Goal: Transaction & Acquisition: Purchase product/service

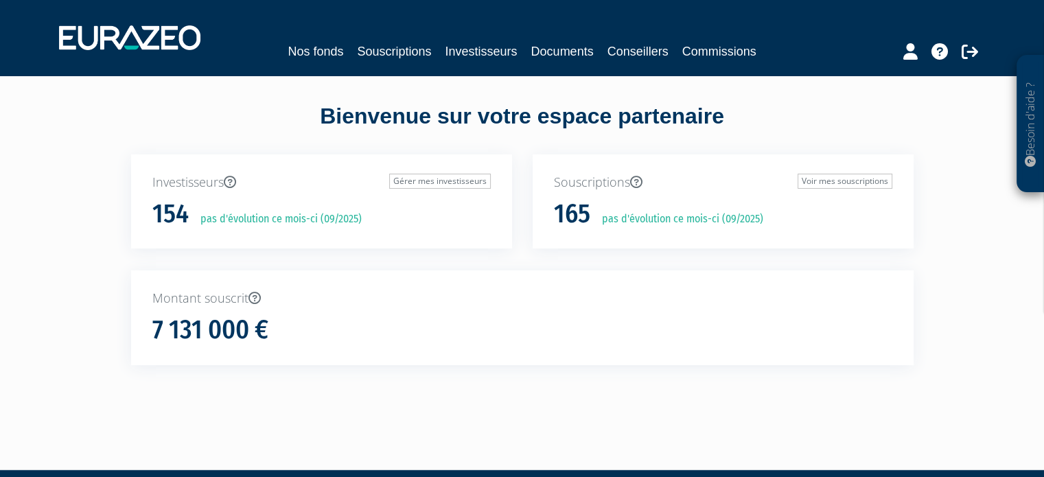
drag, startPoint x: 415, startPoint y: 61, endPoint x: 412, endPoint y: 51, distance: 10.0
click at [415, 60] on div "Nos fonds Souscriptions Investisseurs Documents Conseillers Commissions" at bounding box center [522, 37] width 946 height 51
click at [412, 49] on link "Souscriptions" at bounding box center [394, 51] width 74 height 19
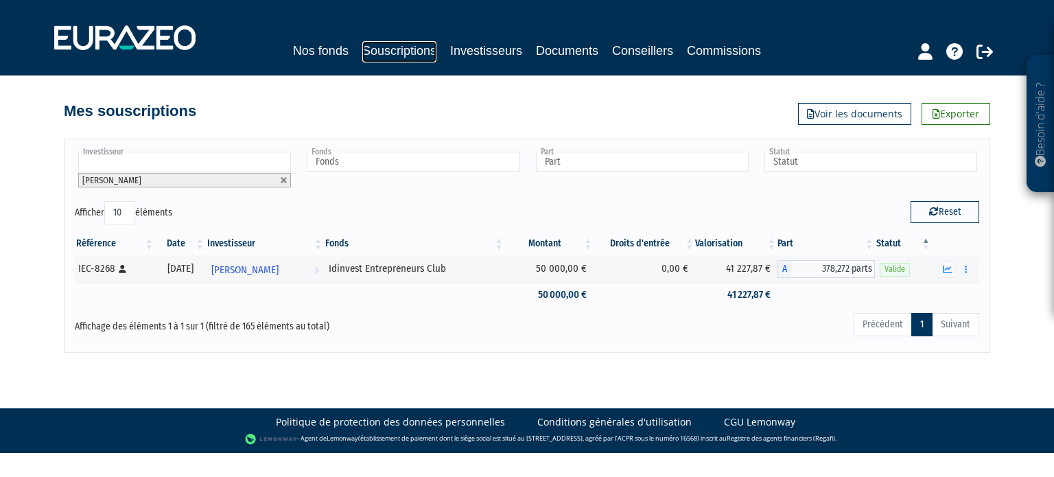
click at [418, 52] on link "Souscriptions" at bounding box center [399, 51] width 74 height 21
click at [283, 183] on link at bounding box center [284, 180] width 8 height 8
type input "Investisseur"
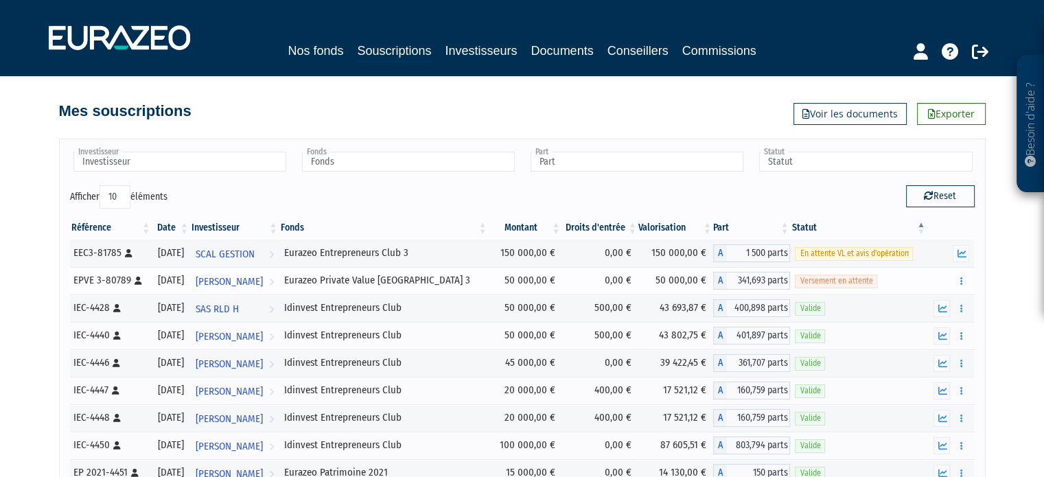
drag, startPoint x: 490, startPoint y: 409, endPoint x: 490, endPoint y: 285, distance: 124.2
click at [590, 134] on div "Investisseur Adrien Perrot Adrien Dauchez Alain NORMANDON Alain Gresle Alain LA…" at bounding box center [522, 354] width 782 height 458
click at [143, 117] on h4 "Mes souscriptions" at bounding box center [125, 111] width 132 height 16
click at [332, 49] on link "Nos fonds" at bounding box center [316, 50] width 56 height 19
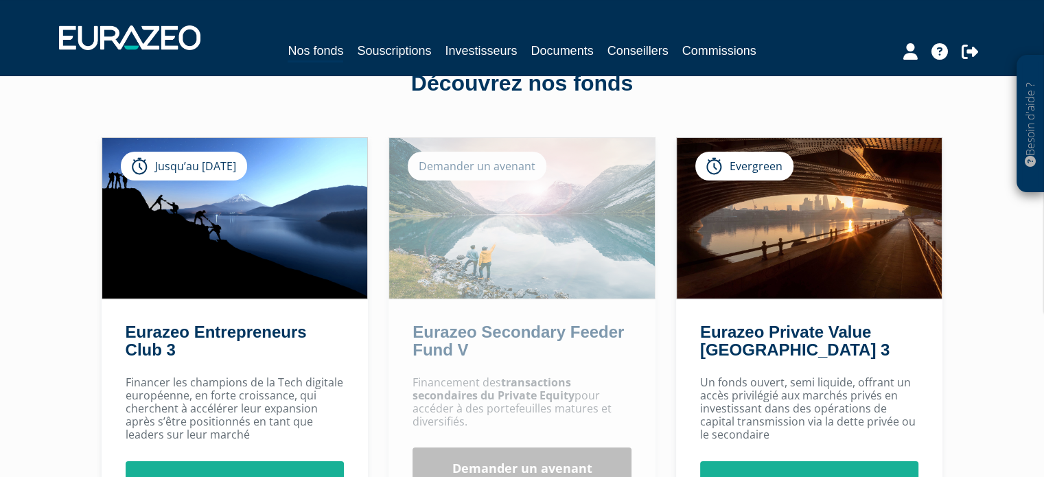
scroll to position [69, 0]
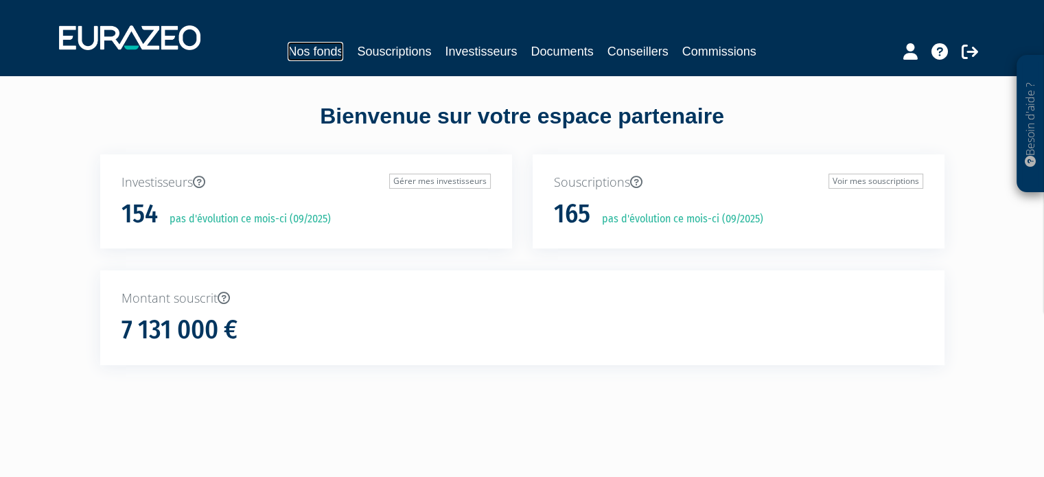
click at [319, 46] on link "Nos fonds" at bounding box center [316, 51] width 56 height 19
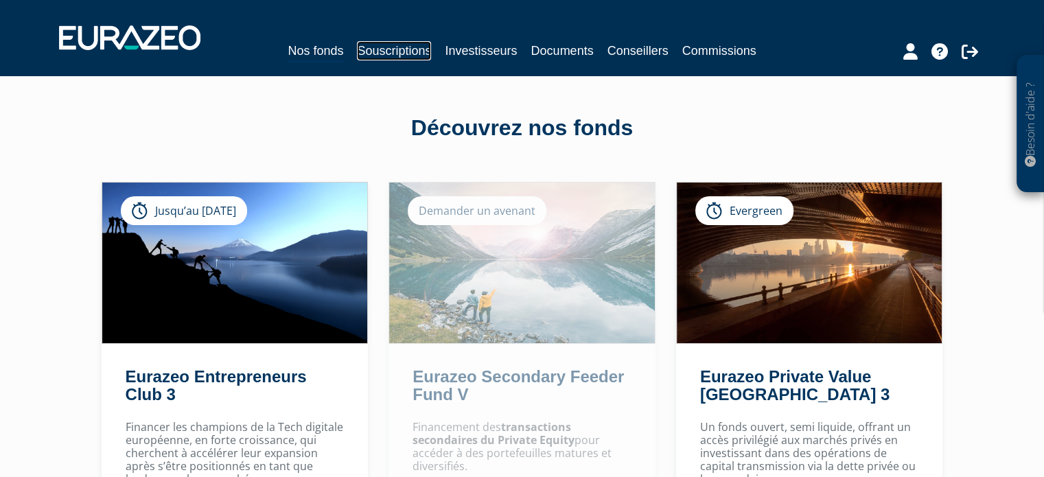
click at [375, 51] on link "Souscriptions" at bounding box center [394, 50] width 74 height 19
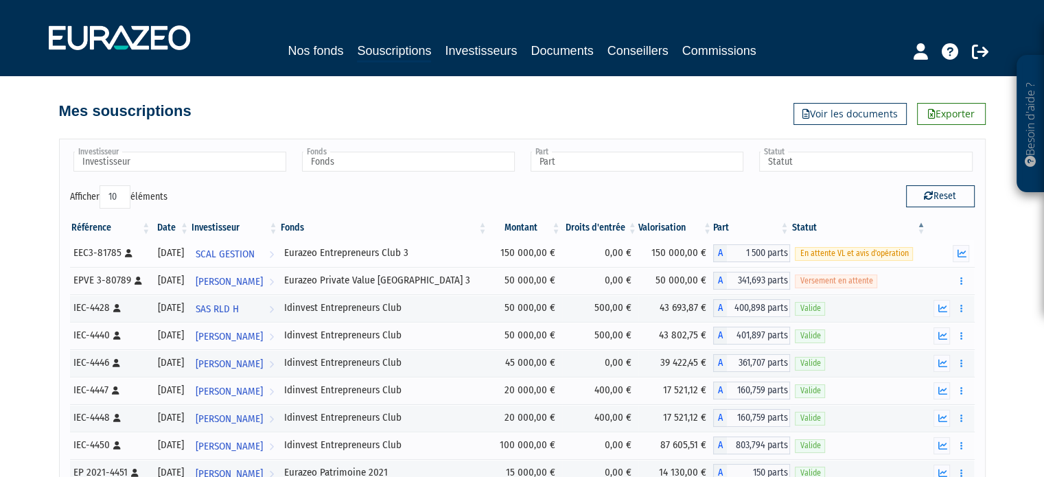
click at [461, 255] on div "Eurazeo Entrepreneurs Club 3" at bounding box center [384, 253] width 200 height 14
drag, startPoint x: 461, startPoint y: 255, endPoint x: 419, endPoint y: 297, distance: 59.7
click at [419, 297] on tbody at bounding box center [522, 389] width 905 height 299
click at [419, 297] on td "Idinvest Entrepreneurs Club" at bounding box center [383, 307] width 209 height 27
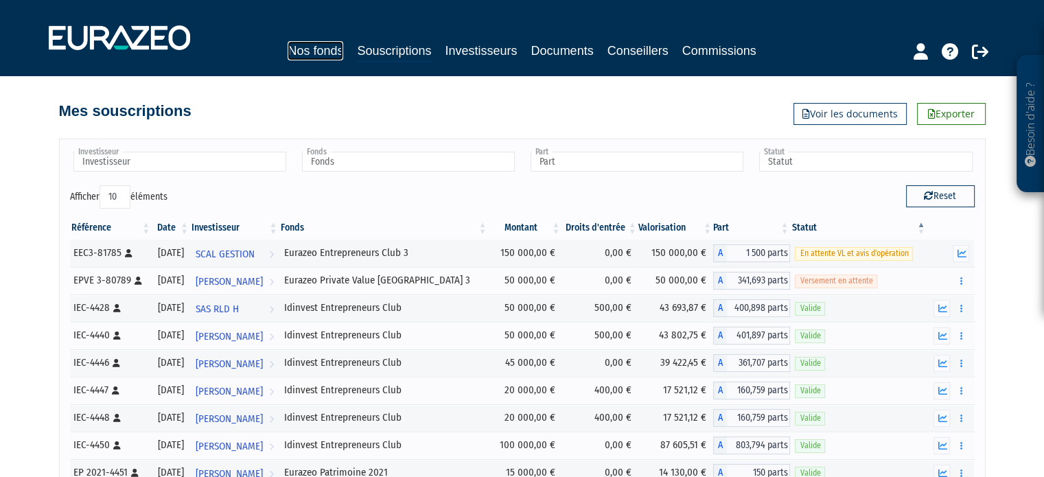
click at [307, 51] on link "Nos fonds" at bounding box center [316, 50] width 56 height 19
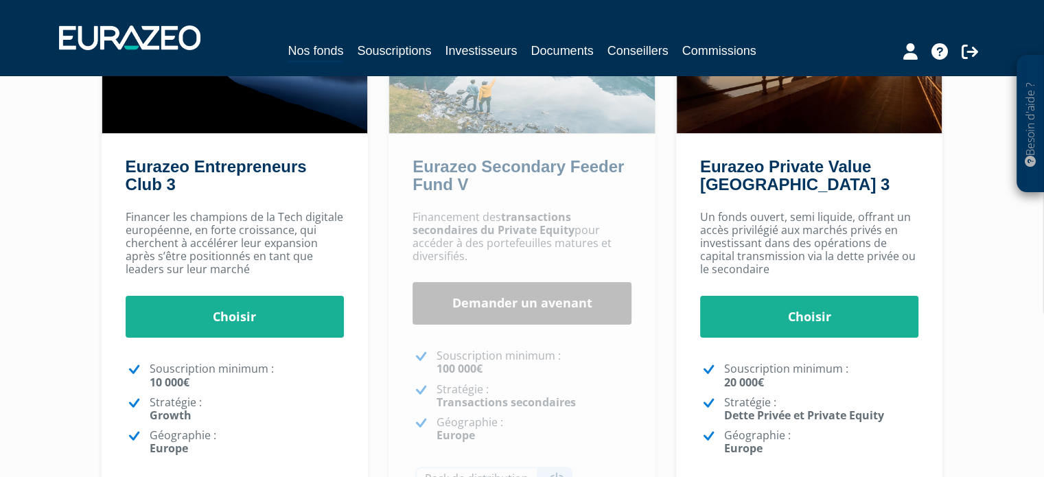
scroll to position [275, 0]
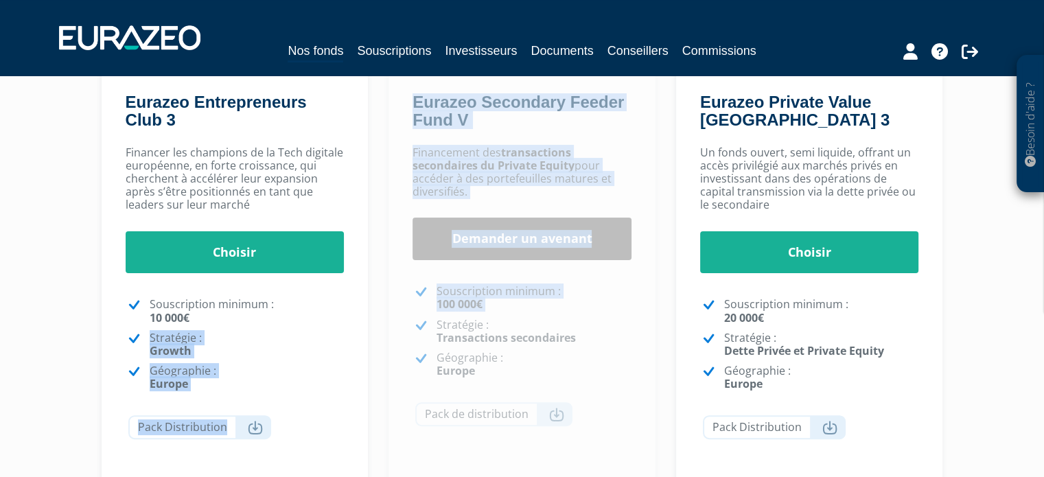
drag, startPoint x: 373, startPoint y: 330, endPoint x: 388, endPoint y: 324, distance: 17.0
click at [388, 324] on div "Eurazeo Entrepreneurs Club 3 Jusqu’au [DATE] [GEOGRAPHIC_DATA] [GEOGRAPHIC_DATA…" at bounding box center [522, 202] width 862 height 591
click at [388, 324] on div "Financement des transactions secondaires du Private Equity pour accéder à des p…" at bounding box center [521, 311] width 267 height 345
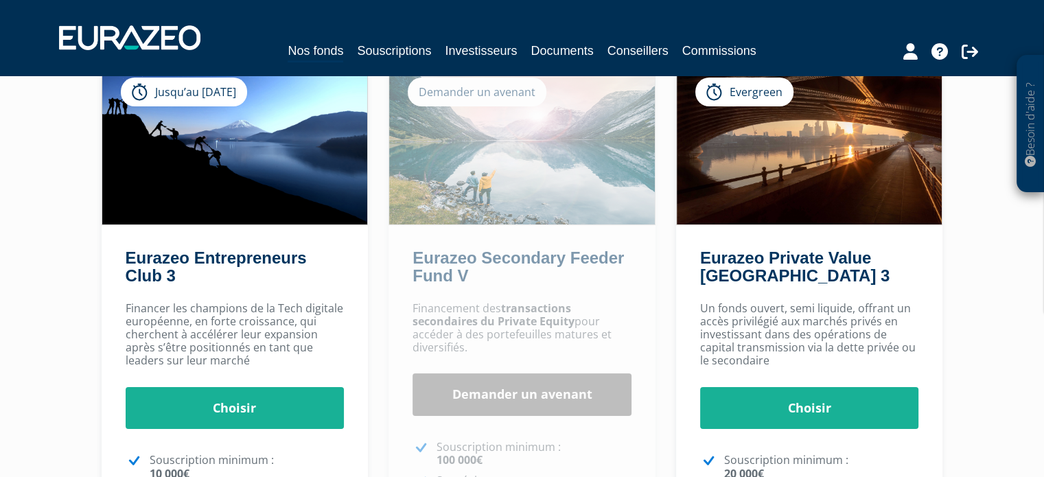
scroll to position [137, 0]
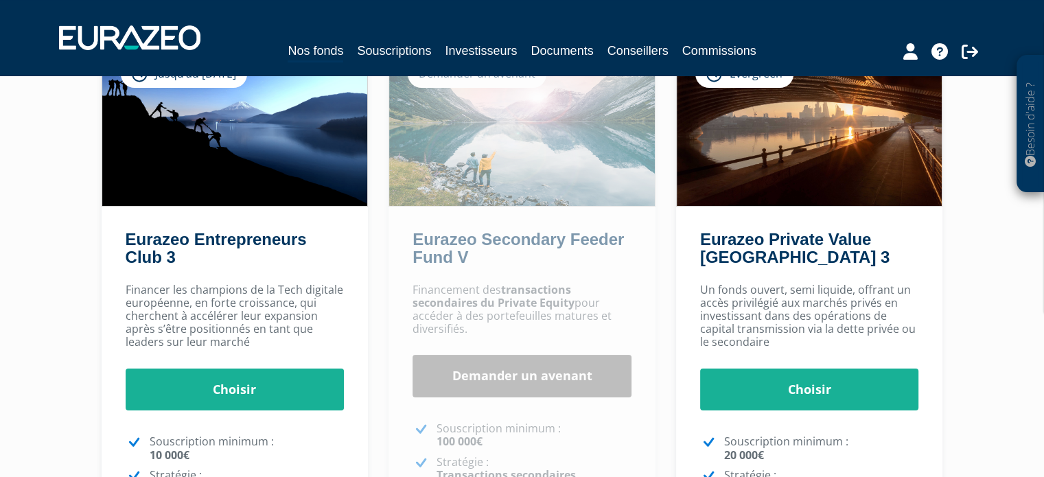
click at [992, 256] on div "Besoin d'aide ? × J'ai besoin d'aide Si vous avez une question à propos du fonc…" at bounding box center [522, 283] width 1044 height 841
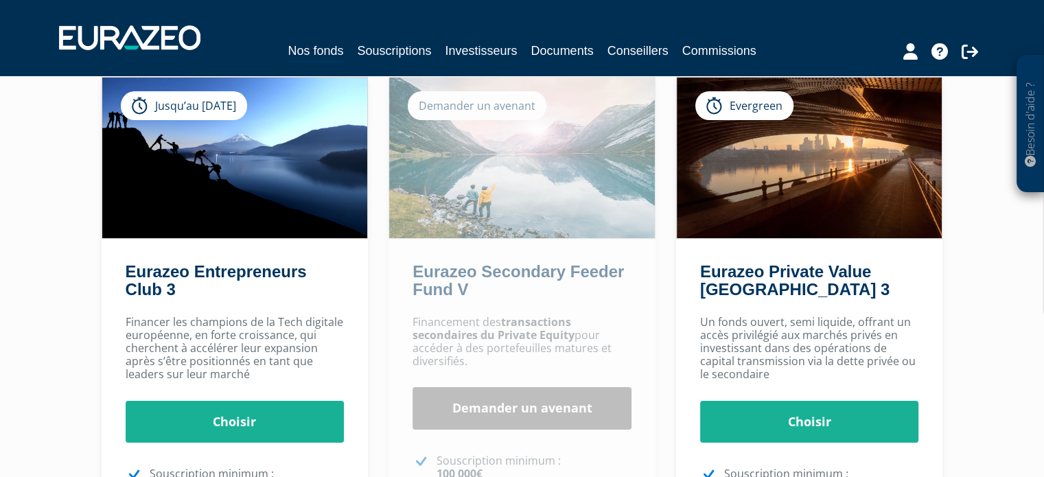
scroll to position [0, 0]
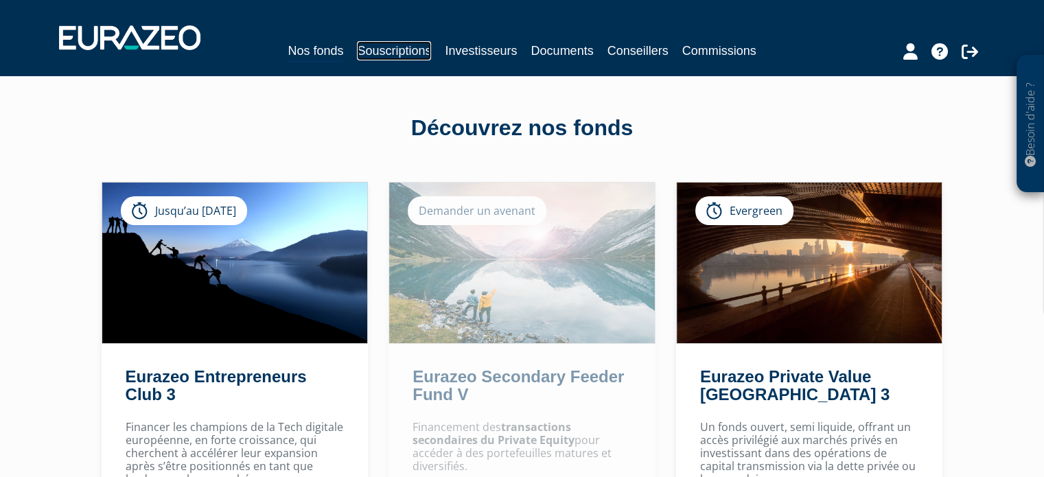
click at [369, 46] on link "Souscriptions" at bounding box center [394, 50] width 74 height 19
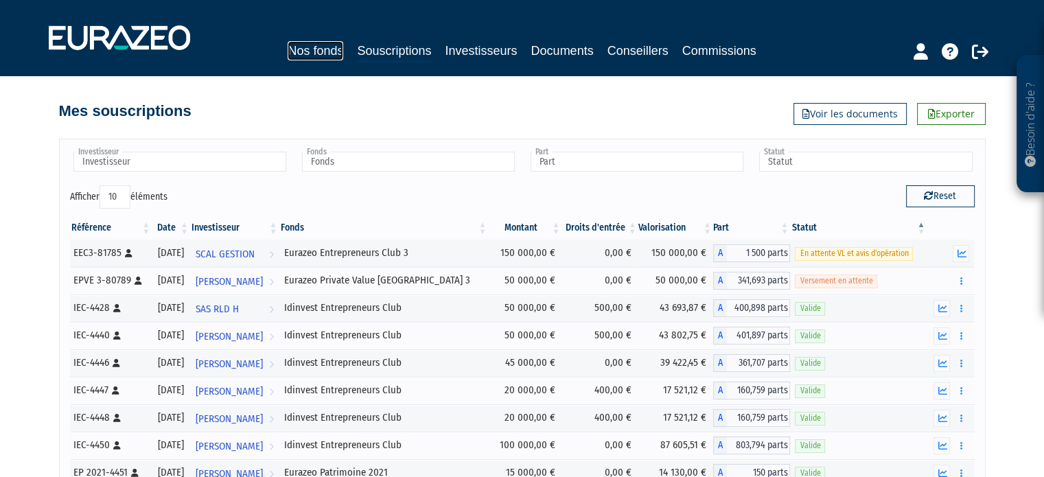
click at [332, 49] on link "Nos fonds" at bounding box center [316, 50] width 56 height 19
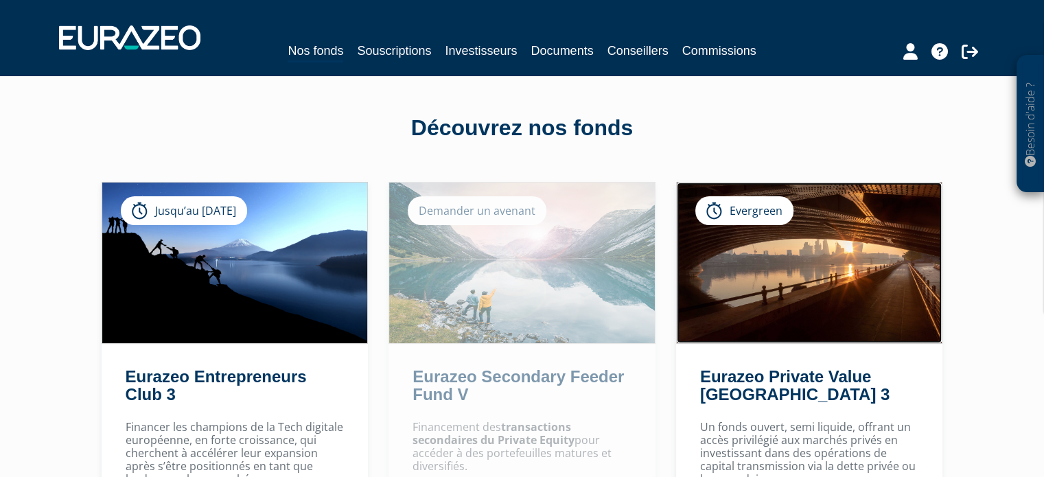
click at [801, 255] on img at bounding box center [810, 263] width 266 height 161
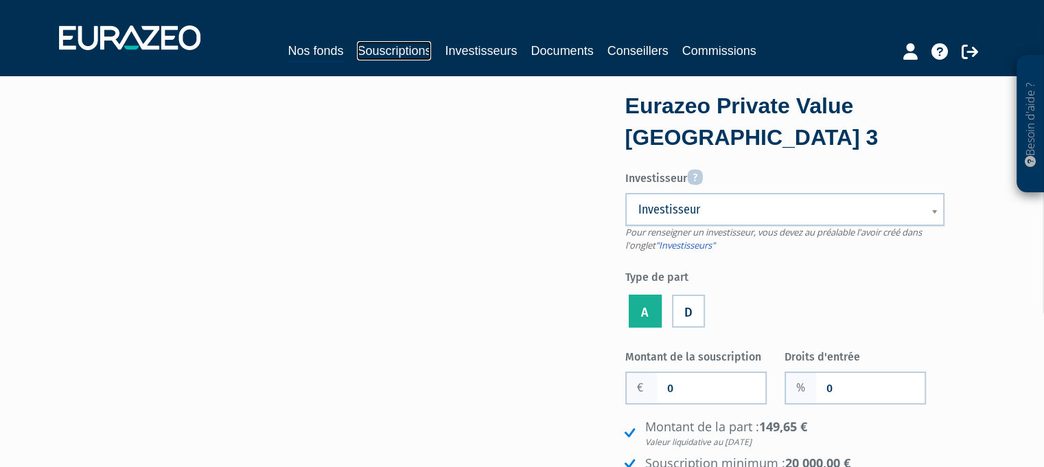
click at [364, 56] on link "Souscriptions" at bounding box center [394, 50] width 74 height 19
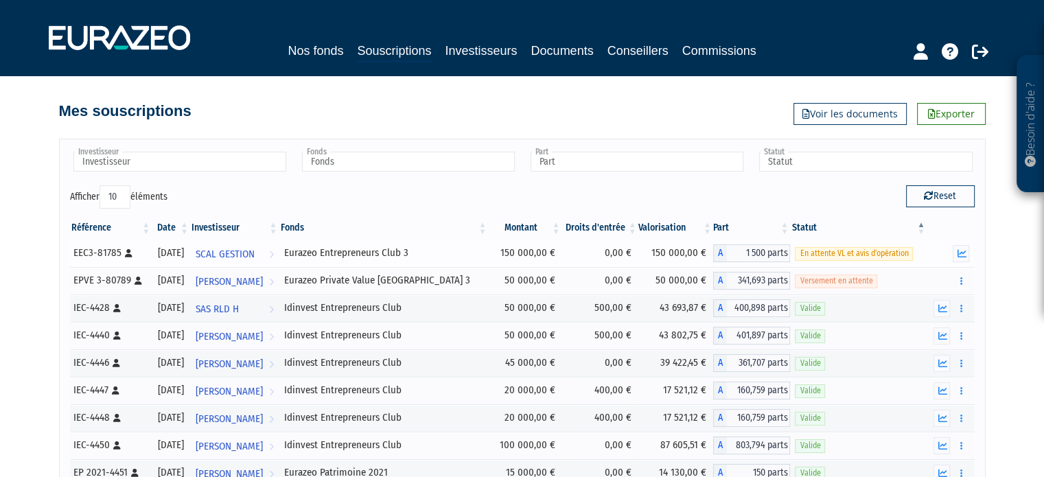
drag, startPoint x: 401, startPoint y: 252, endPoint x: 493, endPoint y: 251, distance: 92.0
click at [493, 251] on tr "EEC3-81785 [Français] Personne physique 30/09/2025 SCAL GESTION Voir l'investis…" at bounding box center [522, 253] width 905 height 27
click at [484, 98] on div "Mes souscriptions Exporter Voir les documents" at bounding box center [522, 104] width 927 height 30
click at [323, 49] on link "Nos fonds" at bounding box center [316, 50] width 56 height 19
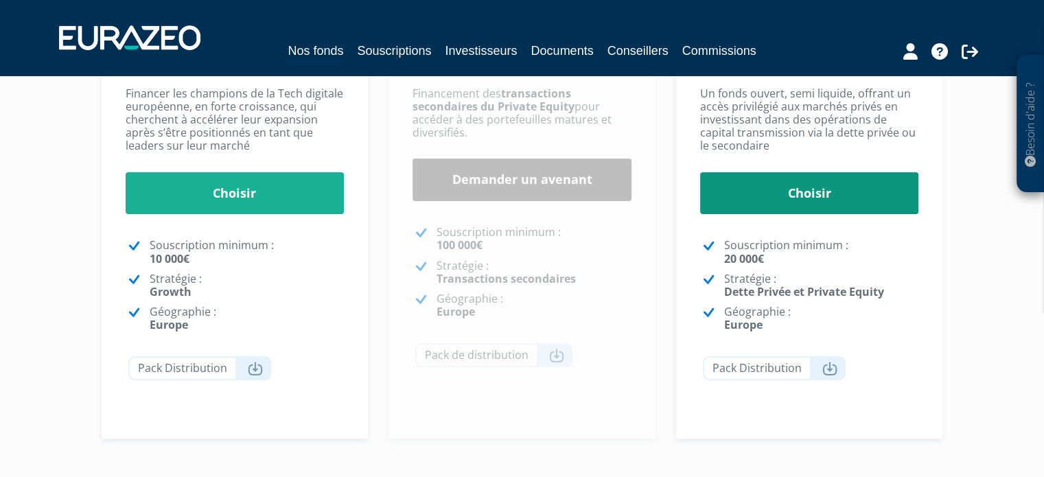
scroll to position [275, 0]
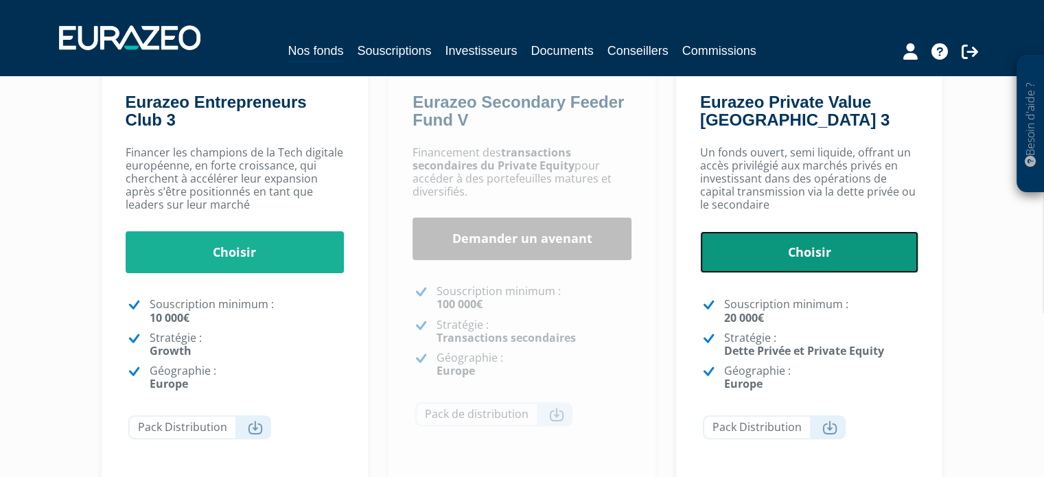
click at [854, 261] on link "Choisir" at bounding box center [809, 252] width 219 height 43
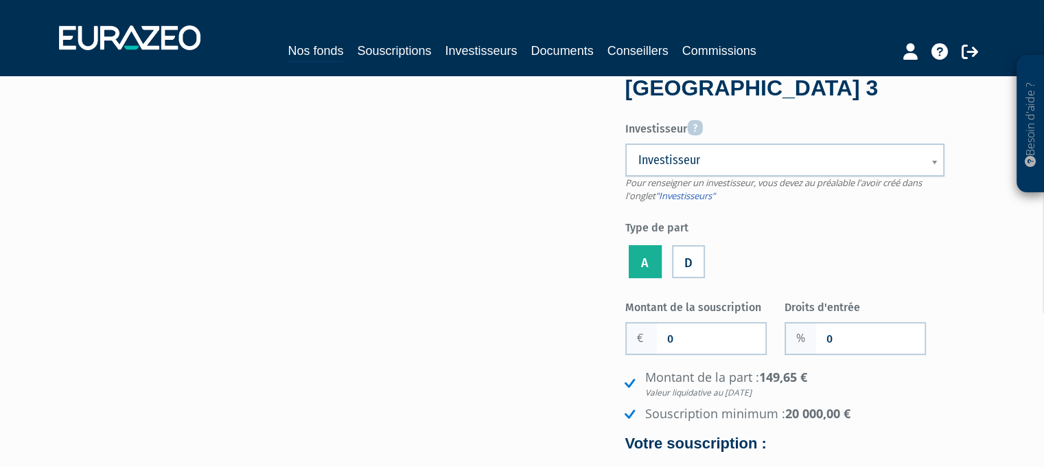
scroll to position [137, 0]
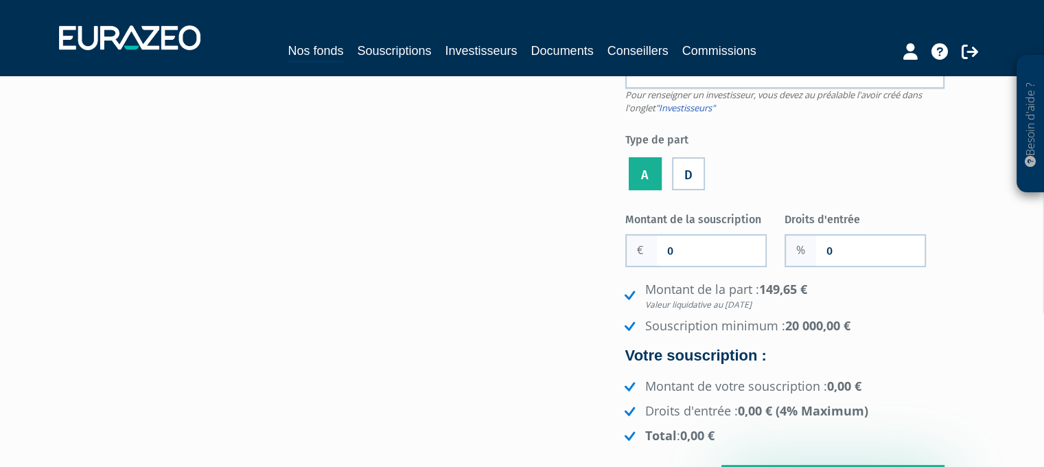
click at [696, 174] on label "D" at bounding box center [688, 173] width 33 height 33
click at [0, 0] on input "D" at bounding box center [0, 0] width 0 height 0
click at [644, 174] on label "A" at bounding box center [645, 173] width 33 height 33
click at [0, 0] on input "A" at bounding box center [0, 0] width 0 height 0
click at [890, 158] on ul "A D" at bounding box center [784, 173] width 319 height 39
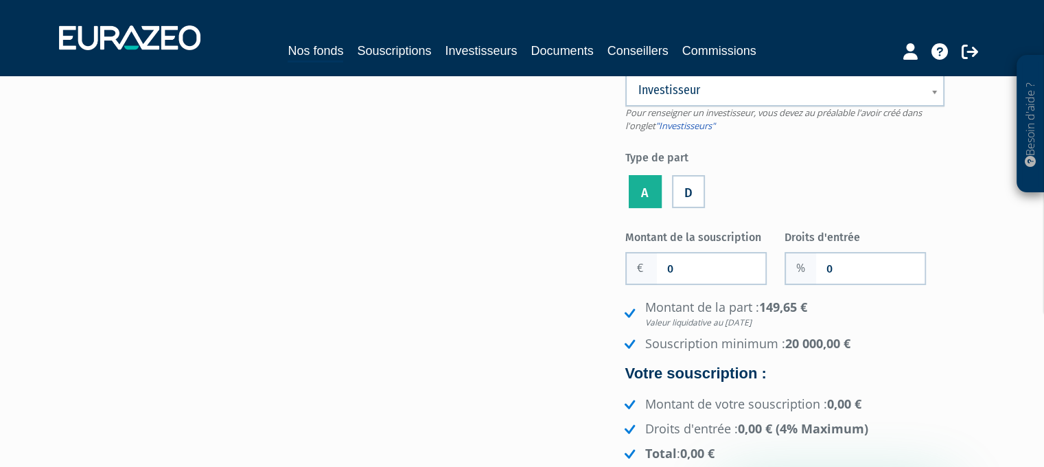
scroll to position [69, 0]
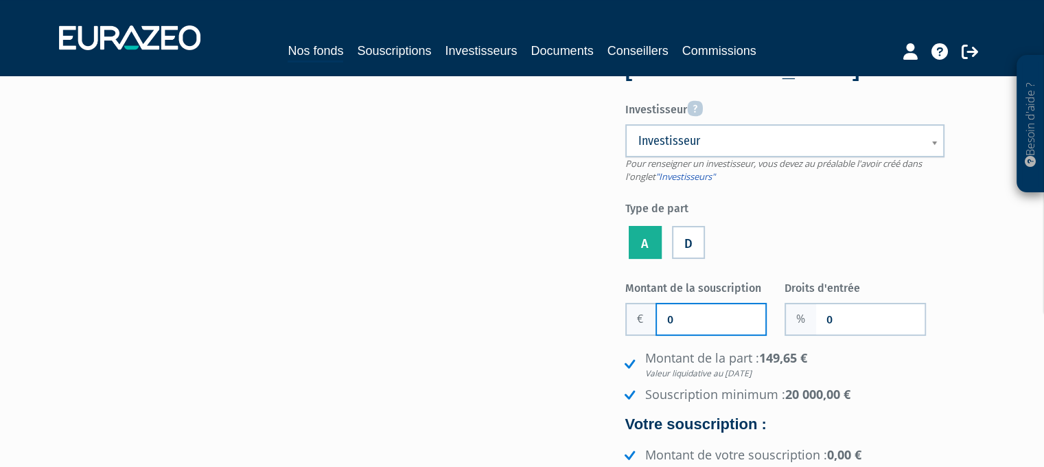
drag, startPoint x: 728, startPoint y: 307, endPoint x: 637, endPoint y: 310, distance: 90.6
click at [670, 310] on input "0" at bounding box center [711, 319] width 108 height 30
type input "20 000"
click at [770, 265] on form "Eurazeo Private Value Europe 3 Investisseur Pour renseigner un investisseur, vo…" at bounding box center [784, 299] width 319 height 554
click at [806, 266] on form "Eurazeo Private Value Europe 3 Investisseur Pour renseigner un investisseur, vo…" at bounding box center [784, 299] width 319 height 554
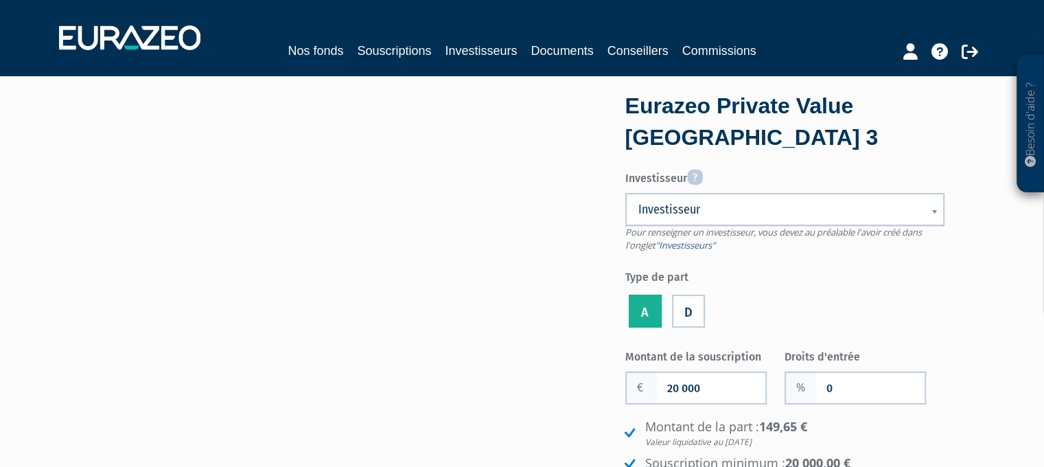
scroll to position [0, 0]
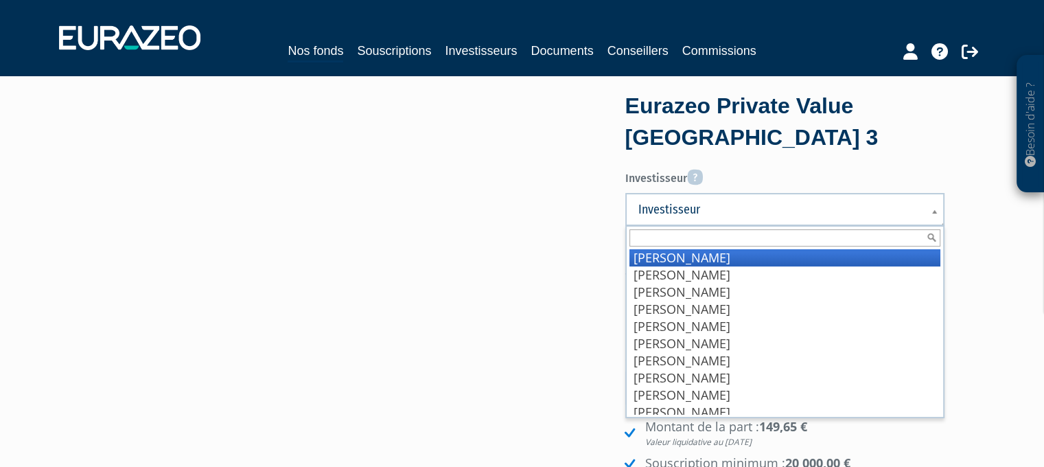
click at [714, 218] on link "Investisseur" at bounding box center [784, 209] width 319 height 33
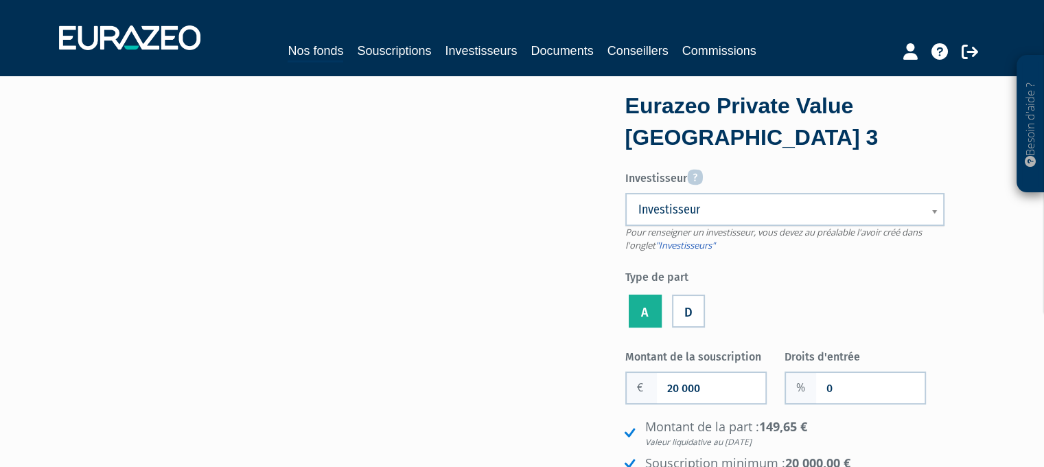
click at [679, 207] on span "Investisseur" at bounding box center [775, 209] width 275 height 16
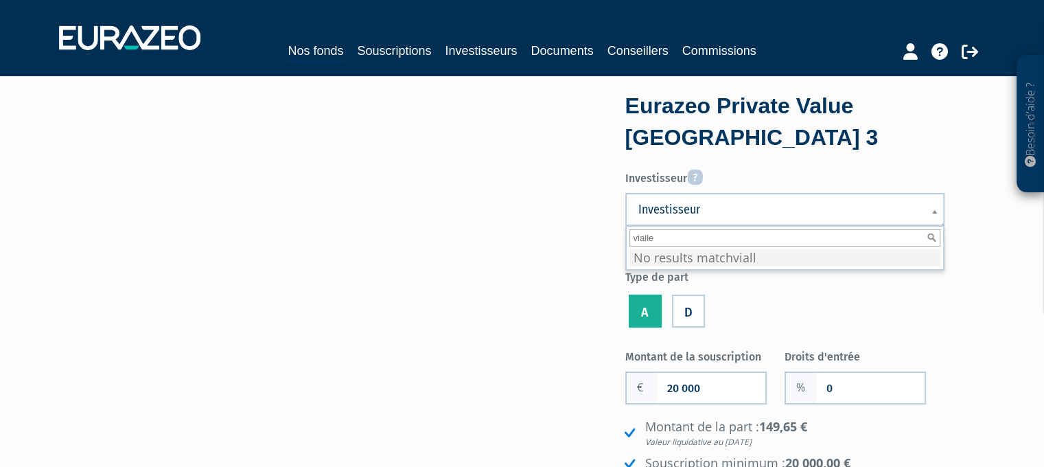
type input "viallet"
drag, startPoint x: 830, startPoint y: 239, endPoint x: 582, endPoint y: 253, distance: 248.2
click at [465, 158] on div "Eurazeo Private Value Europe 3 Investisseur Pour renseigner un investisseur, vo…" at bounding box center [522, 370] width 865 height 548
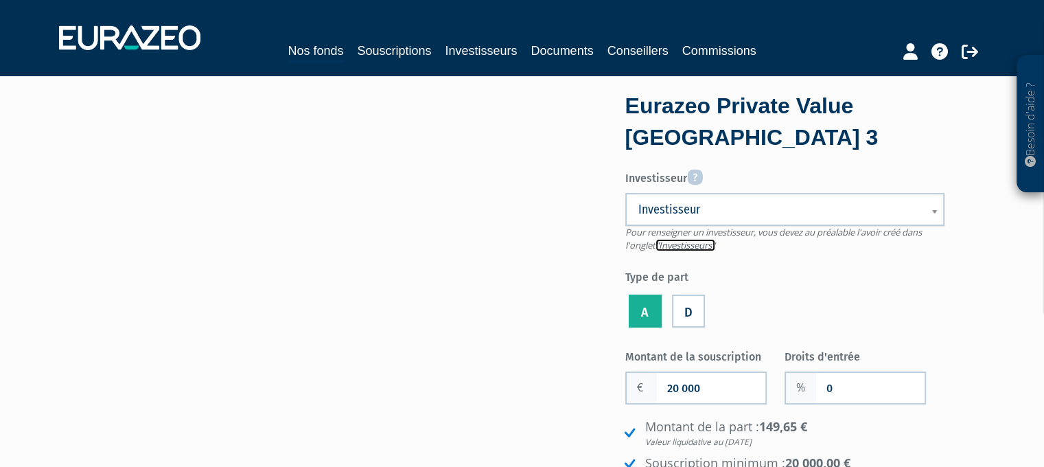
click at [699, 246] on link ""Investisseurs"" at bounding box center [685, 245] width 60 height 12
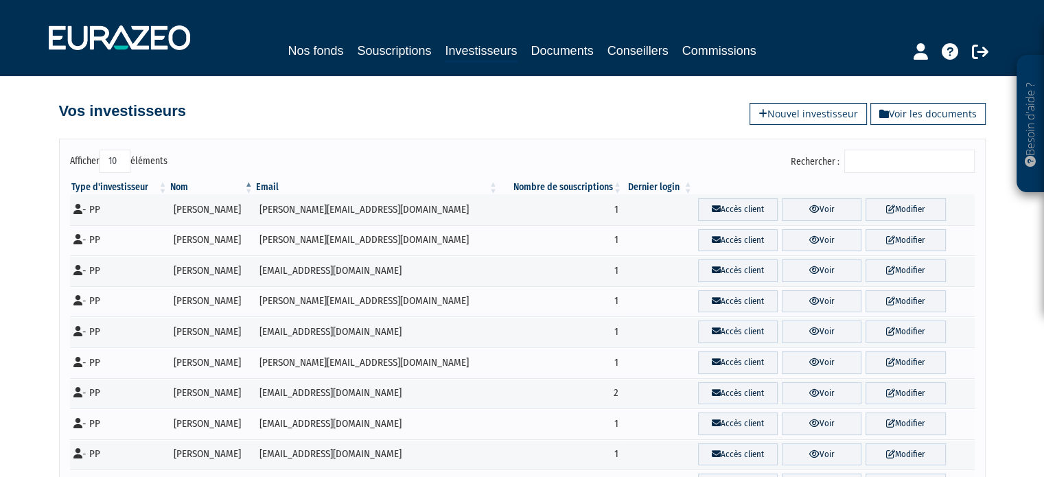
click at [875, 159] on input "Rechercher :" at bounding box center [909, 161] width 130 height 23
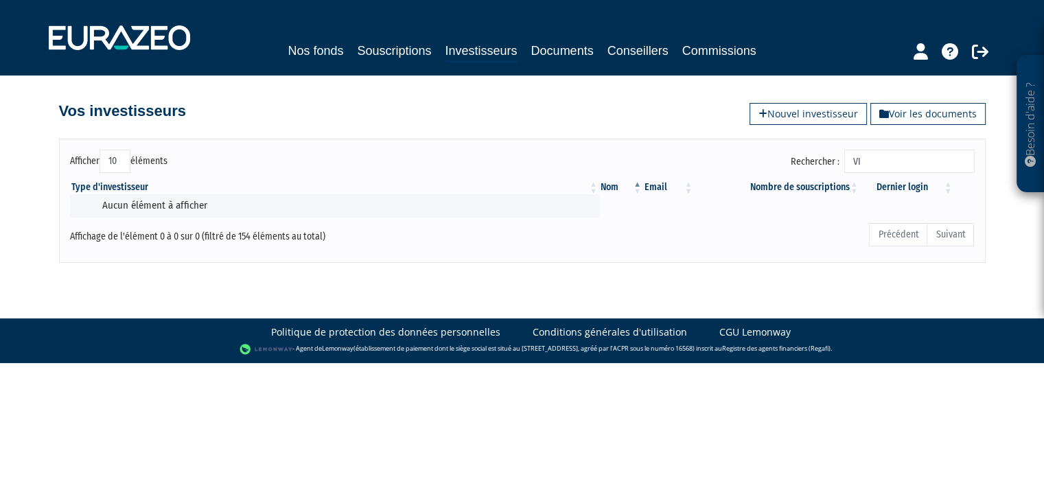
type input "V"
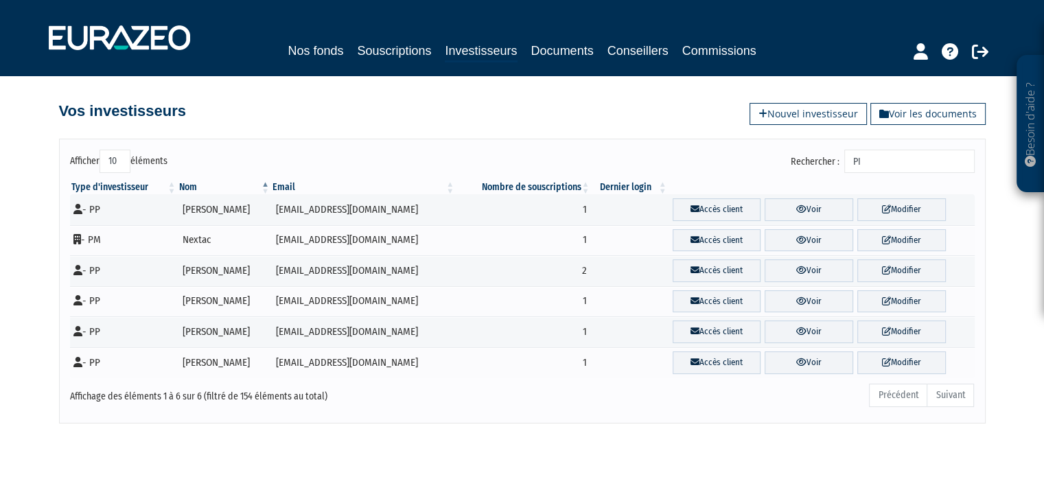
type input "P"
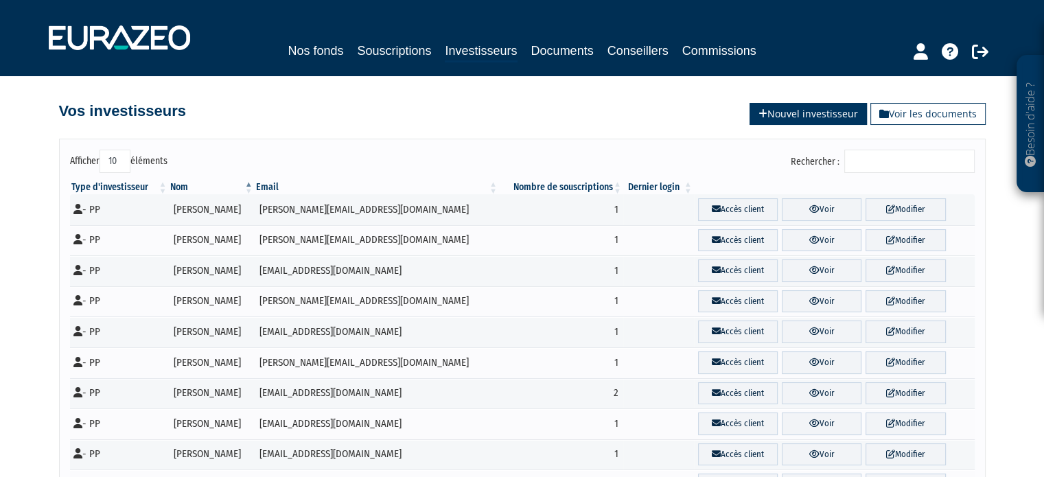
click at [791, 106] on link "Nouvel investisseur" at bounding box center [807, 114] width 117 height 22
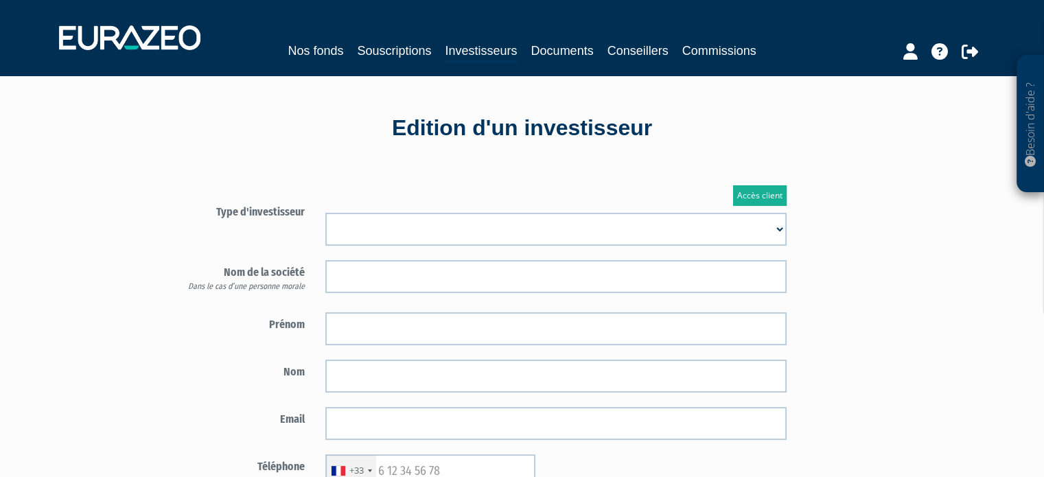
click at [444, 217] on select "Mr Mme Société" at bounding box center [555, 229] width 461 height 33
select select "1"
click at [325, 213] on select "Mr Mme Société" at bounding box center [555, 229] width 461 height 33
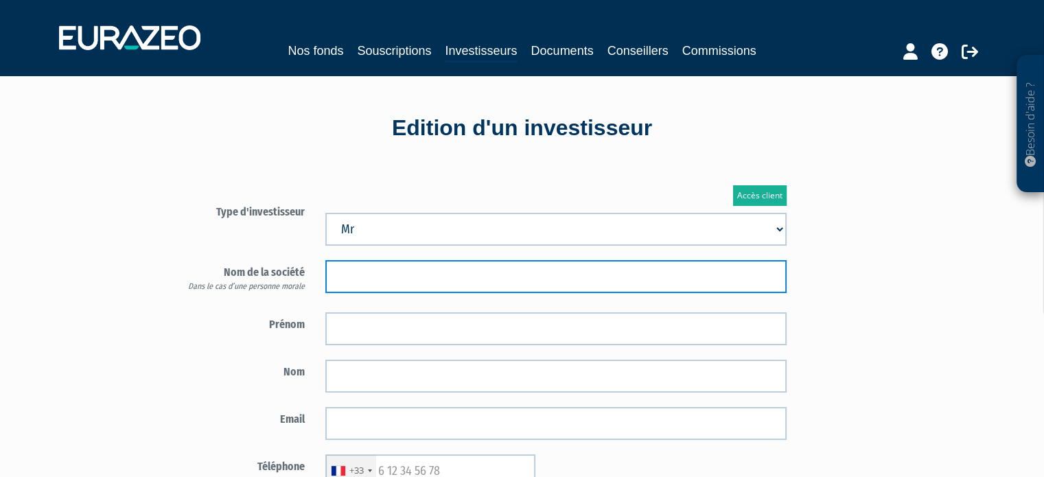
click at [396, 277] on input "text" at bounding box center [555, 276] width 461 height 33
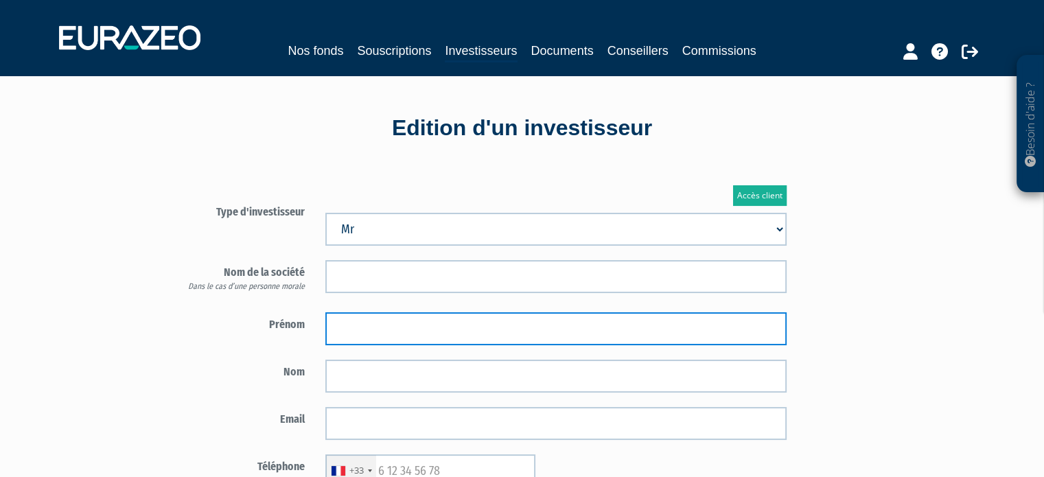
click at [369, 320] on input "text" at bounding box center [555, 328] width 461 height 33
type input "[PERSON_NAME]"
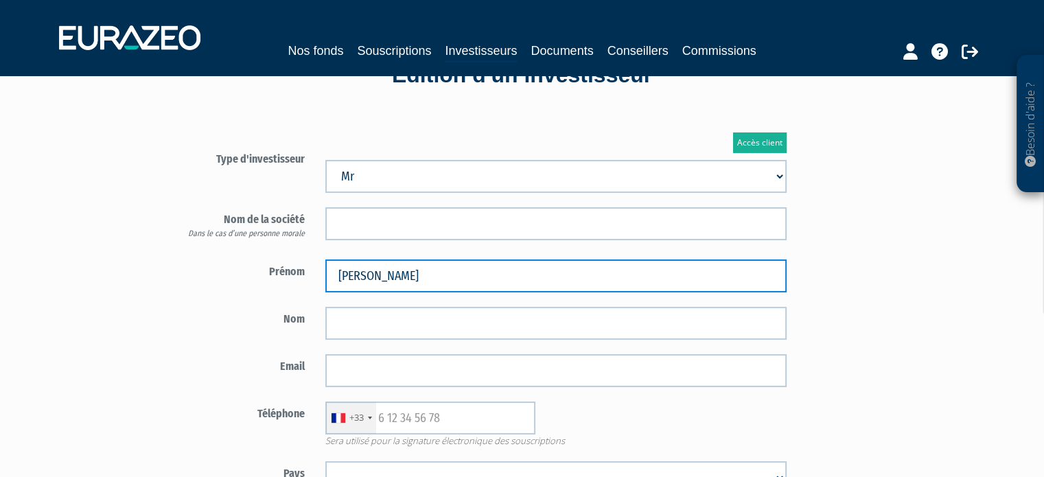
scroll to position [137, 0]
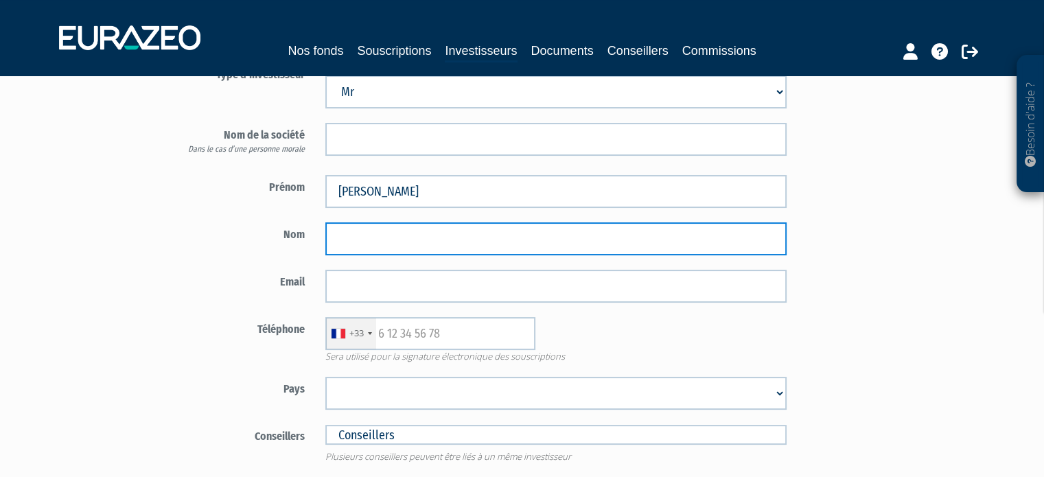
click at [402, 246] on input "text" at bounding box center [555, 238] width 461 height 33
type input "VIALLET"
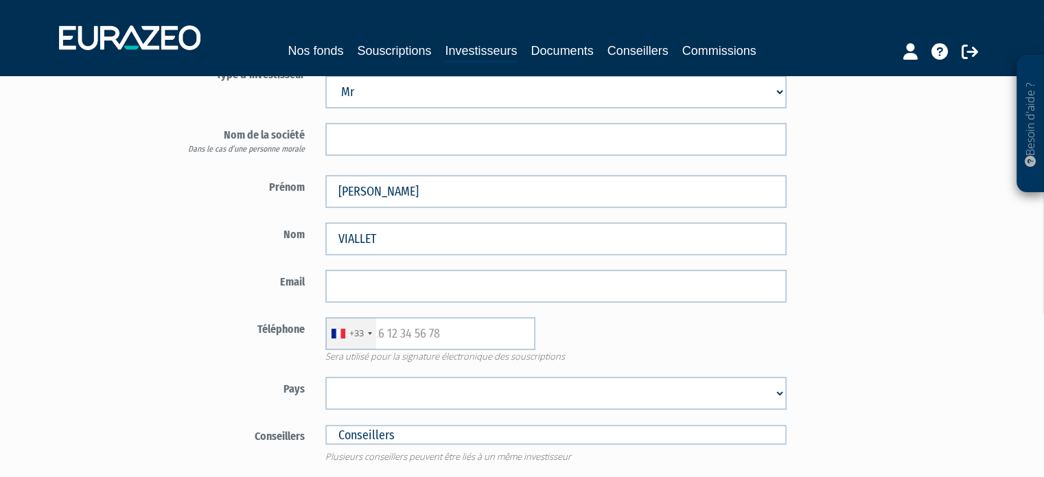
click at [199, 246] on div "Nom VIALLET" at bounding box center [476, 238] width 642 height 33
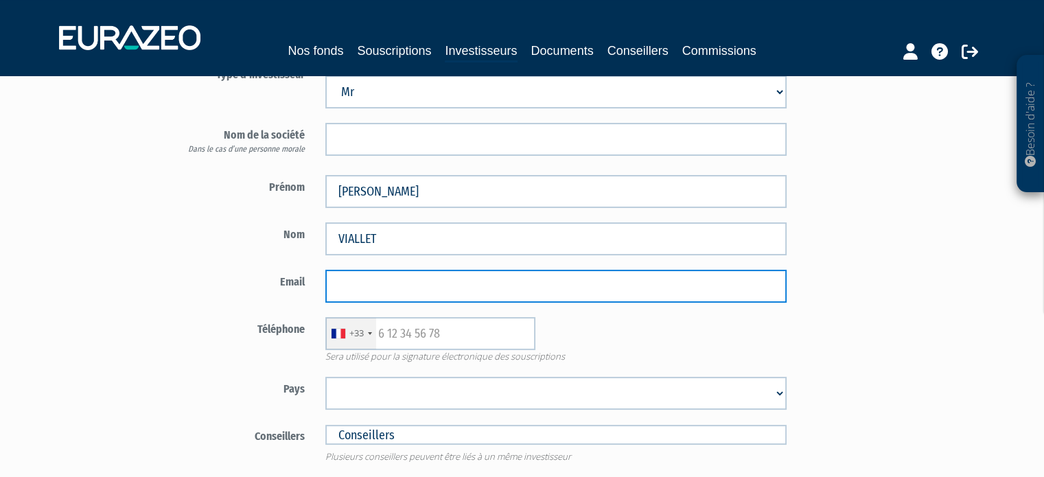
click at [403, 293] on input "email" at bounding box center [555, 286] width 461 height 33
paste input "[EMAIL_ADDRESS][DOMAIN_NAME]"
type input "pierrehenri.viallet@gmail.com"
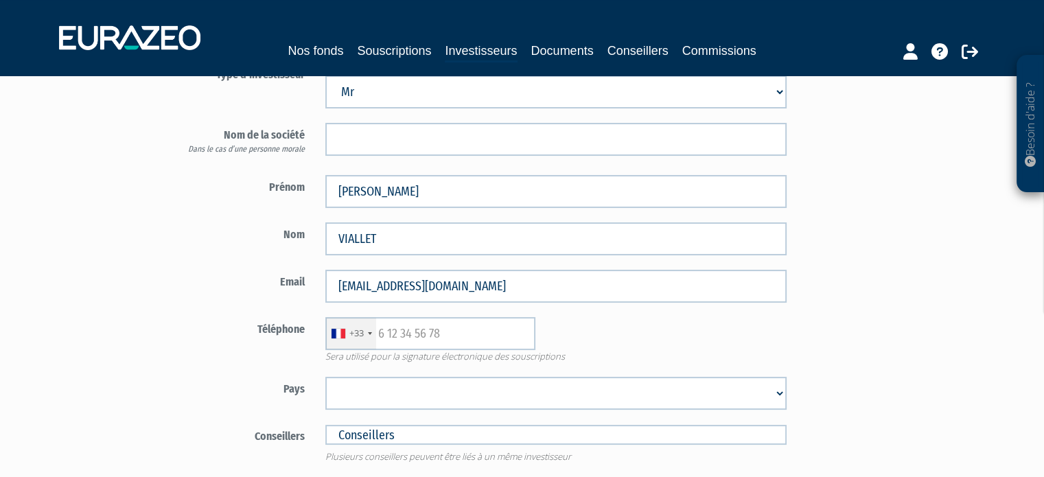
click at [137, 259] on div "Accès client Type d'investisseur Mr Mme Société Dans le cas d’une personne mora…" at bounding box center [385, 283] width 528 height 513
click at [438, 336] on input "text" at bounding box center [430, 333] width 210 height 33
paste input "06 21 86 27 18"
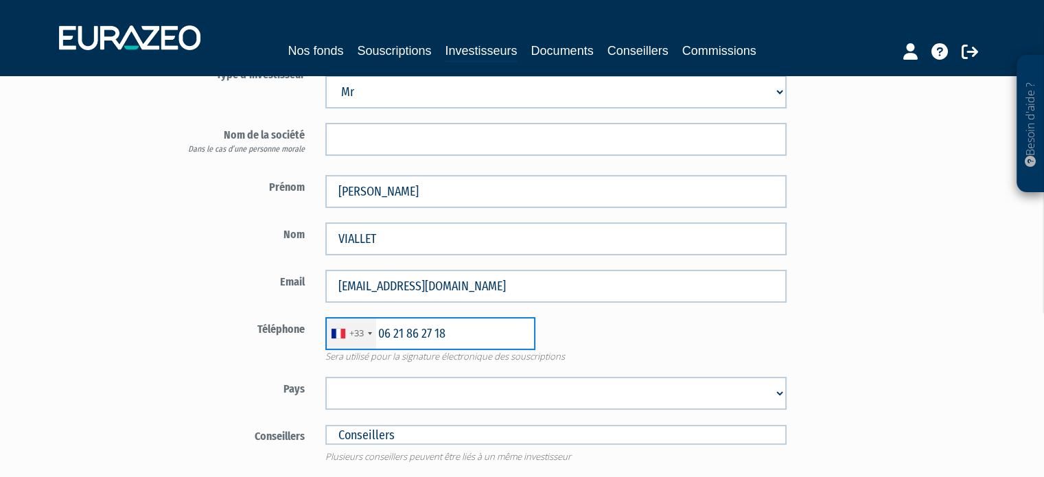
click at [383, 333] on input "06 21 86 27 18" at bounding box center [430, 333] width 210 height 33
type input "6 21 86 27 18"
click at [579, 318] on div "+33 France +33 Germany (Deutschland) +49 Switzerland (Schweiz) +41 Belgium (Bel…" at bounding box center [556, 333] width 482 height 33
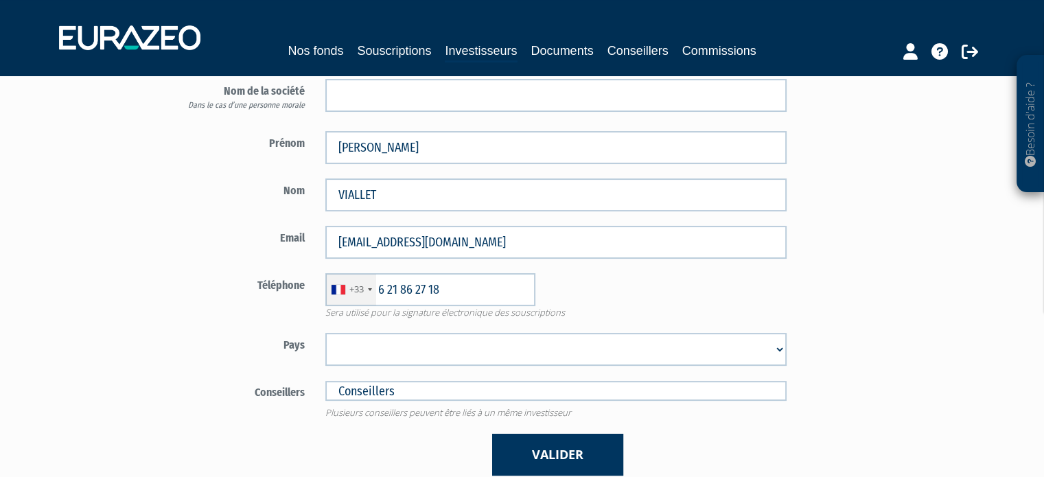
scroll to position [206, 0]
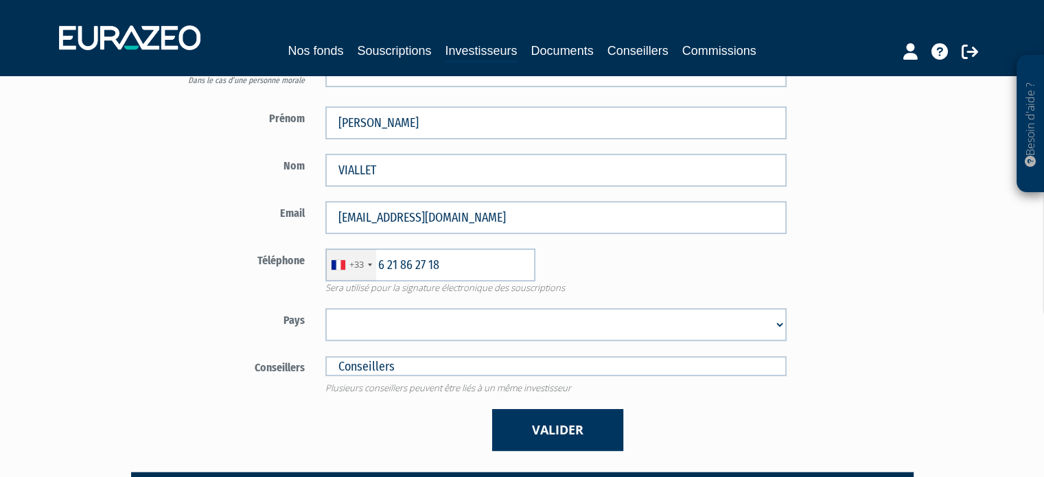
click at [380, 331] on select "Afghanistan Afrique du Sud Albanie Algérie Allemagne Andorre Angola Anguilla An…" at bounding box center [555, 324] width 461 height 33
click at [397, 321] on select "Afghanistan Afrique du Sud Albanie Algérie Allemagne Andorre Angola Anguilla An…" at bounding box center [555, 324] width 461 height 33
select select "75"
click at [325, 308] on select "Afghanistan Afrique du Sud Albanie Algérie Allemagne Andorre Angola Anguilla An…" at bounding box center [555, 324] width 461 height 33
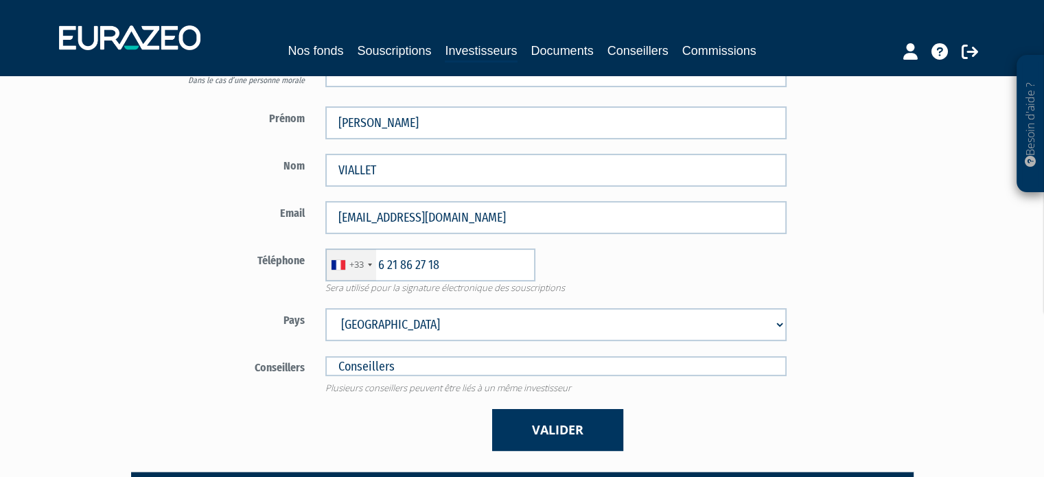
click at [458, 382] on span "Plusieurs conseillers peuvent être liés à un même investisseur" at bounding box center [556, 388] width 482 height 13
click at [450, 370] on input "text" at bounding box center [555, 366] width 461 height 20
click at [356, 369] on input "text" at bounding box center [555, 366] width 461 height 20
click at [274, 343] on form "Type d'investisseur Mr Mme Société" at bounding box center [476, 222] width 642 height 457
type input "Conseillers"
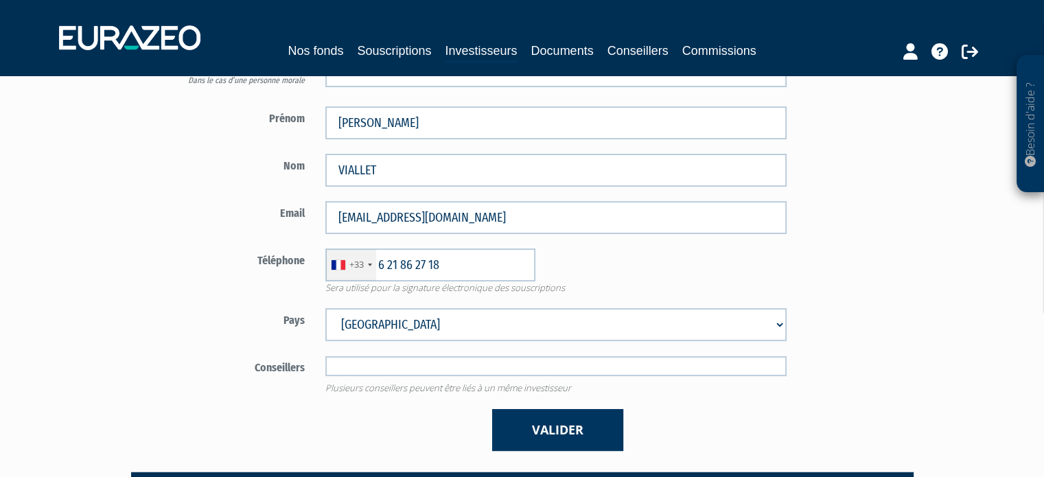
click at [419, 362] on input "text" at bounding box center [555, 366] width 461 height 20
type input "l"
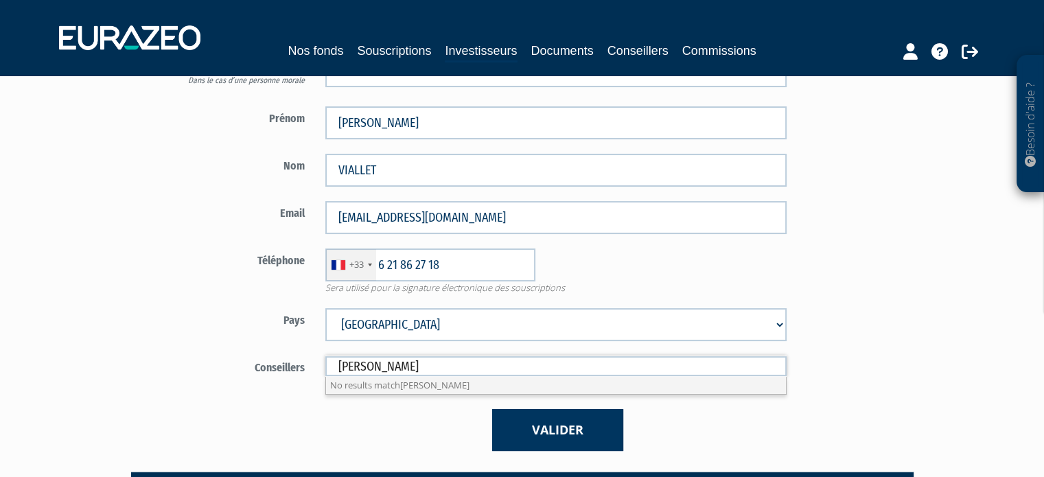
click at [789, 403] on form "Type d'investisseur Mr Mme Société" at bounding box center [476, 222] width 642 height 457
type input "Conseillers"
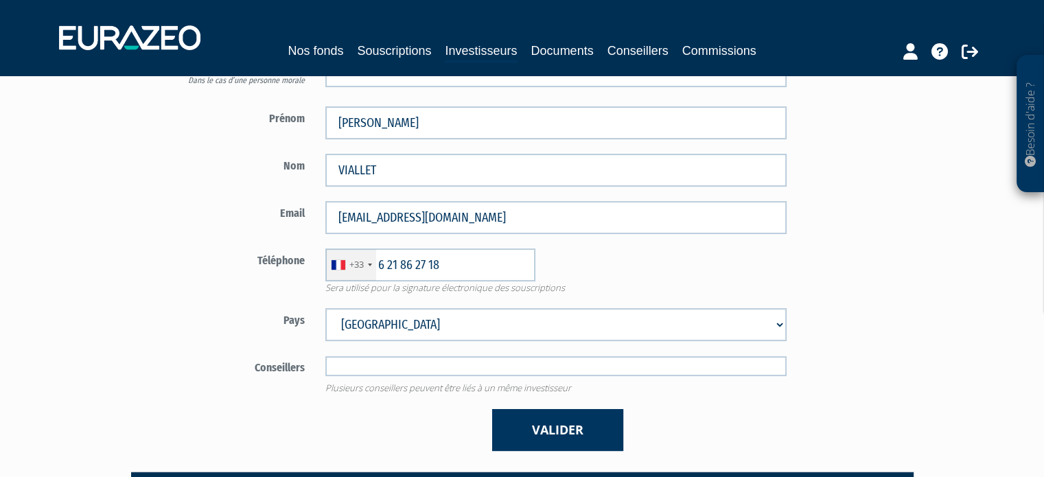
click at [511, 371] on input "text" at bounding box center [555, 366] width 461 height 20
click at [386, 365] on input "text" at bounding box center [555, 366] width 461 height 20
drag, startPoint x: 382, startPoint y: 365, endPoint x: 286, endPoint y: 371, distance: 95.6
click at [283, 370] on div "Conseillers Plusieurs conseillers peuvent être liés à un même investisseur" at bounding box center [476, 375] width 642 height 38
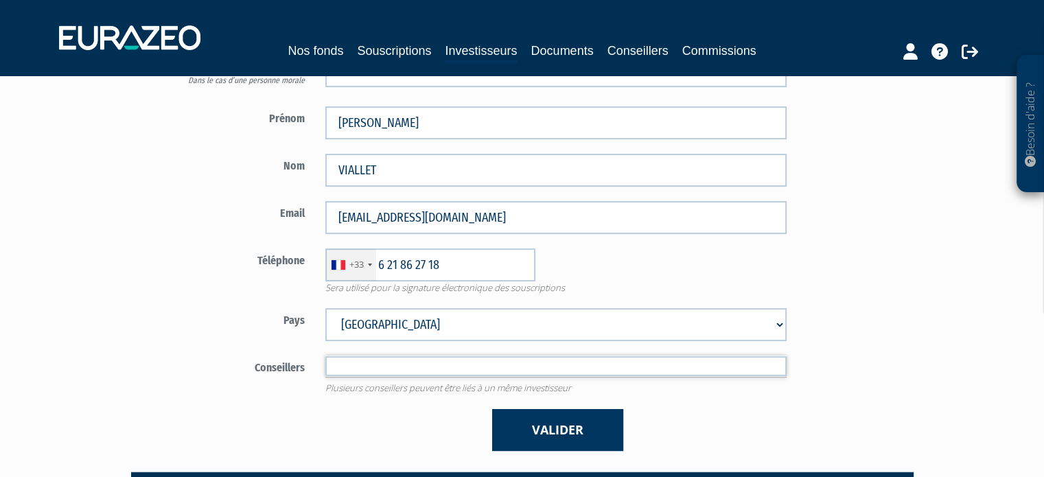
type input "Conseillers"
click at [321, 395] on form "Type d'investisseur Mr Mme Société" at bounding box center [476, 222] width 642 height 457
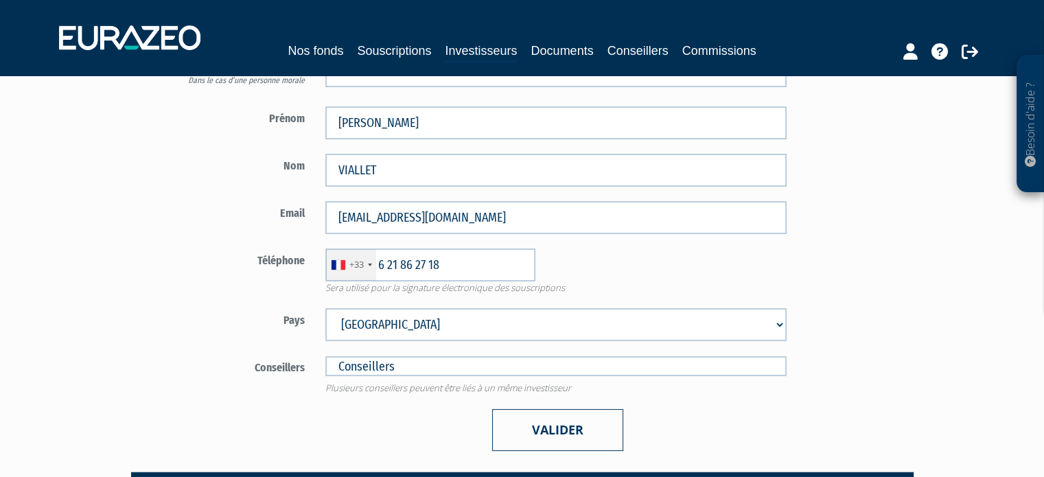
click at [566, 421] on button "Valider" at bounding box center [557, 430] width 131 height 42
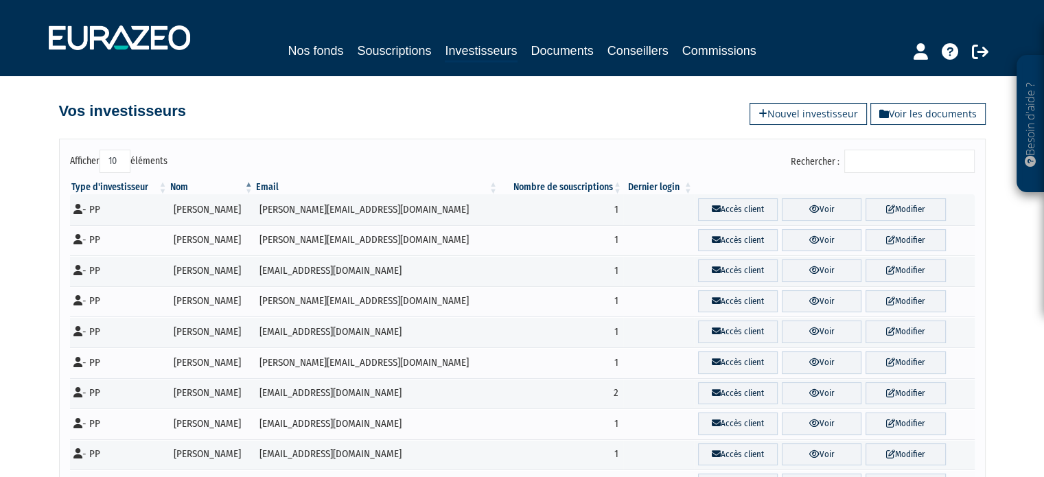
click at [916, 167] on input "Rechercher :" at bounding box center [909, 161] width 130 height 23
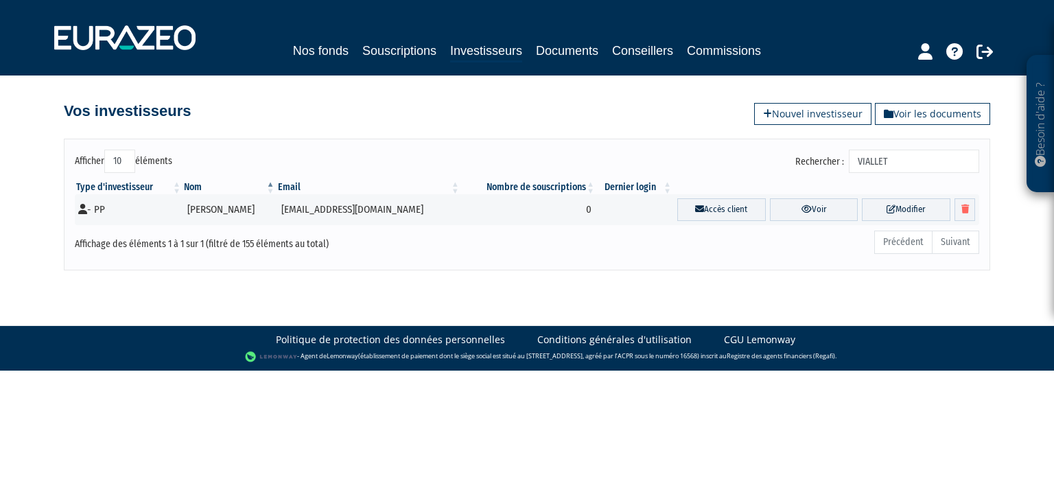
type input "VIALLET"
click at [710, 244] on div "Précédent Suivant" at bounding box center [720, 244] width 519 height 30
click at [833, 210] on link "Voir" at bounding box center [814, 209] width 89 height 23
click at [870, 207] on link "Modifier" at bounding box center [906, 209] width 89 height 23
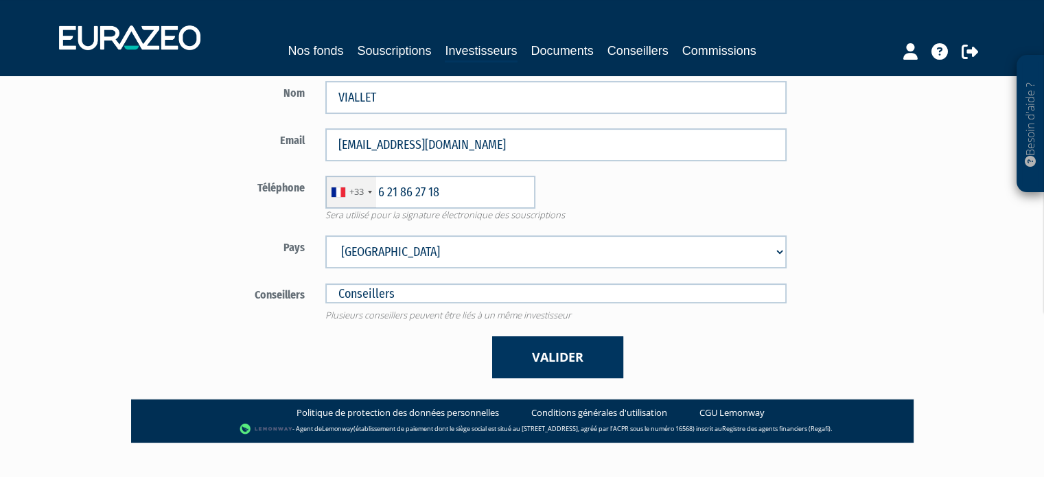
scroll to position [299, 0]
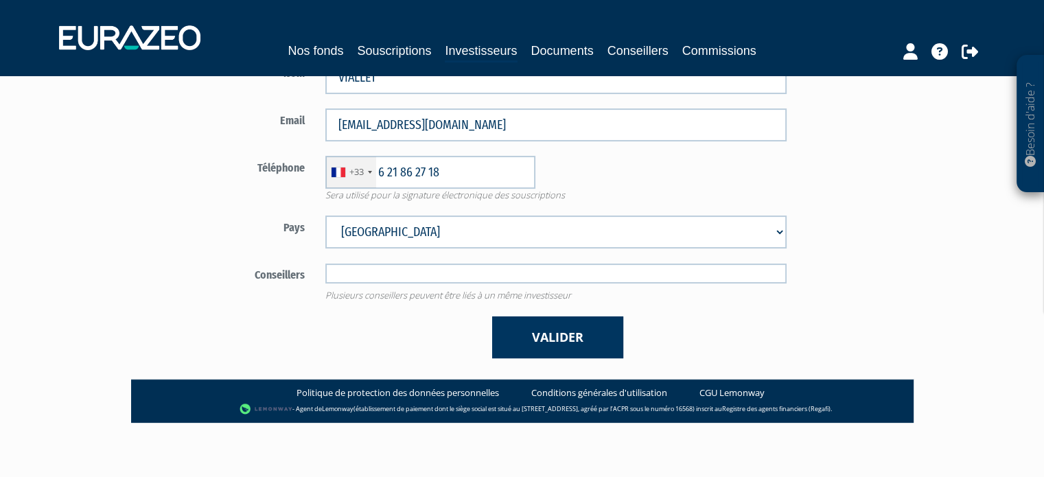
click at [417, 279] on input "text" at bounding box center [555, 274] width 461 height 20
type input "V"
type input "C"
type input "A"
type input "Z"
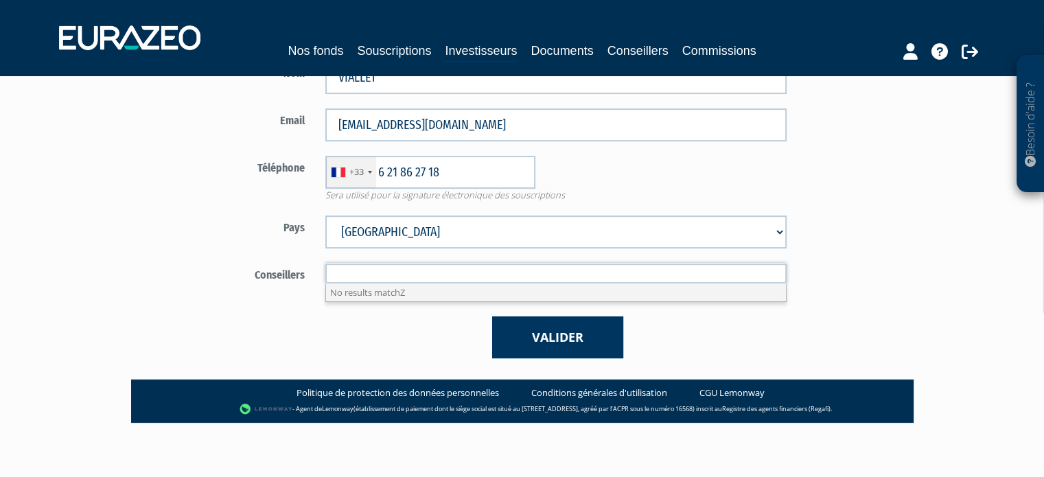
type input "E"
type input "R"
type input "Y"
type input "U"
type input "B"
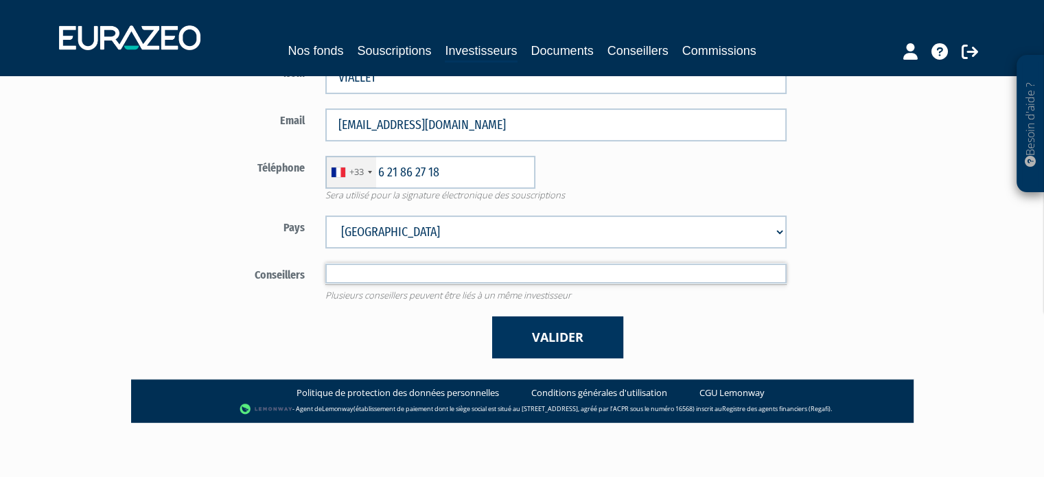
type input "S"
click at [831, 217] on div "Accès client Type d'investisseur Mr Mme Société" at bounding box center [556, 122] width 803 height 513
type input "Conseillers"
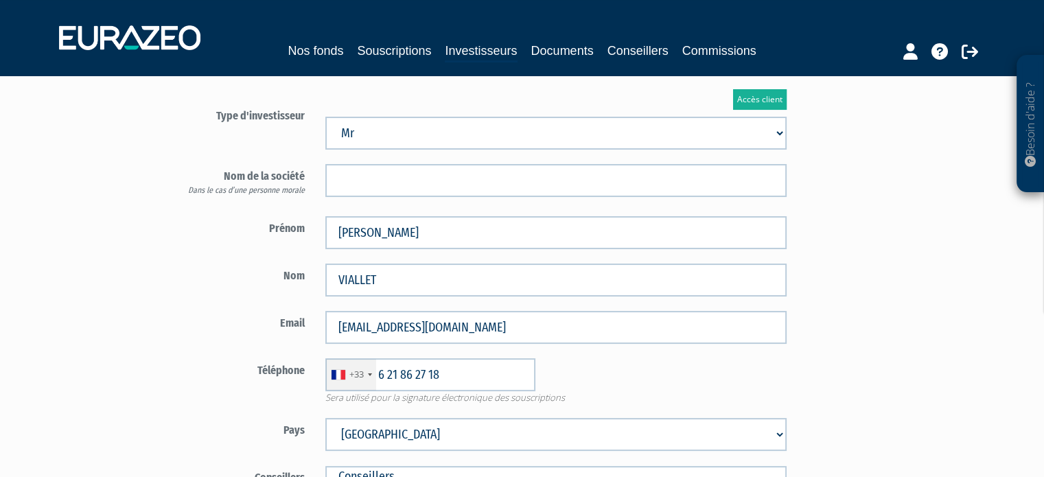
scroll to position [0, 0]
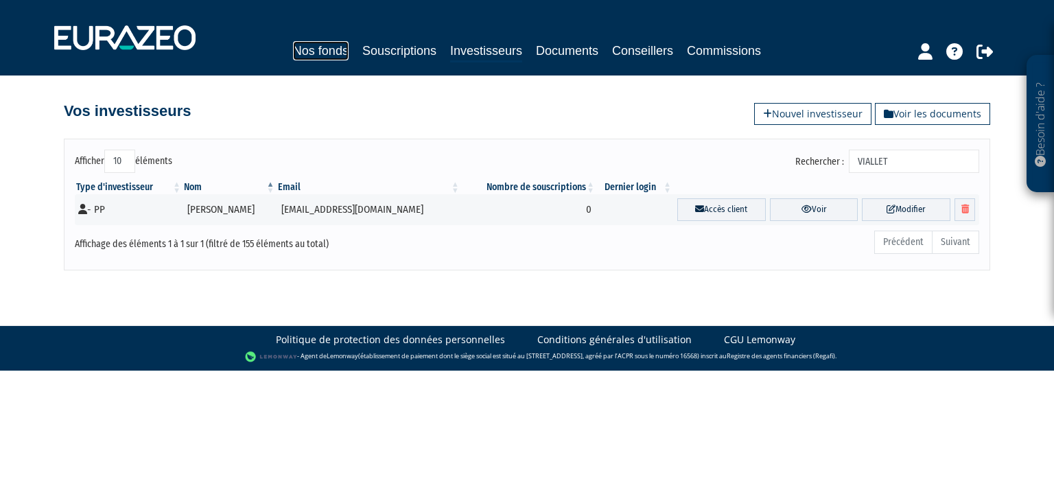
click at [332, 44] on link "Nos fonds" at bounding box center [321, 50] width 56 height 19
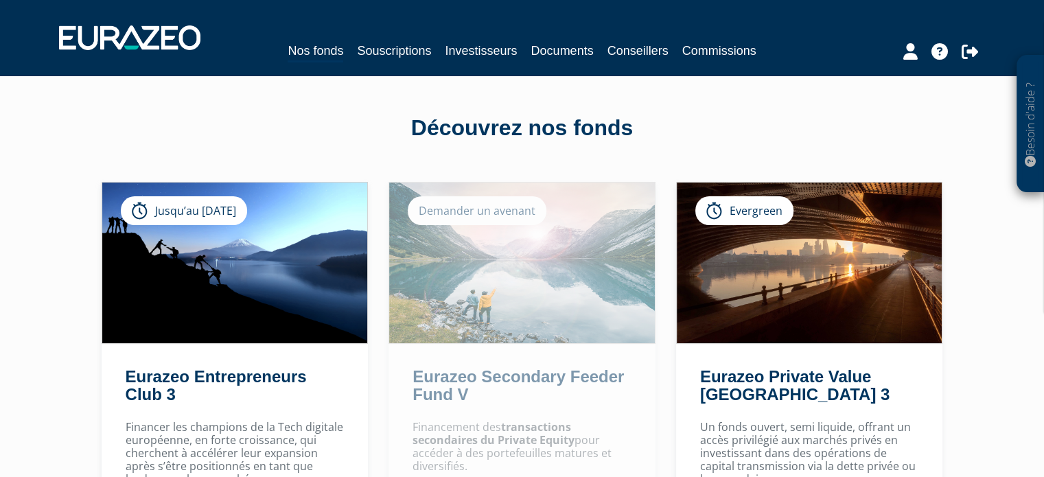
click at [829, 356] on div "Eurazeo Private Value [GEOGRAPHIC_DATA] 3 Evergreen [GEOGRAPHIC_DATA] [GEOGRAPH…" at bounding box center [809, 477] width 267 height 591
click at [825, 389] on h2 "Eurazeo Private Value [GEOGRAPHIC_DATA] 3" at bounding box center [807, 389] width 214 height 43
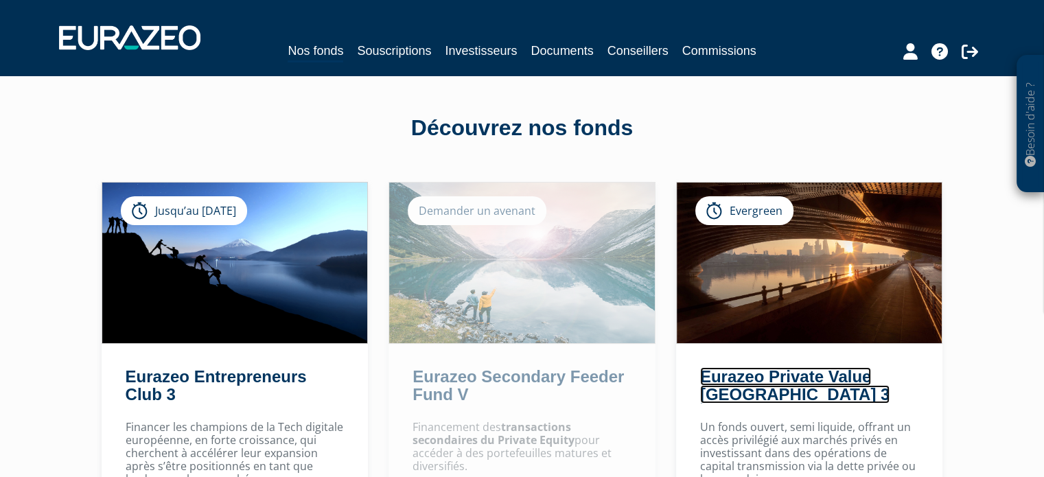
click at [859, 376] on link "Eurazeo Private Value [GEOGRAPHIC_DATA] 3" at bounding box center [794, 385] width 189 height 36
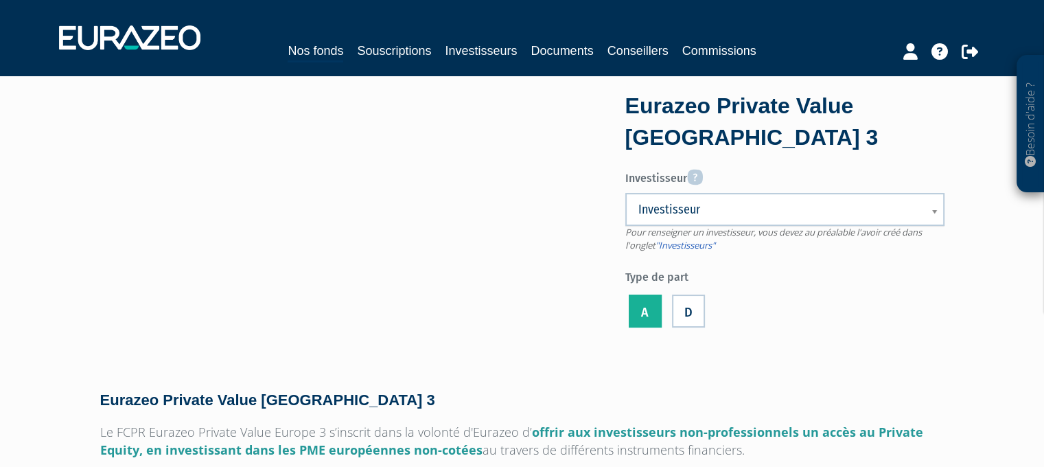
click at [692, 197] on link "Investisseur" at bounding box center [784, 209] width 319 height 33
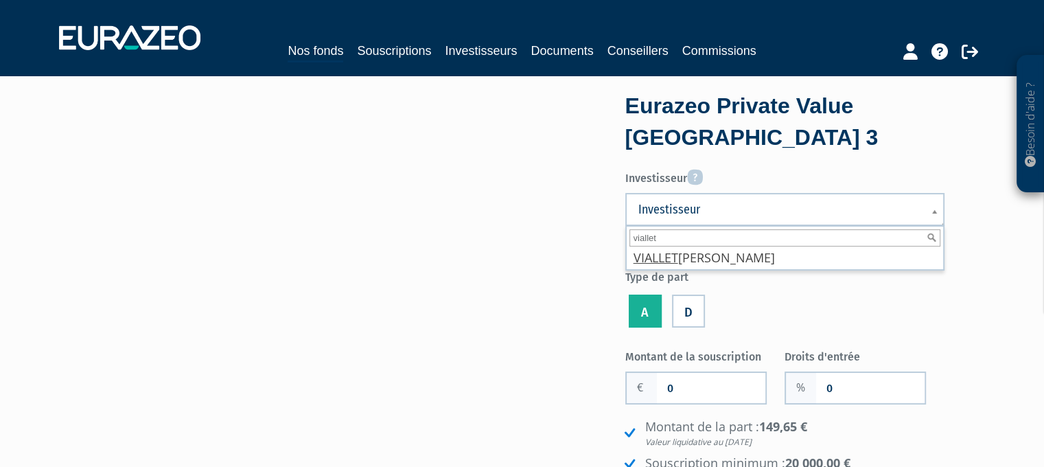
type input "viallet"
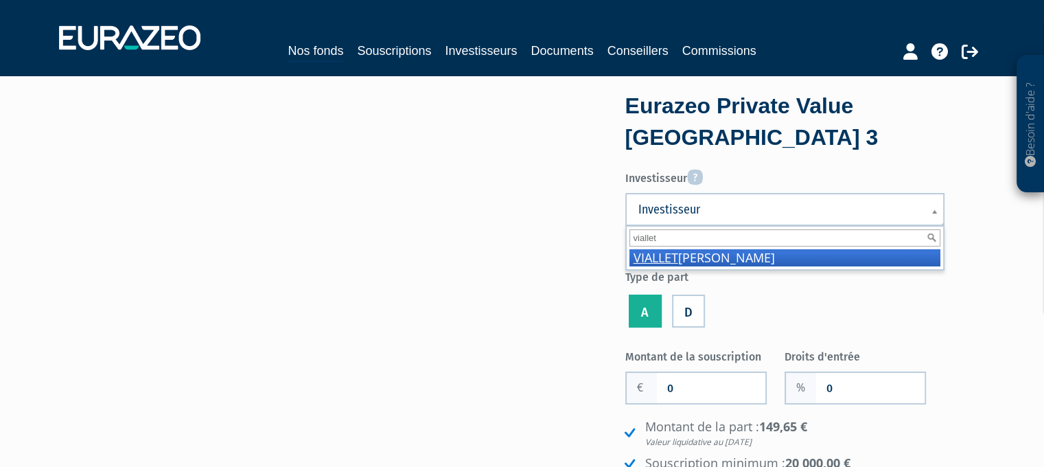
click at [729, 258] on li "VIALLET Pierre-Henri" at bounding box center [784, 257] width 311 height 17
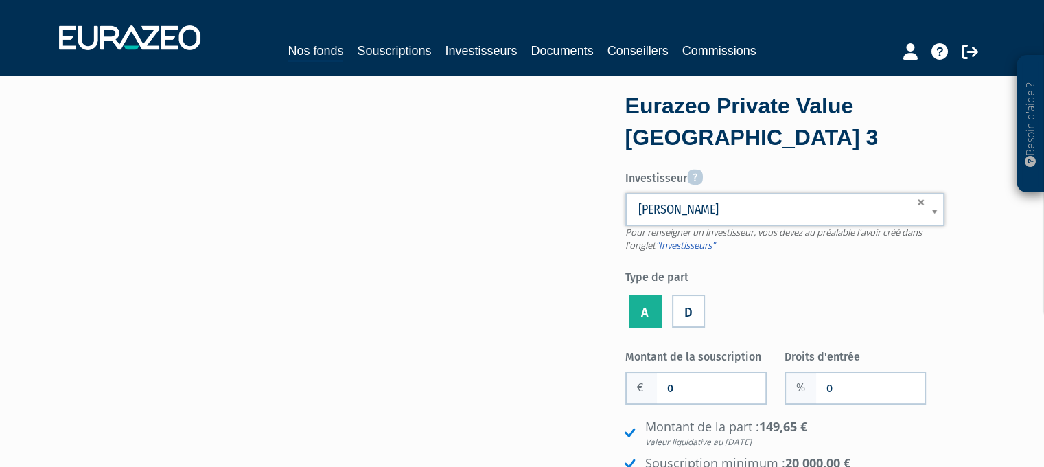
click at [751, 268] on label "Type de part" at bounding box center [784, 275] width 319 height 21
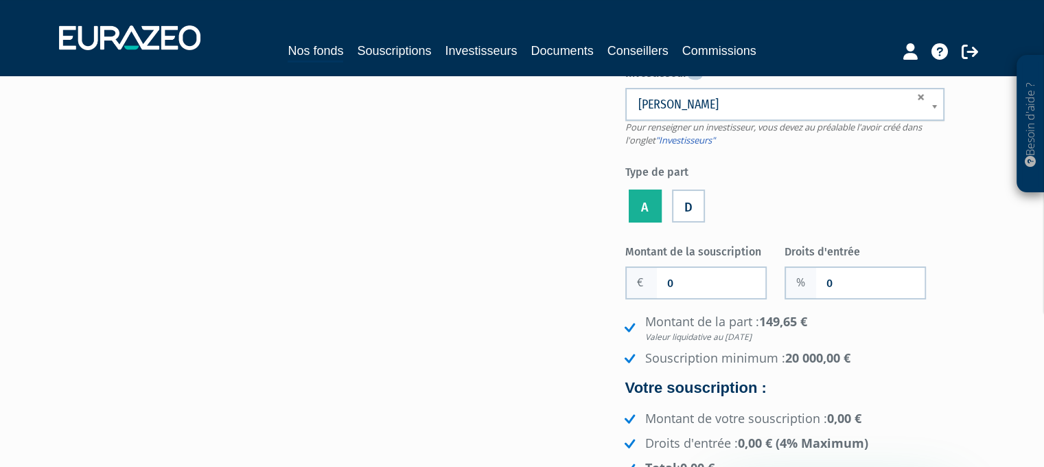
scroll to position [206, 0]
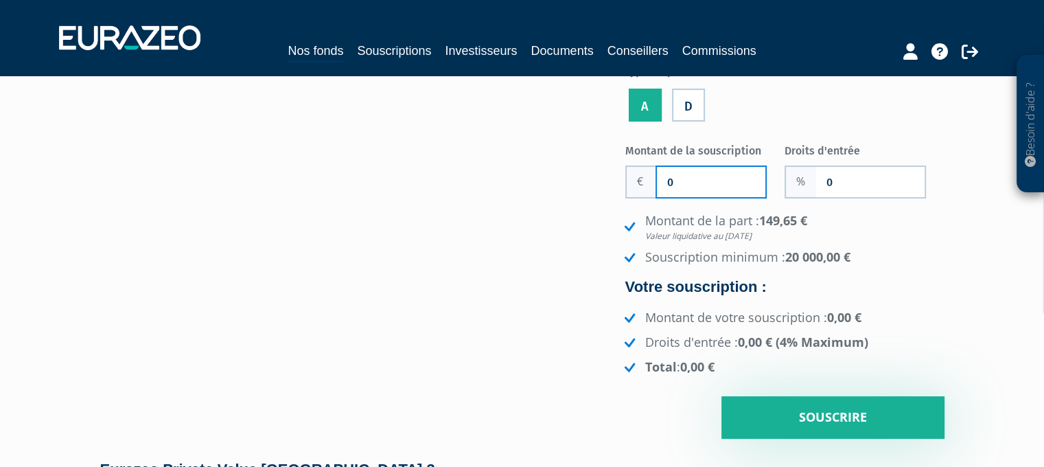
click at [607, 180] on div "Eurazeo Private Value Europe 3 Investisseur Pour renseigner un investisseur, vo…" at bounding box center [522, 164] width 865 height 548
type input "20 000"
click at [864, 207] on div "Montant de la souscription 20 000 Nombre de parts 0 Droits d'entrée 0 149,65 €" at bounding box center [784, 289] width 319 height 300
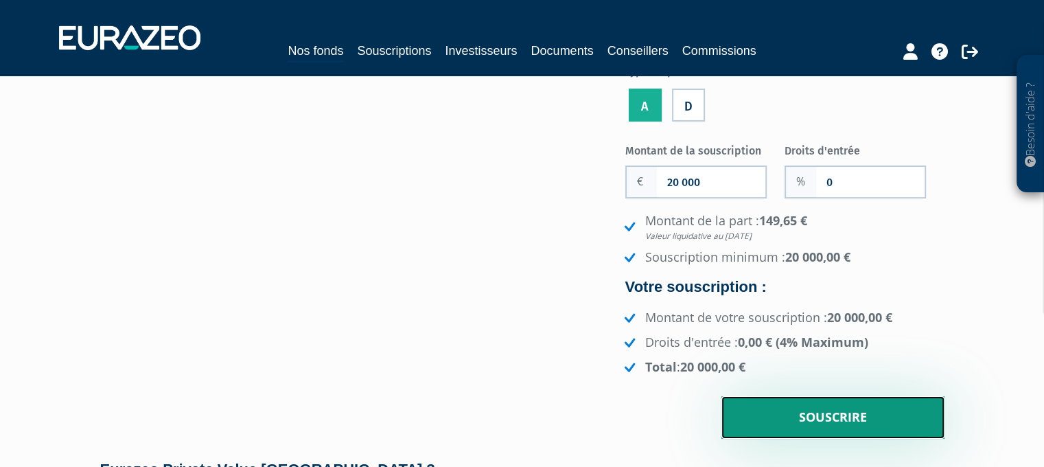
click at [835, 408] on input "Souscrire" at bounding box center [832, 417] width 223 height 43
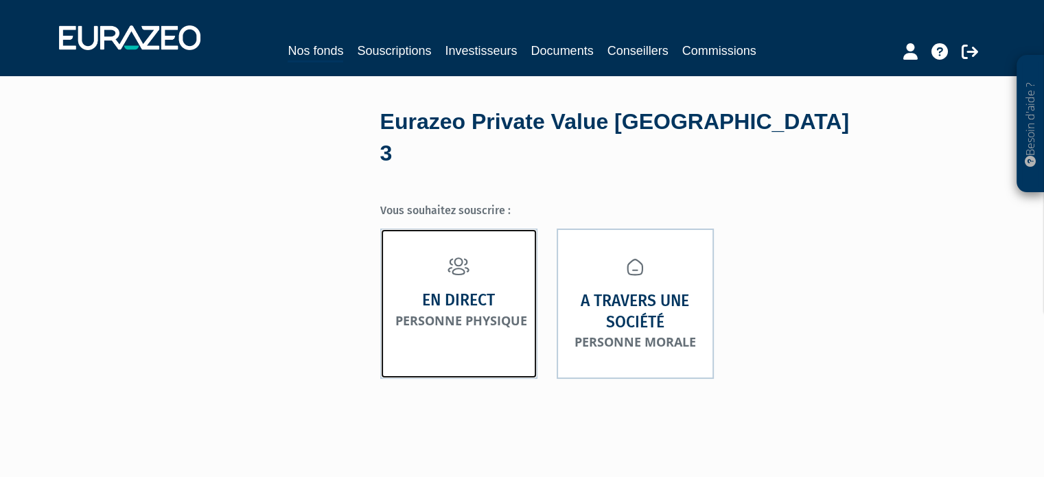
click at [450, 299] on link "En direct Personne physique" at bounding box center [458, 304] width 157 height 150
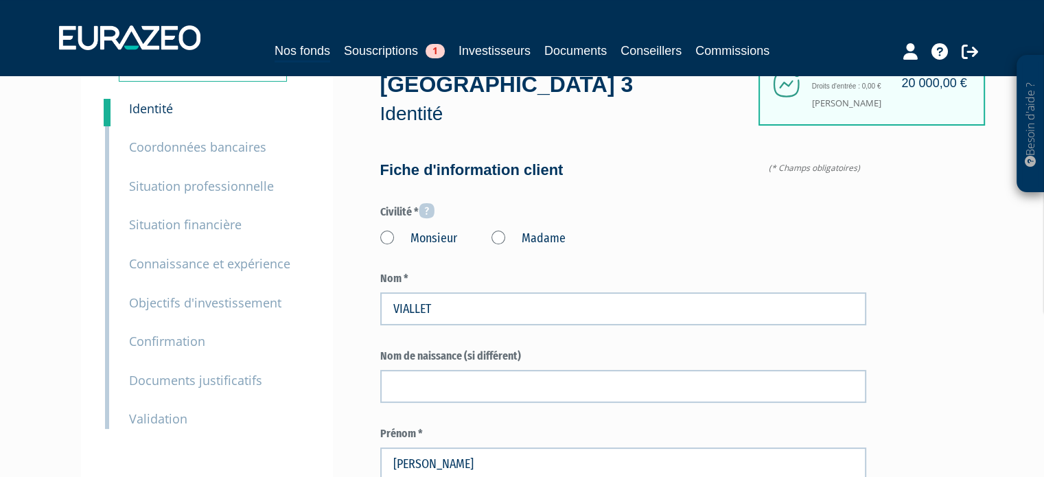
click at [420, 233] on label "Monsieur" at bounding box center [418, 239] width 77 height 18
click at [0, 0] on input "Monsieur" at bounding box center [0, 0] width 0 height 0
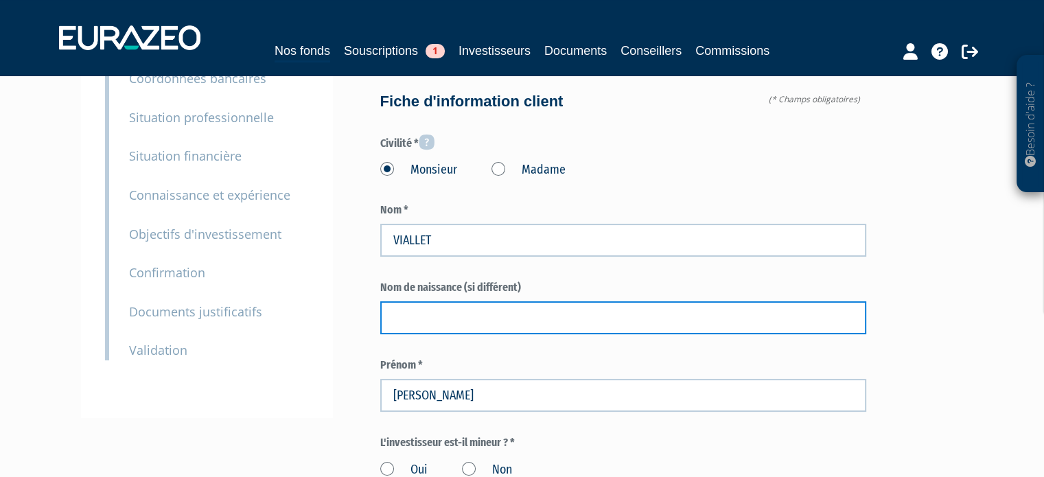
click at [478, 303] on input "text" at bounding box center [623, 317] width 486 height 33
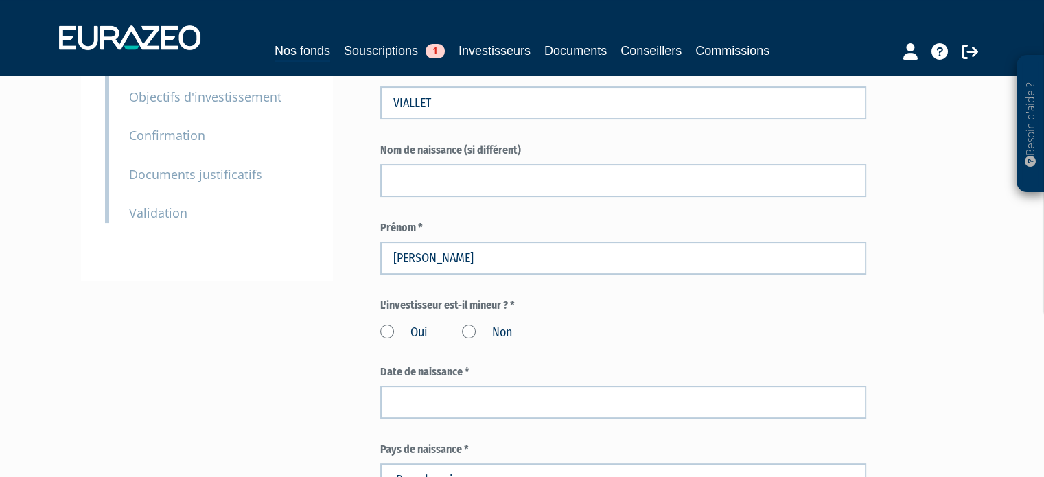
click at [511, 224] on label "Prénom *" at bounding box center [623, 228] width 486 height 16
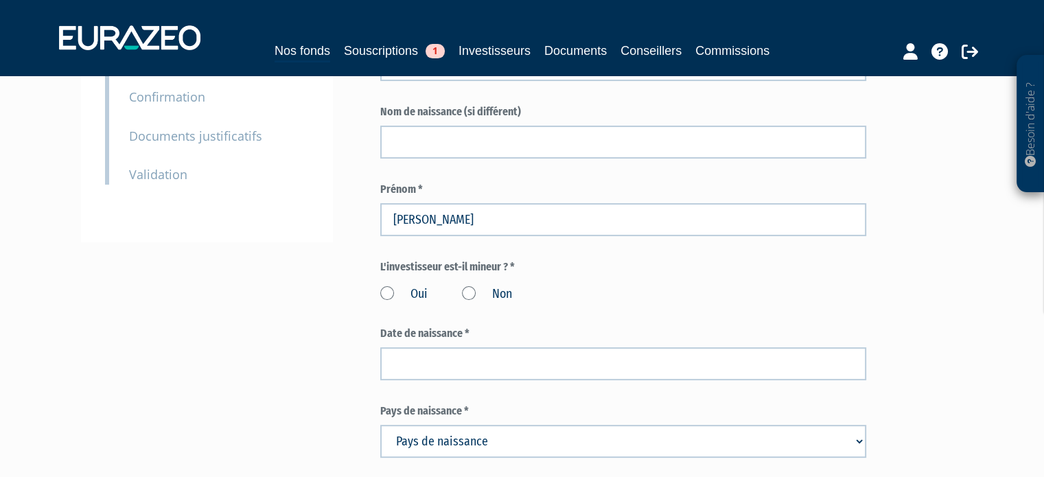
scroll to position [343, 0]
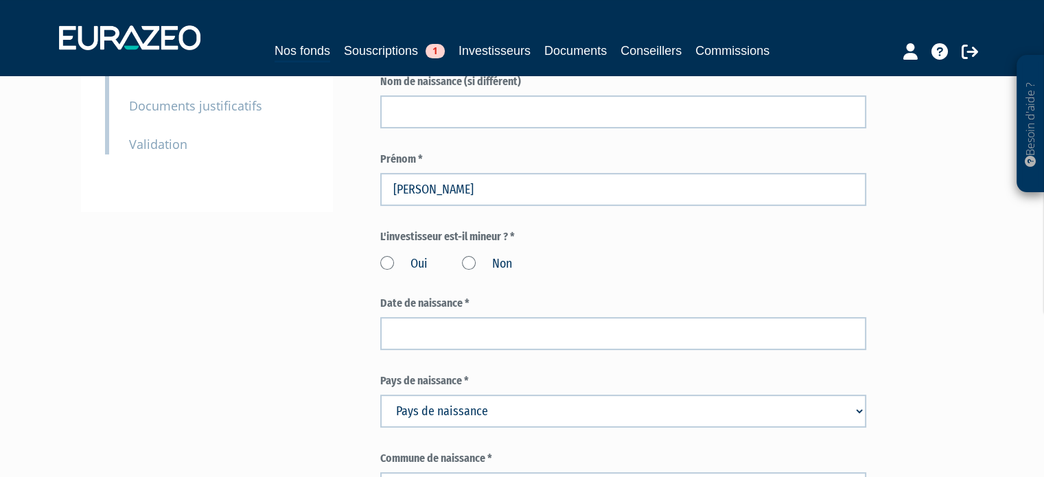
click at [478, 262] on label "Non" at bounding box center [487, 264] width 50 height 18
click at [0, 0] on input "Non" at bounding box center [0, 0] width 0 height 0
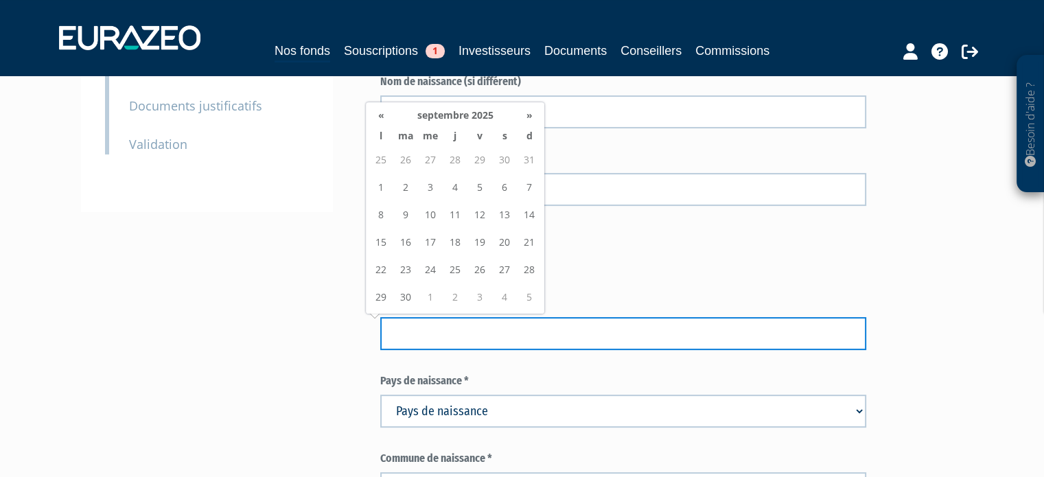
click at [454, 329] on input at bounding box center [623, 333] width 486 height 33
paste input "25/04/1984"
type input "25/04/1984"
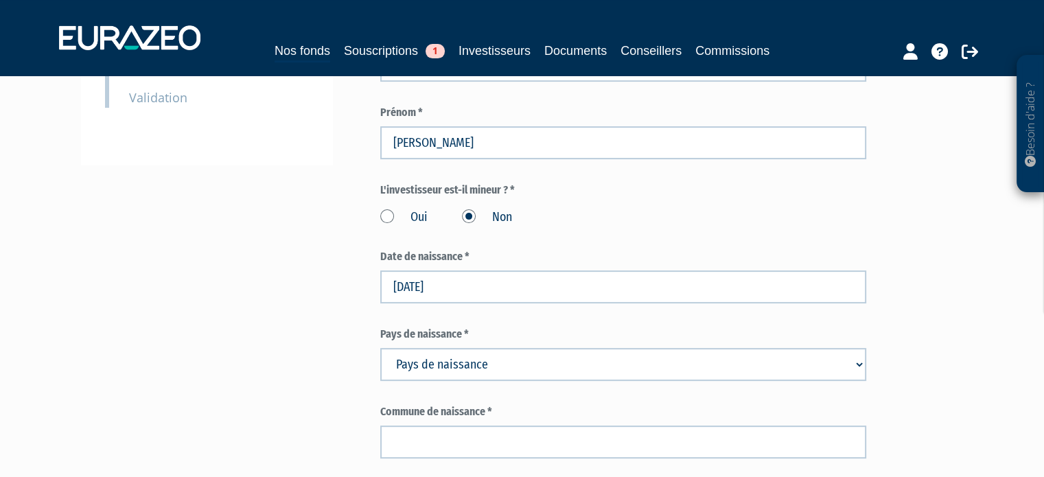
scroll to position [412, 0]
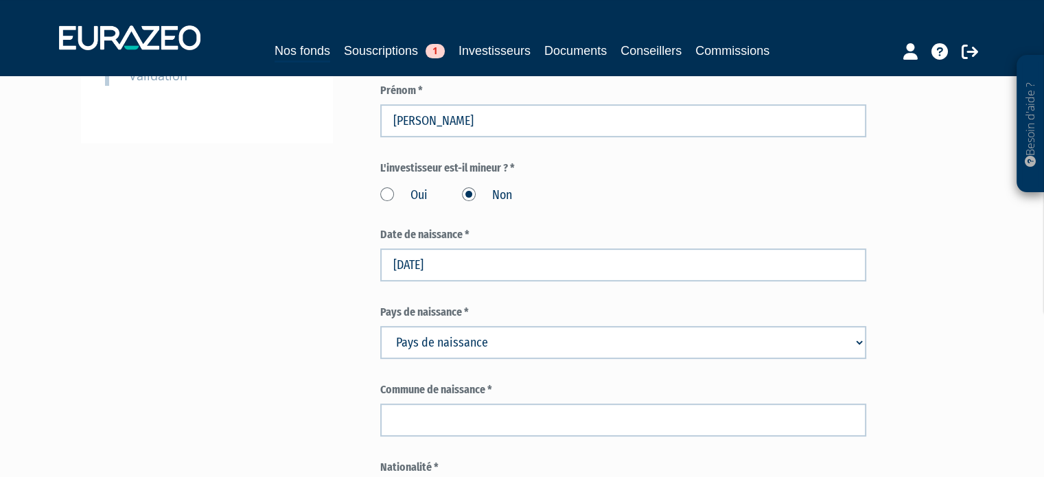
click at [396, 328] on select "Pays de naissance Afghanistan Afrique du Sud Albanie Algérie Allemagne Andorre" at bounding box center [623, 342] width 486 height 33
select select "75"
click at [380, 326] on select "Pays de naissance Afghanistan Afrique du Sud Albanie Algérie Allemagne Andorre" at bounding box center [623, 342] width 486 height 33
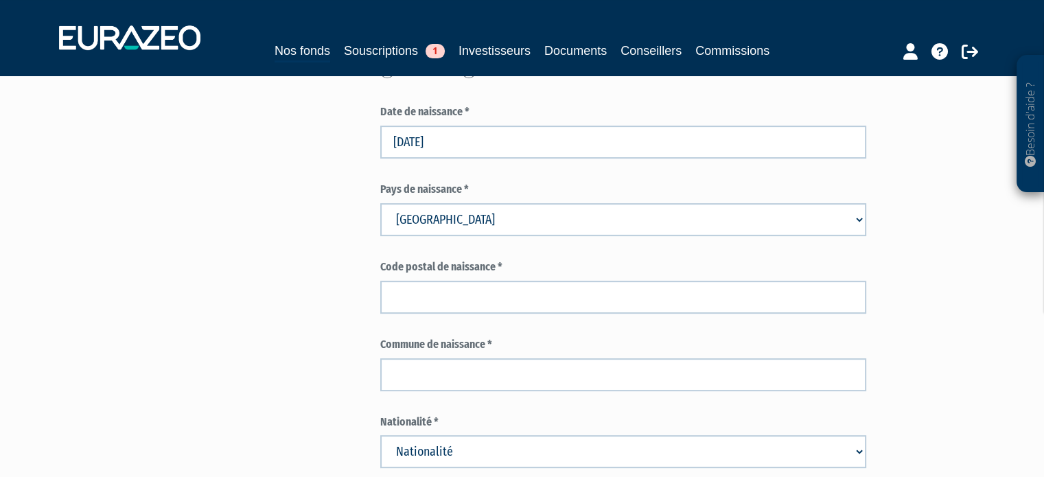
scroll to position [549, 0]
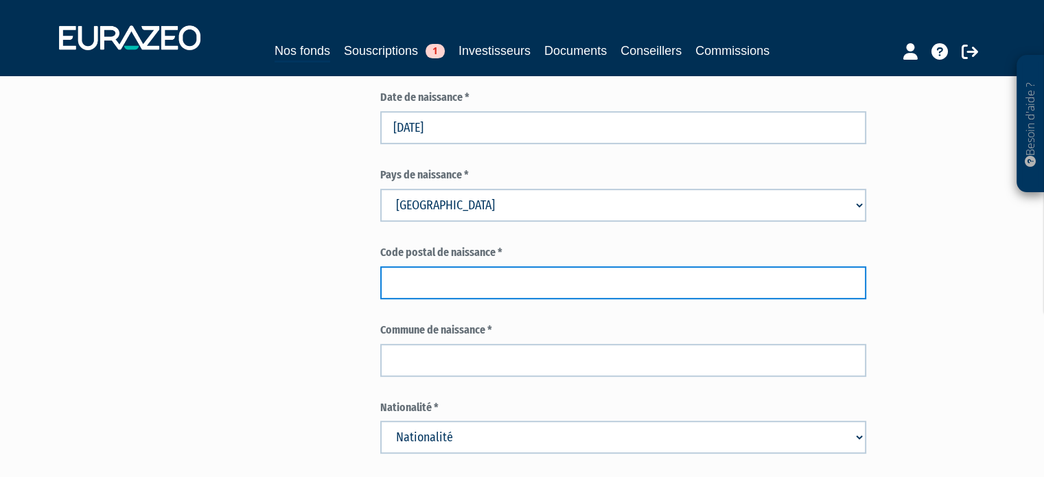
click at [406, 288] on input "text" at bounding box center [623, 282] width 486 height 33
paste input "83000"
type input "83000"
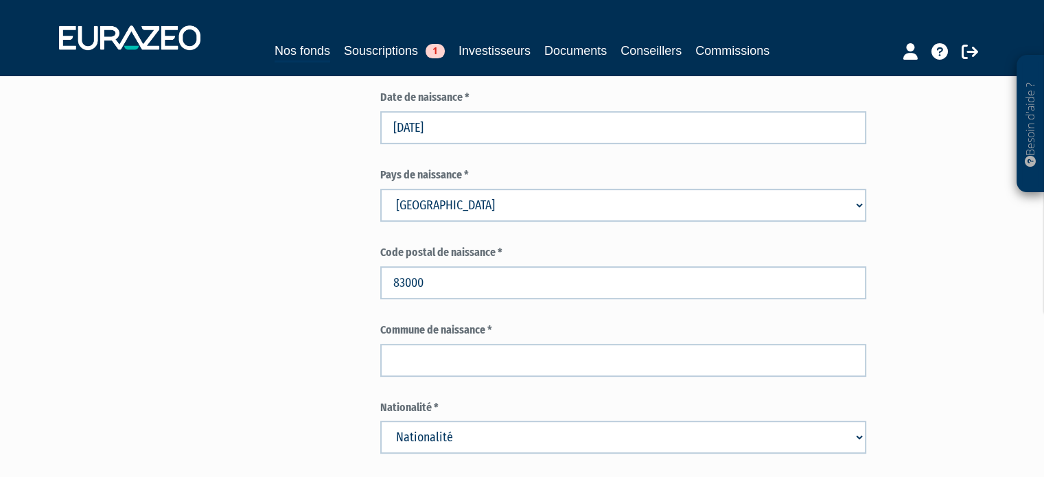
drag, startPoint x: 458, startPoint y: 334, endPoint x: 464, endPoint y: 346, distance: 12.9
click at [458, 334] on label "Commune de naissance *" at bounding box center [623, 331] width 486 height 16
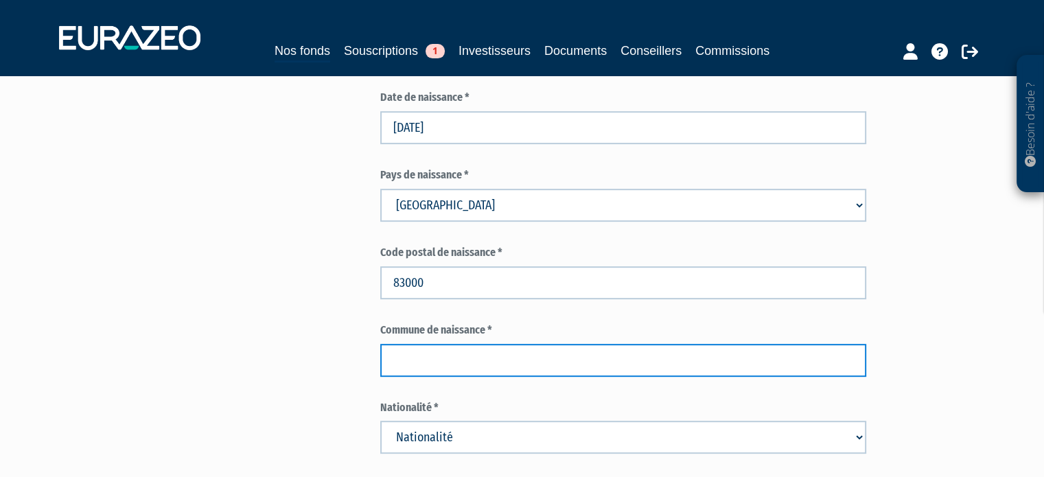
click at [467, 358] on input "text" at bounding box center [623, 360] width 486 height 33
type input "t"
type input "Toulon"
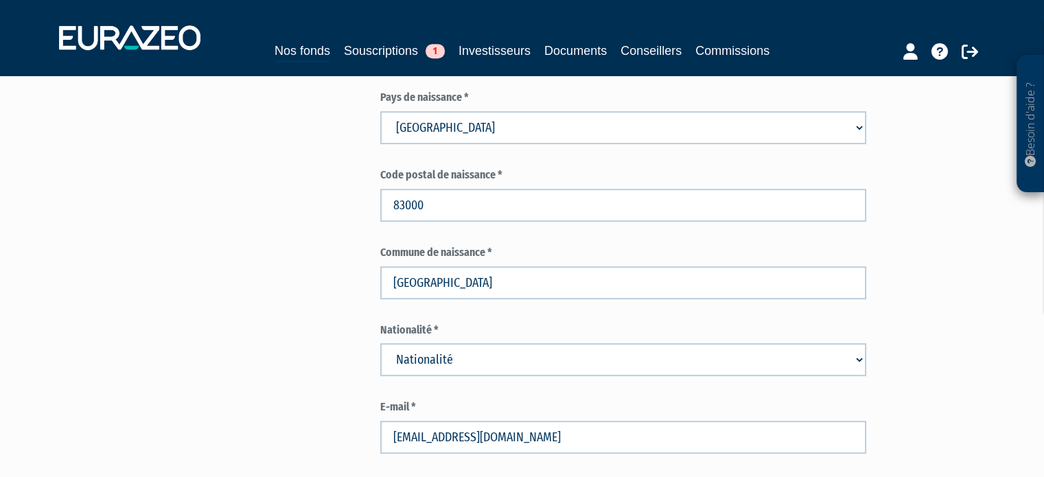
scroll to position [755, 0]
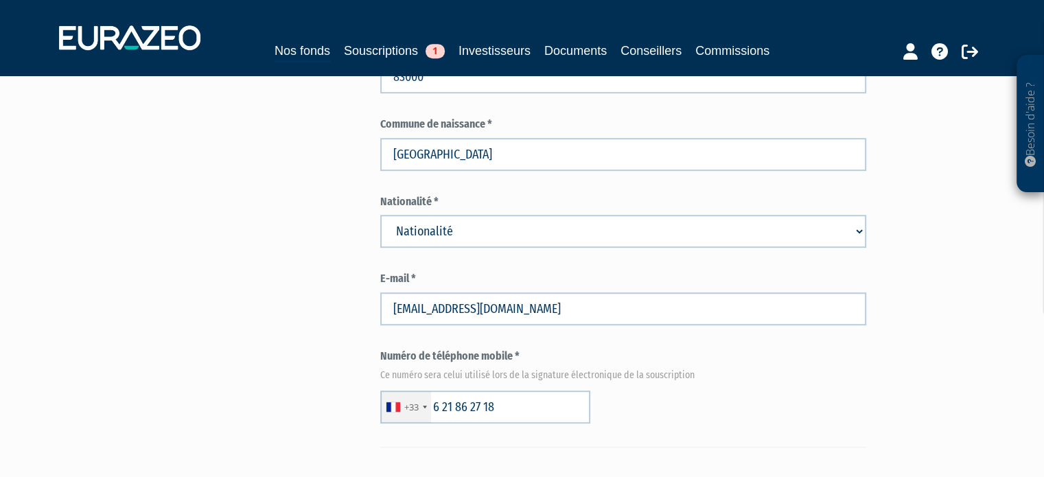
click at [468, 228] on select "Nationalité Afghanistan Afrique du Sud Albanie Algérie Allemagne Andorre" at bounding box center [623, 231] width 486 height 33
click at [467, 235] on select "Nationalité Afghanistan Afrique du Sud Albanie Algérie Allemagne Andorre" at bounding box center [623, 231] width 486 height 33
select select "75"
click at [380, 215] on select "Nationalité Afghanistan Afrique du Sud Albanie Algérie Allemagne Andorre" at bounding box center [623, 231] width 486 height 33
click at [432, 250] on form "(* Champs obligatoires) Information sur l'apporteur d'affaire Dénomination ou r…" at bounding box center [623, 364] width 486 height 1776
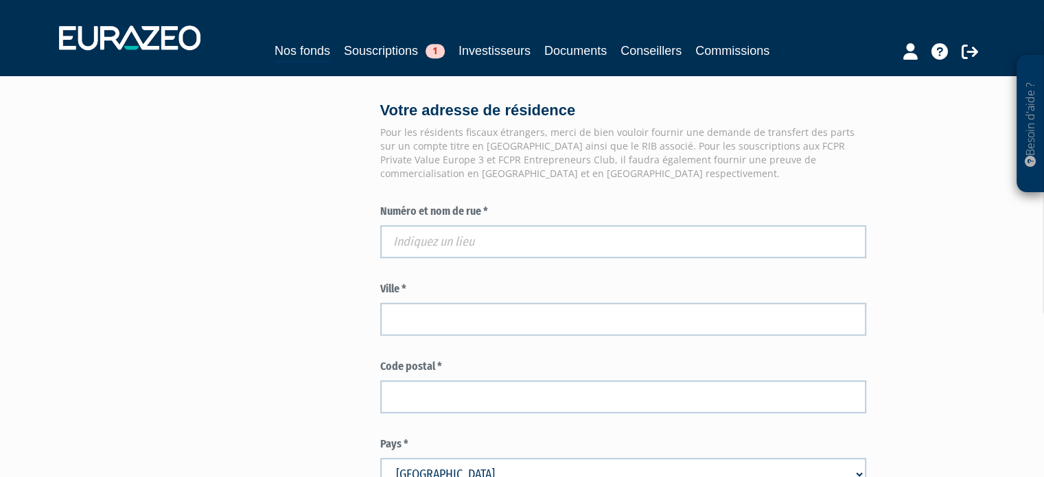
scroll to position [1167, 0]
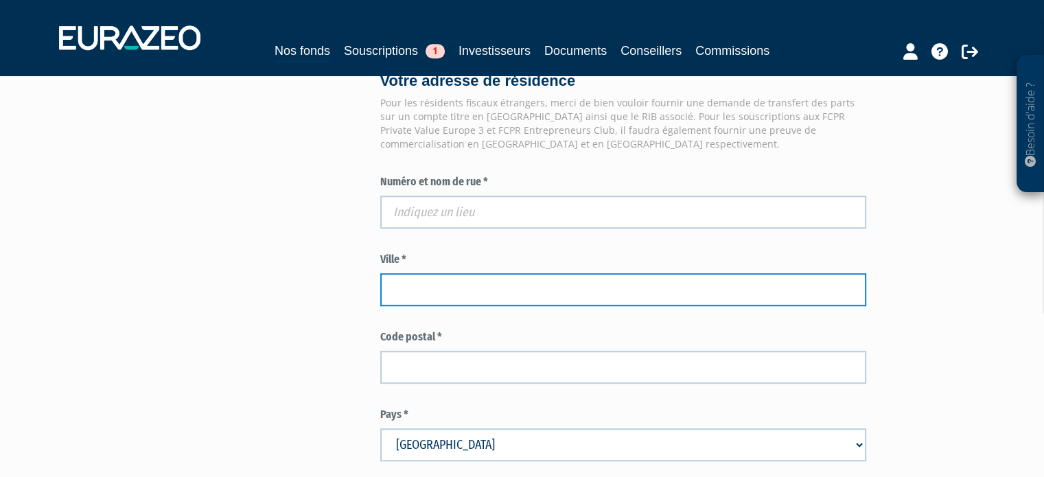
click at [419, 279] on input "text" at bounding box center [623, 289] width 486 height 33
paste input "10 rue Edouard Lefebvre"
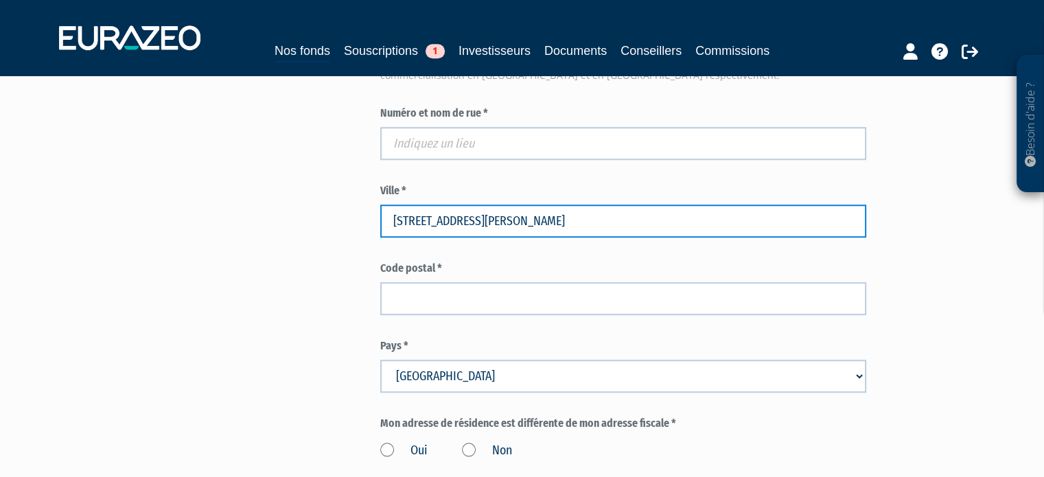
type input "10 rue Edouard Lefebvre"
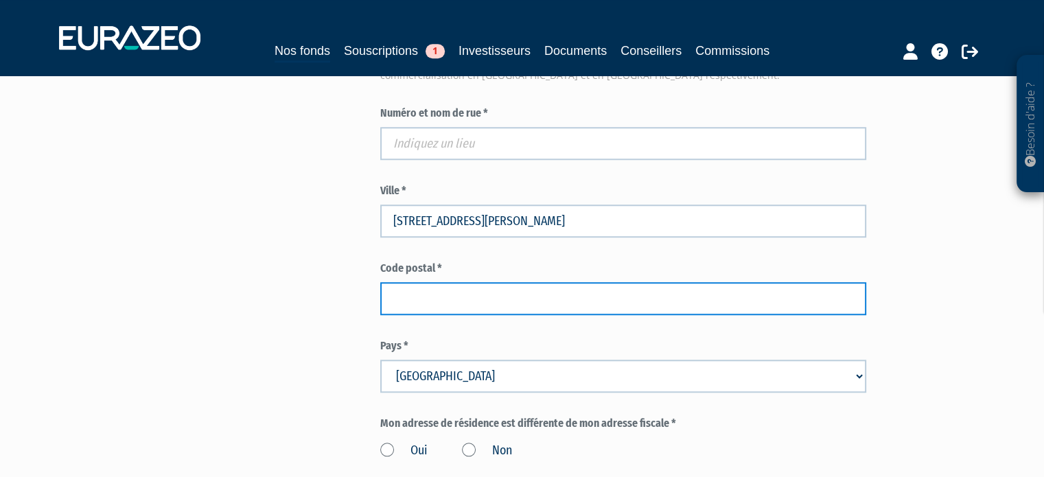
click at [555, 301] on input "text" at bounding box center [623, 298] width 486 height 33
paste input "78000"
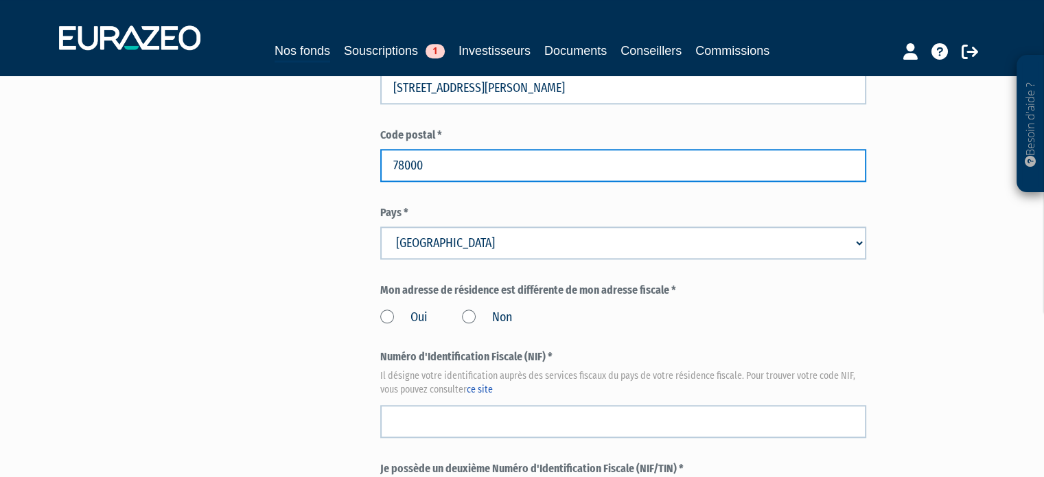
scroll to position [1373, 0]
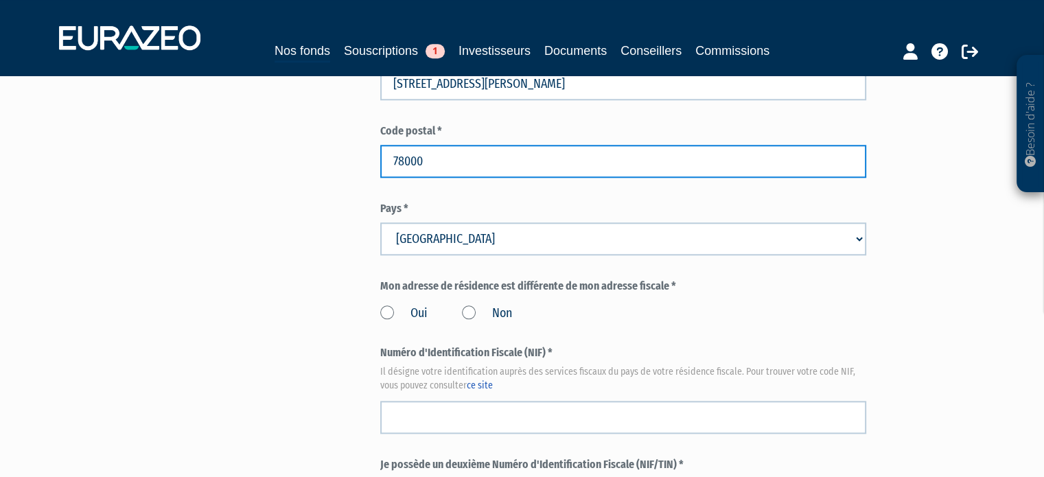
type input "78000"
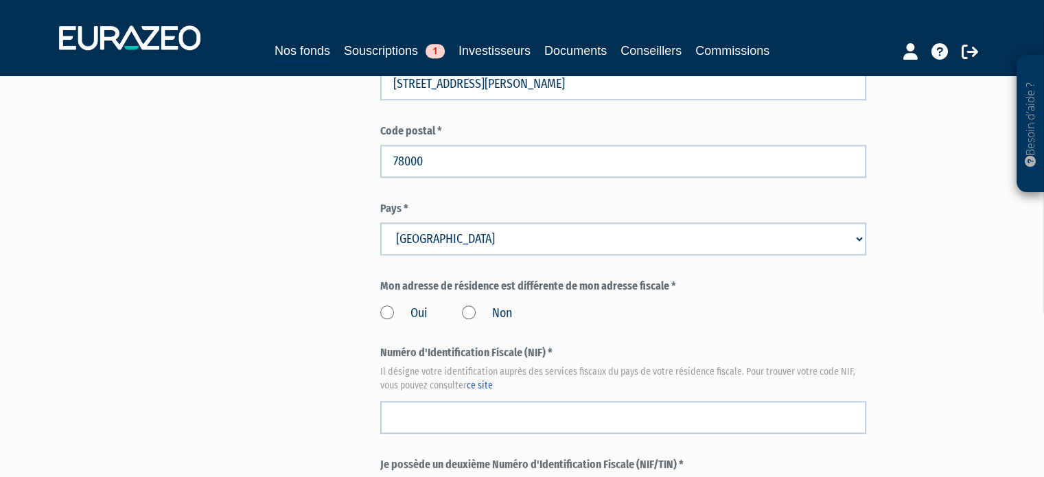
click at [509, 307] on label "Non" at bounding box center [487, 314] width 50 height 18
click at [0, 0] on input "Non" at bounding box center [0, 0] width 0 height 0
click at [564, 313] on div "Oui Non" at bounding box center [623, 311] width 486 height 23
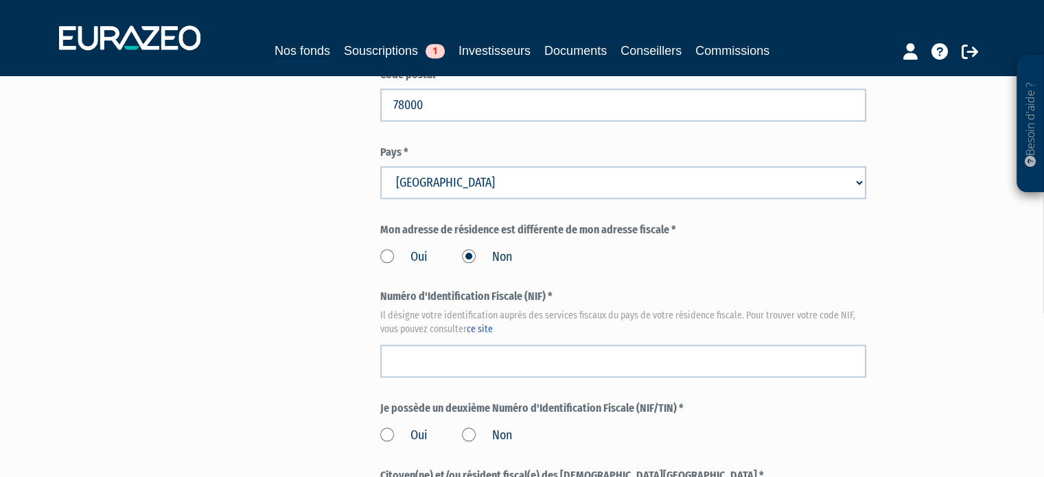
scroll to position [1510, 0]
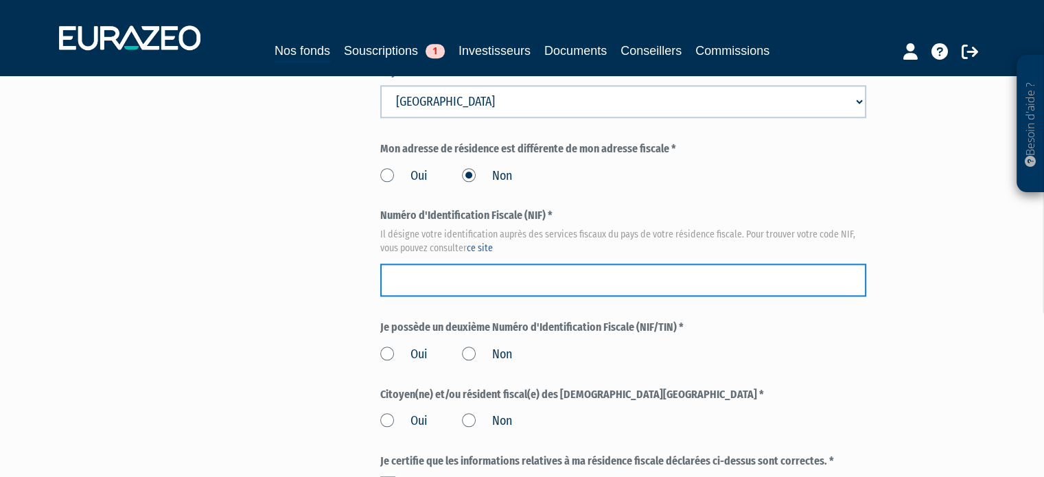
click at [564, 287] on input "text" at bounding box center [623, 280] width 486 height 33
click at [535, 290] on input "text" at bounding box center [623, 280] width 486 height 33
paste input "08 07 255 188 383"
click at [843, 281] on input "08 07 255 188 383" at bounding box center [623, 280] width 486 height 33
type input "08 07 255 188 383"
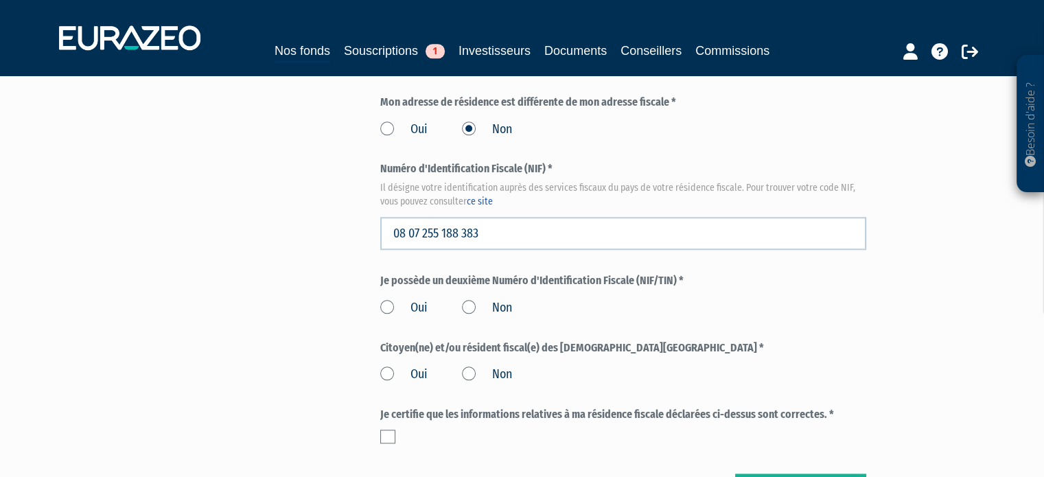
scroll to position [1579, 0]
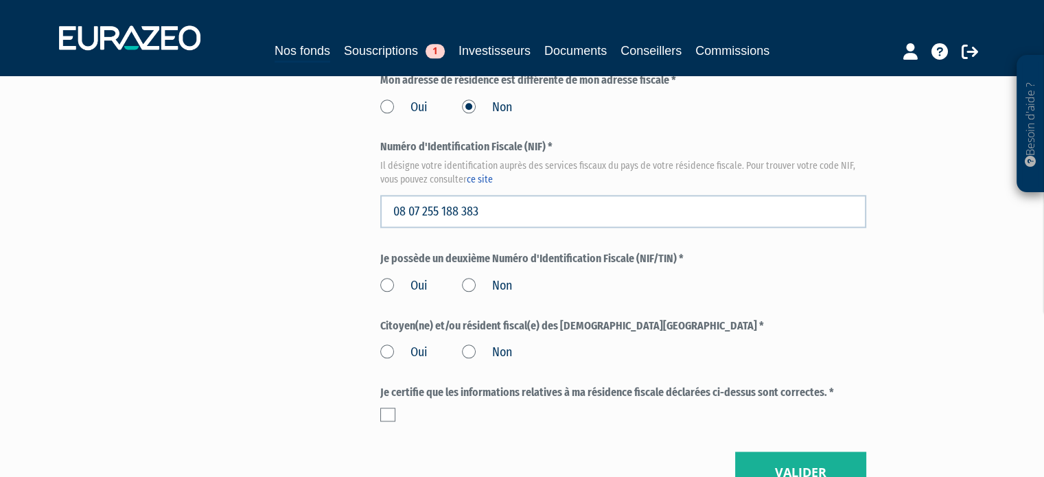
click at [489, 292] on label "Non" at bounding box center [487, 286] width 50 height 18
click at [0, 0] on input "Non" at bounding box center [0, 0] width 0 height 0
click at [499, 285] on label "Non" at bounding box center [487, 286] width 50 height 18
click at [0, 0] on input "Non" at bounding box center [0, 0] width 0 height 0
click at [500, 351] on label "Non" at bounding box center [487, 353] width 50 height 18
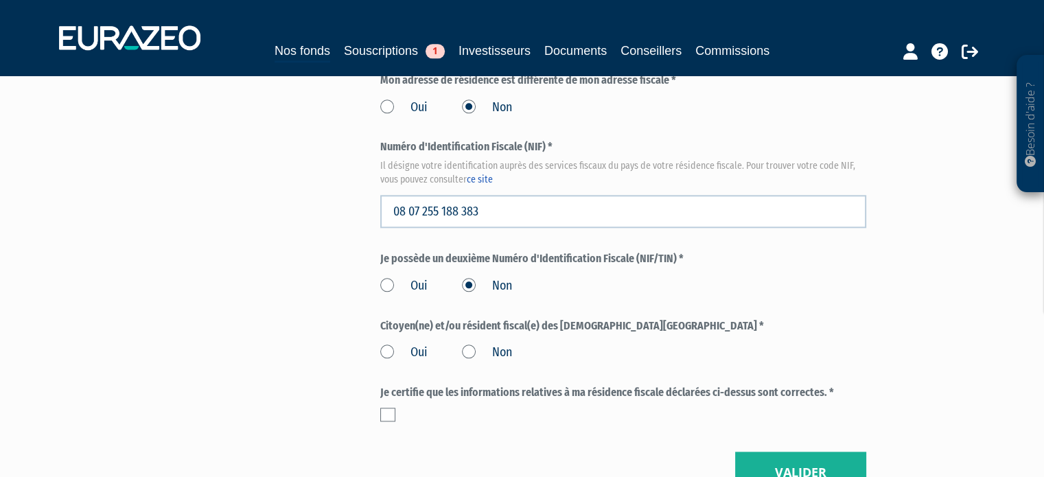
click at [0, 0] on input "Non" at bounding box center [0, 0] width 0 height 0
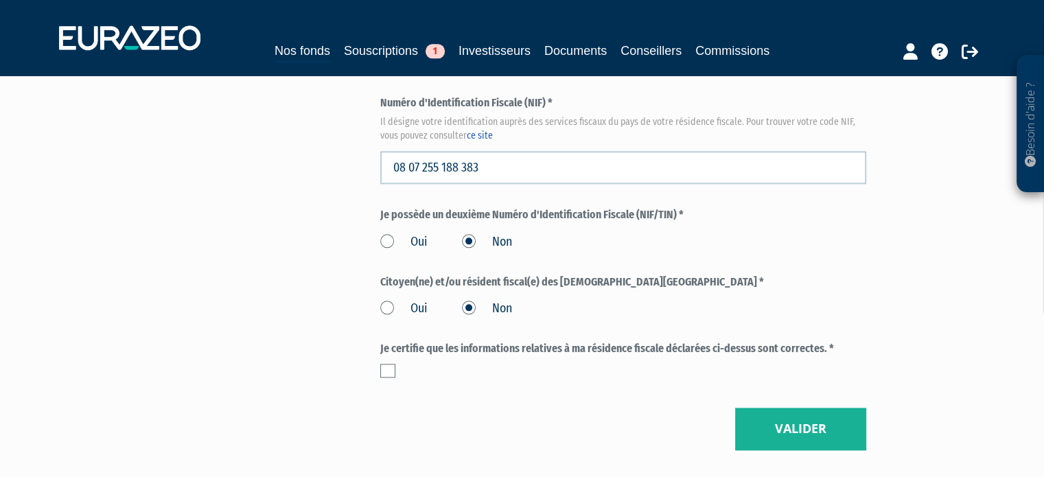
scroll to position [1647, 0]
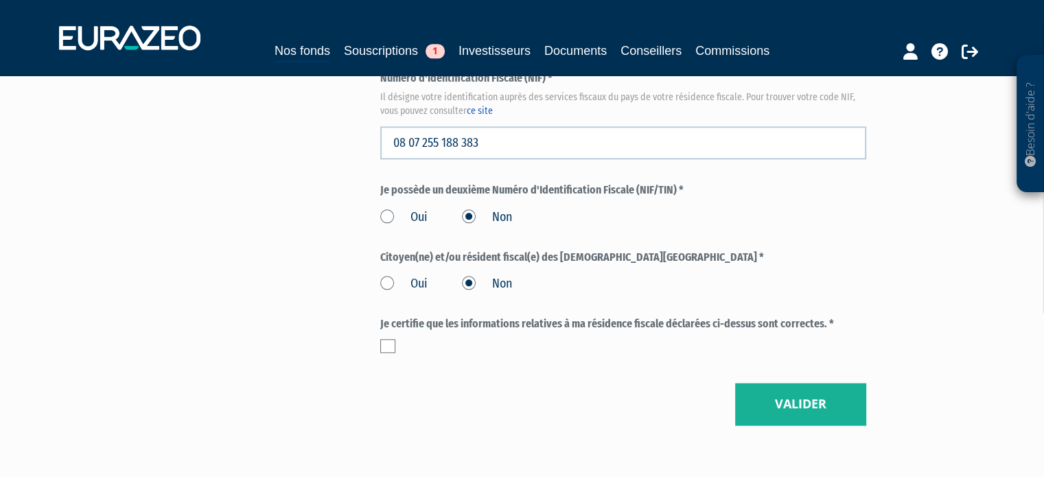
click at [464, 334] on div "Je certifie que les informations relatives à ma résidence fiscale déclarées ci-…" at bounding box center [623, 334] width 486 height 36
click at [447, 329] on label "Je certifie que les informations relatives à ma résidence fiscale déclarées ci-…" at bounding box center [623, 324] width 486 height 16
click at [387, 347] on label at bounding box center [387, 346] width 15 height 14
click at [0, 0] on input "checkbox" at bounding box center [0, 0] width 0 height 0
click at [826, 401] on button "Valider" at bounding box center [800, 404] width 131 height 43
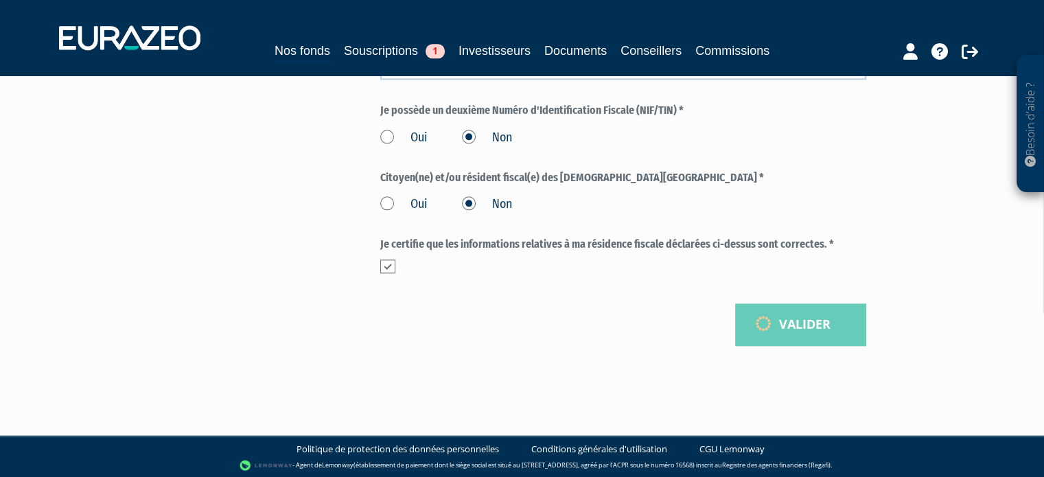
scroll to position [1728, 0]
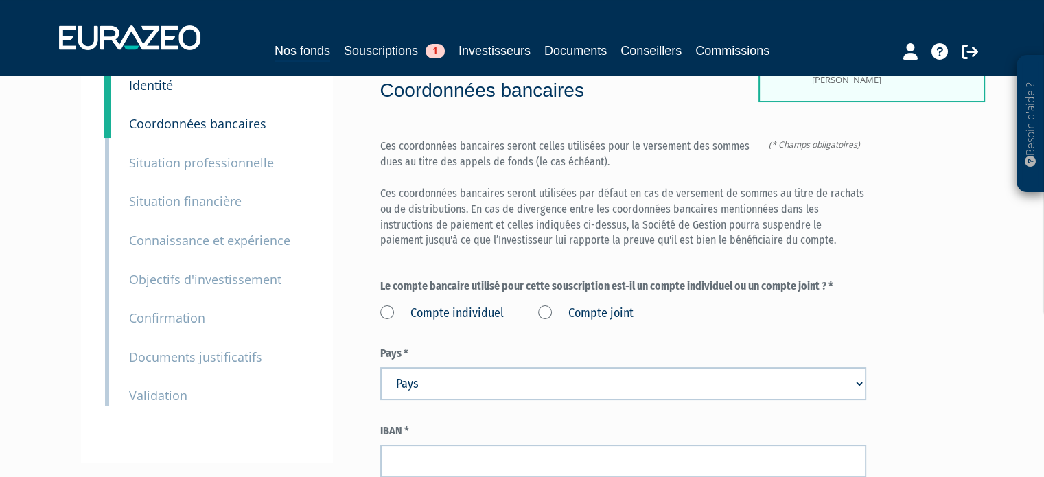
scroll to position [69, 0]
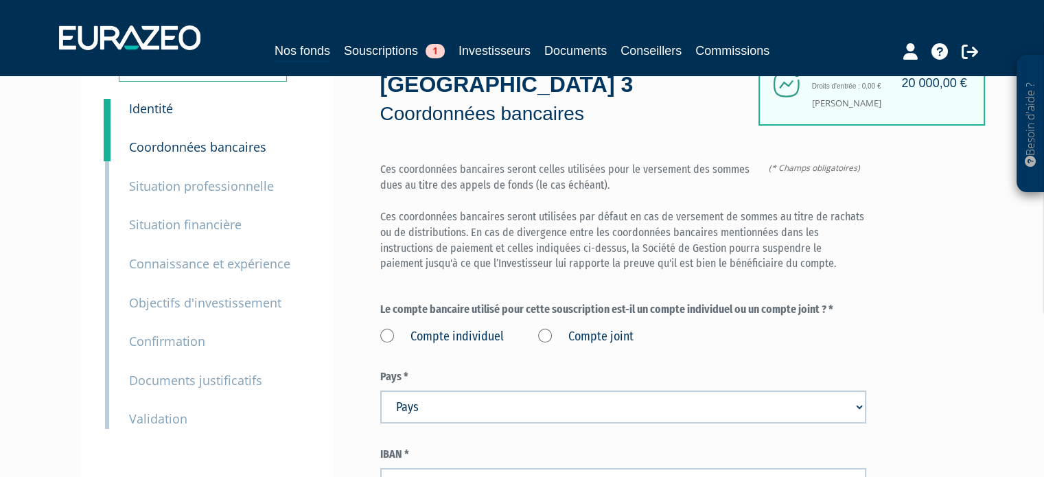
click at [569, 329] on label "Compte joint" at bounding box center [585, 337] width 95 height 18
click at [0, 0] on joint "Compte joint" at bounding box center [0, 0] width 0 height 0
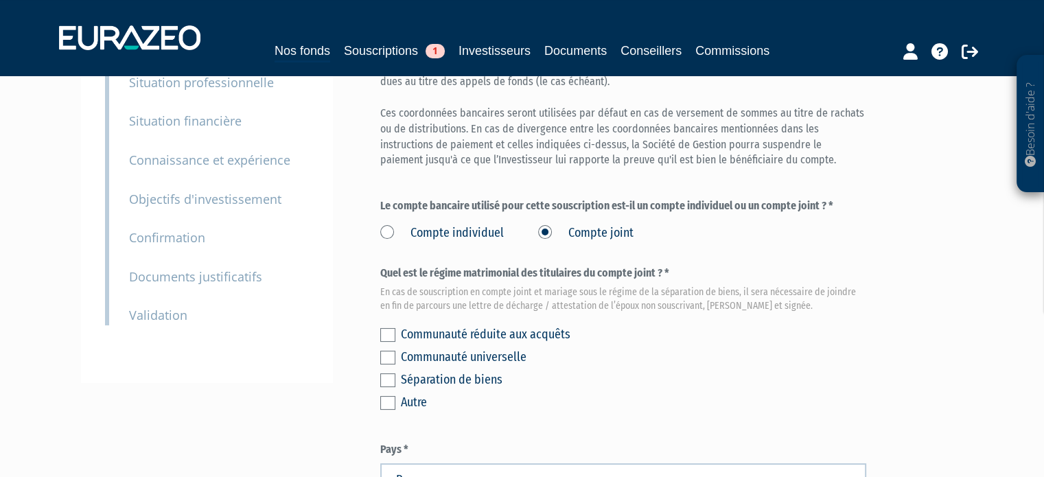
scroll to position [206, 0]
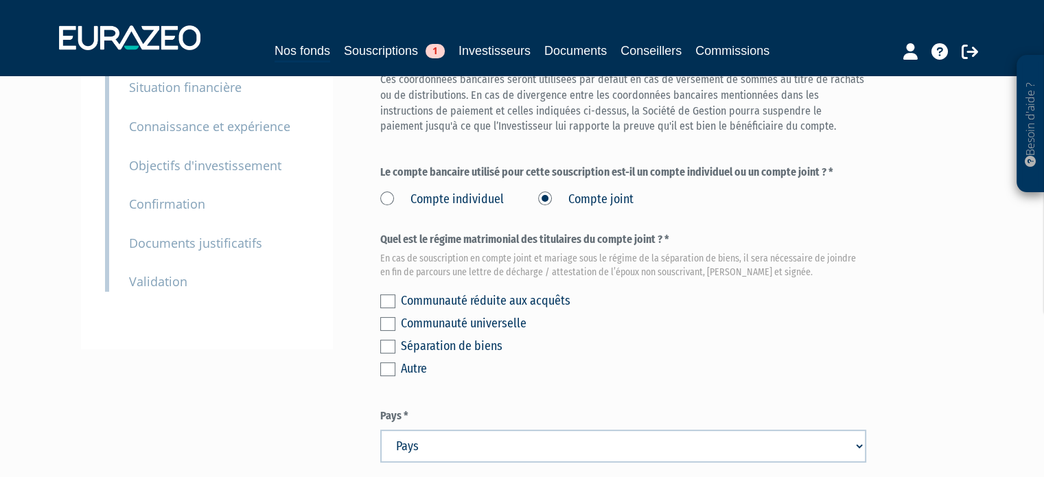
click at [426, 369] on div "Autre" at bounding box center [633, 368] width 465 height 19
click at [416, 368] on div "Autre" at bounding box center [633, 368] width 465 height 19
click at [367, 370] on div "Envoyer à l'investisseur 1 Identité 2 Coordonnées bancaires 3 Situation profess…" at bounding box center [522, 293] width 862 height 779
click at [388, 370] on label at bounding box center [387, 369] width 15 height 14
click at [0, 0] on input "checkbox" at bounding box center [0, 0] width 0 height 0
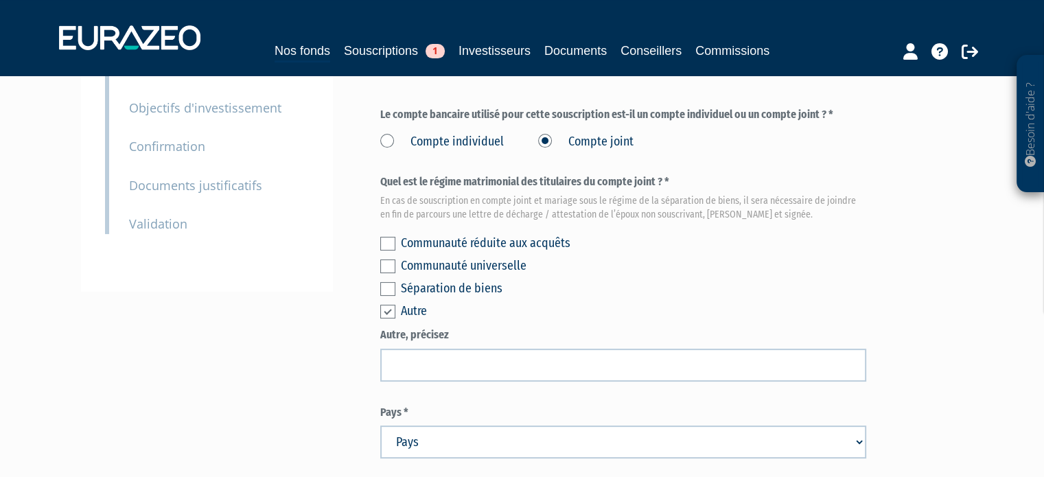
scroll to position [343, 0]
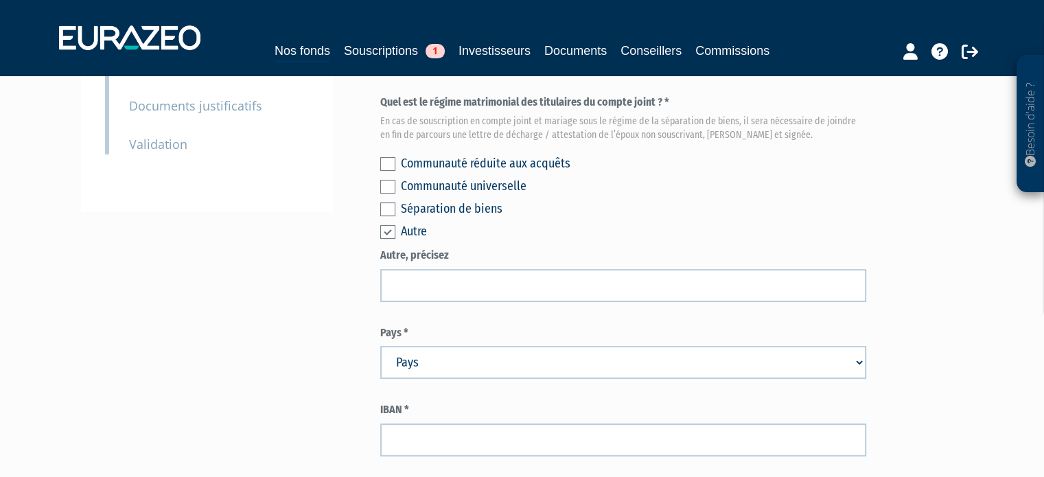
click at [390, 234] on label at bounding box center [387, 232] width 15 height 14
click at [0, 0] on input "checkbox" at bounding box center [0, 0] width 0 height 0
click at [639, 191] on div "Communauté universelle" at bounding box center [633, 185] width 465 height 19
click at [717, 185] on div "Communauté universelle" at bounding box center [633, 185] width 465 height 19
click at [395, 231] on div "Communauté réduite aux acquêts Communauté universelle Séparation de biens Autre" at bounding box center [623, 195] width 486 height 91
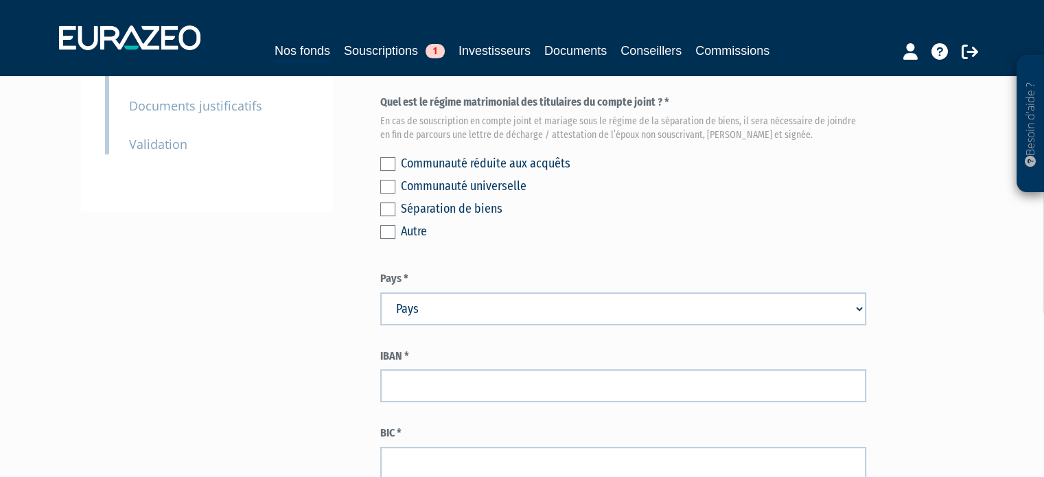
click at [388, 231] on label at bounding box center [387, 232] width 15 height 14
click at [0, 0] on input "checkbox" at bounding box center [0, 0] width 0 height 0
click at [491, 240] on div "Autre" at bounding box center [633, 231] width 465 height 19
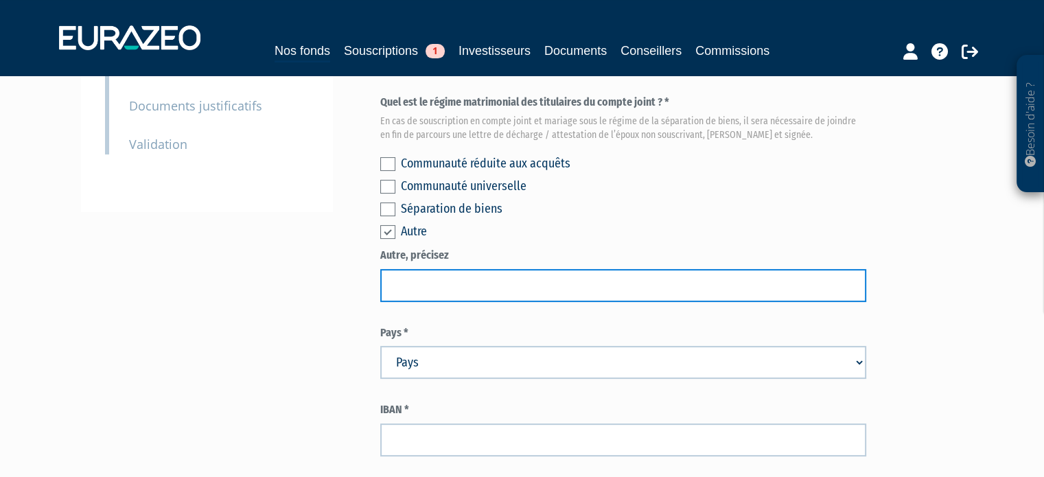
click at [447, 277] on input "text" at bounding box center [623, 285] width 486 height 33
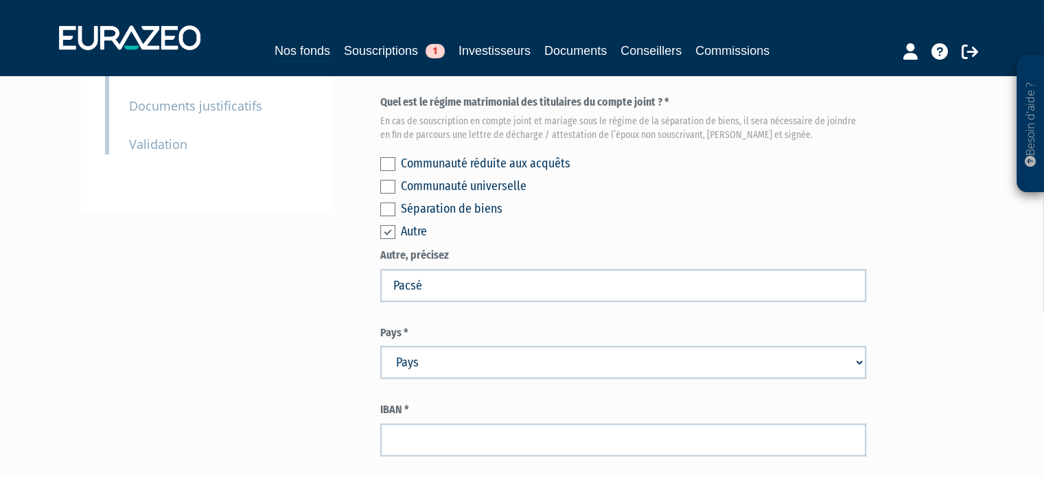
click at [937, 281] on div "Part A 20 000,00 € Droits d'entrée : 0,00 € [PERSON_NAME] Eurazeo Private Value…" at bounding box center [671, 183] width 583 height 833
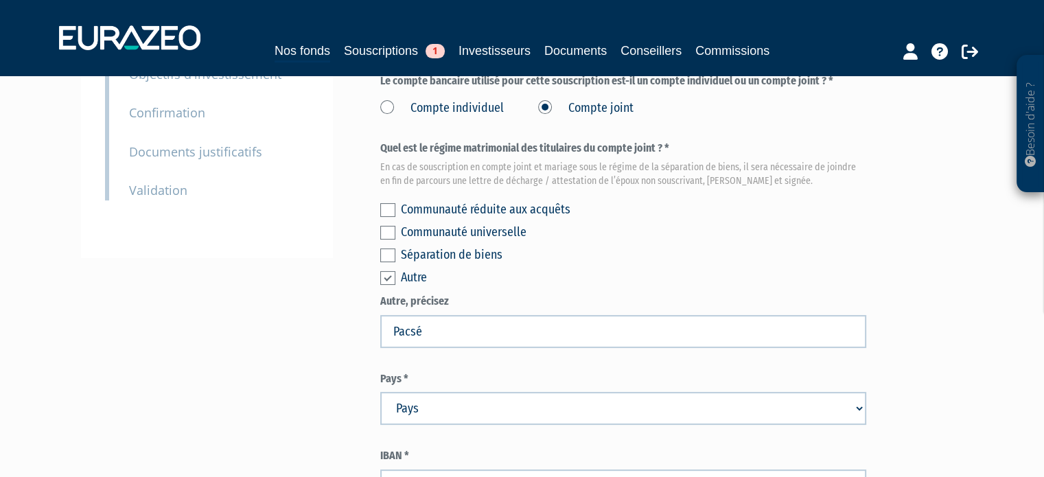
scroll to position [275, 0]
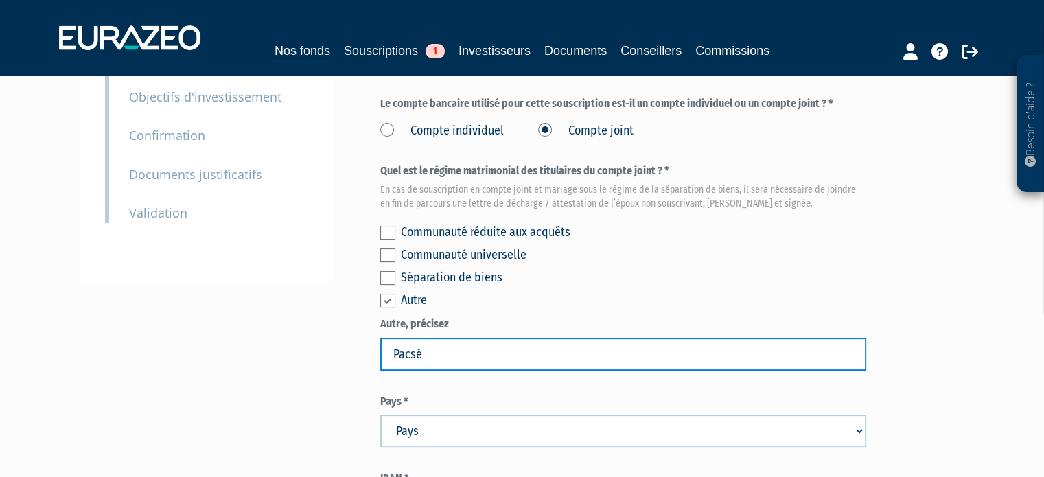
click at [557, 356] on input "Pacsé" at bounding box center [623, 354] width 486 height 33
type input "Pacsés"
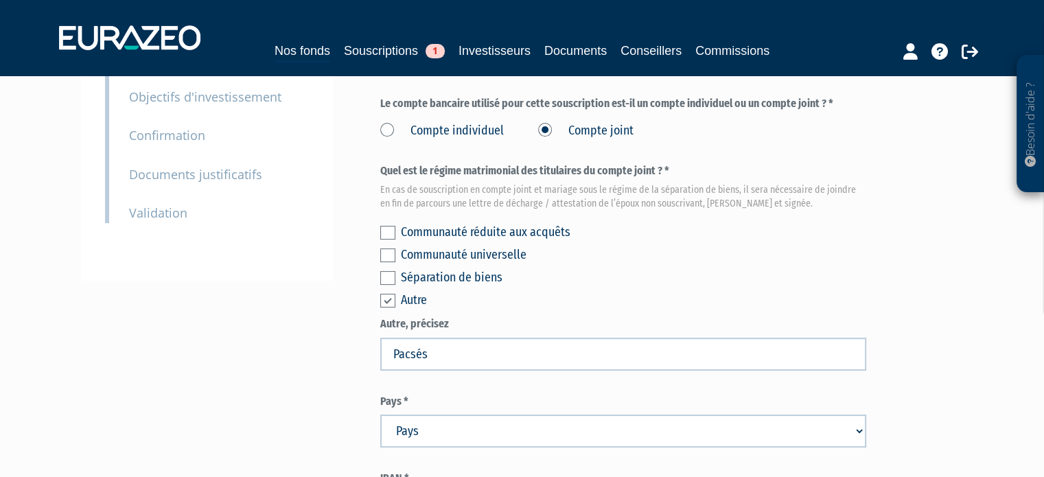
click at [903, 252] on div "Part A 20 000,00 € Droits d'entrée : 0,00 € Pierre-Henri VIALLET Eurazeo Privat…" at bounding box center [671, 251] width 583 height 833
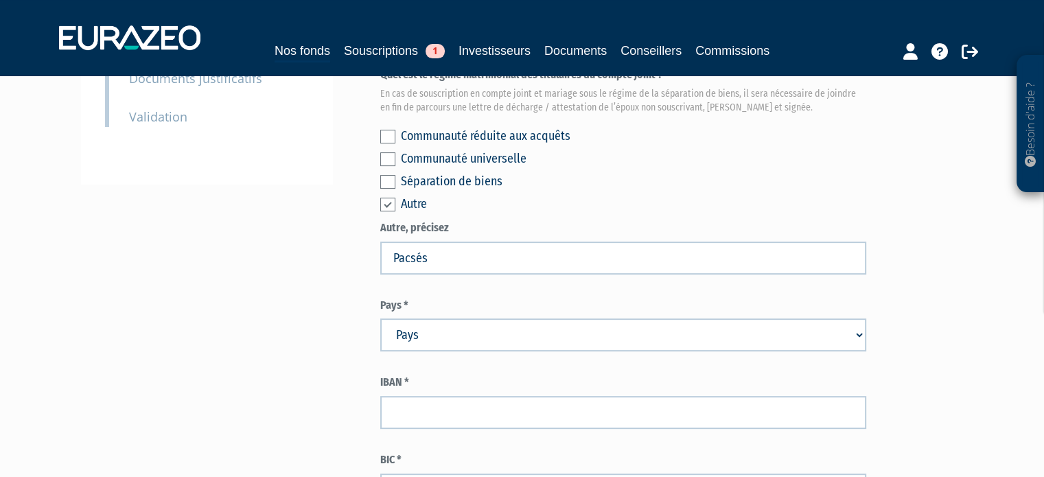
scroll to position [480, 0]
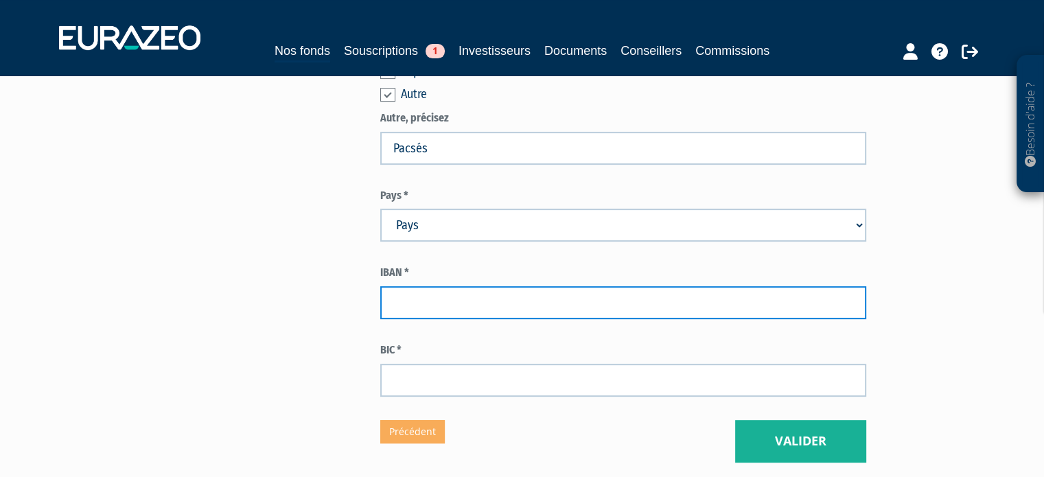
click at [546, 301] on input "text" at bounding box center [623, 302] width 486 height 33
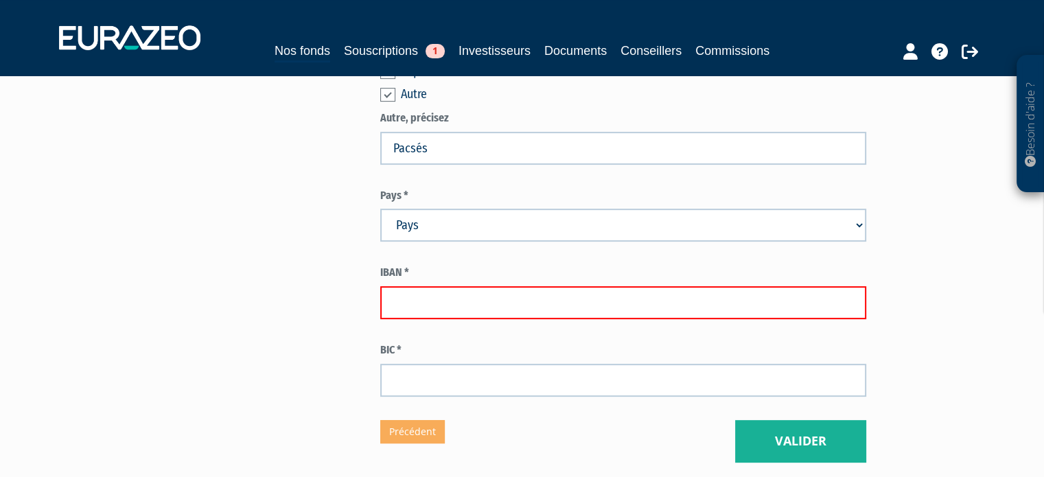
paste input "FR76 4061 8802 6800 0400 7340 277"
type input "FR76 4061 8802 6800 0400 7340 277"
click at [537, 268] on label "IBAN *" at bounding box center [623, 273] width 486 height 16
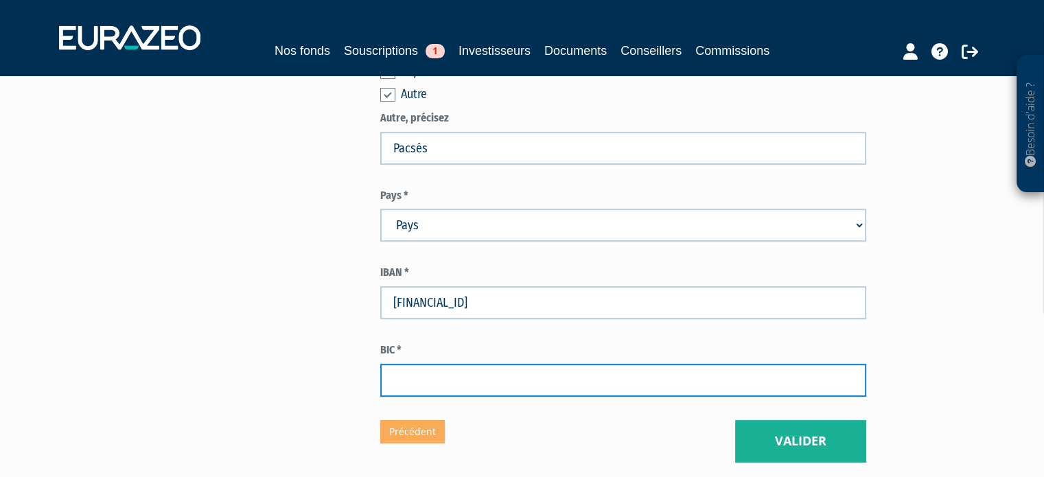
click at [485, 377] on input "text" at bounding box center [623, 380] width 486 height 33
paste input "BOUS FRPP XXX"
type input "BOUS FRPP XXX"
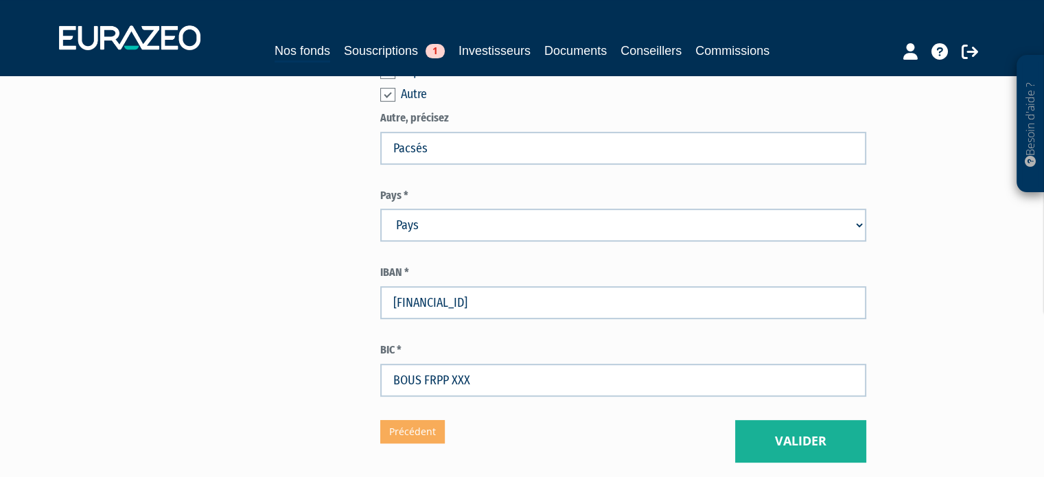
click at [507, 356] on label "BIC *" at bounding box center [623, 350] width 486 height 16
click at [527, 342] on form "(* Champs obligatoires) Ces coordonnées bancaires seront celles utilisées pour …" at bounding box center [623, 73] width 486 height 647
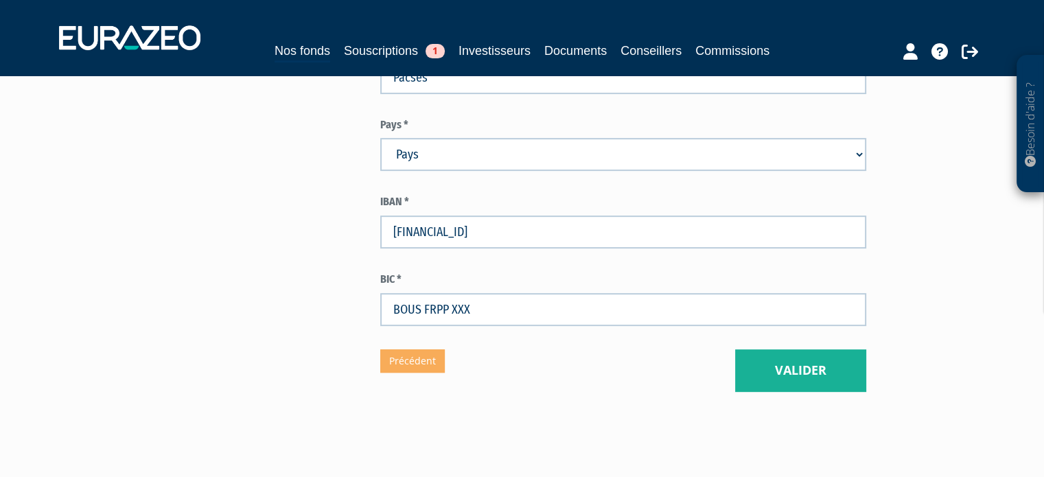
scroll to position [598, 0]
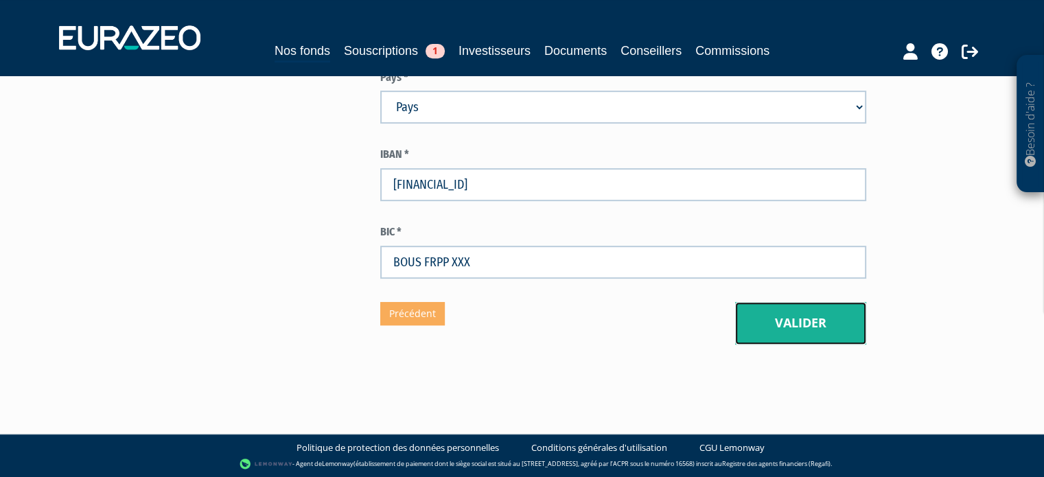
click at [819, 329] on button "Valider" at bounding box center [800, 323] width 131 height 43
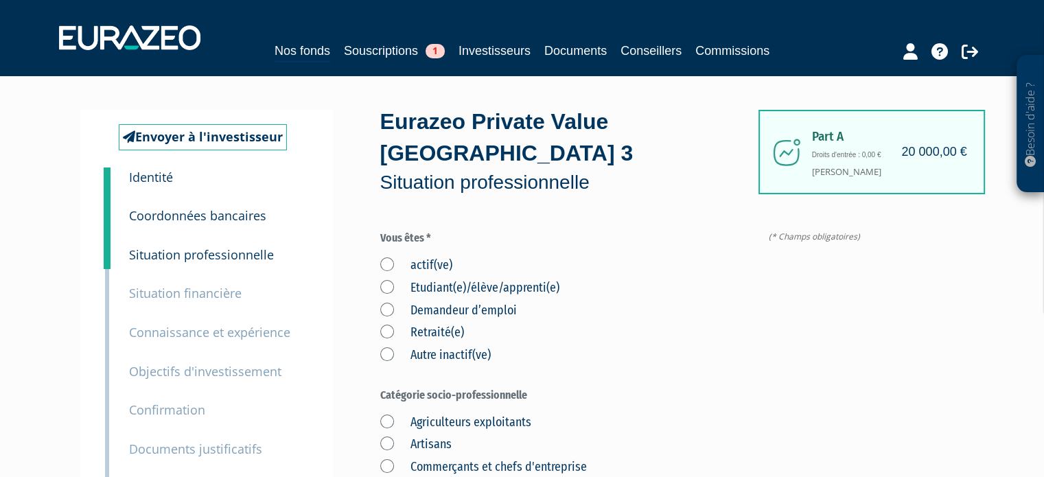
click at [436, 255] on div "actif(ve) Etudiant(e)/élève/apprenti(e) Demandeur d’emploi Retraité(e) Autre in…" at bounding box center [623, 308] width 486 height 113
click at [437, 264] on label "actif(ve)" at bounding box center [416, 266] width 72 height 18
click at [0, 0] on input "actif(ve)" at bounding box center [0, 0] width 0 height 0
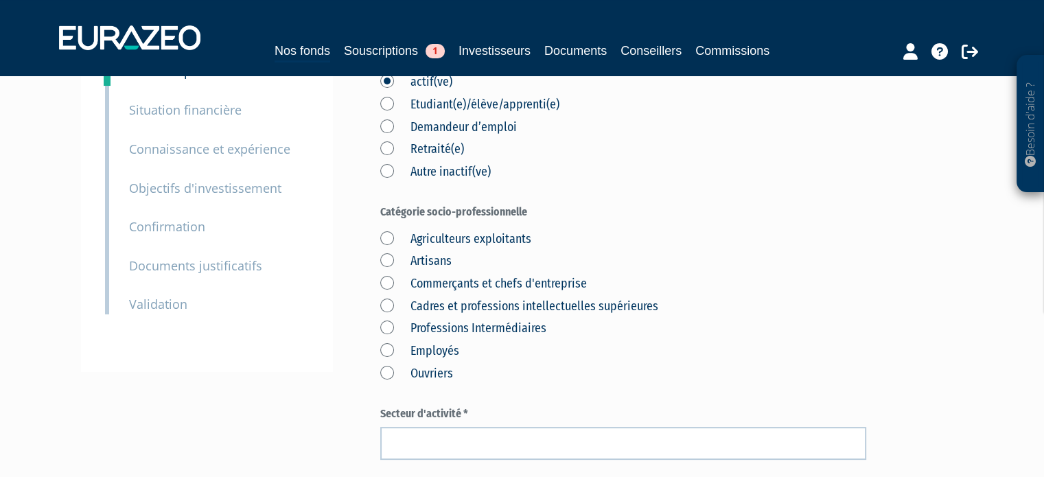
scroll to position [206, 0]
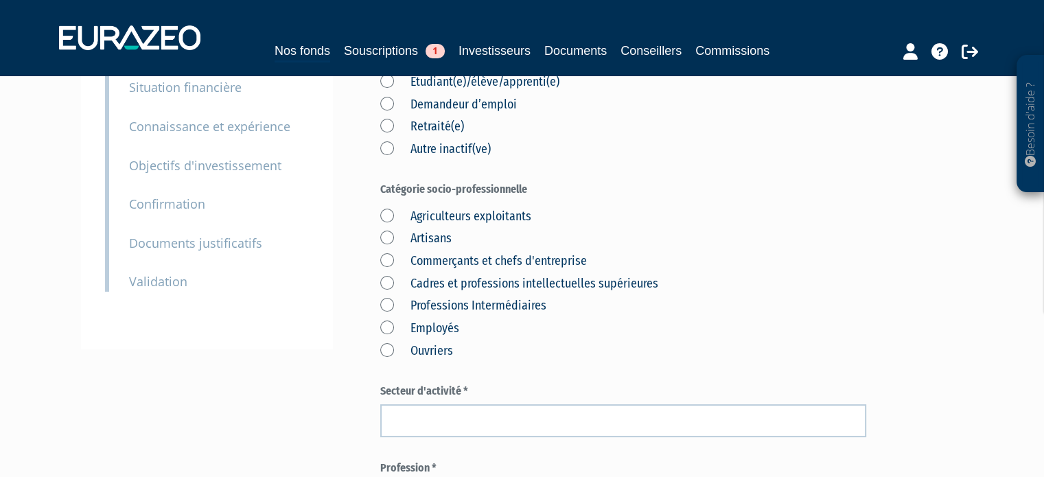
click at [458, 264] on label "Commerçants et chefs d'entreprise" at bounding box center [483, 262] width 207 height 18
click at [0, 0] on d\'entreprise "Commerçants et chefs d'entreprise" at bounding box center [0, 0] width 0 height 0
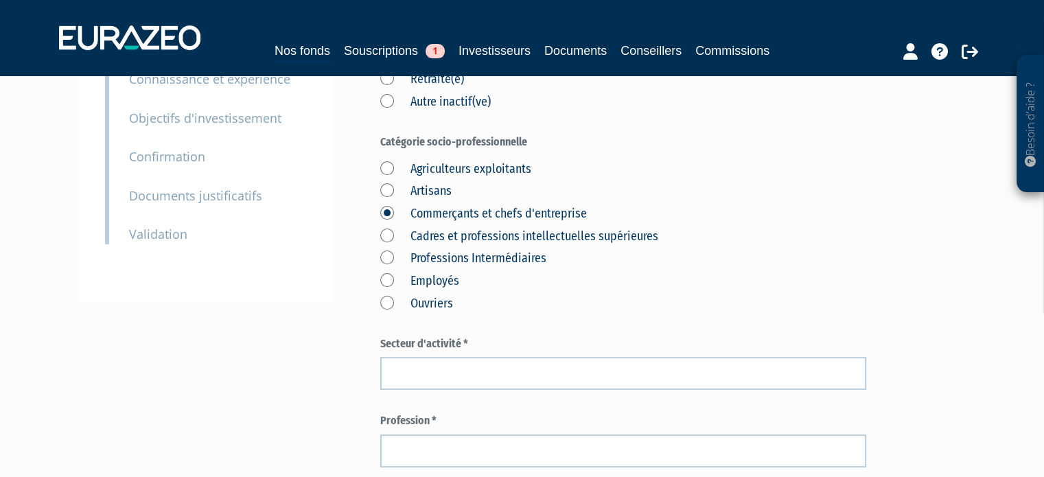
scroll to position [343, 0]
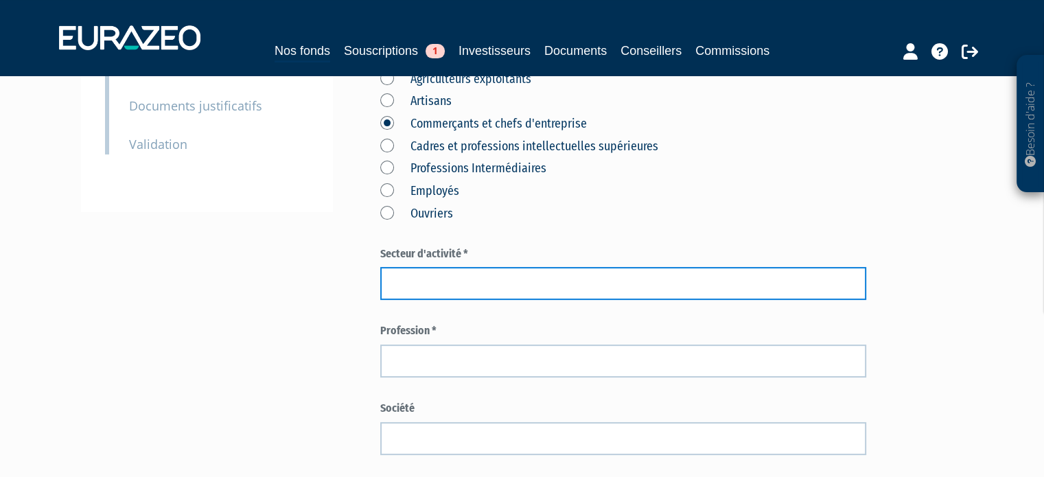
click at [487, 274] on input "text" at bounding box center [623, 283] width 486 height 33
type input "Activités spécialisées, scientifiques et techniques"
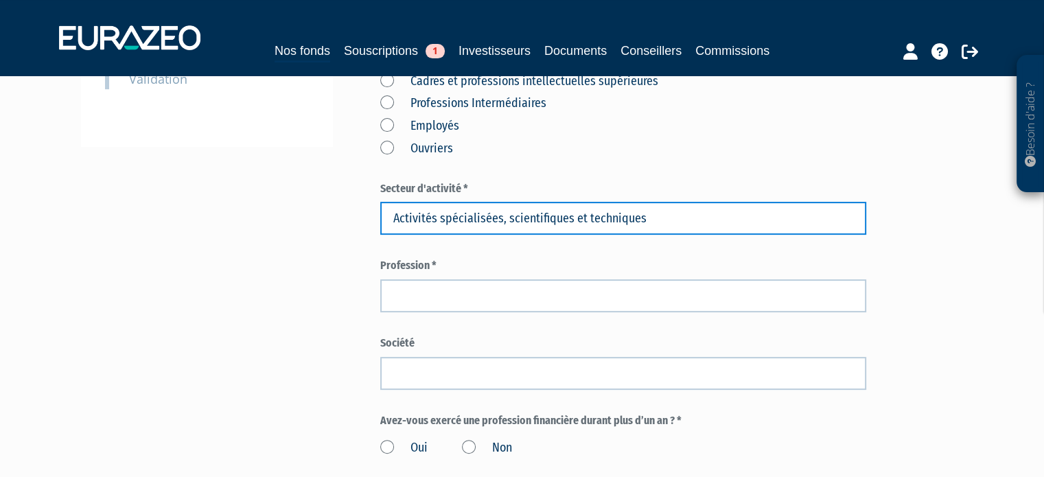
scroll to position [412, 0]
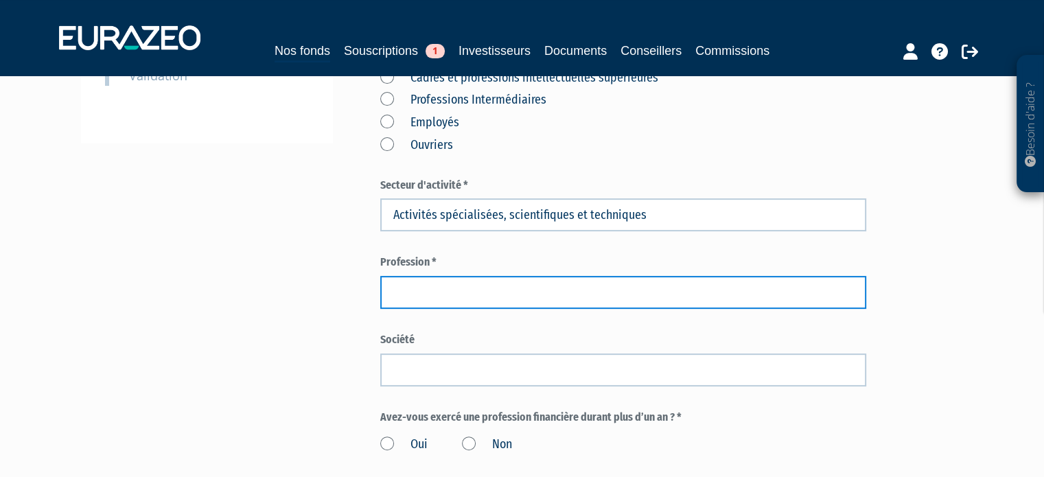
click at [479, 280] on input "text" at bounding box center [623, 292] width 486 height 33
type input "Chef d'entreprise"
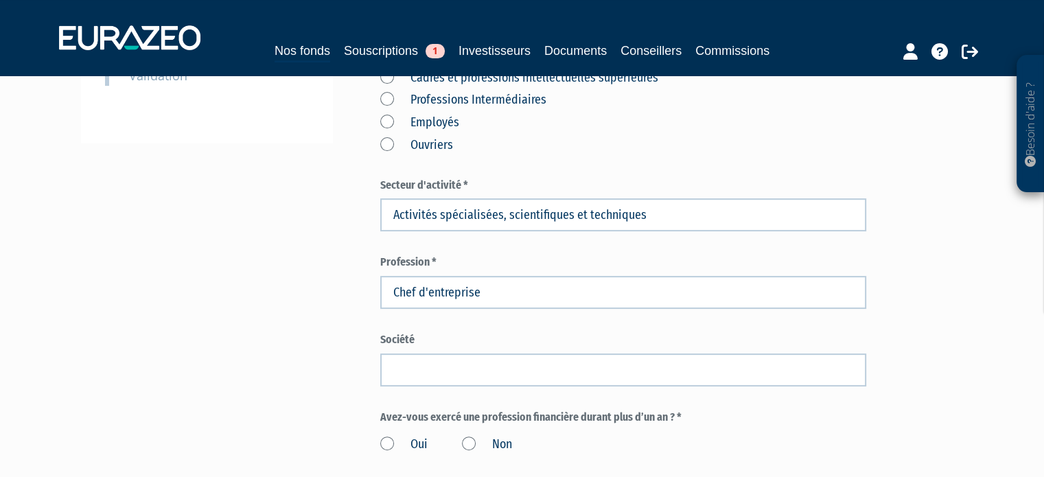
click at [213, 268] on div "Envoyer à l'investisseur 1 Identité 2 Coordonnées bancaires 3 Situation profess…" at bounding box center [522, 260] width 862 height 1125
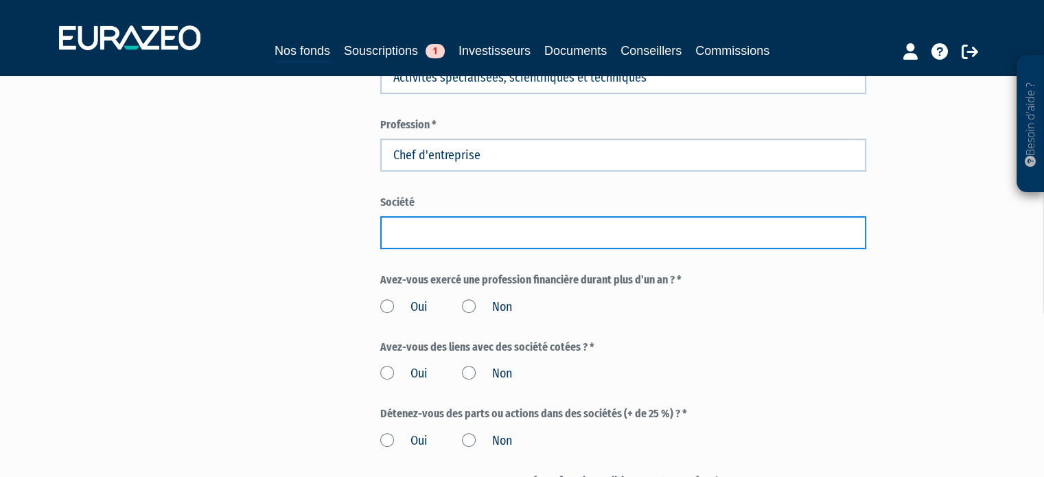
click at [476, 218] on input "text" at bounding box center [623, 232] width 486 height 33
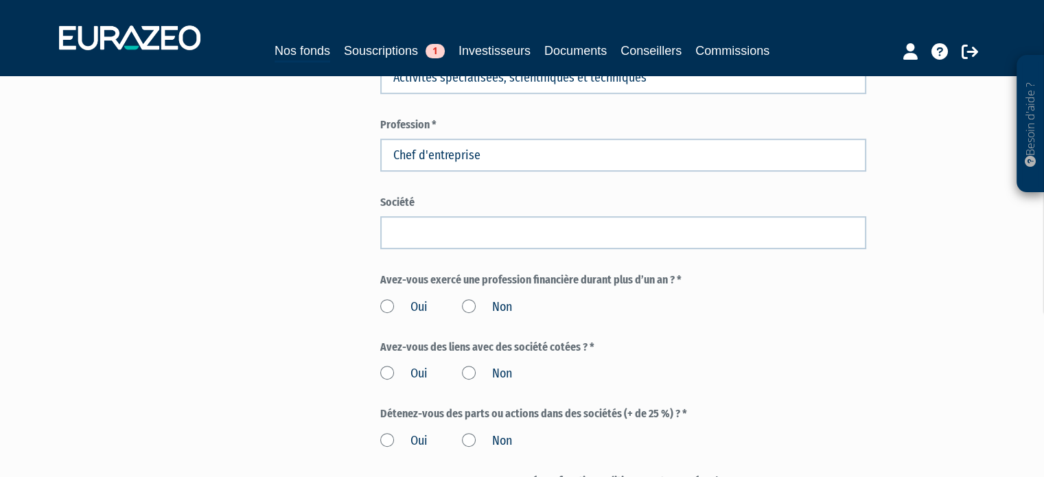
click at [518, 209] on label "Société" at bounding box center [623, 203] width 486 height 16
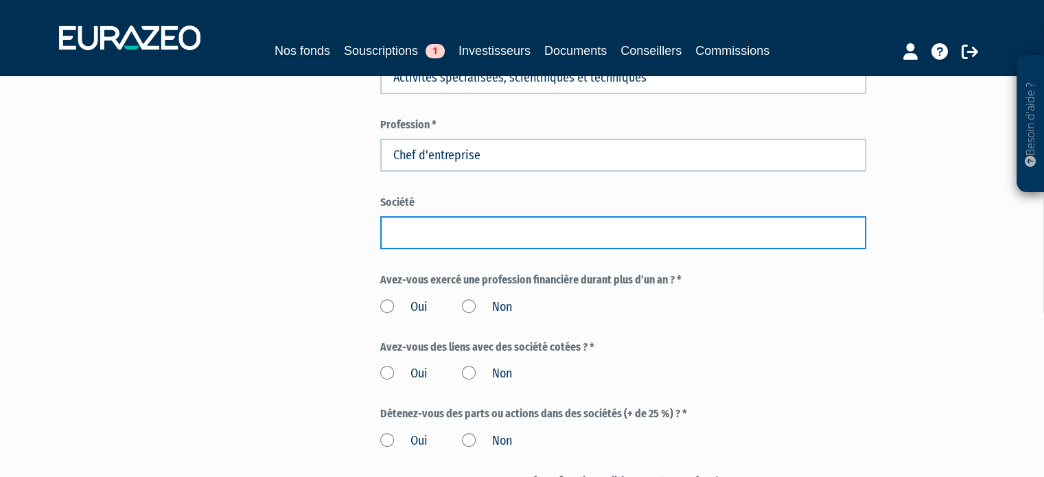
click at [579, 232] on input "text" at bounding box center [623, 232] width 486 height 33
type input "Eclair"
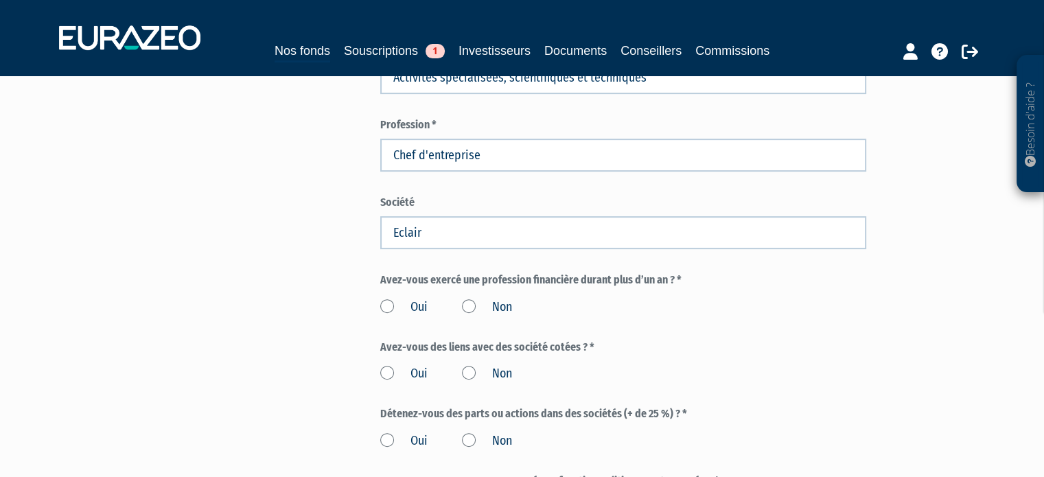
click at [821, 290] on div "Avez-vous exercé une profession financière durant plus d’un an ? * Oui Non" at bounding box center [623, 294] width 486 height 44
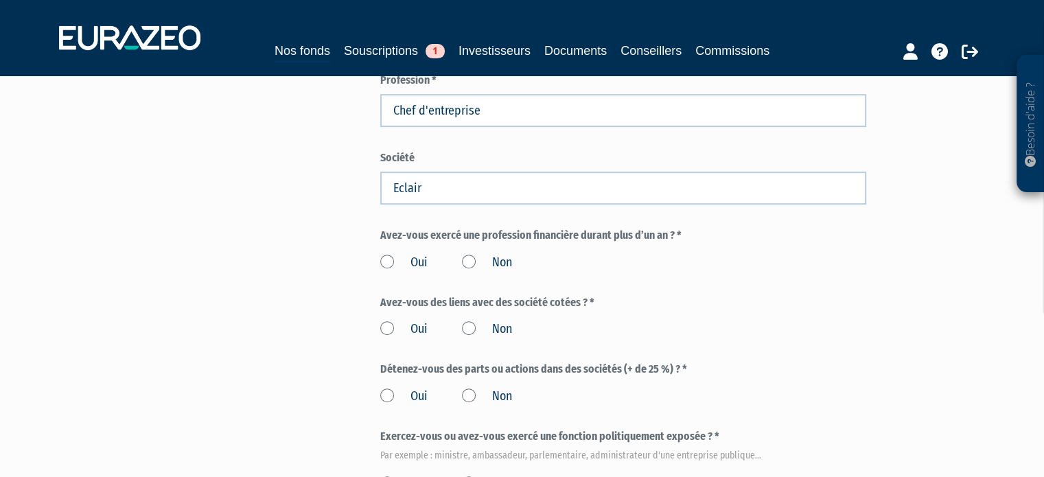
scroll to position [618, 0]
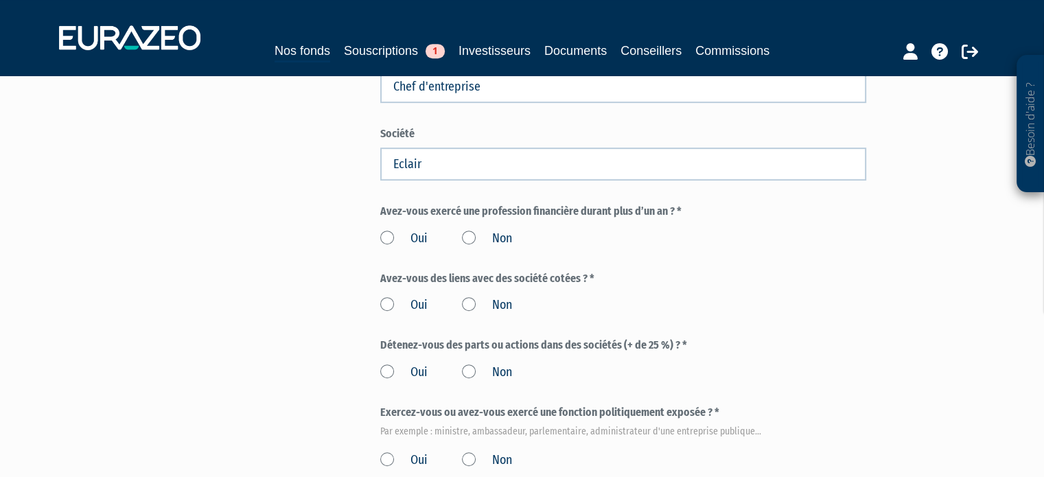
click at [502, 244] on label "Non" at bounding box center [487, 239] width 50 height 18
click at [0, 0] on input "Non" at bounding box center [0, 0] width 0 height 0
click at [518, 297] on div "Oui Non" at bounding box center [623, 303] width 486 height 23
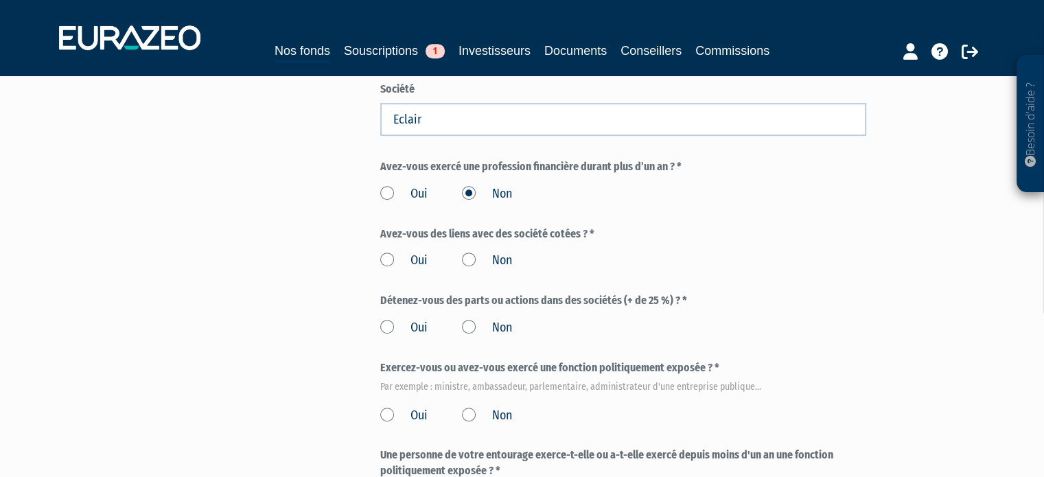
scroll to position [686, 0]
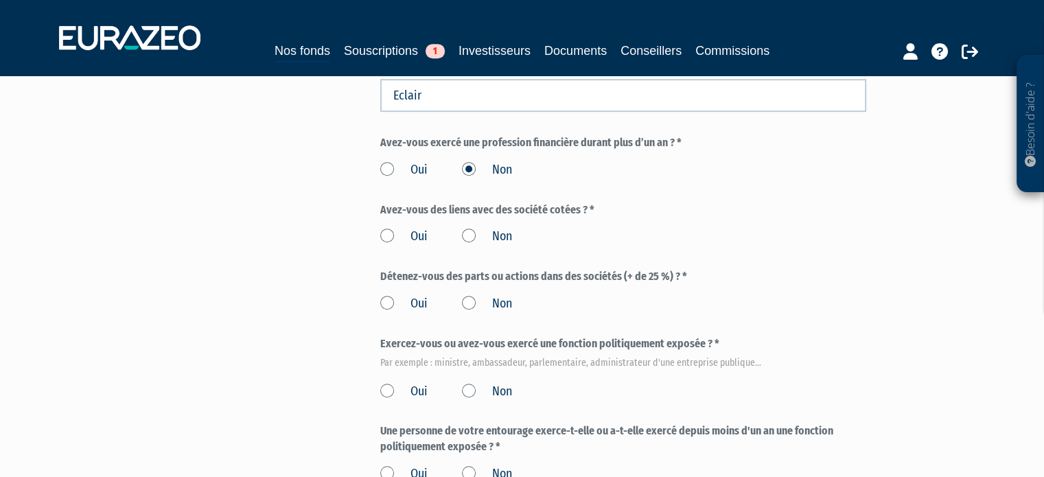
click at [489, 391] on label "Non" at bounding box center [487, 392] width 50 height 18
click at [0, 0] on input "Non" at bounding box center [0, 0] width 0 height 0
click at [508, 309] on label "Non" at bounding box center [487, 304] width 50 height 18
click at [0, 0] on input "Non" at bounding box center [0, 0] width 0 height 0
click at [683, 272] on label "Détenez-vous des parts ou actions dans des sociétés (+ de 25 %) ? *" at bounding box center [623, 277] width 486 height 16
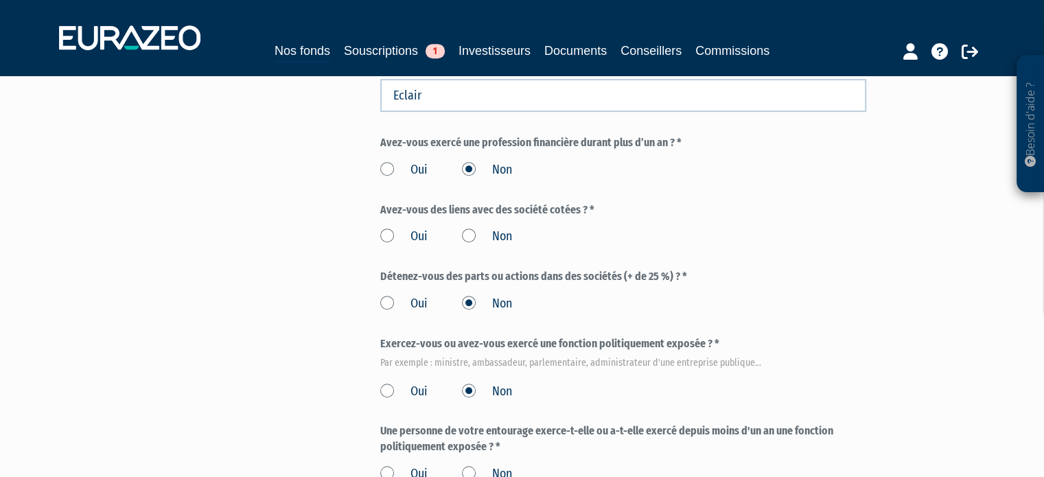
click at [619, 283] on label "Détenez-vous des parts ou actions dans des sociétés (+ de 25 %) ? *" at bounding box center [623, 277] width 486 height 16
click at [634, 274] on label "Détenez-vous des parts ou actions dans des sociétés (+ de 25 %) ? *" at bounding box center [623, 277] width 486 height 16
drag, startPoint x: 634, startPoint y: 274, endPoint x: 649, endPoint y: 271, distance: 14.7
click at [648, 271] on label "Détenez-vous des parts ou actions dans des sociétés (+ de 25 %) ? *" at bounding box center [623, 277] width 486 height 16
click at [643, 277] on label "Détenez-vous des parts ou actions dans des sociétés (+ de 25 %) ? *" at bounding box center [623, 277] width 486 height 16
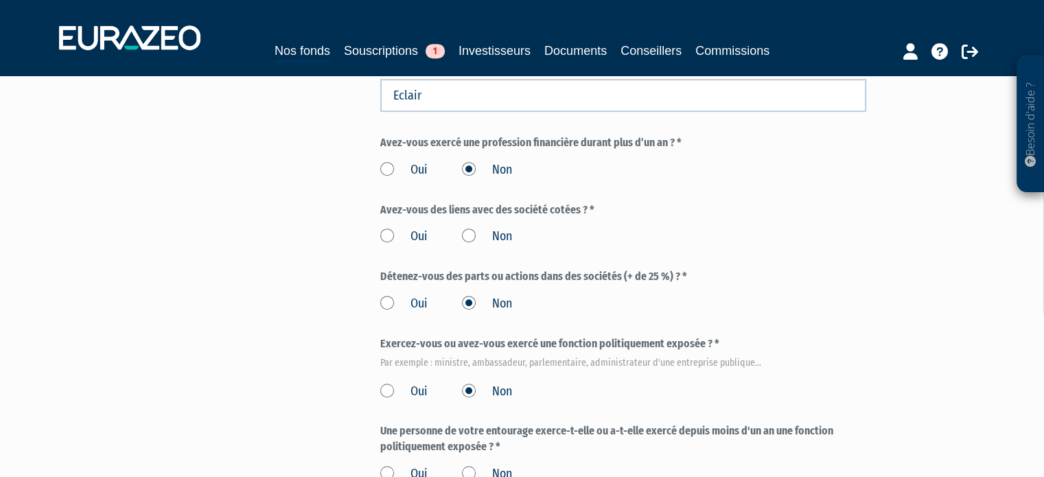
drag, startPoint x: 623, startPoint y: 270, endPoint x: 616, endPoint y: 274, distance: 7.7
click at [618, 273] on label "Détenez-vous des parts ou actions dans des sociétés (+ de 25 %) ? *" at bounding box center [623, 277] width 486 height 16
click at [604, 275] on label "Détenez-vous des parts ou actions dans des sociétés (+ de 25 %) ? *" at bounding box center [623, 277] width 486 height 16
click at [538, 257] on form "(* Champs obligatoires) Vous êtes * actif(ve) Etudiant(e)/élève/apprenti(e) Dem…" at bounding box center [623, 13] width 486 height 938
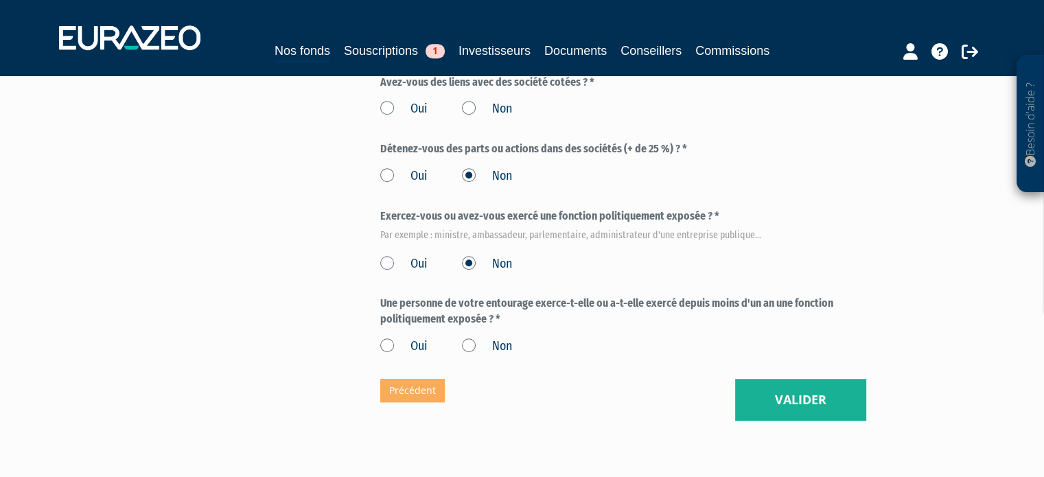
scroll to position [824, 0]
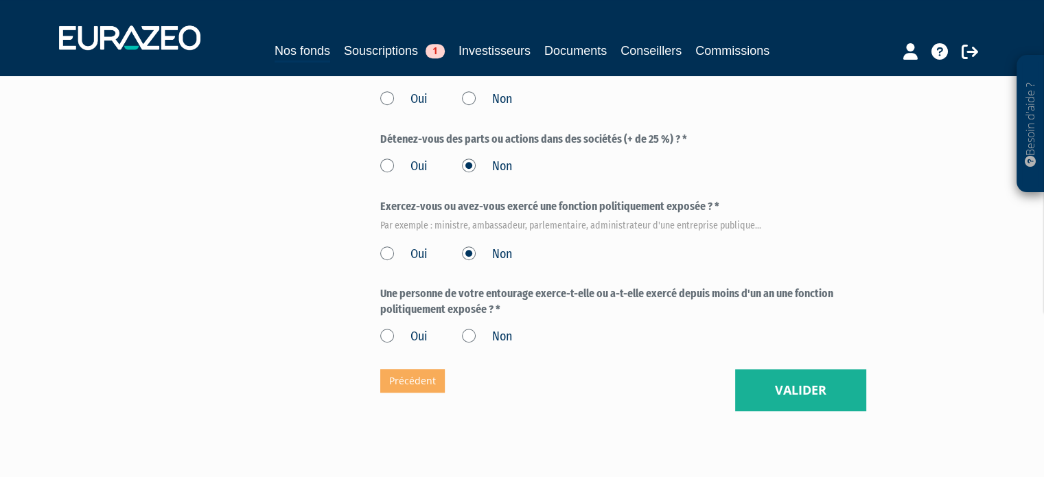
click at [477, 331] on label "Non" at bounding box center [487, 337] width 50 height 18
click at [0, 0] on input "Non" at bounding box center [0, 0] width 0 height 0
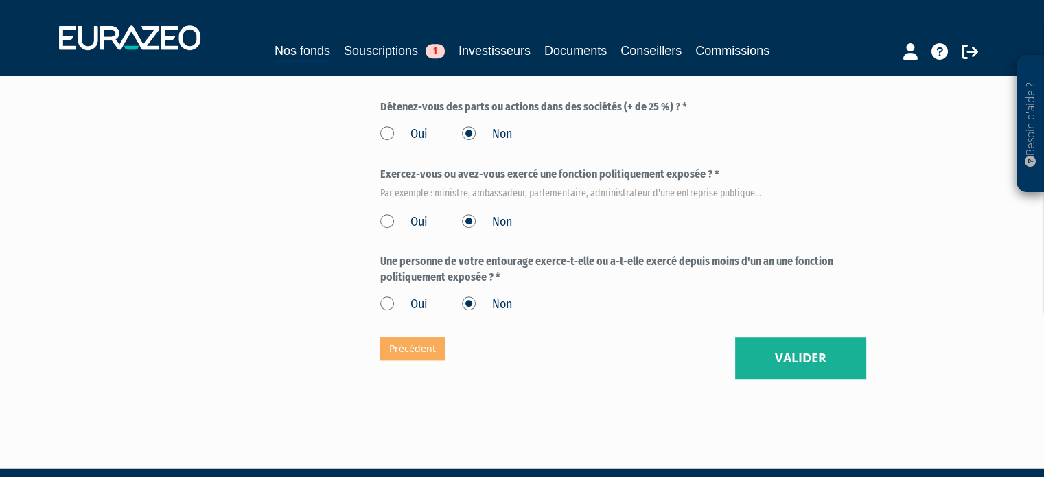
scroll to position [891, 0]
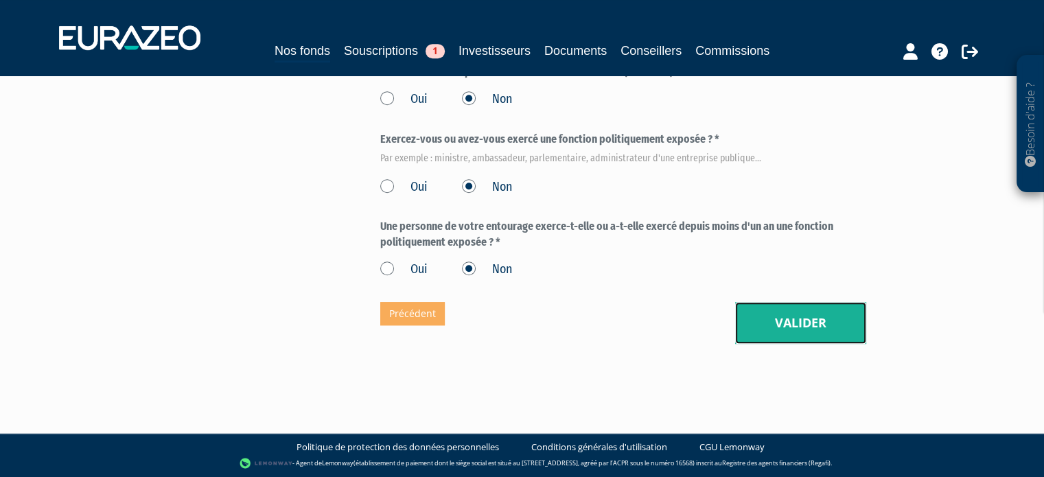
click at [760, 312] on button "Valider" at bounding box center [800, 323] width 131 height 43
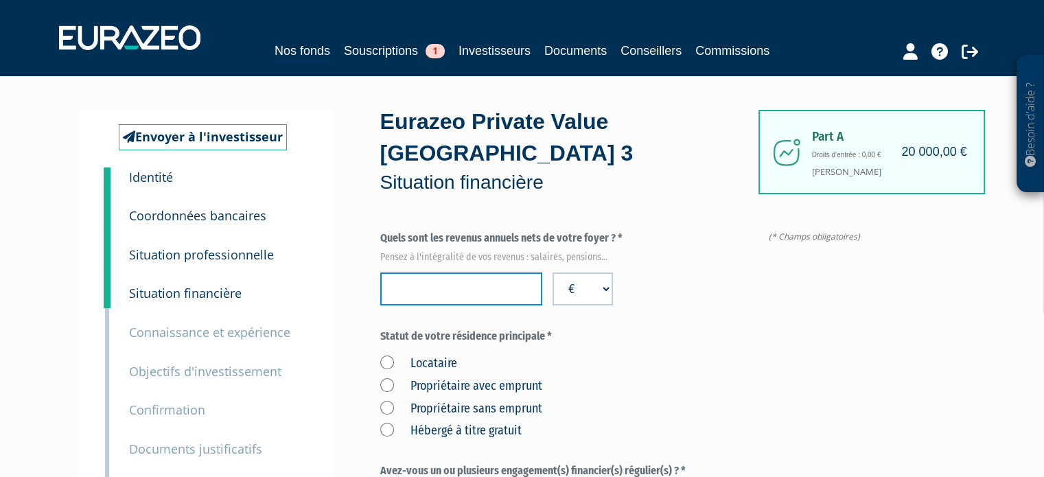
click at [458, 285] on input "number" at bounding box center [461, 288] width 162 height 33
paste input "251800"
type input "251800"
click at [678, 294] on div "Quels sont les revenus annuels nets de votre foyer ? * Pensez à l'intégralité d…" at bounding box center [623, 268] width 486 height 75
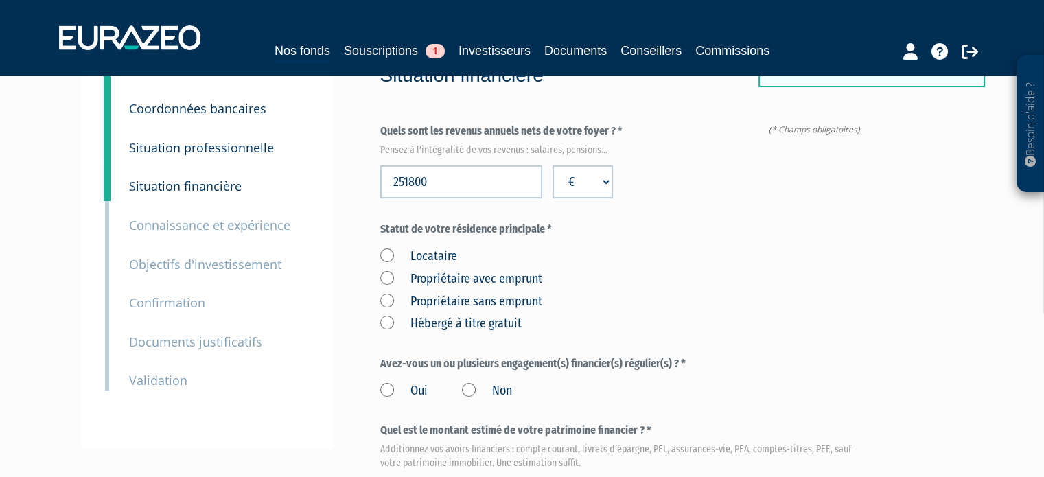
scroll to position [137, 0]
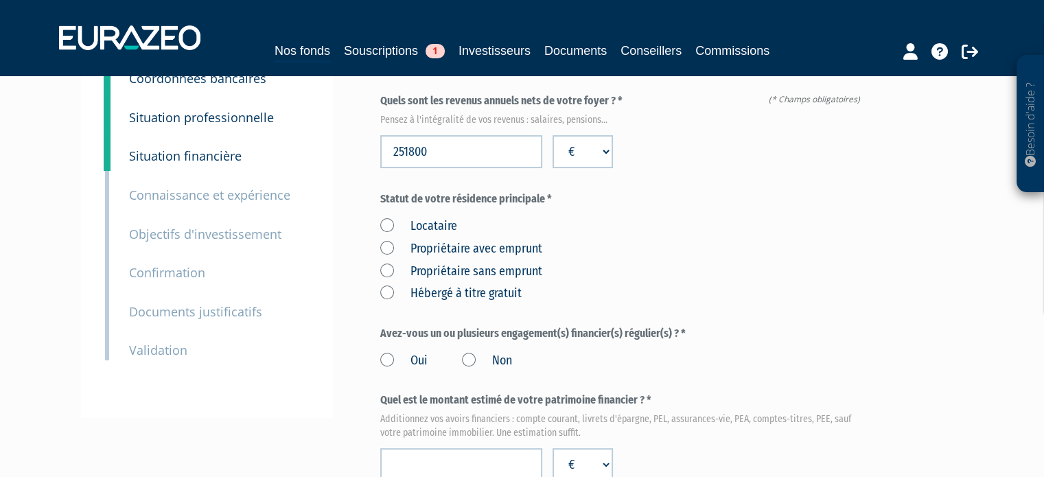
click at [472, 263] on label "Propriétaire sans emprunt" at bounding box center [461, 272] width 162 height 18
click at [0, 0] on emprunt "Propriétaire sans emprunt" at bounding box center [0, 0] width 0 height 0
click at [659, 243] on div "Locataire Propriétaire avec emprunt Propriétaire sans emprunt Hébergé à titre g…" at bounding box center [623, 258] width 486 height 90
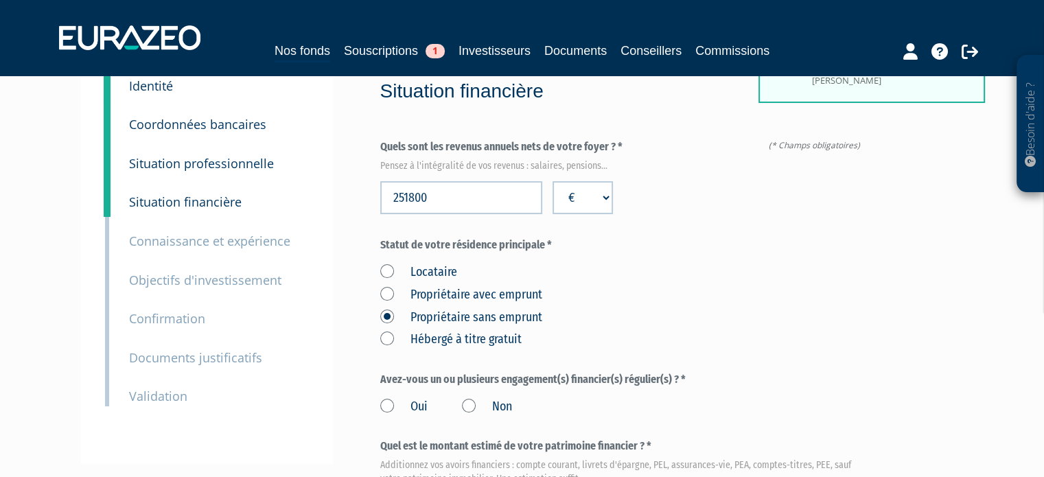
scroll to position [206, 0]
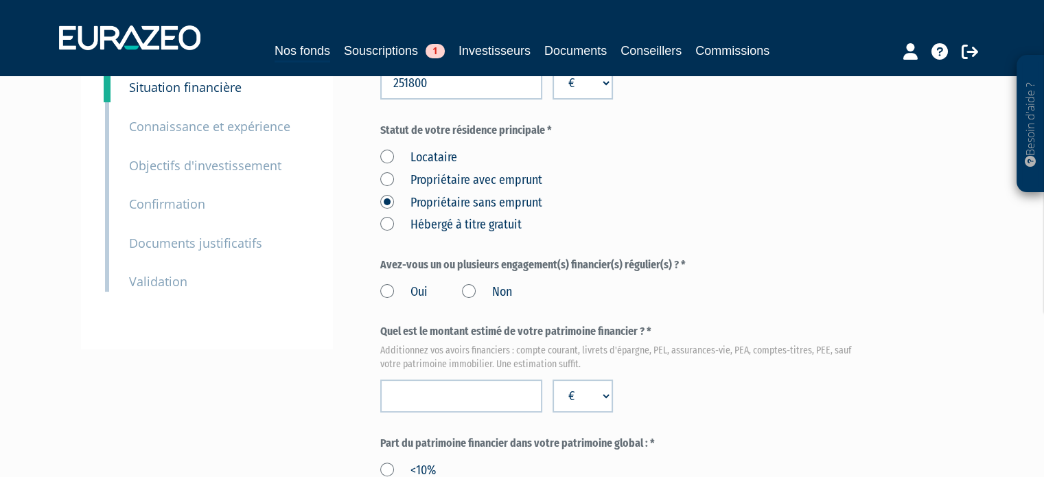
click at [416, 295] on label "Oui" at bounding box center [403, 292] width 47 height 18
click at [0, 0] on input "Oui" at bounding box center [0, 0] width 0 height 0
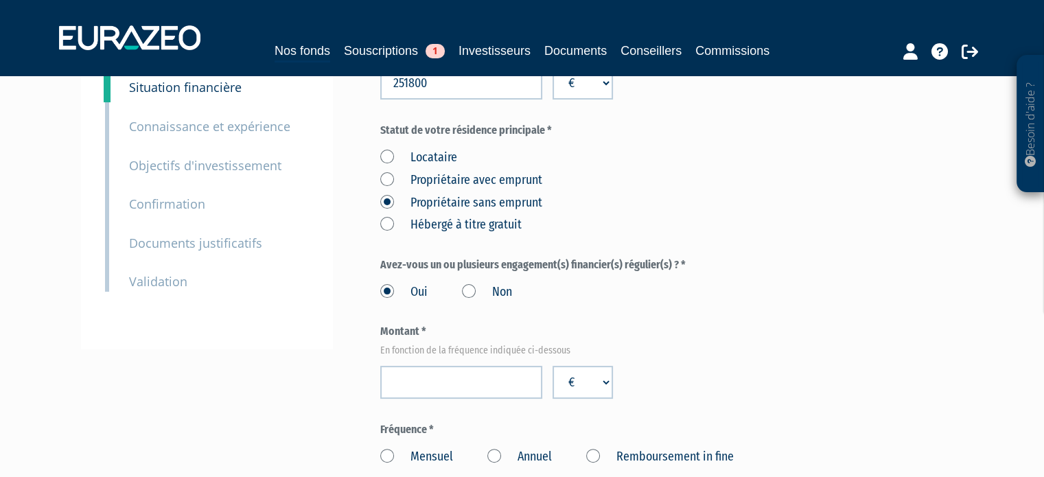
click at [648, 261] on label "Avez-vous un ou plusieurs engagement(s) financier(s) régulier(s) ? *" at bounding box center [623, 265] width 486 height 16
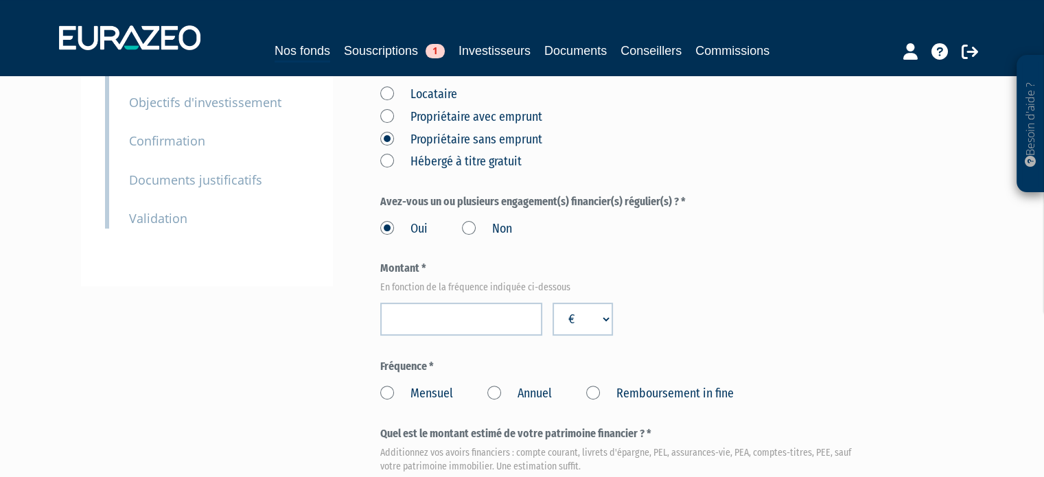
scroll to position [343, 0]
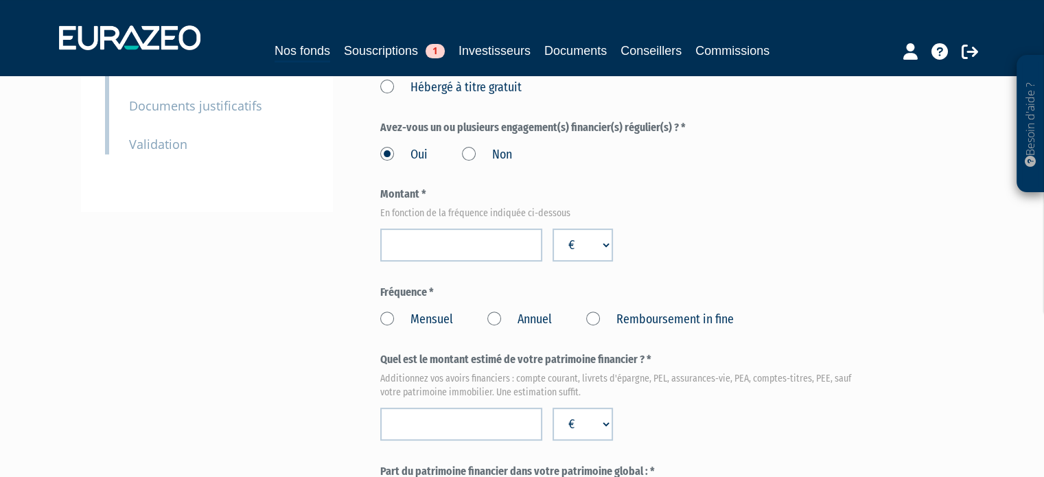
click at [499, 153] on label "Non" at bounding box center [487, 155] width 50 height 18
click at [0, 0] on input "Non" at bounding box center [0, 0] width 0 height 0
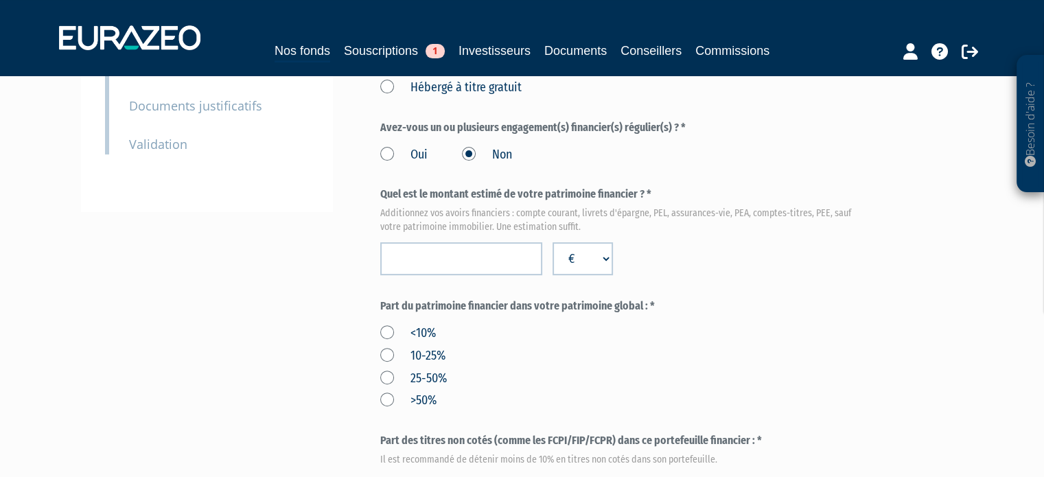
click at [569, 134] on label "Avez-vous un ou plusieurs engagement(s) financier(s) régulier(s) ? *" at bounding box center [623, 128] width 486 height 16
click at [497, 132] on label "Avez-vous un ou plusieurs engagement(s) financier(s) régulier(s) ? *" at bounding box center [623, 128] width 486 height 16
click at [513, 120] on label "Avez-vous un ou plusieurs engagement(s) financier(s) régulier(s) ? *" at bounding box center [623, 128] width 486 height 16
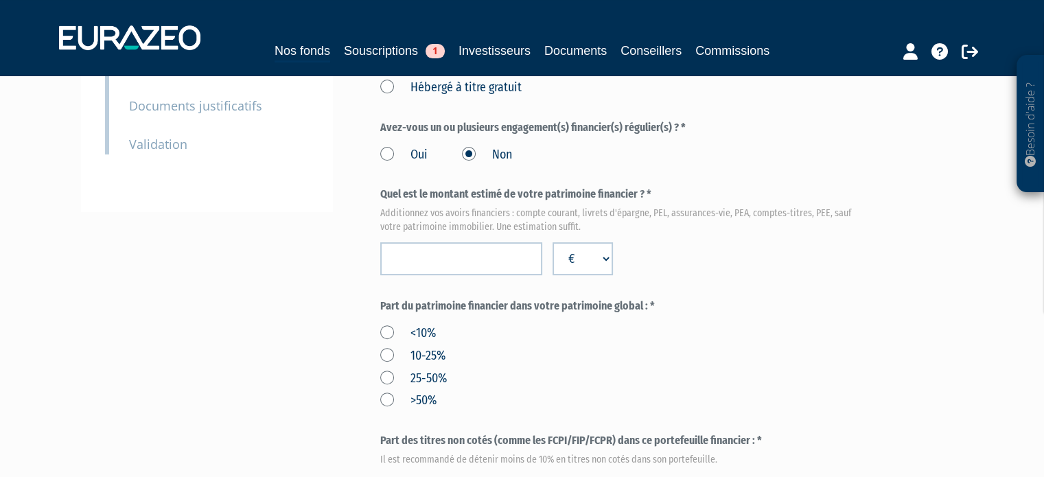
click at [585, 100] on form "(* Champs obligatoires) Quels sont les revenus annuels nets de votre foyer ? * …" at bounding box center [623, 388] width 486 height 1003
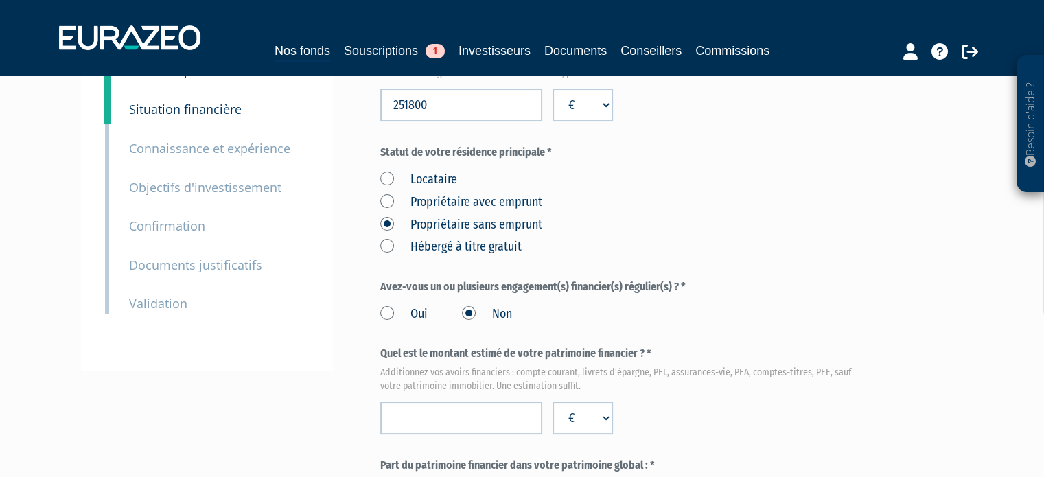
scroll to position [206, 0]
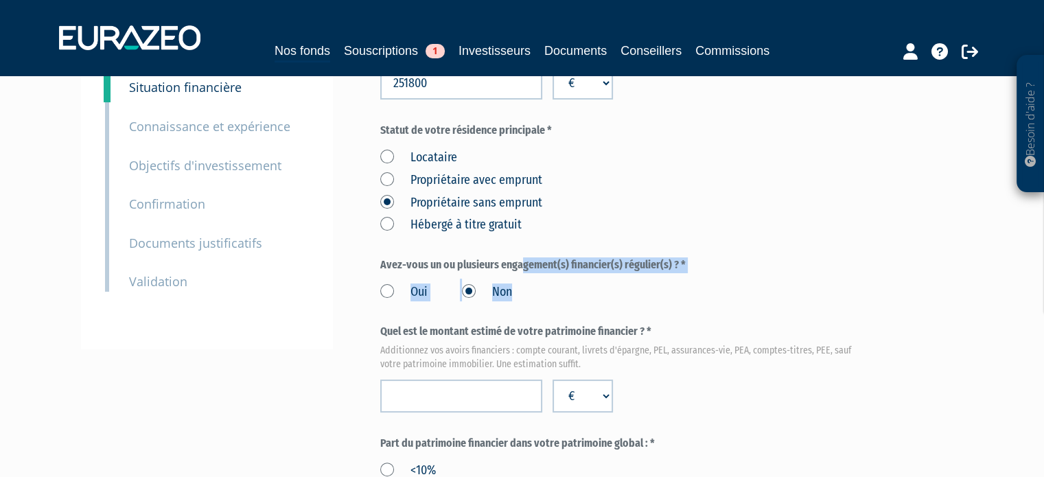
drag, startPoint x: 386, startPoint y: 260, endPoint x: 595, endPoint y: 288, distance: 211.1
click at [595, 288] on div "Avez-vous un ou plusieurs engagement(s) financier(s) régulier(s) ? * Oui Non" at bounding box center [623, 279] width 486 height 44
click at [623, 300] on div "Oui Non" at bounding box center [623, 290] width 486 height 23
click at [627, 257] on label "Avez-vous un ou plusieurs engagement(s) financier(s) régulier(s) ? *" at bounding box center [623, 265] width 486 height 16
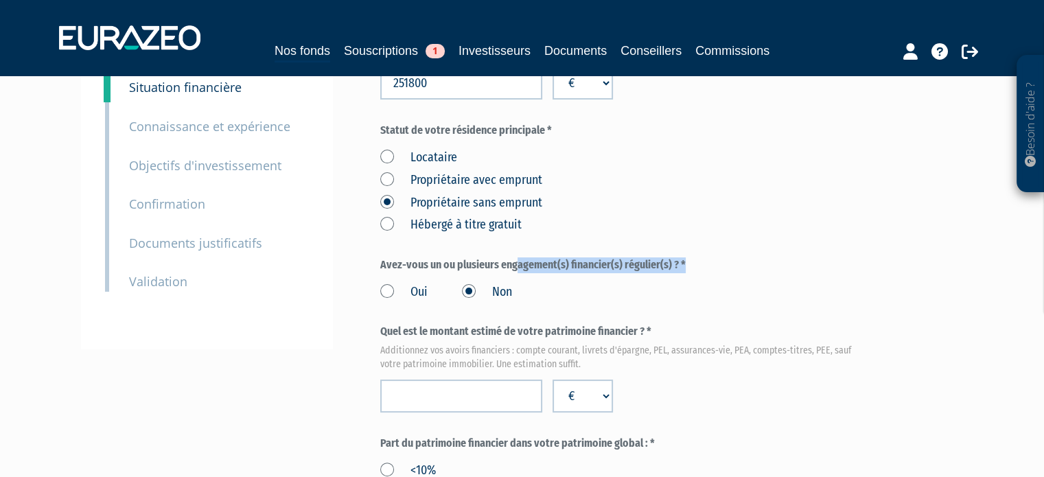
click at [627, 257] on label "Avez-vous un ou plusieurs engagement(s) financier(s) régulier(s) ? *" at bounding box center [623, 265] width 486 height 16
click at [627, 288] on div "Oui Non" at bounding box center [623, 290] width 486 height 23
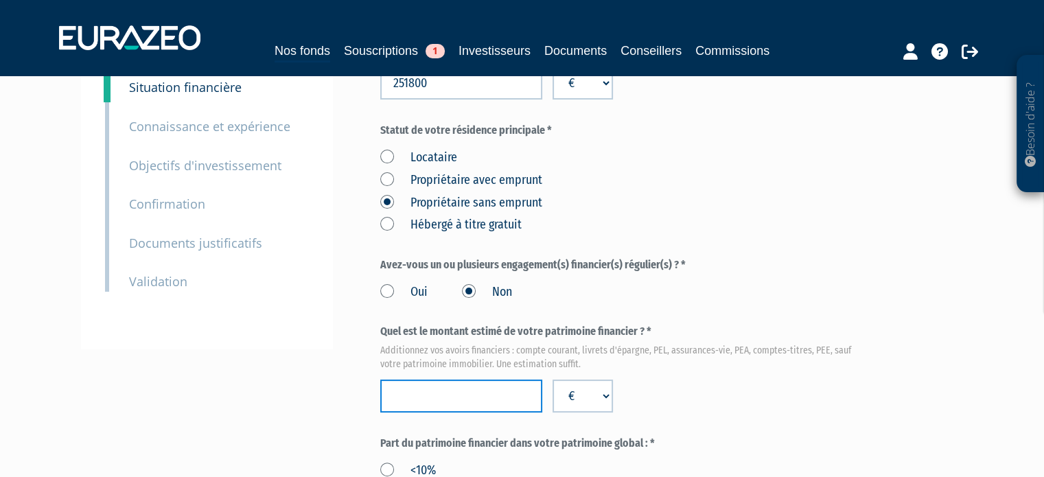
click at [445, 389] on input "number" at bounding box center [461, 396] width 162 height 33
type input "298000"
click at [689, 378] on div "Quel est le montant estimé de votre patrimoine financier ? * Additionnez vos av…" at bounding box center [623, 368] width 486 height 89
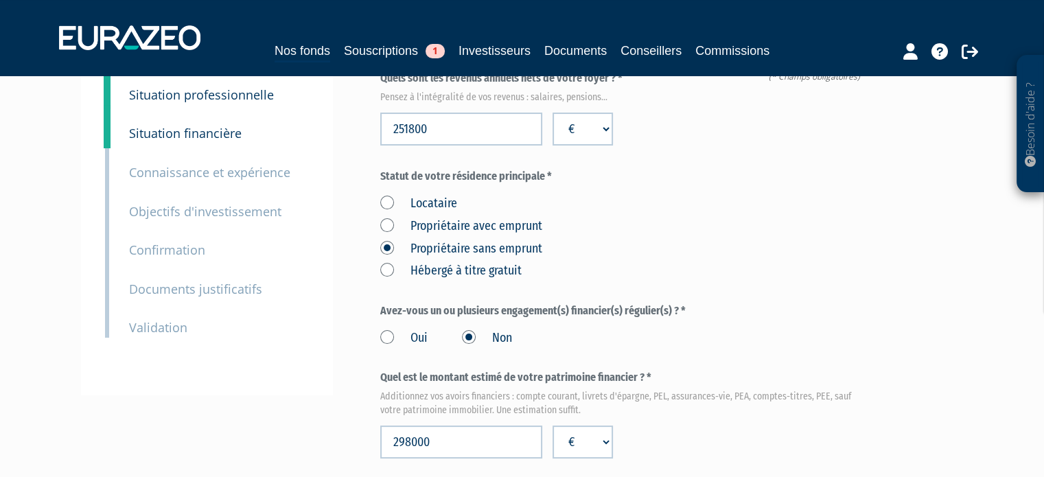
scroll to position [69, 0]
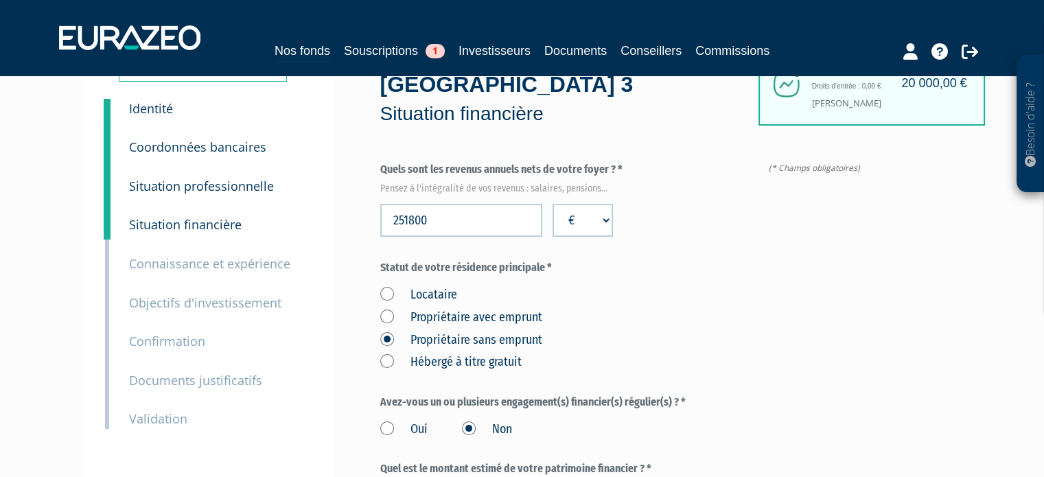
drag, startPoint x: 531, startPoint y: 266, endPoint x: 478, endPoint y: 270, distance: 53.6
click at [478, 270] on label "Statut de votre résidence principale *" at bounding box center [623, 268] width 486 height 16
drag, startPoint x: 508, startPoint y: 270, endPoint x: 553, endPoint y: 268, distance: 45.3
click at [553, 269] on label "Statut de votre résidence principale *" at bounding box center [623, 268] width 486 height 16
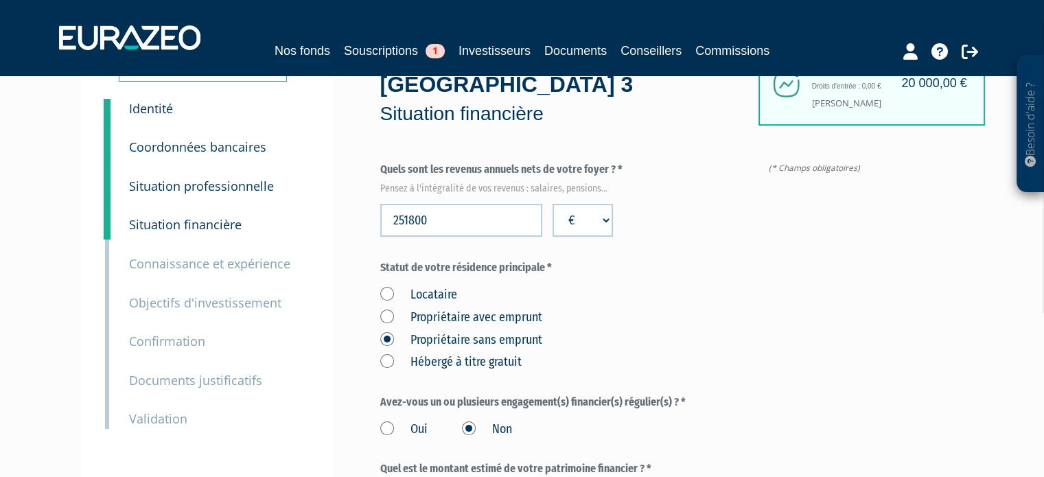
click at [553, 268] on label "Statut de votre résidence principale *" at bounding box center [623, 268] width 486 height 16
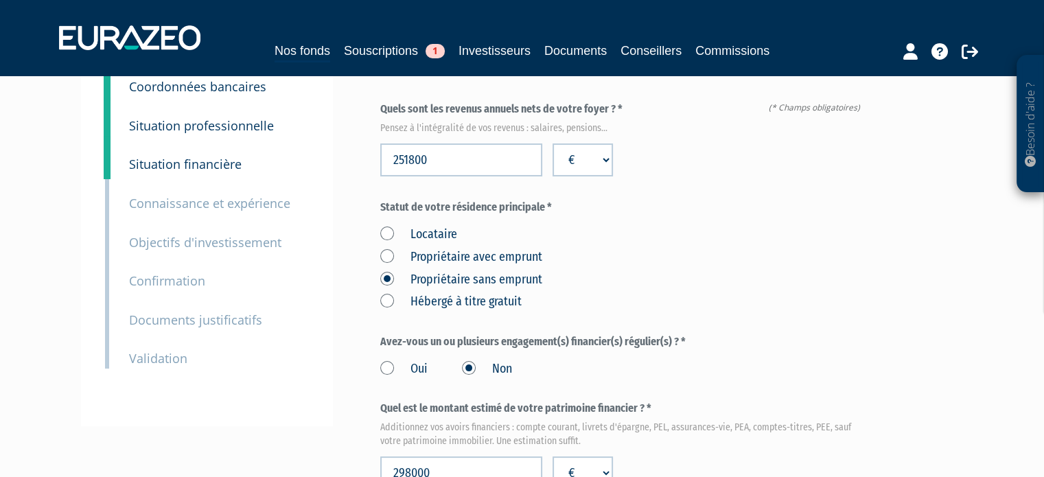
scroll to position [206, 0]
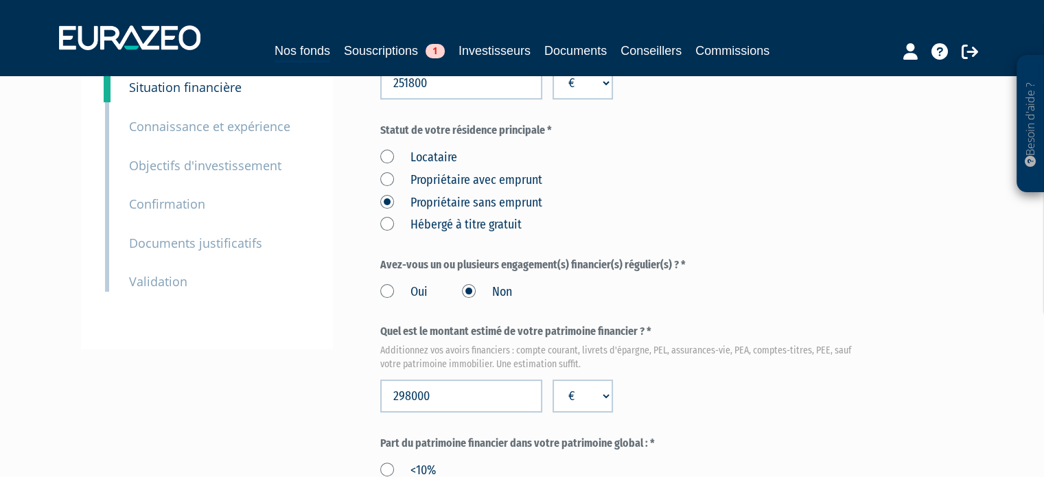
click at [676, 263] on label "Avez-vous un ou plusieurs engagement(s) financier(s) régulier(s) ? *" at bounding box center [623, 265] width 486 height 16
click at [658, 266] on label "Avez-vous un ou plusieurs engagement(s) financier(s) régulier(s) ? *" at bounding box center [623, 265] width 486 height 16
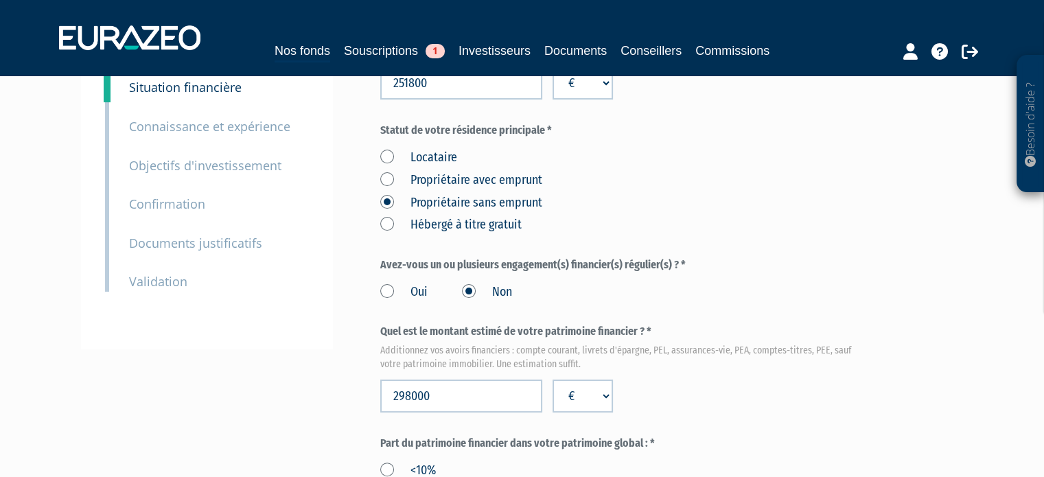
click at [649, 279] on div "Oui Non" at bounding box center [623, 290] width 486 height 23
click at [631, 266] on label "Avez-vous un ou plusieurs engagement(s) financier(s) régulier(s) ? *" at bounding box center [623, 265] width 486 height 16
click at [612, 286] on div "Oui Non" at bounding box center [623, 290] width 486 height 23
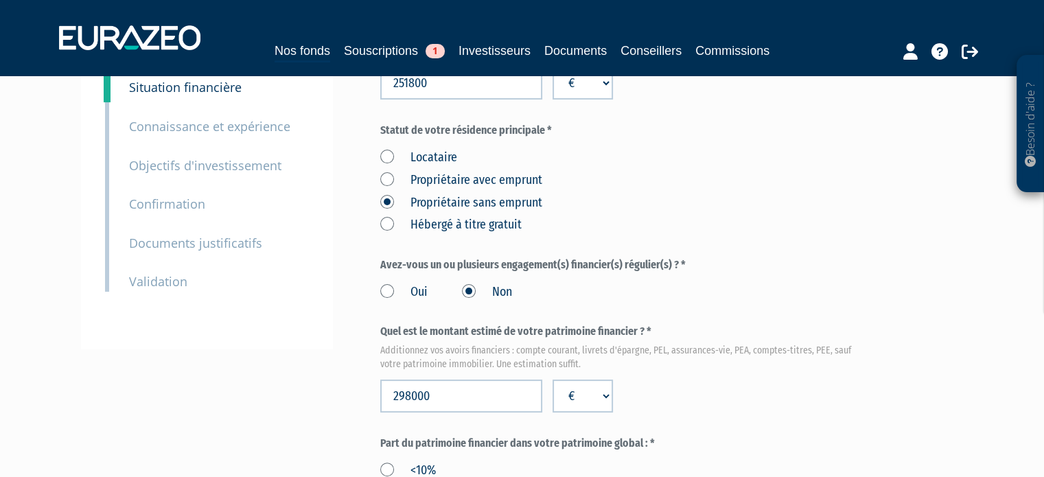
click at [382, 287] on label "Oui" at bounding box center [403, 292] width 47 height 18
click at [0, 0] on input "Oui" at bounding box center [0, 0] width 0 height 0
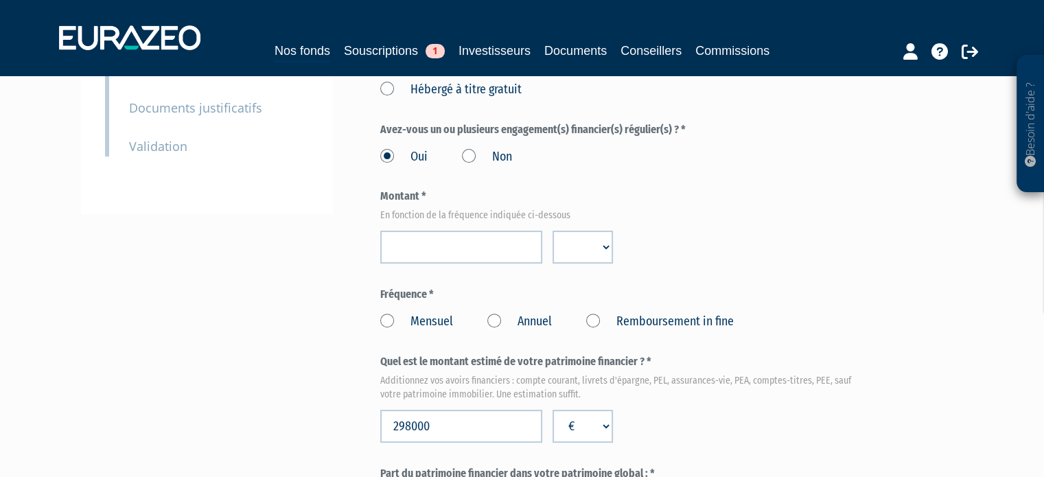
scroll to position [343, 0]
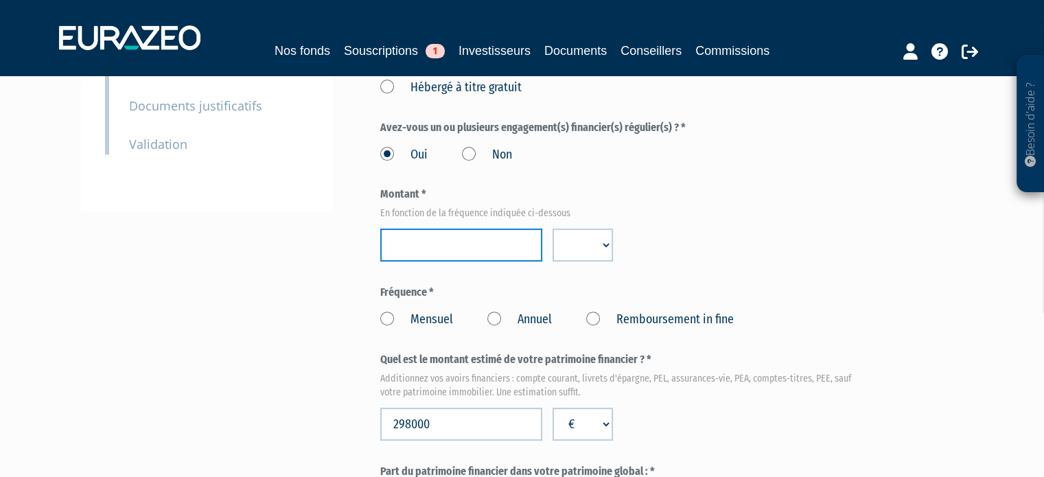
click at [470, 252] on input "number" at bounding box center [461, 245] width 162 height 33
click at [682, 239] on div "Montant * En fonction de la fréquence indiquée ci-dessous € $ £" at bounding box center [623, 224] width 486 height 75
click at [587, 246] on select "€ $ £" at bounding box center [583, 245] width 60 height 33
click at [586, 245] on select "€ $ £" at bounding box center [583, 245] width 60 height 33
click at [485, 150] on label "Non" at bounding box center [487, 155] width 50 height 18
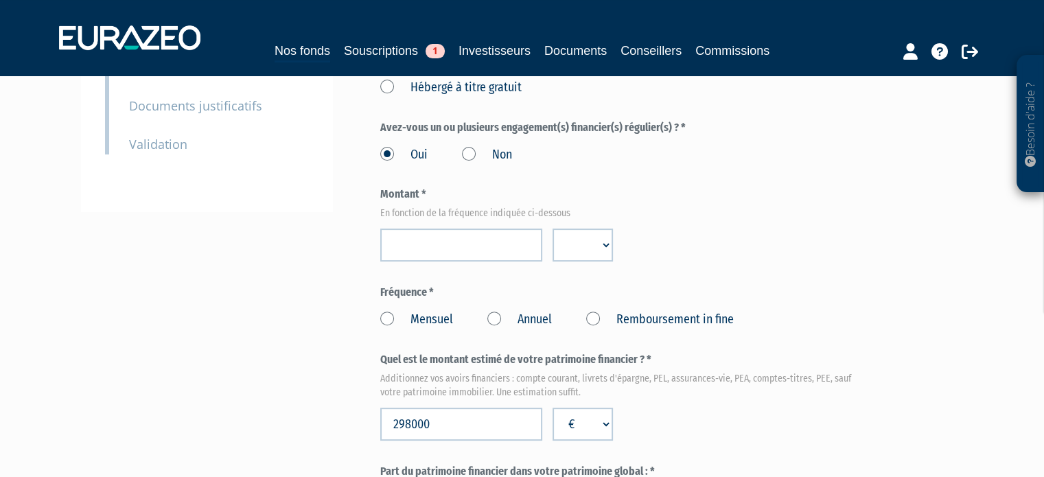
click at [0, 0] on input "Non" at bounding box center [0, 0] width 0 height 0
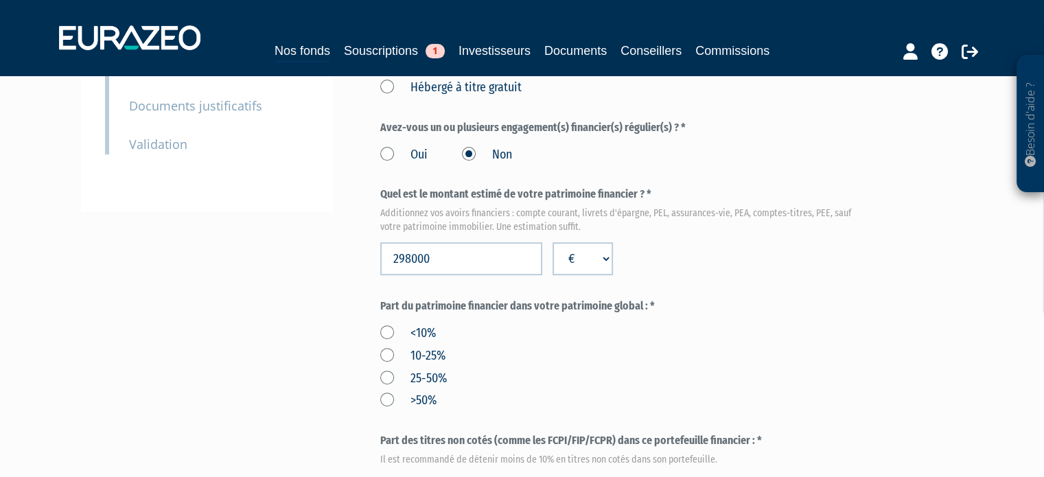
drag, startPoint x: 431, startPoint y: 146, endPoint x: 422, endPoint y: 148, distance: 9.2
click at [431, 146] on div "Oui Non" at bounding box center [623, 152] width 486 height 23
click at [417, 150] on label "Oui" at bounding box center [403, 155] width 47 height 18
click at [0, 0] on input "Oui" at bounding box center [0, 0] width 0 height 0
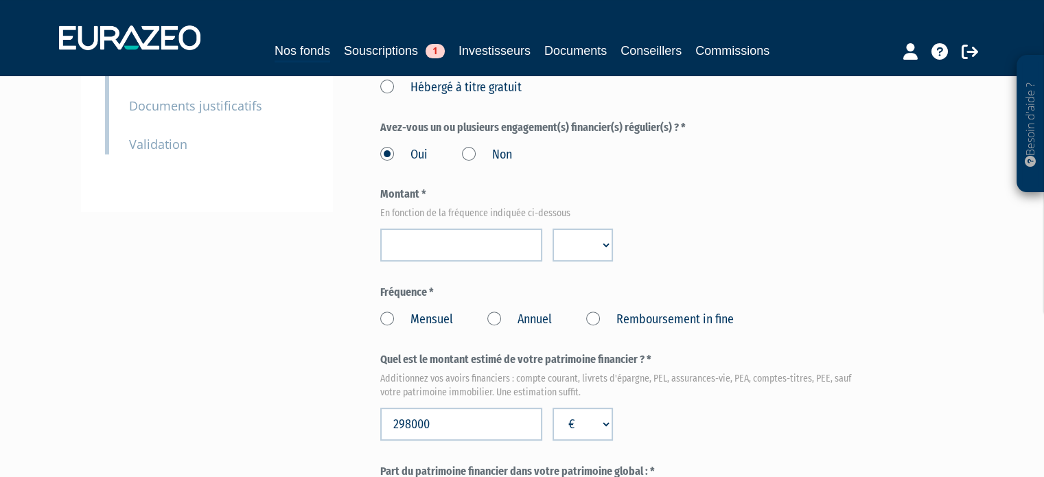
click at [517, 154] on div "Oui Non" at bounding box center [623, 152] width 486 height 23
click at [470, 159] on label "Non" at bounding box center [487, 155] width 50 height 18
click at [0, 0] on input "Non" at bounding box center [0, 0] width 0 height 0
select select
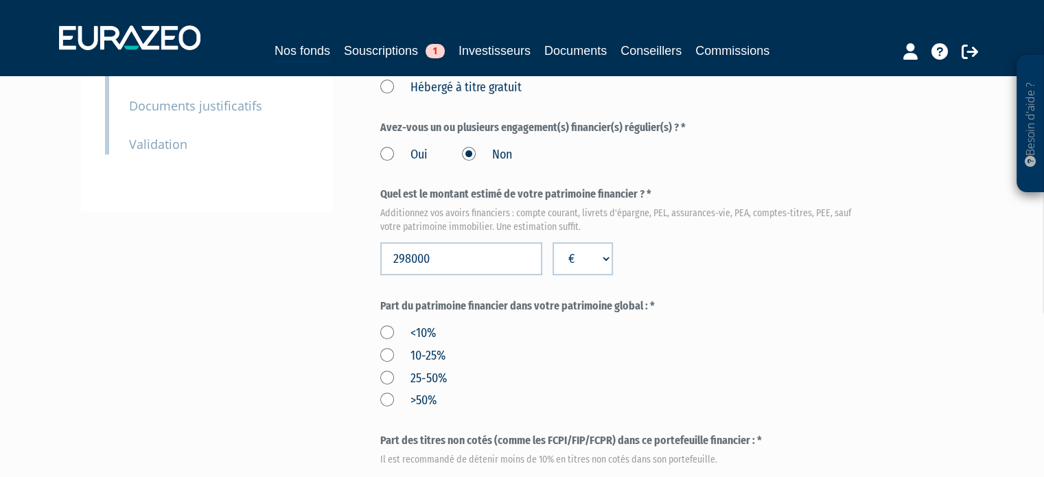
click at [408, 150] on label "Oui" at bounding box center [403, 155] width 47 height 18
click at [0, 0] on input "Oui" at bounding box center [0, 0] width 0 height 0
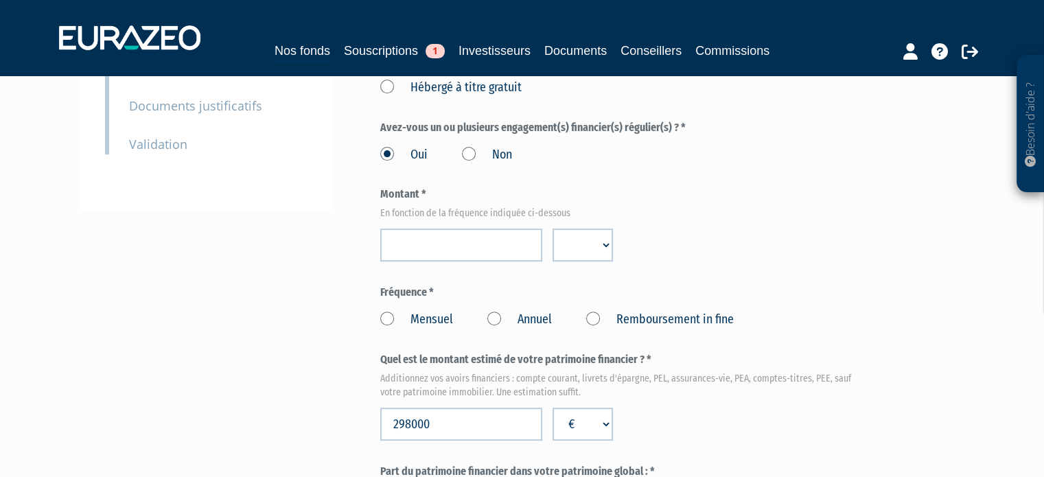
click at [480, 150] on label "Non" at bounding box center [487, 155] width 50 height 18
click at [0, 0] on input "Non" at bounding box center [0, 0] width 0 height 0
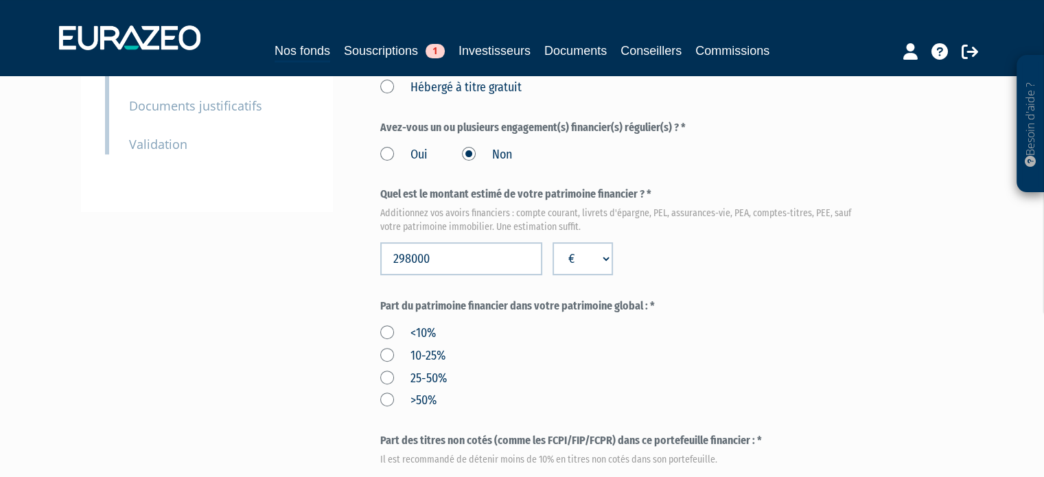
click at [728, 164] on form "(* Champs obligatoires) Quels sont les revenus annuels nets de votre foyer ? * …" at bounding box center [623, 388] width 486 height 1003
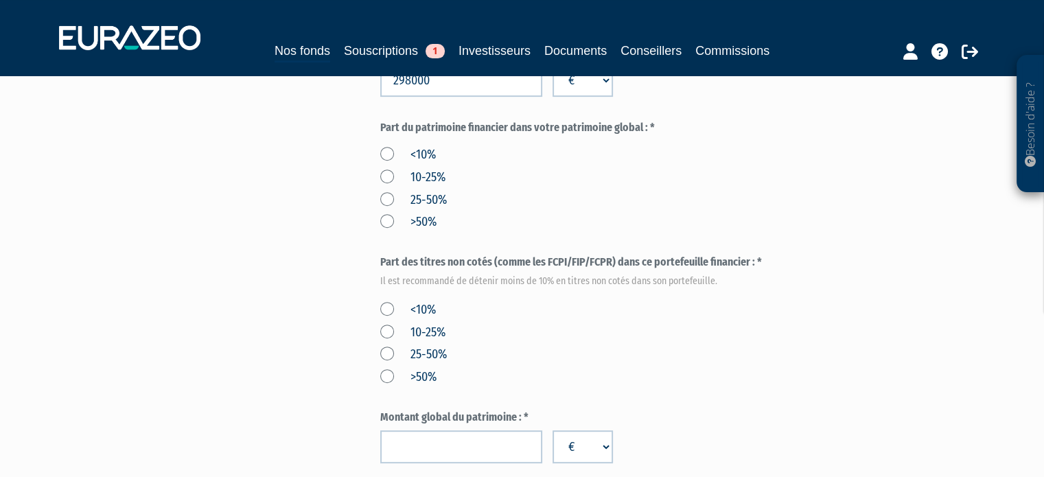
scroll to position [480, 0]
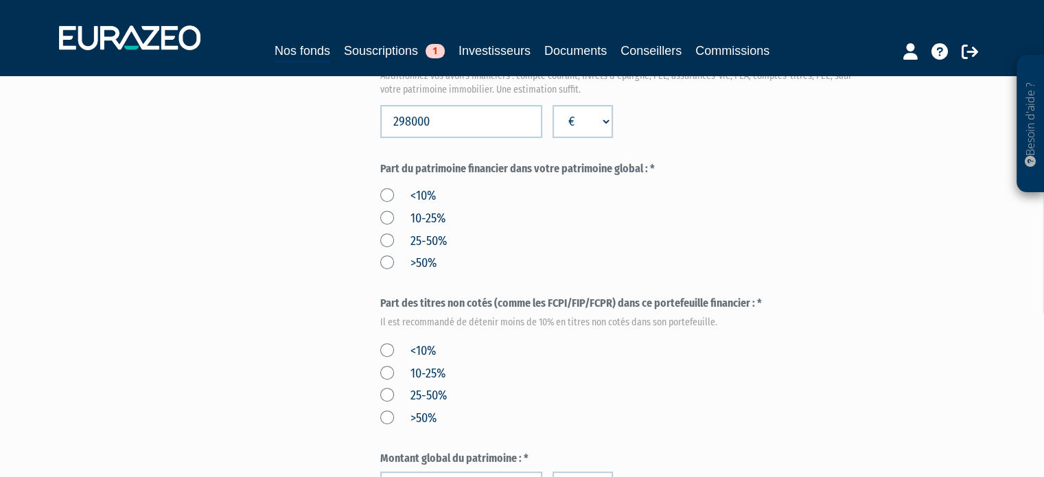
click at [442, 244] on label "25-50%" at bounding box center [413, 242] width 67 height 18
click at [0, 0] on input "25-50%" at bounding box center [0, 0] width 0 height 0
click at [484, 243] on div "<10% 10-25% 25-50% >50%" at bounding box center [623, 228] width 486 height 90
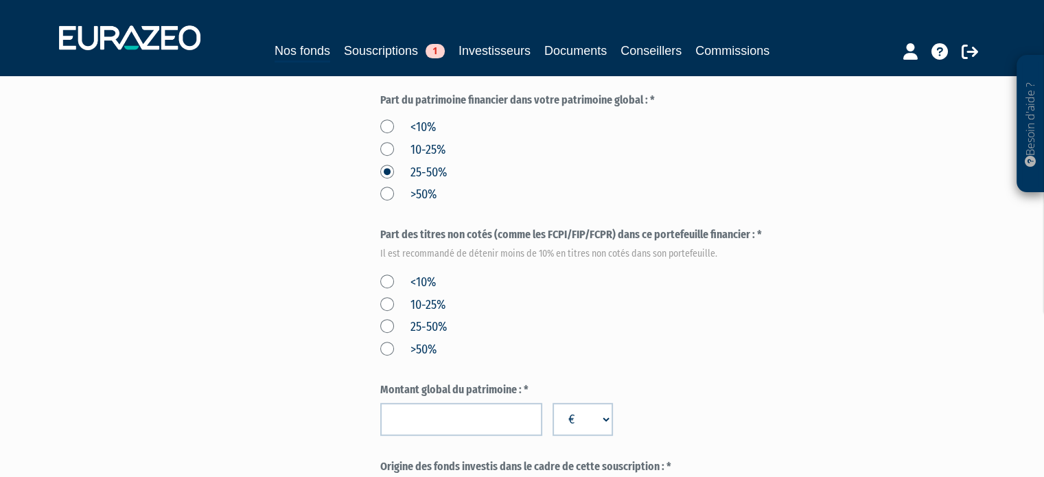
click at [560, 239] on label "Part des titres non cotés (comme les FCPI/FIP/FCPR) dans ce portefeuille financ…" at bounding box center [623, 242] width 486 height 30
drag, startPoint x: 560, startPoint y: 239, endPoint x: 585, endPoint y: 239, distance: 24.7
click at [585, 239] on label "Part des titres non cotés (comme les FCPI/FIP/FCPR) dans ce portefeuille financ…" at bounding box center [623, 242] width 486 height 30
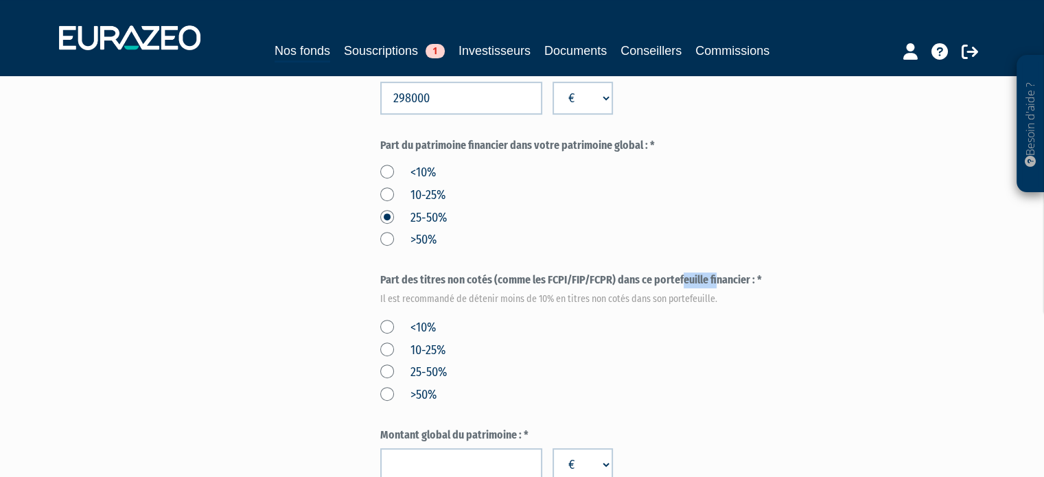
scroll to position [480, 0]
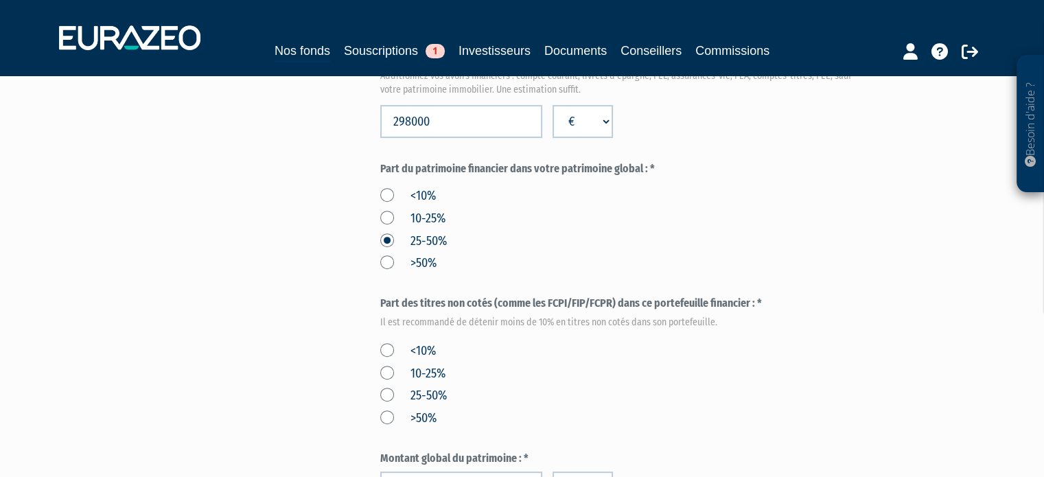
click at [640, 208] on div "<10% 10-25% 25-50% >50%" at bounding box center [623, 228] width 486 height 90
click at [411, 344] on label "<10%" at bounding box center [408, 351] width 56 height 18
click at [0, 0] on input "<10%" at bounding box center [0, 0] width 0 height 0
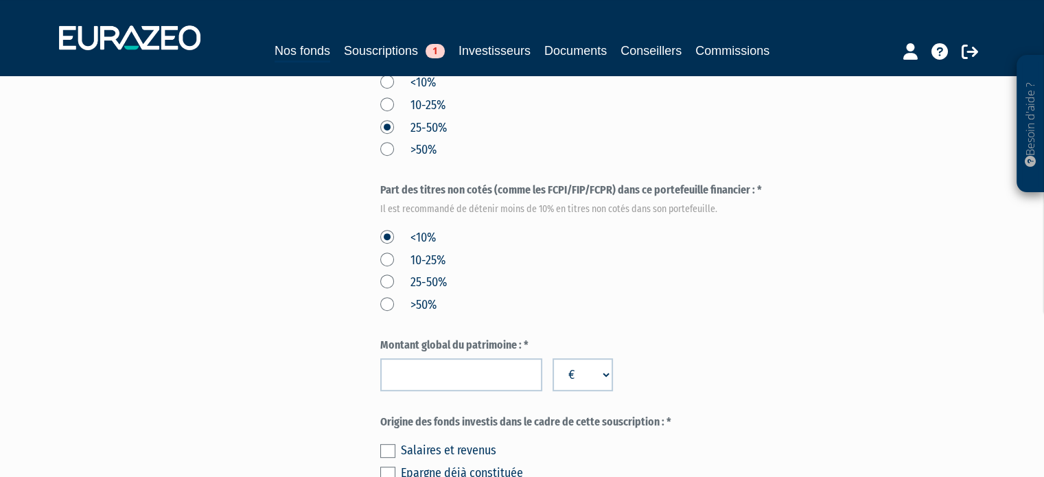
scroll to position [618, 0]
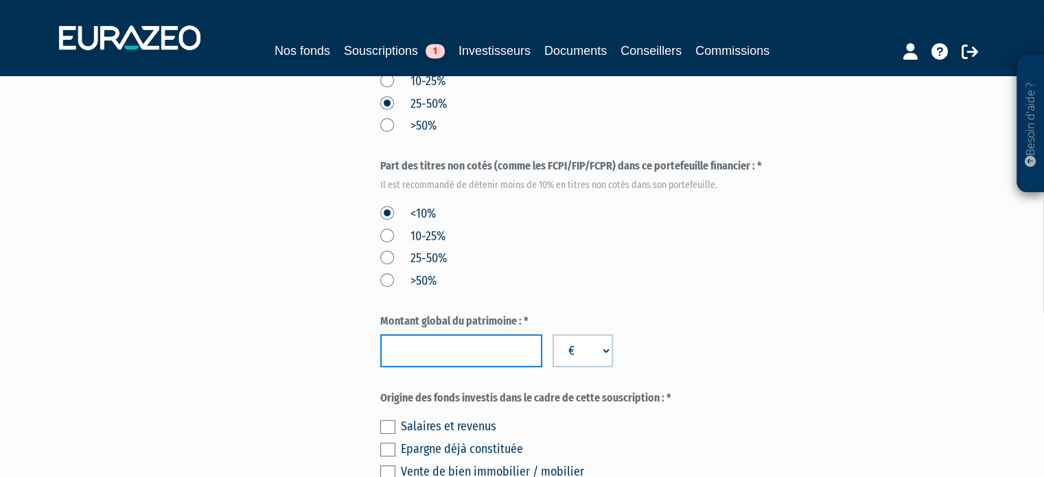
click at [495, 354] on input "number" at bounding box center [461, 350] width 162 height 33
click at [420, 348] on input "number" at bounding box center [461, 350] width 162 height 33
paste input "947401"
type input "947401"
click at [723, 332] on div "Montant global du patrimoine : * 947401 € $ £" at bounding box center [623, 341] width 486 height 54
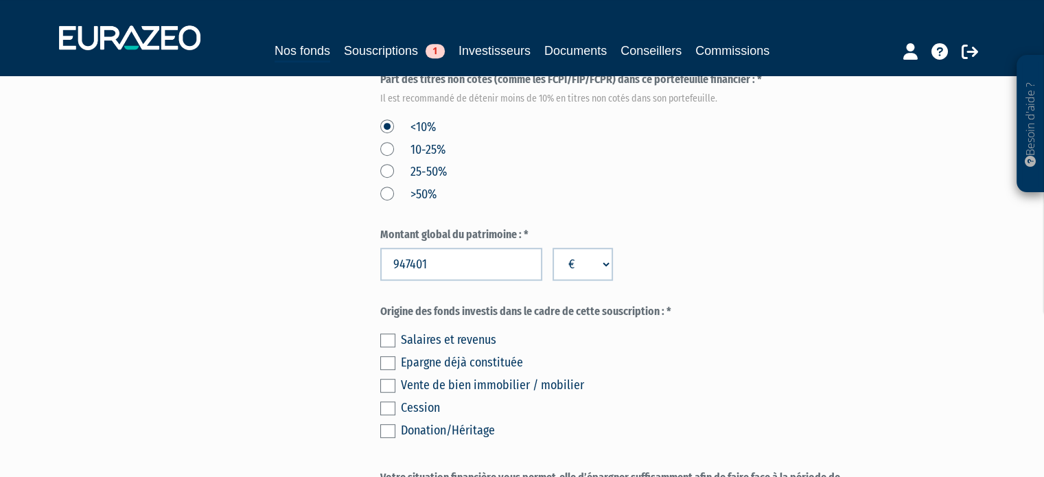
scroll to position [755, 0]
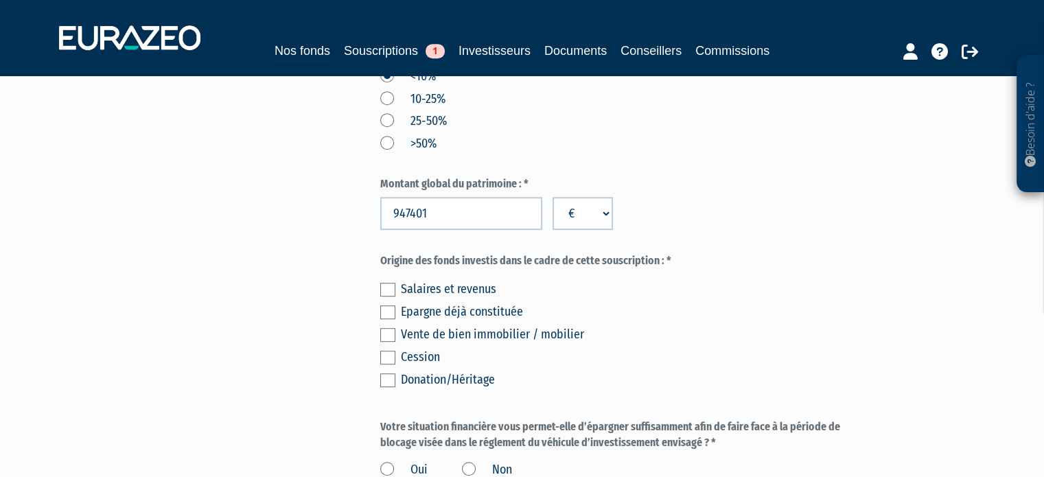
click at [598, 261] on label "Origine des fonds investis dans le cadre de cette souscription : *" at bounding box center [623, 261] width 486 height 16
drag, startPoint x: 598, startPoint y: 261, endPoint x: 495, endPoint y: 259, distance: 103.6
click at [495, 259] on label "Origine des fonds investis dans le cadre de cette souscription : *" at bounding box center [623, 261] width 486 height 16
drag, startPoint x: 513, startPoint y: 259, endPoint x: 617, endPoint y: 261, distance: 104.3
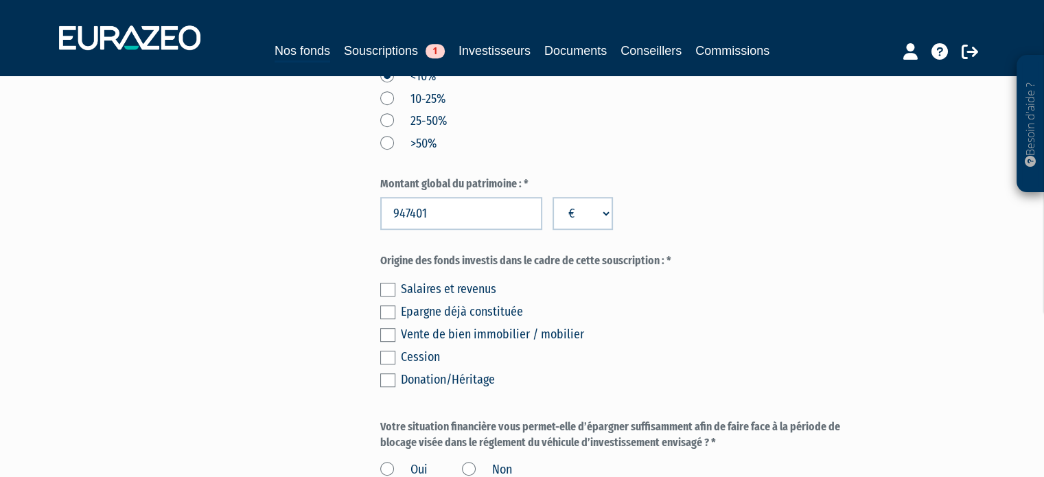
click at [615, 263] on label "Origine des fonds investis dans le cadre de cette souscription : *" at bounding box center [623, 261] width 486 height 16
click at [617, 261] on label "Origine des fonds investis dans le cadre de cette souscription : *" at bounding box center [623, 261] width 486 height 16
click at [392, 313] on label at bounding box center [387, 312] width 15 height 14
click at [0, 0] on input "checkbox" at bounding box center [0, 0] width 0 height 0
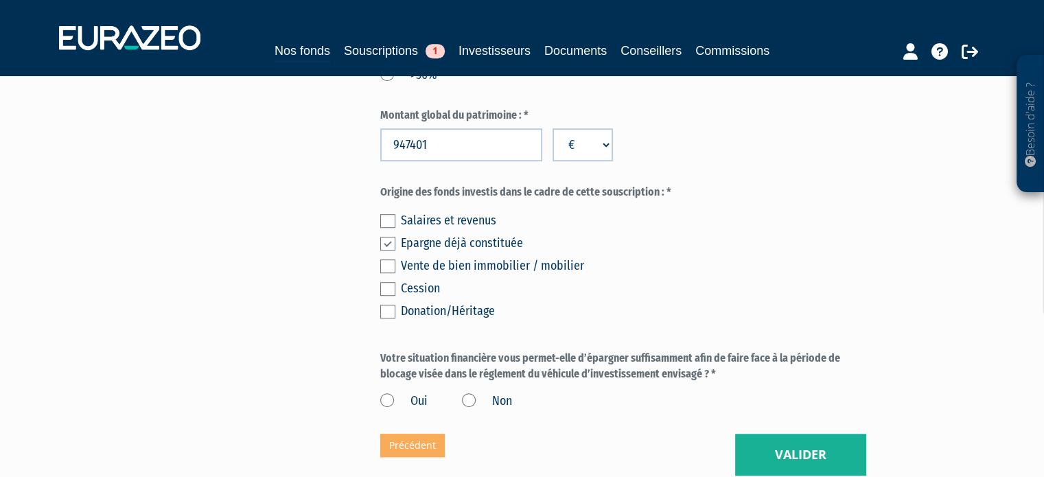
click at [769, 246] on div "Epargne déjà constituée" at bounding box center [633, 242] width 465 height 19
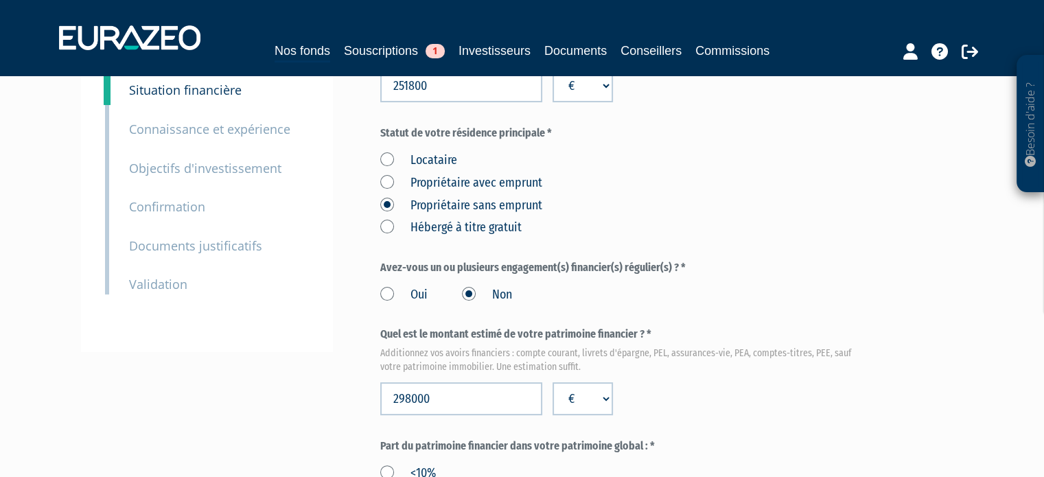
scroll to position [269, 0]
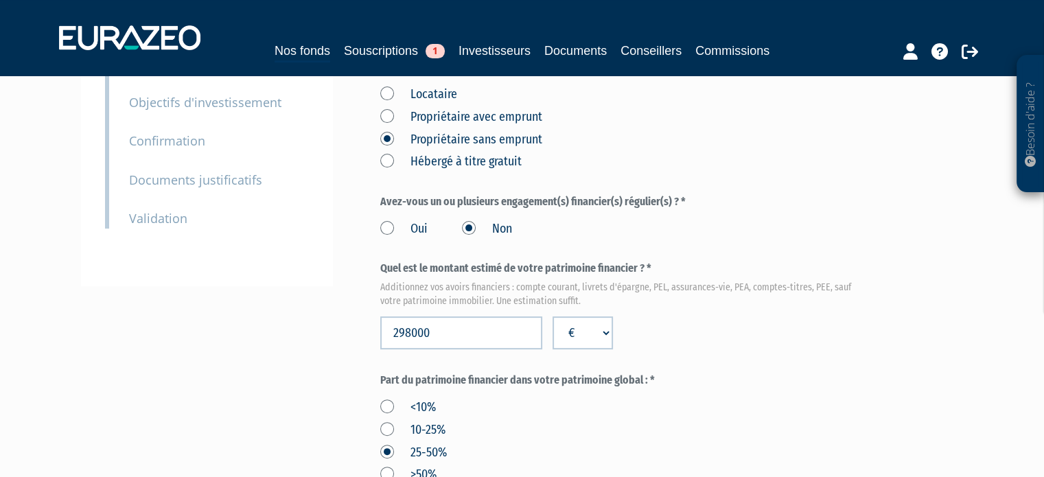
click at [386, 227] on label "Oui" at bounding box center [403, 229] width 47 height 18
click at [0, 0] on input "Oui" at bounding box center [0, 0] width 0 height 0
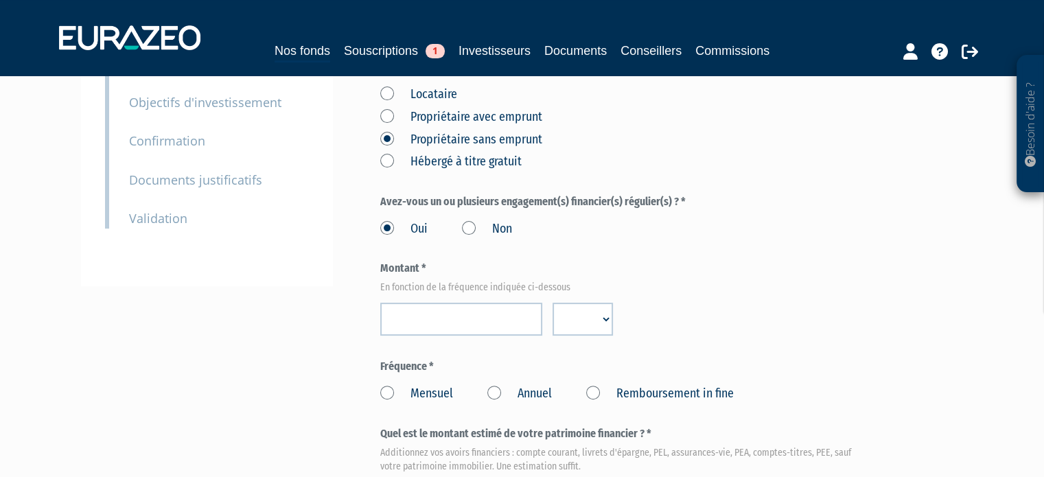
click at [442, 290] on em "En fonction de la fréquence indiquée ci-dessous" at bounding box center [623, 288] width 486 height 14
drag, startPoint x: 442, startPoint y: 290, endPoint x: 458, endPoint y: 290, distance: 15.8
click at [458, 290] on em "En fonction de la fréquence indiquée ci-dessous" at bounding box center [623, 288] width 486 height 14
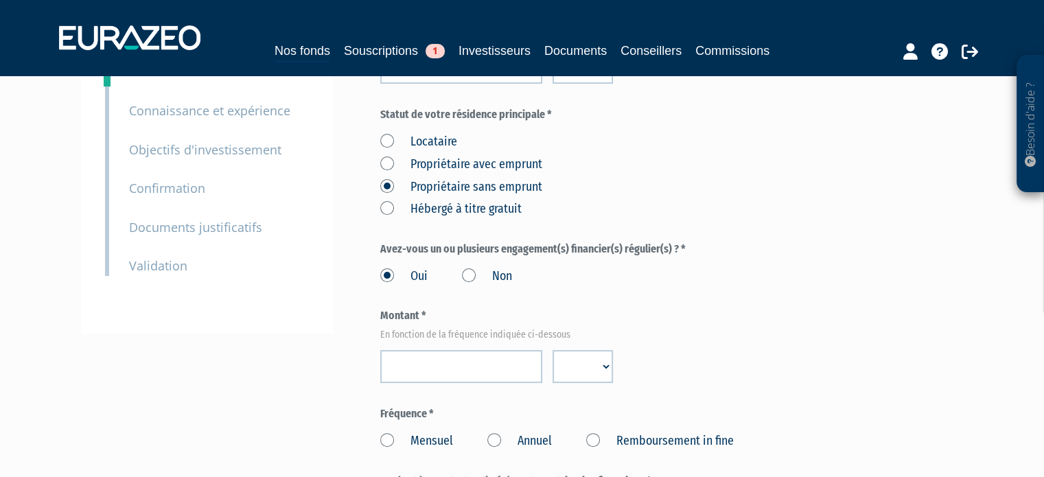
scroll to position [241, 0]
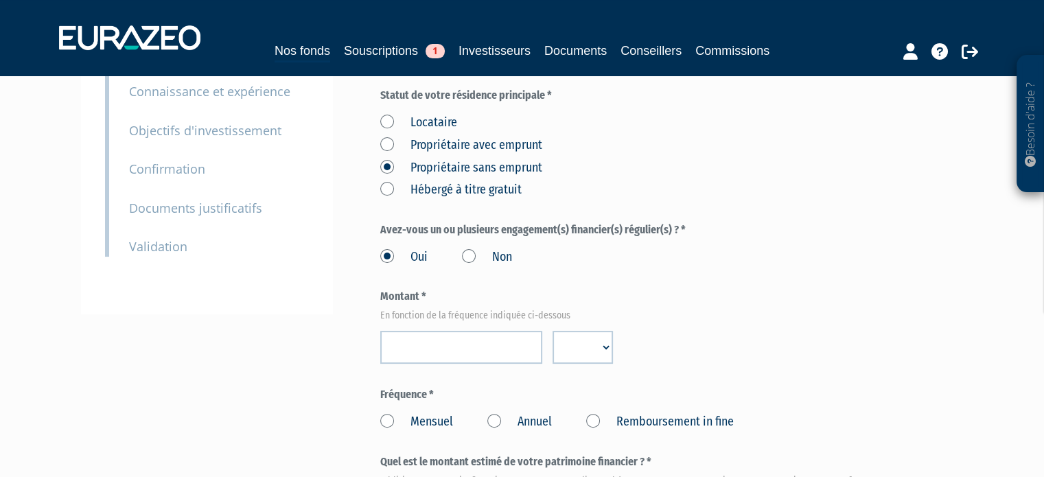
click at [494, 253] on label "Non" at bounding box center [487, 257] width 50 height 18
click at [0, 0] on input "Non" at bounding box center [0, 0] width 0 height 0
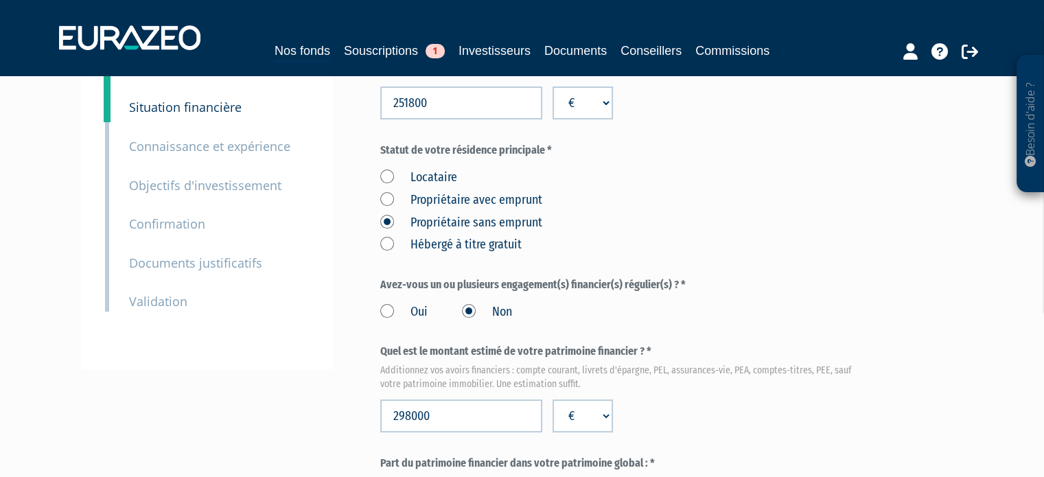
scroll to position [187, 0]
click at [447, 219] on label "Propriétaire sans emprunt" at bounding box center [461, 222] width 162 height 18
click at [0, 0] on emprunt "Propriétaire sans emprunt" at bounding box center [0, 0] width 0 height 0
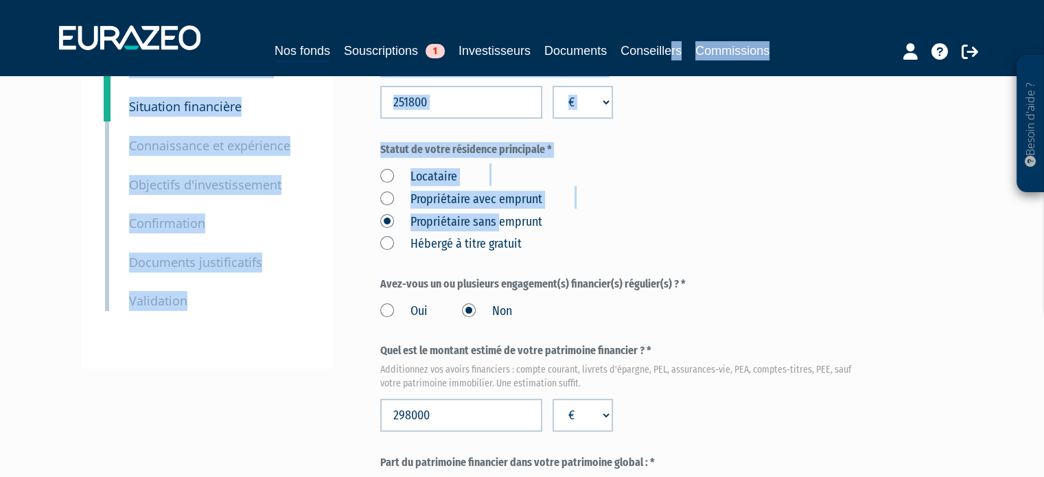
scroll to position [0, 0]
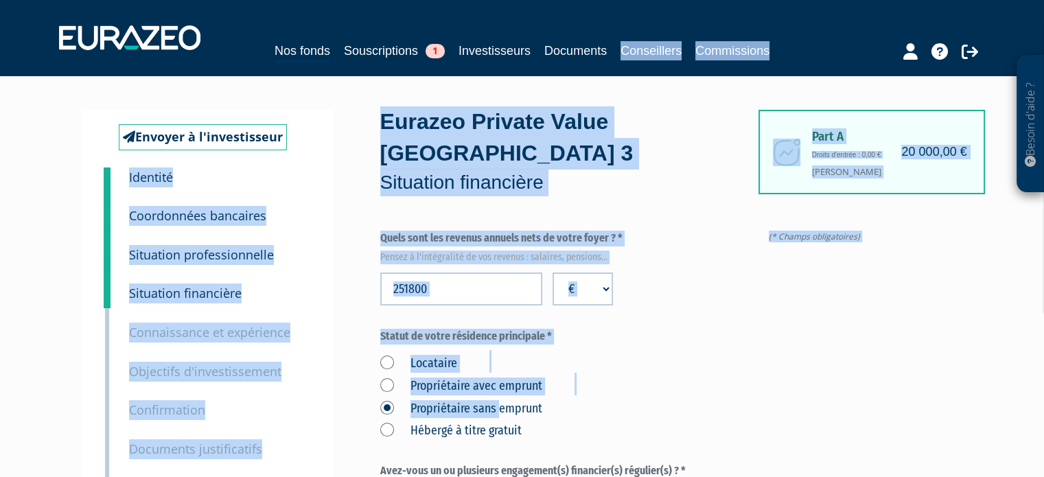
drag, startPoint x: 501, startPoint y: 220, endPoint x: 678, endPoint y: -49, distance: 322.7
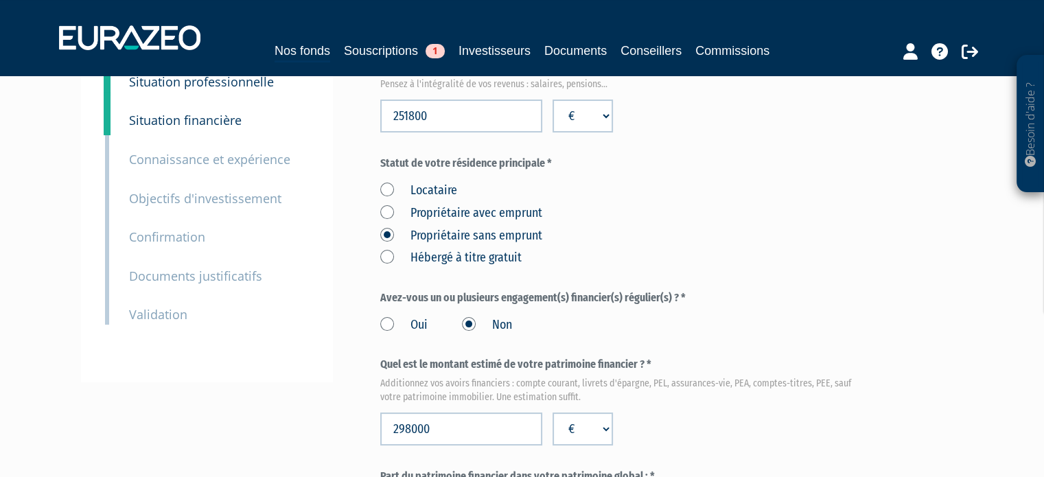
scroll to position [227, 0]
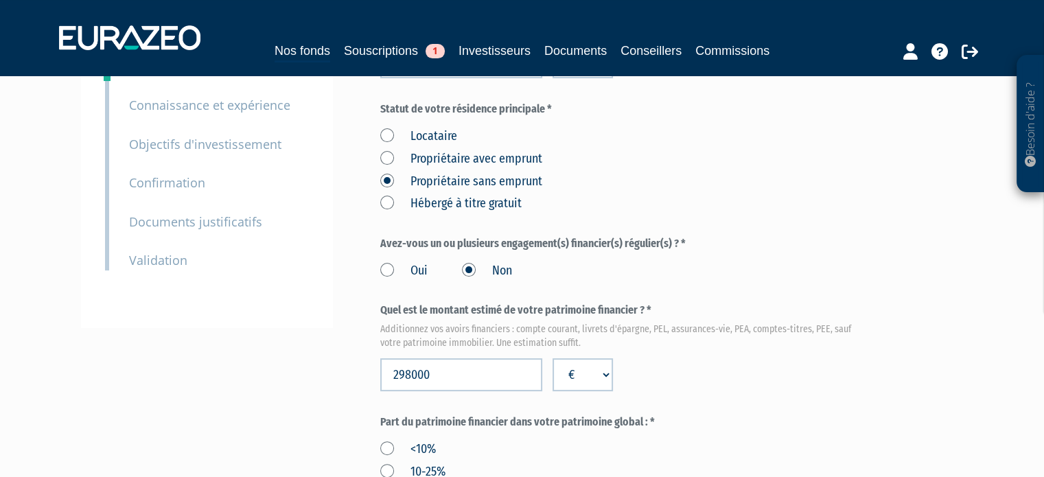
click at [406, 271] on label "Oui" at bounding box center [403, 271] width 47 height 18
click at [0, 0] on input "Oui" at bounding box center [0, 0] width 0 height 0
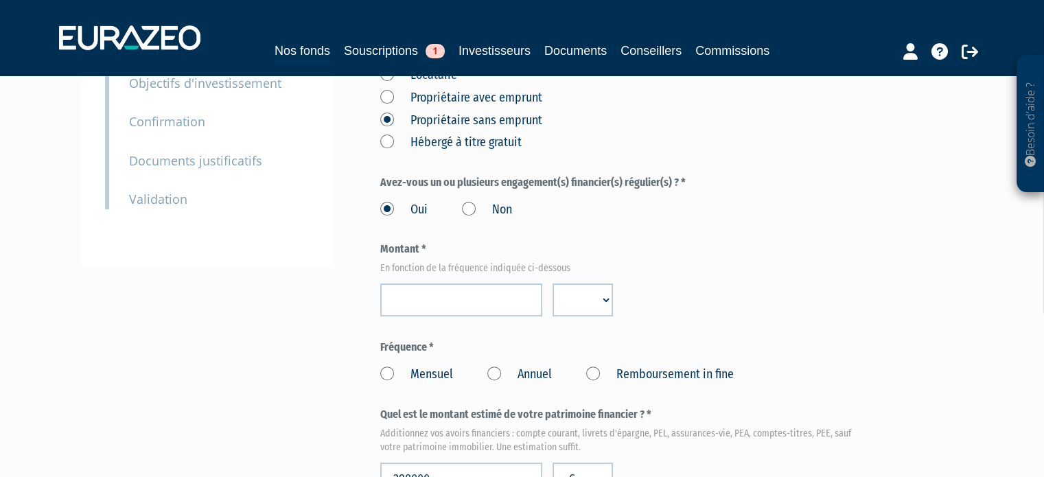
scroll to position [294, 0]
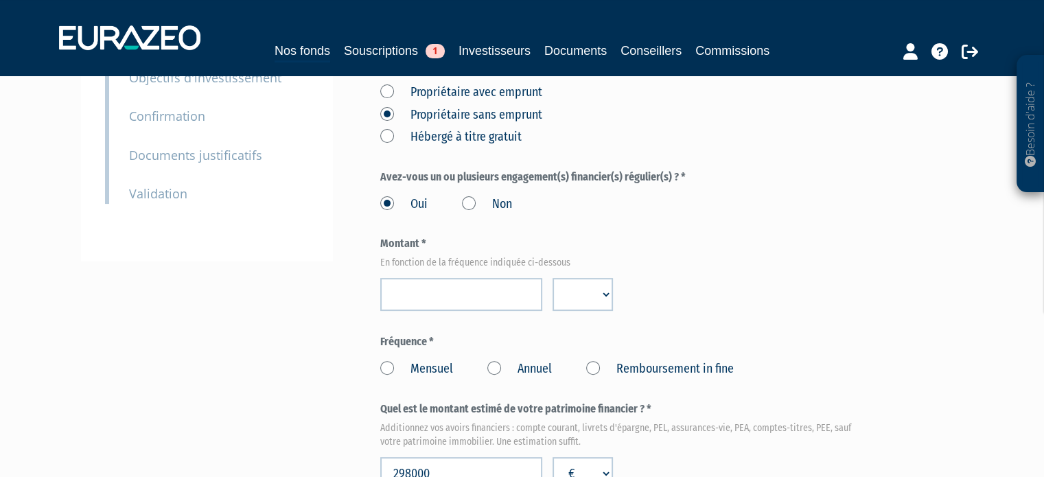
click at [488, 200] on label "Non" at bounding box center [487, 205] width 50 height 18
click at [0, 0] on input "Non" at bounding box center [0, 0] width 0 height 0
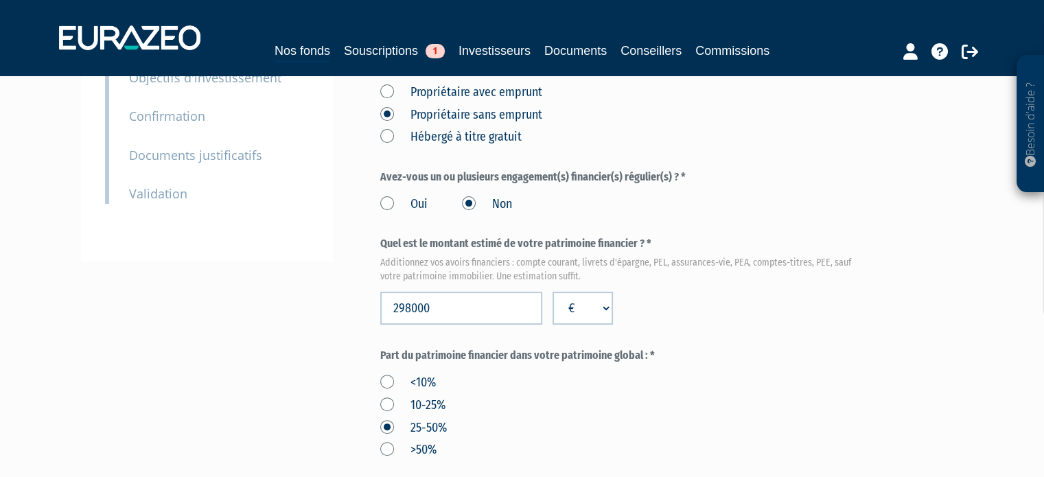
click at [515, 178] on label "Avez-vous un ou plusieurs engagement(s) financier(s) régulier(s) ? *" at bounding box center [623, 178] width 486 height 16
drag, startPoint x: 518, startPoint y: 178, endPoint x: 642, endPoint y: 178, distance: 124.2
click at [642, 178] on label "Avez-vous un ou plusieurs engagement(s) financier(s) régulier(s) ? *" at bounding box center [623, 178] width 486 height 16
click at [659, 181] on label "Avez-vous un ou plusieurs engagement(s) financier(s) régulier(s) ? *" at bounding box center [623, 178] width 486 height 16
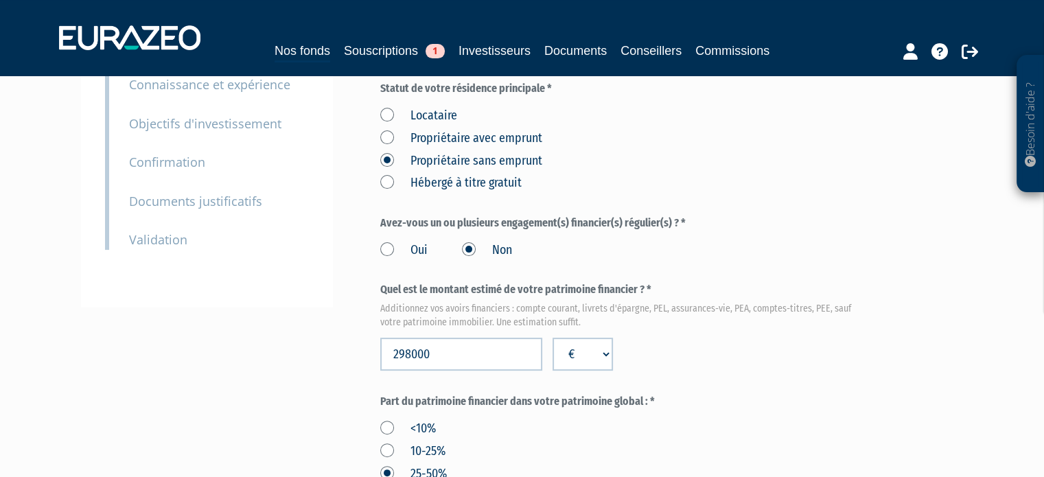
scroll to position [225, 0]
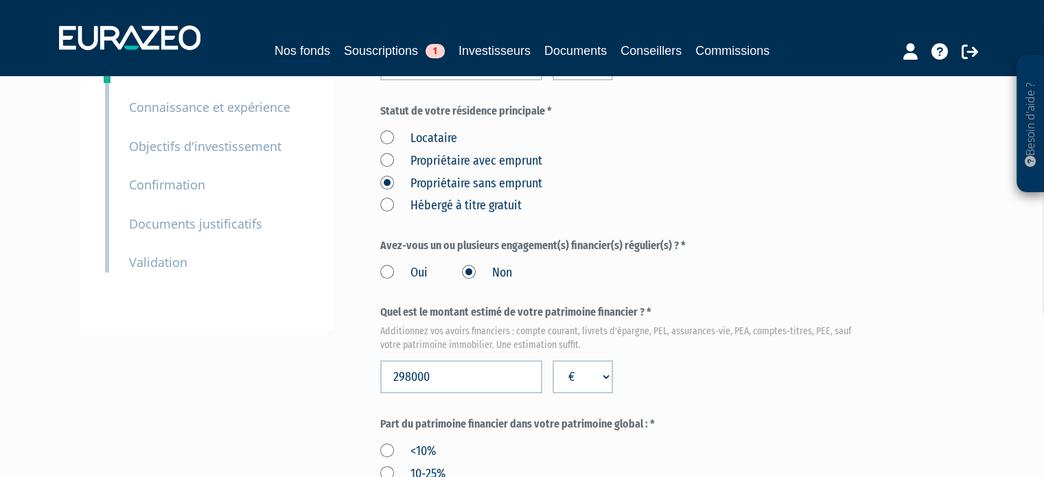
click at [390, 267] on label "Oui" at bounding box center [403, 273] width 47 height 18
click at [0, 0] on input "Oui" at bounding box center [0, 0] width 0 height 0
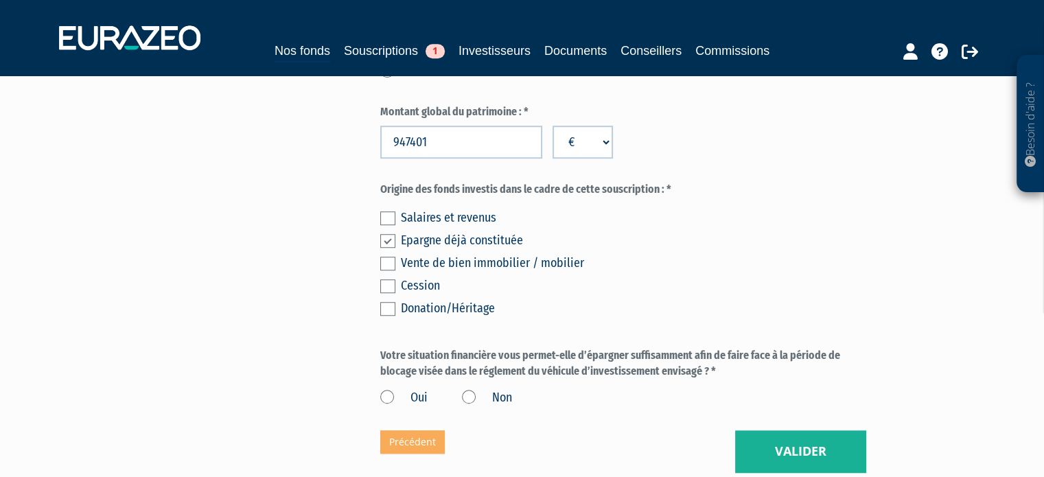
scroll to position [1098, 0]
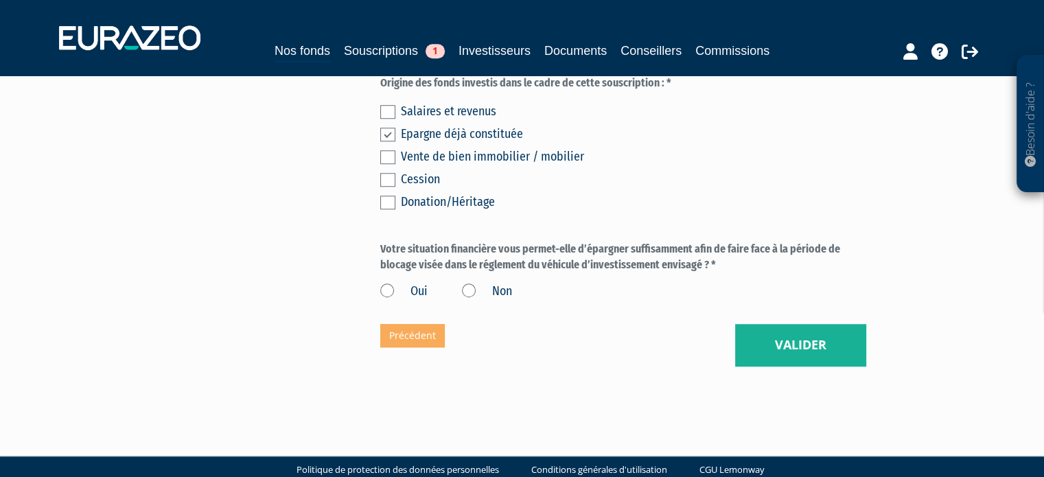
click at [428, 293] on div "Oui Non" at bounding box center [623, 289] width 486 height 23
click at [421, 287] on label "Oui" at bounding box center [403, 292] width 47 height 18
click at [0, 0] on input "Oui" at bounding box center [0, 0] width 0 height 0
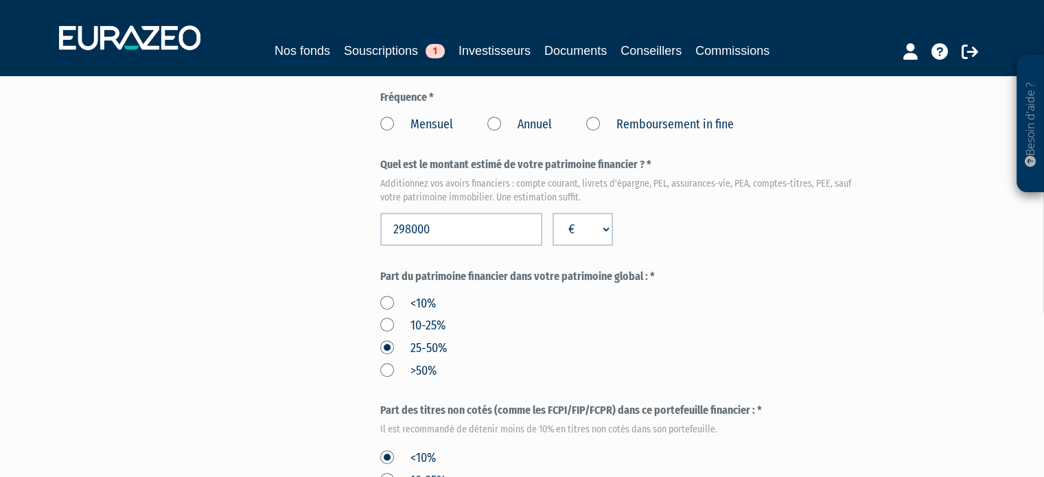
scroll to position [228, 0]
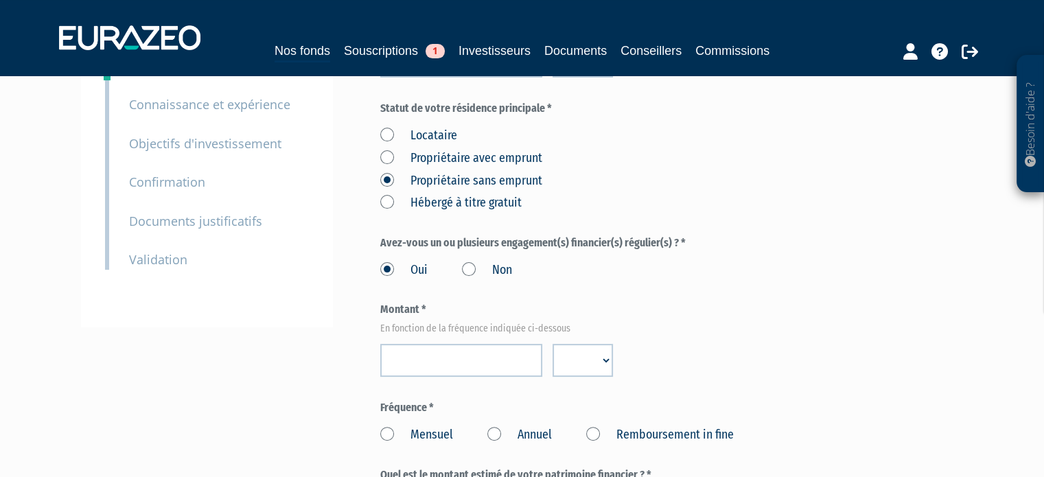
click at [495, 274] on label "Non" at bounding box center [487, 270] width 50 height 18
click at [0, 0] on input "Non" at bounding box center [0, 0] width 0 height 0
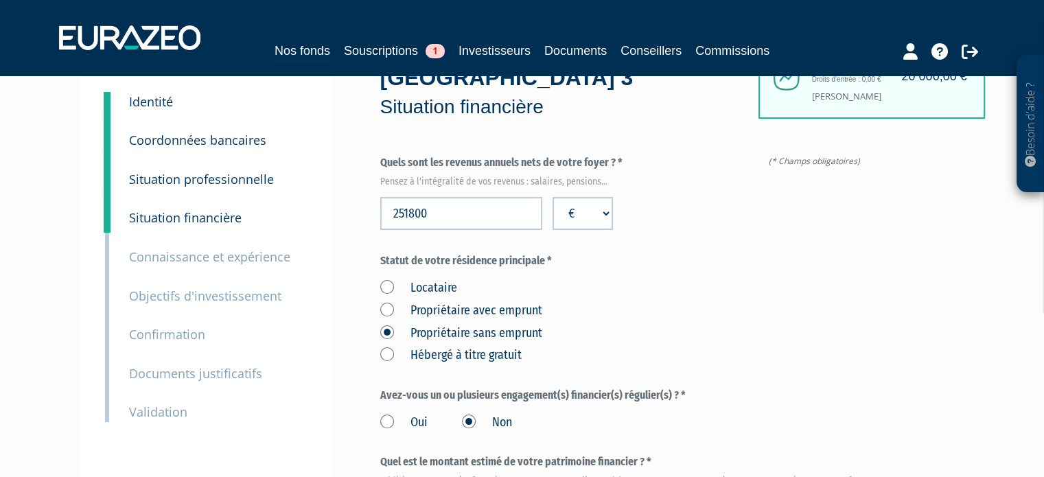
scroll to position [0, 0]
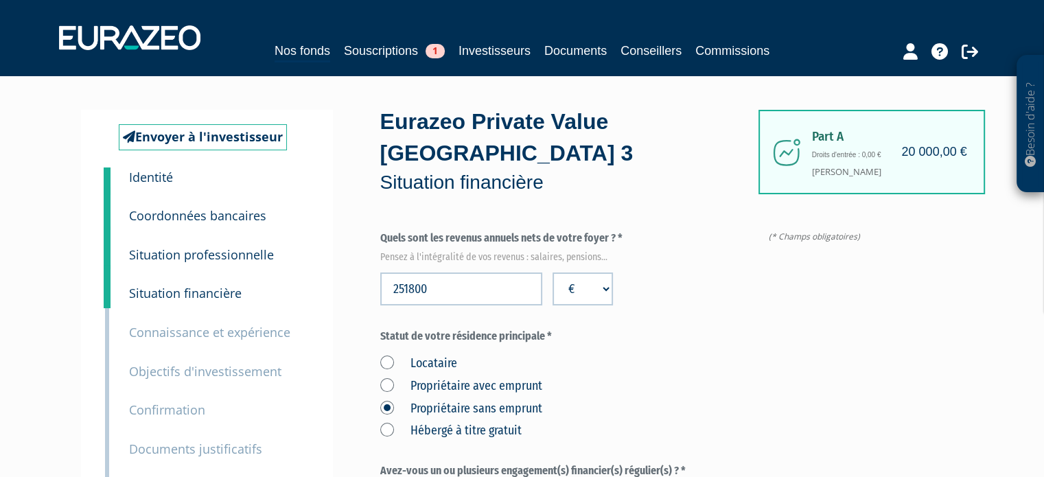
click at [244, 255] on small "Situation professionnelle" at bounding box center [201, 254] width 145 height 16
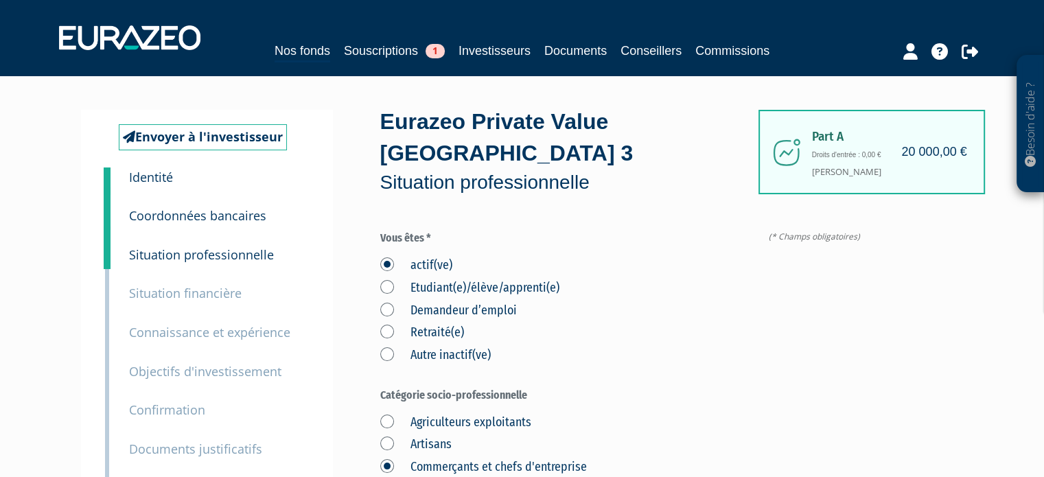
click at [194, 296] on small "Situation financière" at bounding box center [185, 293] width 113 height 16
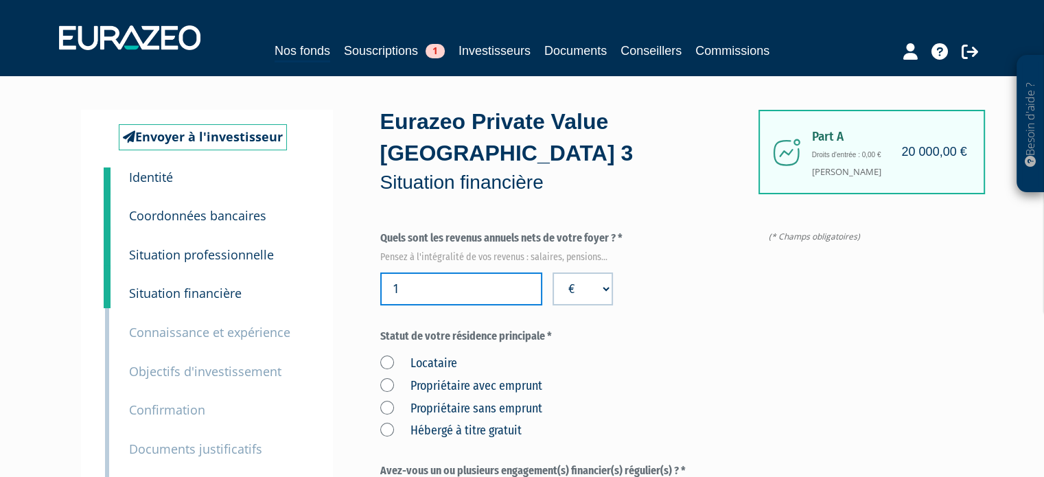
type input "1"
click at [528, 282] on input "1" at bounding box center [461, 288] width 162 height 33
click at [514, 283] on input "1" at bounding box center [461, 288] width 162 height 33
drag, startPoint x: 493, startPoint y: 294, endPoint x: 242, endPoint y: 314, distance: 252.7
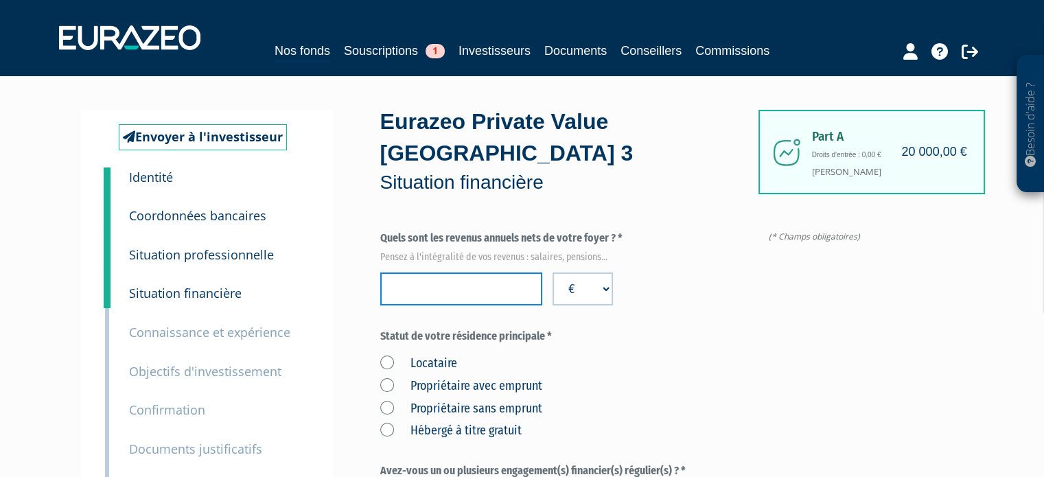
paste input "251800"
type input "251800"
click at [522, 388] on label "Propriétaire avec emprunt" at bounding box center [461, 386] width 162 height 18
click at [0, 0] on emprunt "Propriétaire avec emprunt" at bounding box center [0, 0] width 0 height 0
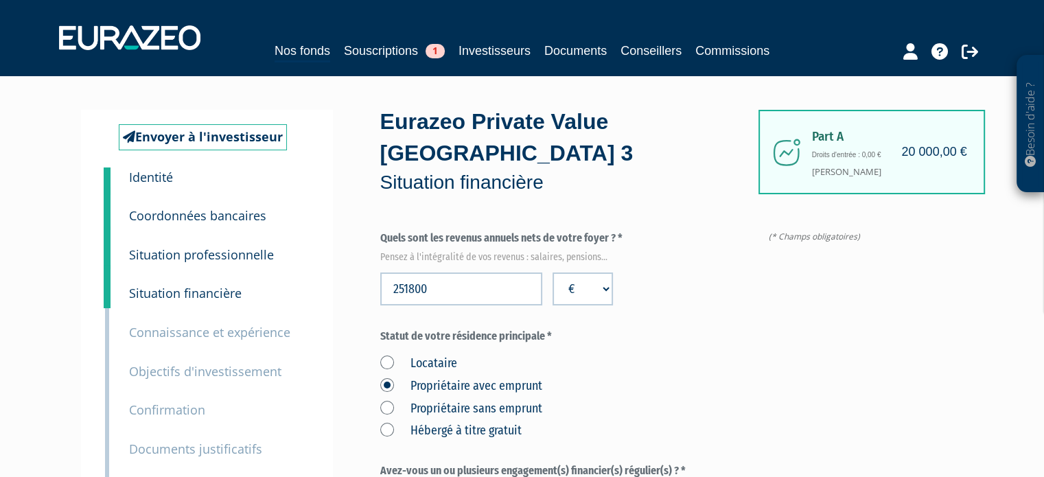
click at [520, 400] on label "Propriétaire sans emprunt" at bounding box center [461, 409] width 162 height 18
click at [0, 0] on emprunt "Propriétaire sans emprunt" at bounding box center [0, 0] width 0 height 0
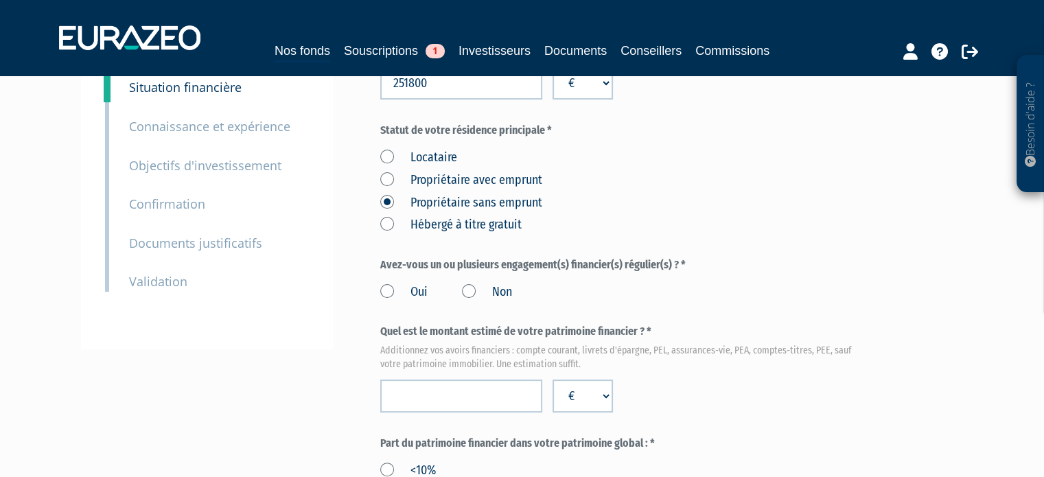
click at [496, 296] on label "Non" at bounding box center [487, 292] width 50 height 18
click at [0, 0] on input "Non" at bounding box center [0, 0] width 0 height 0
click at [486, 393] on input "number" at bounding box center [461, 396] width 162 height 33
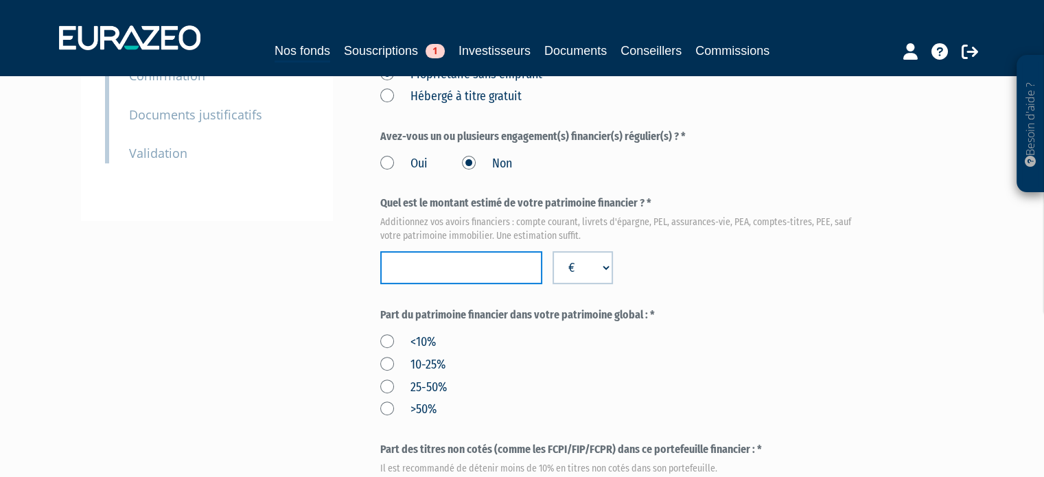
scroll to position [343, 0]
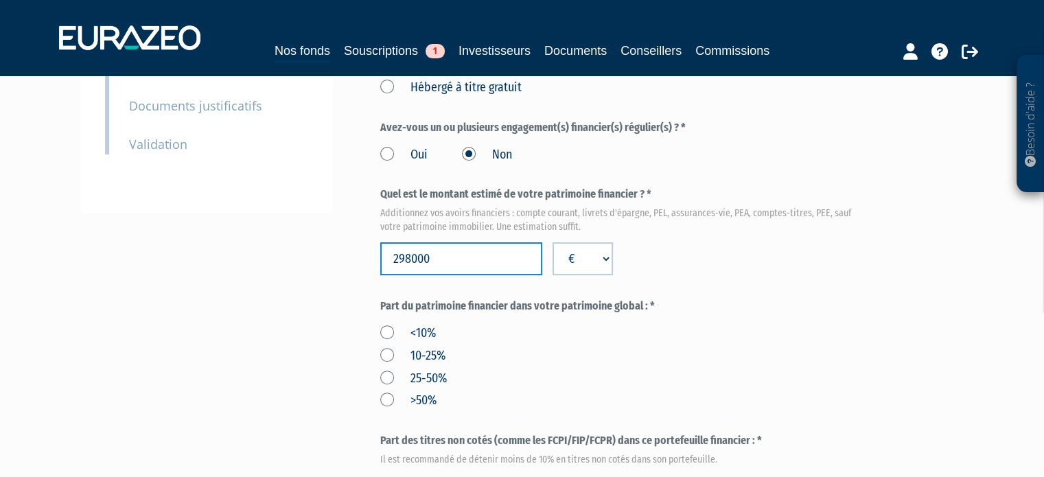
type input "298000"
click at [440, 375] on label "25-50%" at bounding box center [413, 379] width 67 height 18
click at [0, 0] on input "25-50%" at bounding box center [0, 0] width 0 height 0
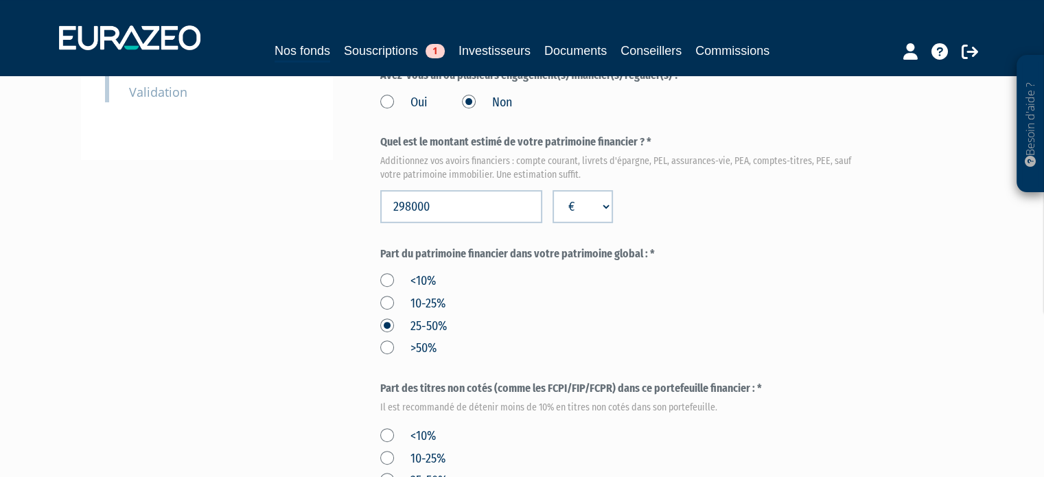
scroll to position [480, 0]
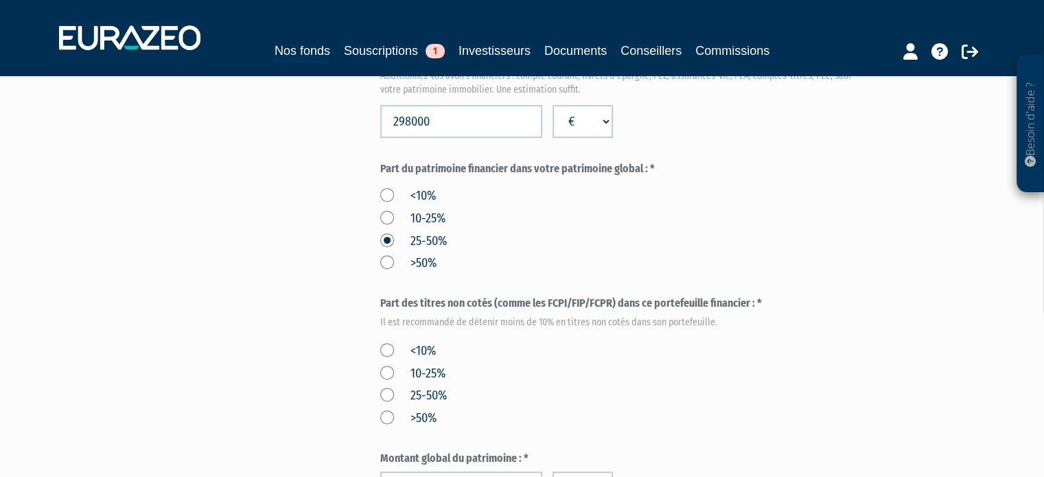
click at [415, 355] on label "<10%" at bounding box center [408, 351] width 56 height 18
click at [0, 0] on input "<10%" at bounding box center [0, 0] width 0 height 0
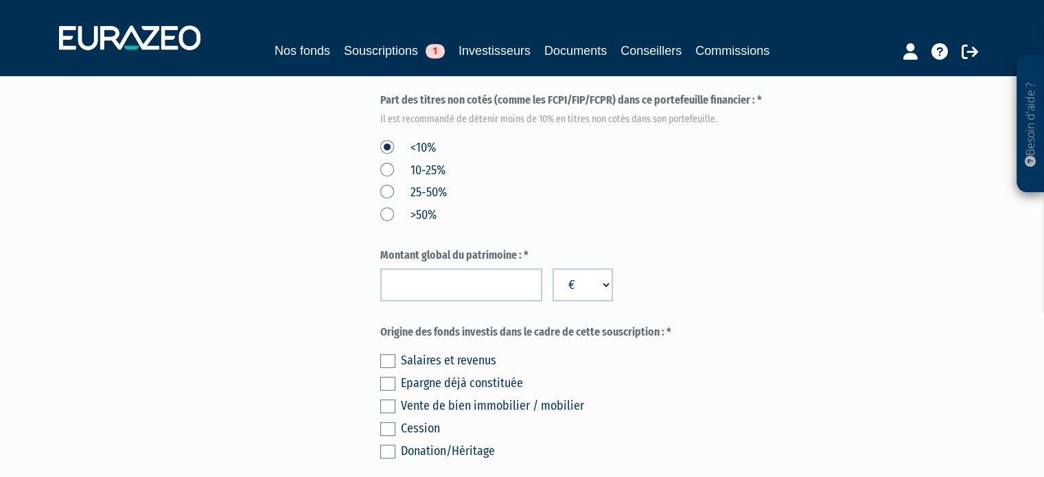
scroll to position [686, 0]
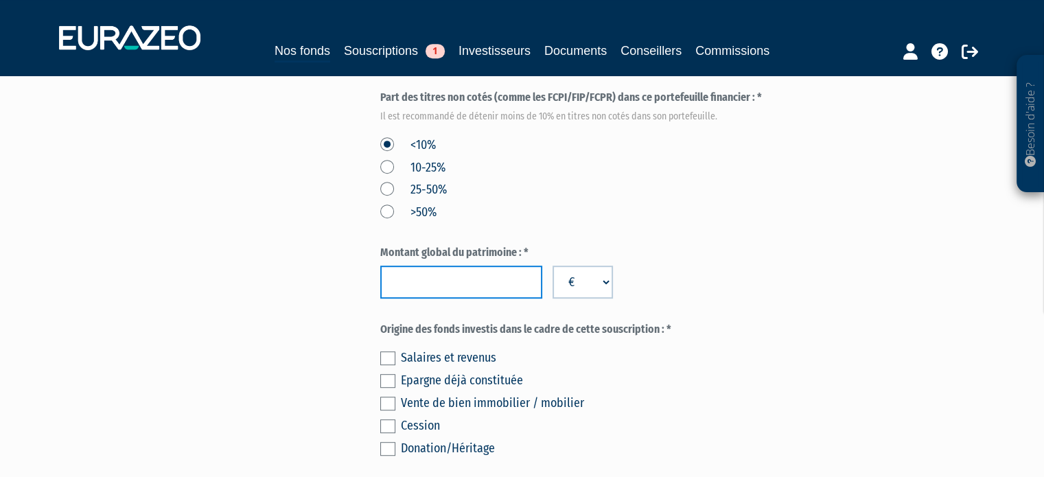
click at [517, 288] on input "number" at bounding box center [461, 282] width 162 height 33
paste input "947401"
type input "947401"
click at [717, 202] on div "<10% 10-25% 25-50% >50%" at bounding box center [623, 177] width 486 height 90
click at [472, 384] on div "Epargne déjà constituée" at bounding box center [633, 380] width 465 height 19
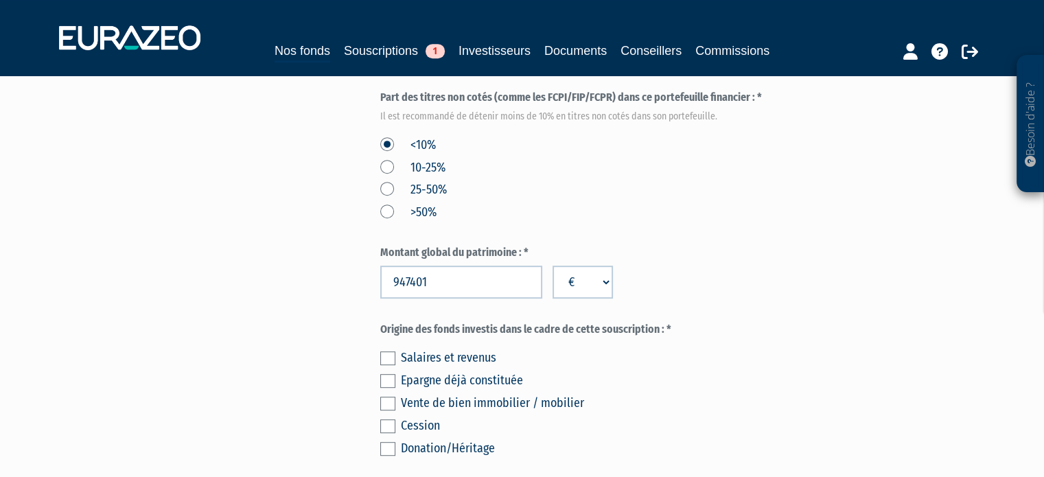
click at [489, 376] on div "Epargne déjà constituée" at bounding box center [633, 380] width 465 height 19
click at [404, 383] on div "Epargne déjà constituée" at bounding box center [633, 380] width 465 height 19
click at [390, 384] on label at bounding box center [387, 381] width 15 height 14
click at [0, 0] on input "checkbox" at bounding box center [0, 0] width 0 height 0
click at [867, 248] on div "Part A 20 000,00 € Droits d'entrée : 0,00 € Pierre-Henri VIALLET Eurazeo Privat…" at bounding box center [671, 17] width 583 height 1189
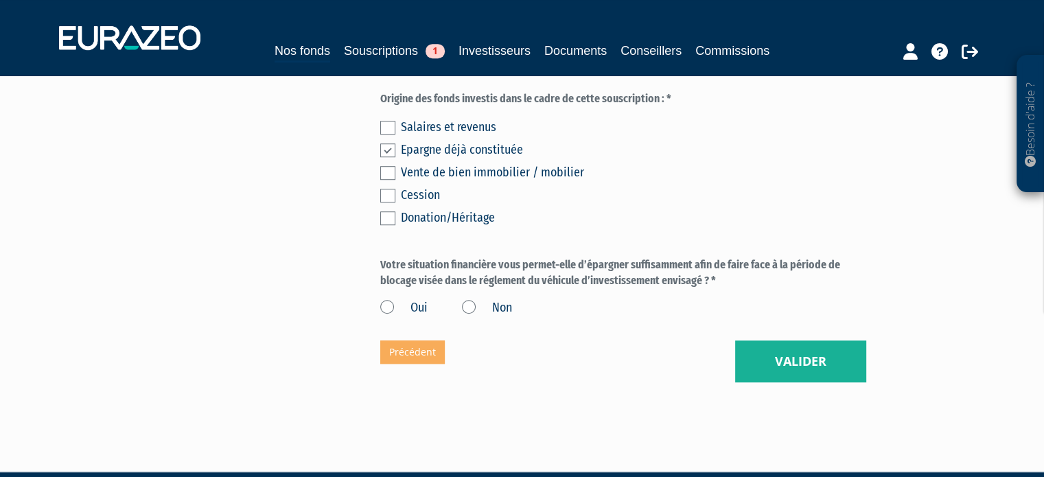
scroll to position [955, 0]
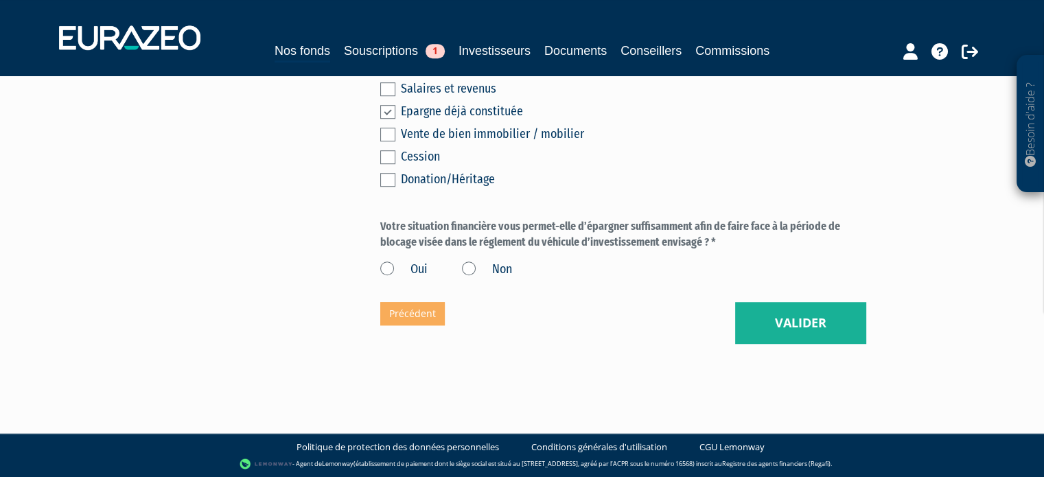
click at [390, 270] on label "Oui" at bounding box center [403, 270] width 47 height 18
click at [0, 0] on input "Oui" at bounding box center [0, 0] width 0 height 0
click at [771, 307] on button "Valider" at bounding box center [800, 323] width 131 height 43
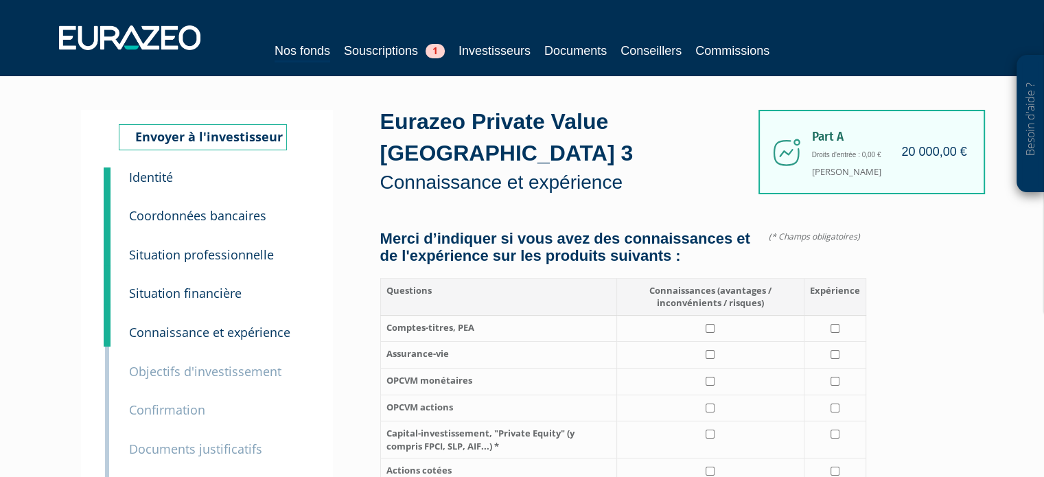
scroll to position [69, 0]
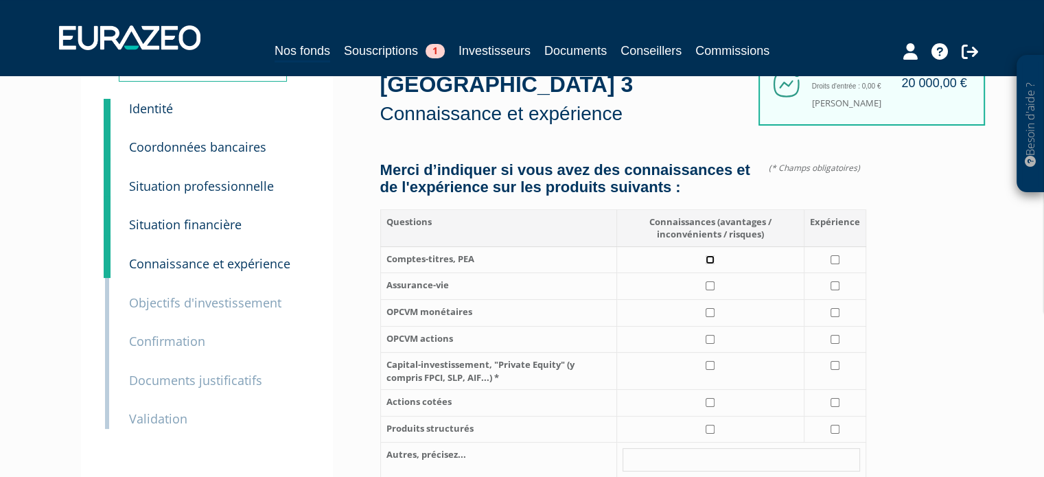
click at [709, 264] on input "checkbox" at bounding box center [710, 259] width 9 height 9
checkbox input "true"
click at [837, 273] on td at bounding box center [835, 259] width 62 height 27
checkbox input "true"
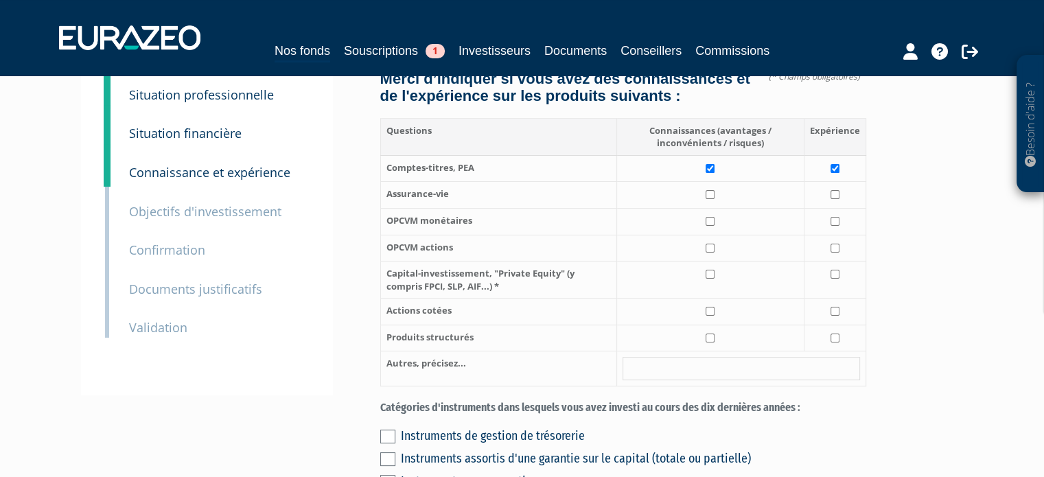
scroll to position [137, 0]
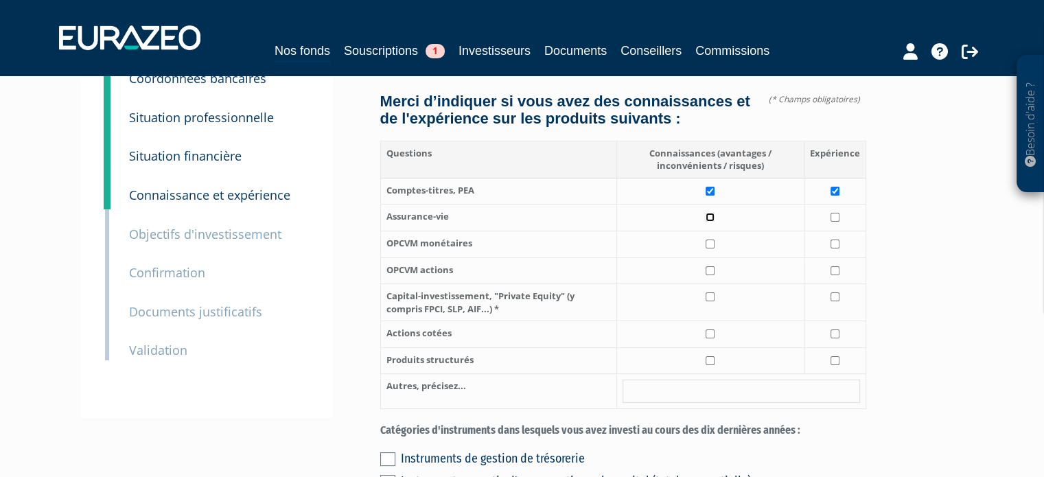
drag, startPoint x: 711, startPoint y: 233, endPoint x: 724, endPoint y: 233, distance: 13.0
click at [711, 222] on input "checkbox" at bounding box center [710, 217] width 9 height 9
checkbox input "true"
click at [828, 231] on td at bounding box center [835, 218] width 62 height 27
checkbox input "true"
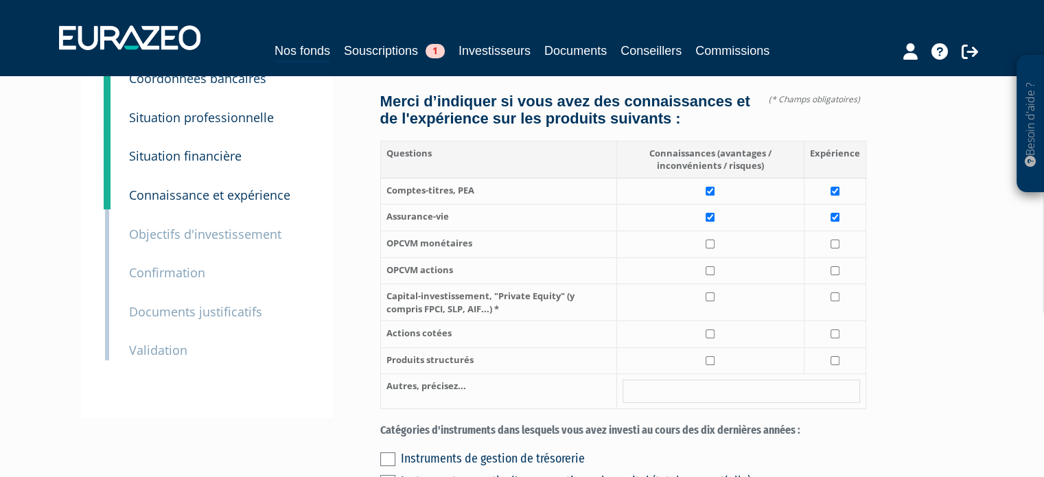
click at [454, 258] on th "OPCVM monétaires" at bounding box center [498, 244] width 236 height 27
drag, startPoint x: 454, startPoint y: 260, endPoint x: 380, endPoint y: 260, distance: 73.4
click at [380, 258] on th "OPCVM monétaires" at bounding box center [498, 244] width 236 height 27
copy th "OPCVM monétaires"
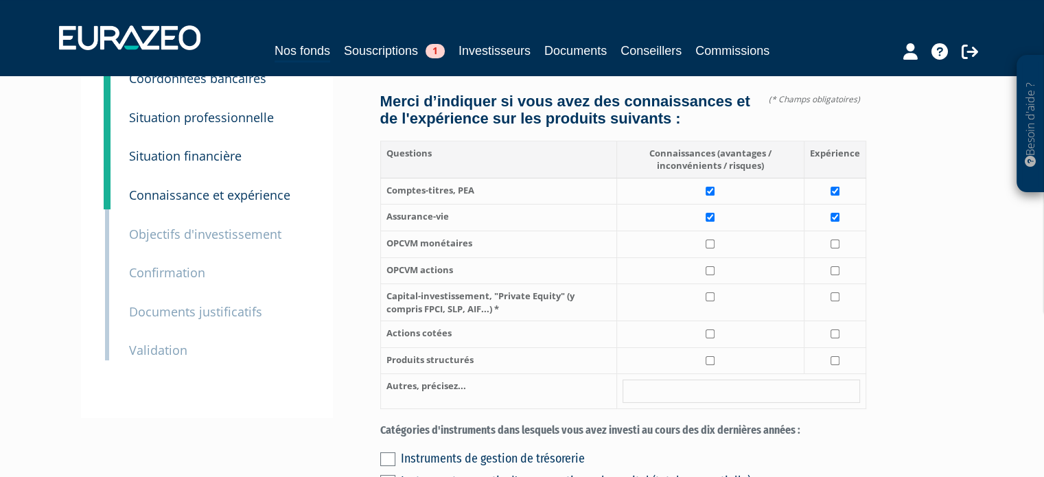
click at [712, 321] on td at bounding box center [709, 302] width 187 height 37
click at [795, 310] on td at bounding box center [709, 302] width 187 height 37
checkbox input "false"
drag, startPoint x: 860, startPoint y: 321, endPoint x: 843, endPoint y: 321, distance: 17.2
click at [860, 321] on td at bounding box center [835, 302] width 62 height 37
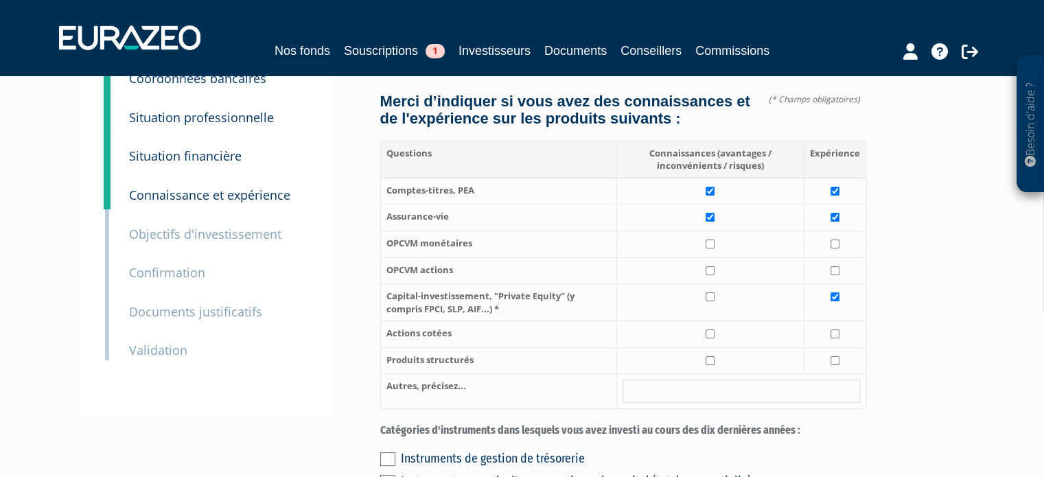
checkbox input "true"
click at [694, 321] on td at bounding box center [709, 302] width 187 height 37
click at [739, 321] on td at bounding box center [709, 302] width 187 height 37
checkbox input "false"
click at [816, 321] on td at bounding box center [835, 302] width 62 height 37
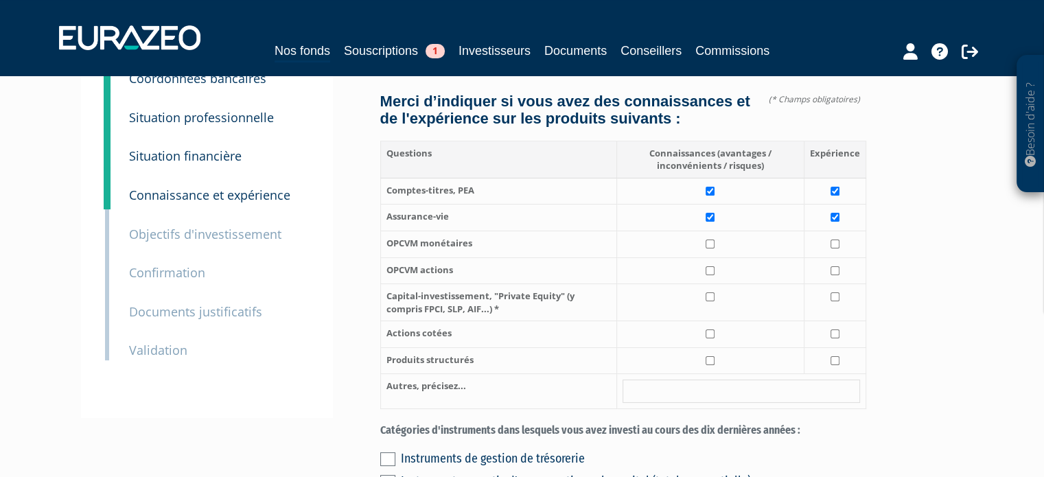
checkbox input "false"
click at [723, 312] on td at bounding box center [709, 302] width 187 height 37
checkbox input "true"
click at [818, 284] on td at bounding box center [835, 270] width 62 height 27
checkbox input "true"
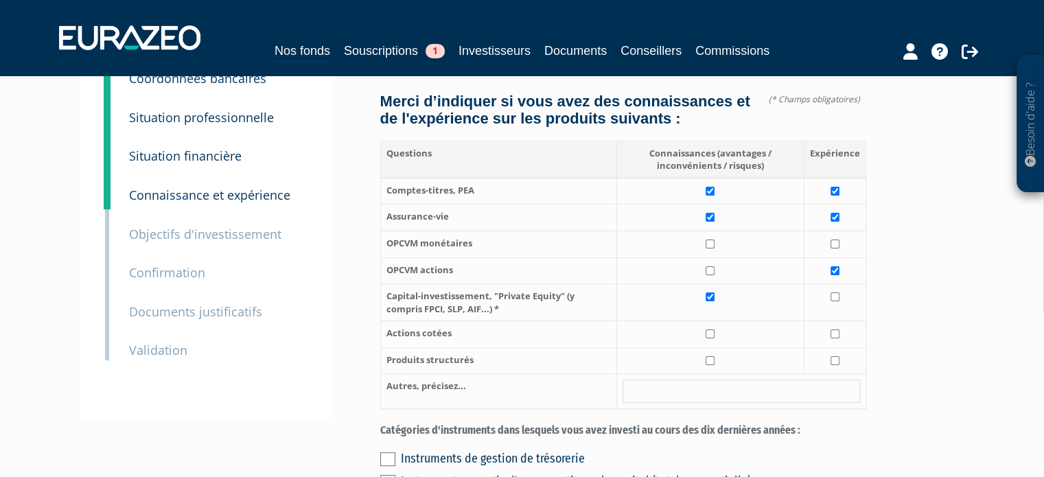
click at [822, 312] on td at bounding box center [835, 302] width 62 height 37
checkbox input "true"
click at [830, 284] on td at bounding box center [835, 270] width 62 height 27
checkbox input "false"
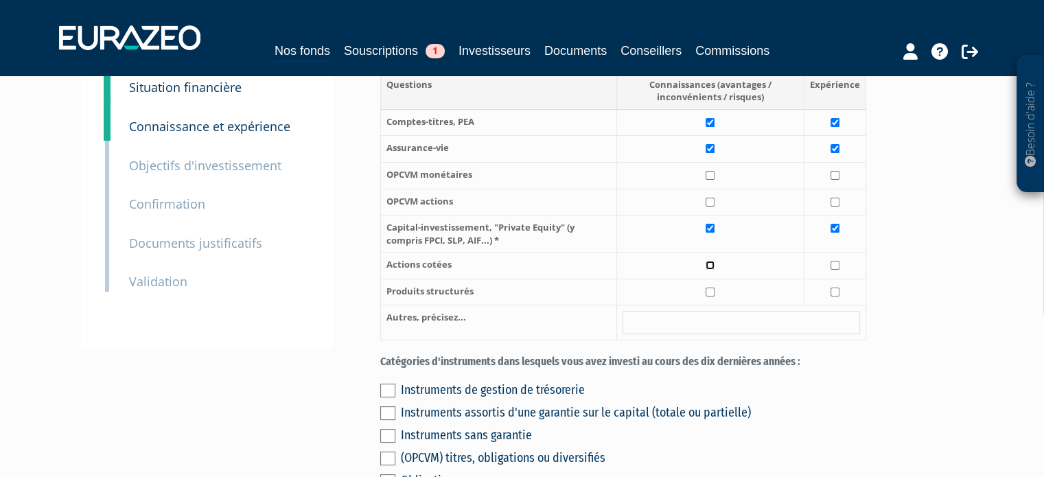
click at [714, 270] on input "checkbox" at bounding box center [710, 265] width 9 height 9
checkbox input "true"
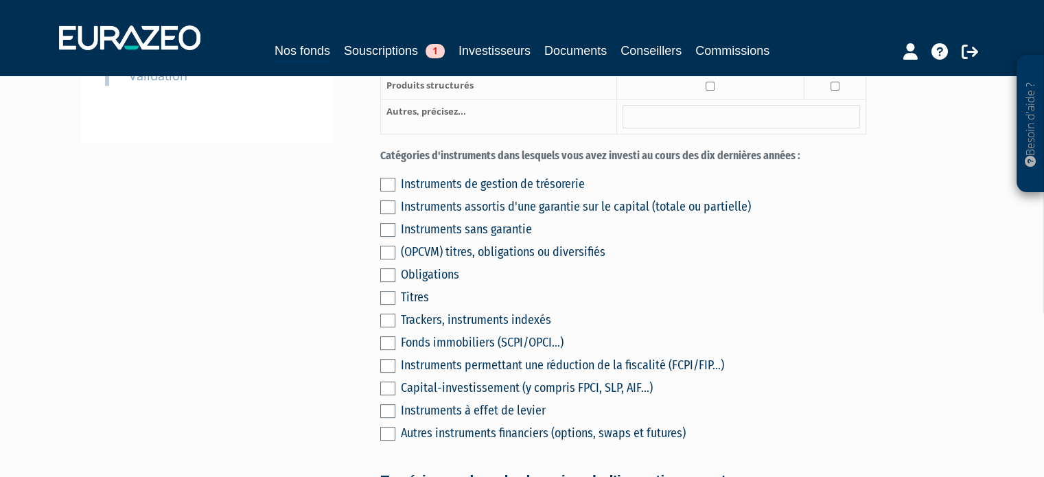
scroll to position [480, 0]
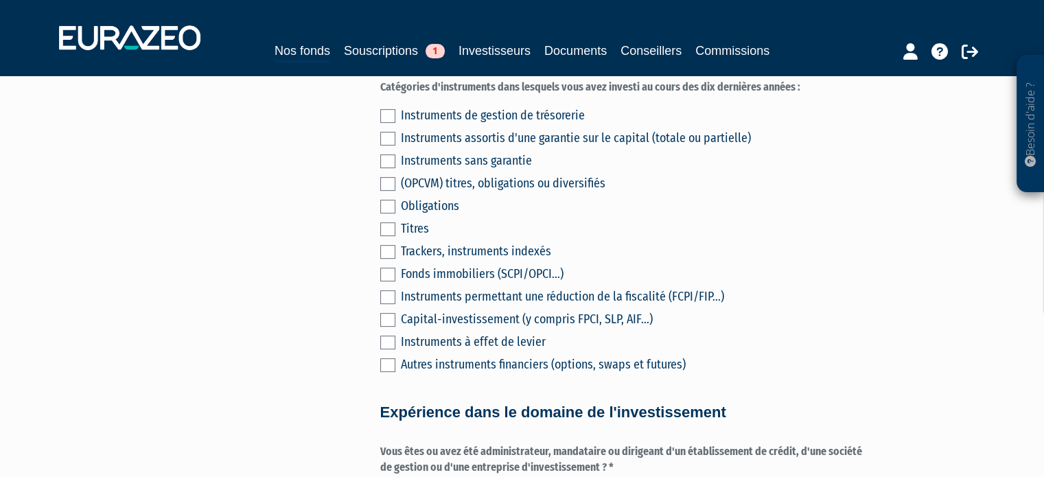
click at [544, 283] on div "Fonds immobiliers (SCPI/OPCI...)" at bounding box center [633, 273] width 465 height 19
click at [478, 283] on div "Fonds immobiliers (SCPI/OPCI...)" at bounding box center [633, 273] width 465 height 19
click at [385, 281] on label at bounding box center [387, 275] width 15 height 14
click at [0, 0] on input "checkbox" at bounding box center [0, 0] width 0 height 0
click at [403, 283] on div "Fonds immobiliers (SCPI/OPCI...)" at bounding box center [633, 273] width 465 height 19
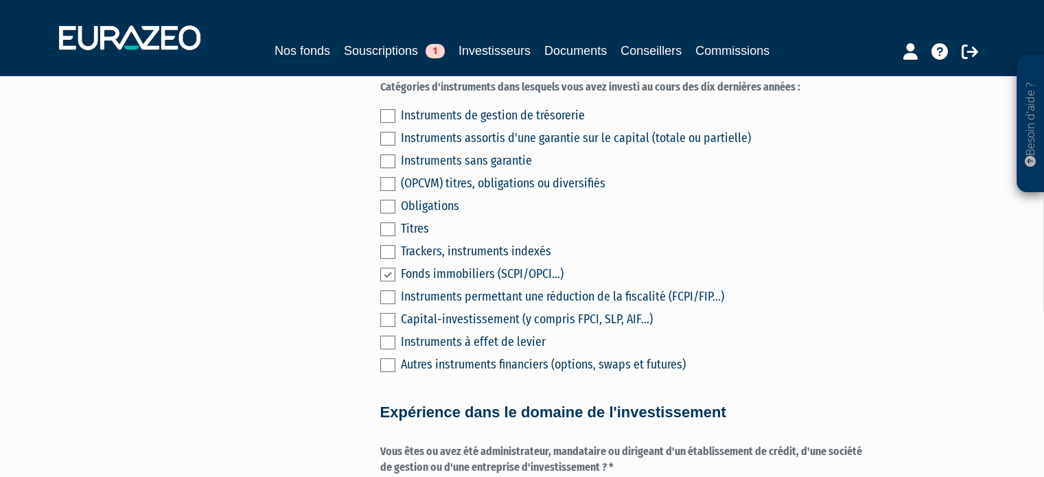
click at [395, 290] on div "Instruments de gestion de trésorerie Instruments assortis d'une garantie sur le…" at bounding box center [623, 238] width 486 height 272
click at [391, 281] on label at bounding box center [387, 275] width 15 height 14
click at [0, 0] on input "checkbox" at bounding box center [0, 0] width 0 height 0
click at [447, 283] on div "Fonds immobiliers (SCPI/OPCI...)" at bounding box center [633, 273] width 465 height 19
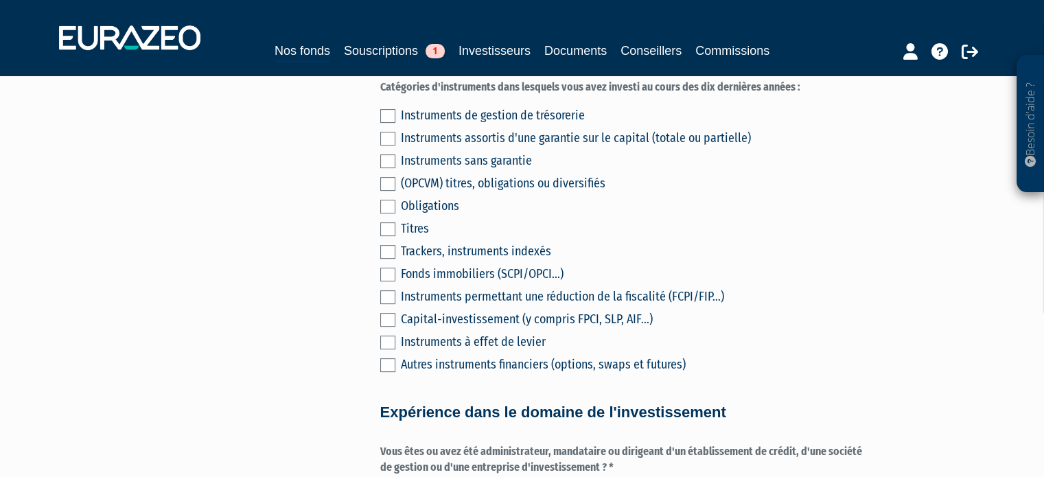
click at [429, 283] on div "Fonds immobiliers (SCPI/OPCI...)" at bounding box center [633, 273] width 465 height 19
drag, startPoint x: 428, startPoint y: 289, endPoint x: 445, endPoint y: 289, distance: 16.5
click at [445, 283] on div "Fonds immobiliers (SCPI/OPCI...)" at bounding box center [633, 273] width 465 height 19
click at [426, 283] on div "Fonds immobiliers (SCPI/OPCI...)" at bounding box center [633, 273] width 465 height 19
drag, startPoint x: 426, startPoint y: 288, endPoint x: 574, endPoint y: 288, distance: 148.3
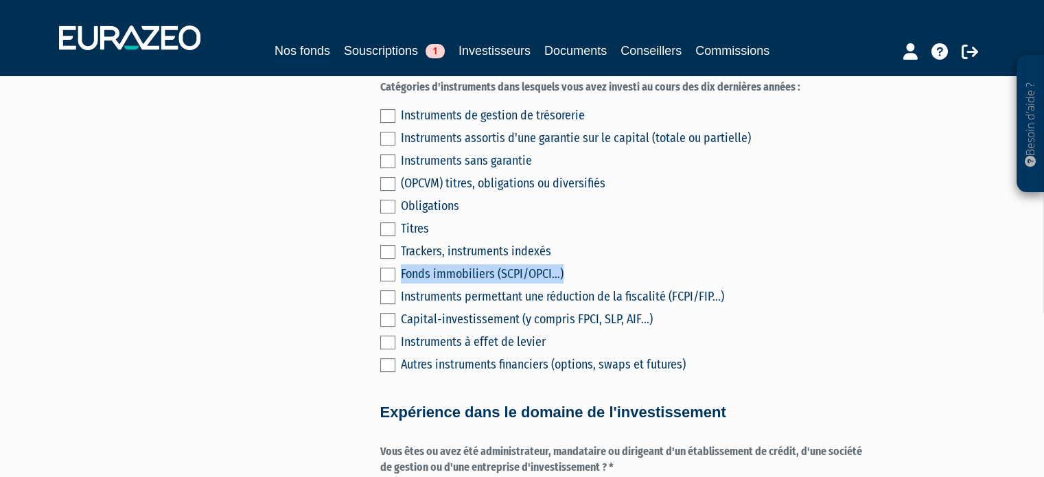
click at [574, 283] on div "Fonds immobiliers (SCPI/OPCI...)" at bounding box center [633, 273] width 465 height 19
copy div "Fonds immobiliers (SCPI/OPCI...)"
click at [637, 261] on div "Trackers, instruments indexés" at bounding box center [633, 251] width 465 height 19
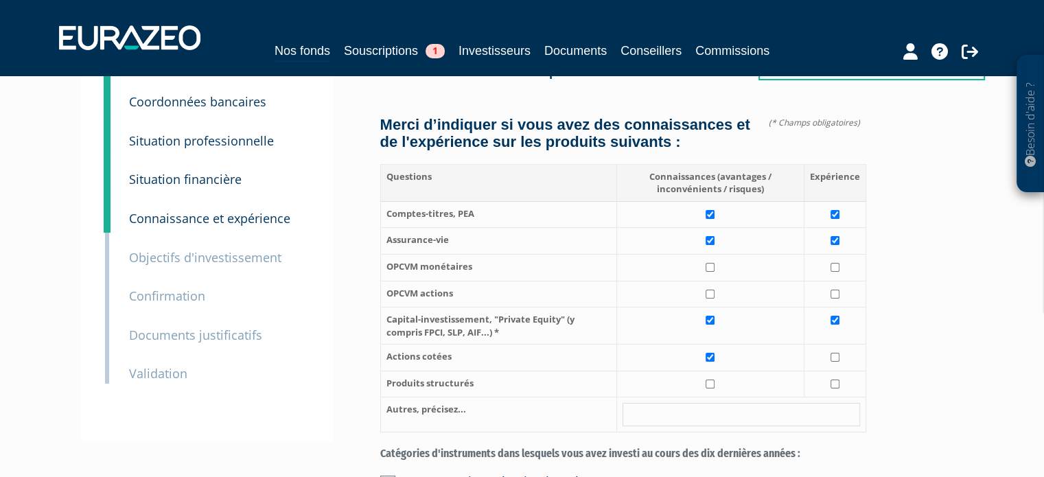
scroll to position [137, 0]
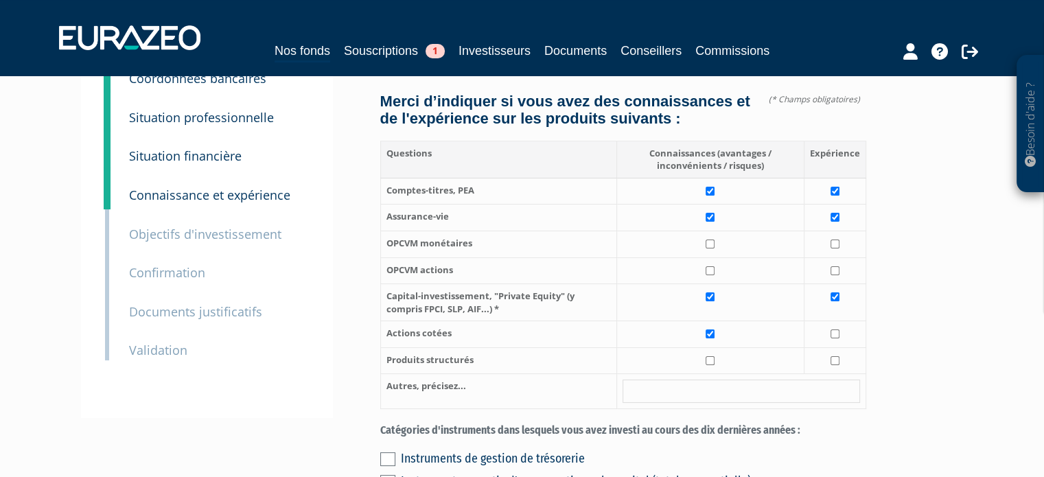
click at [706, 204] on td at bounding box center [709, 191] width 187 height 27
checkbox input "false"
click at [834, 196] on input "checkbox" at bounding box center [834, 191] width 9 height 9
checkbox input "false"
click at [832, 222] on input "checkbox" at bounding box center [834, 217] width 9 height 9
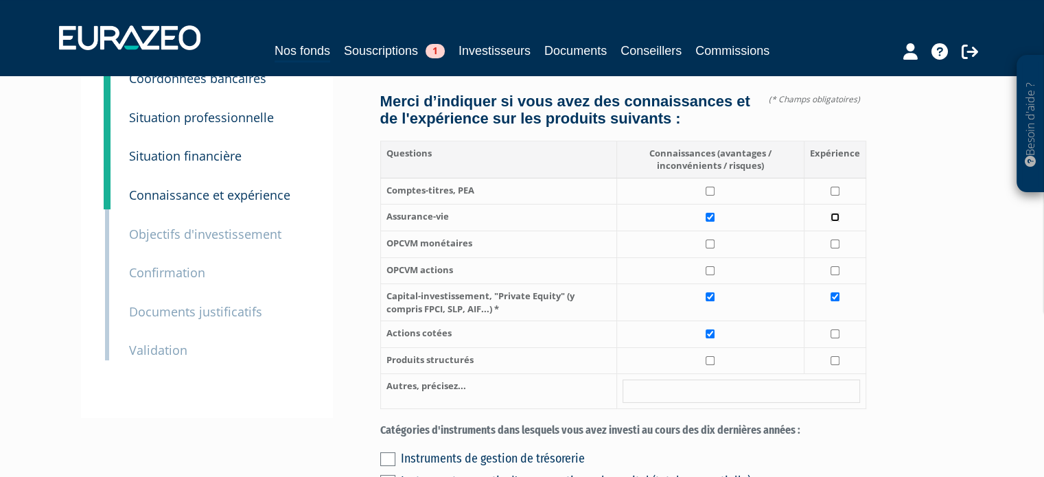
checkbox input "false"
click at [742, 231] on td at bounding box center [709, 218] width 187 height 27
checkbox input "false"
click at [724, 302] on td at bounding box center [709, 302] width 187 height 37
checkbox input "false"
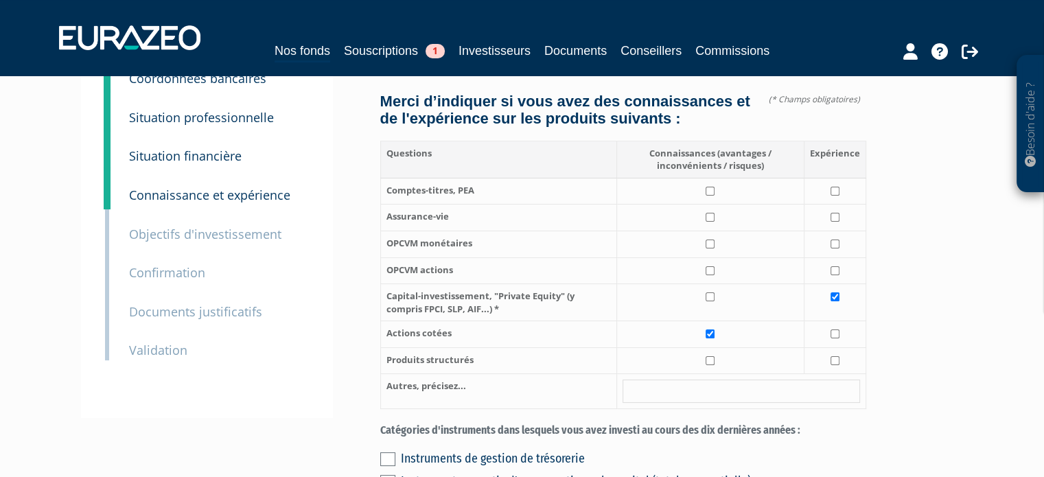
click at [847, 317] on td at bounding box center [835, 302] width 62 height 37
checkbox input "false"
click at [704, 348] on td at bounding box center [709, 334] width 187 height 27
checkbox input "false"
click at [712, 196] on input "checkbox" at bounding box center [710, 191] width 9 height 9
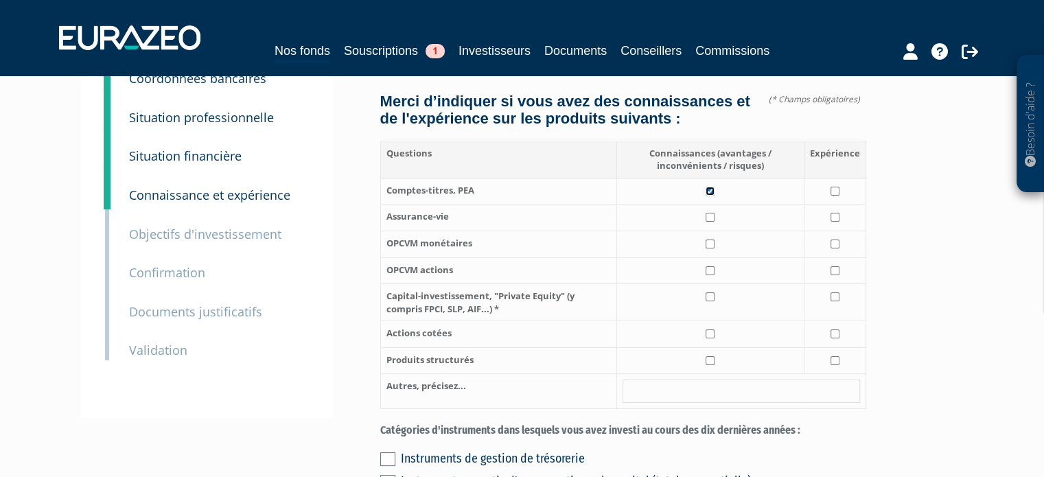
checkbox input "true"
click at [708, 222] on input "checkbox" at bounding box center [710, 217] width 9 height 9
checkbox input "true"
click at [837, 222] on input "checkbox" at bounding box center [834, 217] width 9 height 9
checkbox input "true"
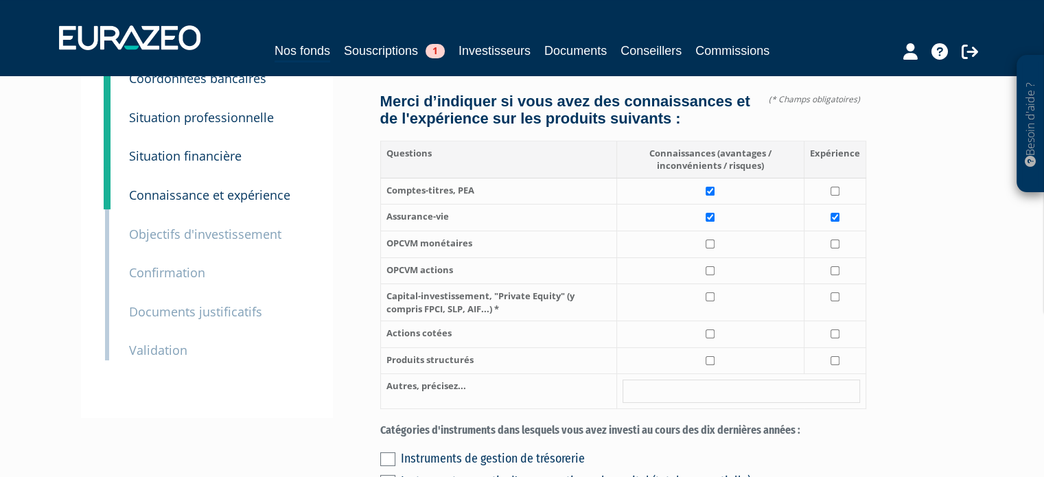
click at [841, 205] on td at bounding box center [835, 191] width 62 height 27
checkbox input "true"
click at [833, 281] on td at bounding box center [835, 270] width 62 height 27
checkbox input "true"
click at [725, 284] on td at bounding box center [709, 270] width 187 height 27
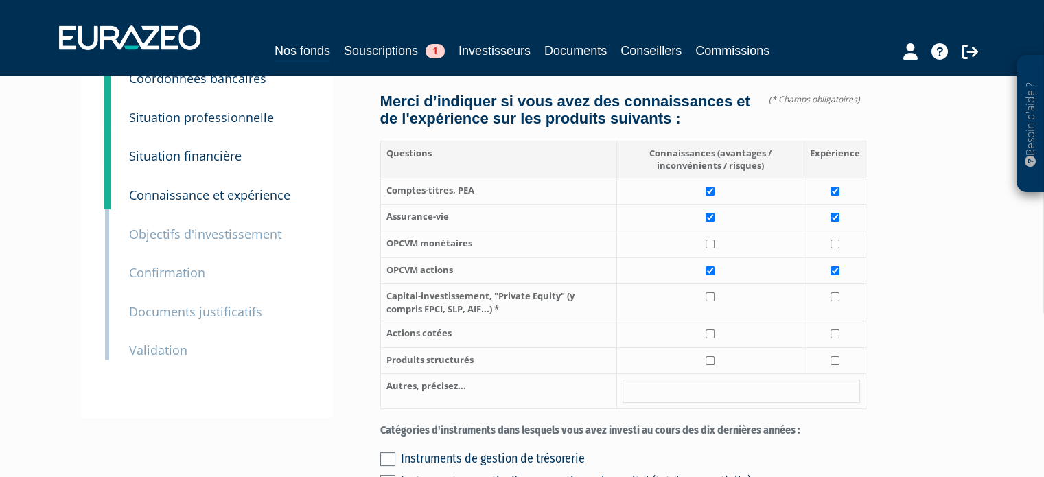
checkbox input "true"
click at [724, 311] on td at bounding box center [709, 302] width 187 height 37
checkbox input "true"
click at [825, 321] on td at bounding box center [835, 302] width 62 height 37
checkbox input "true"
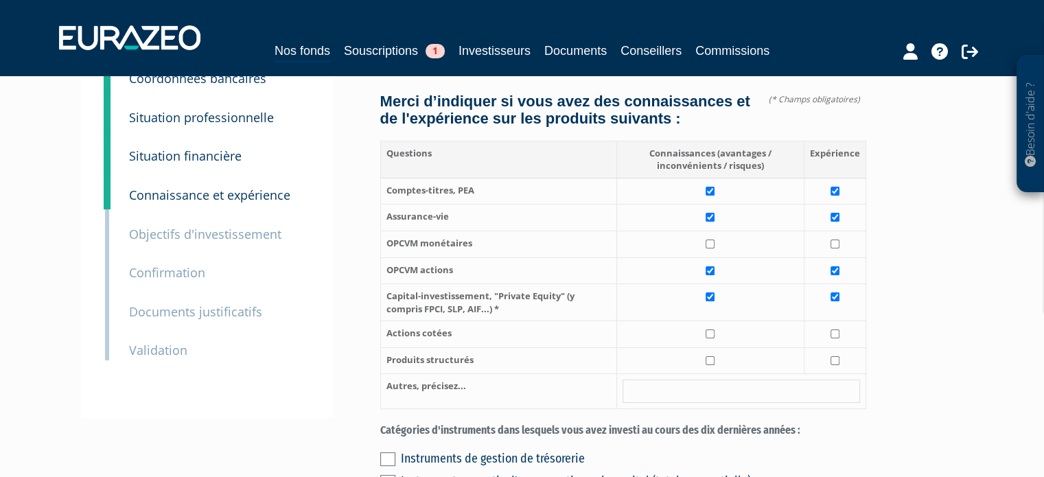
click at [836, 348] on td at bounding box center [835, 334] width 62 height 27
checkbox input "true"
click at [717, 348] on td at bounding box center [709, 334] width 187 height 27
checkbox input "true"
drag, startPoint x: 730, startPoint y: 381, endPoint x: 791, endPoint y: 382, distance: 60.4
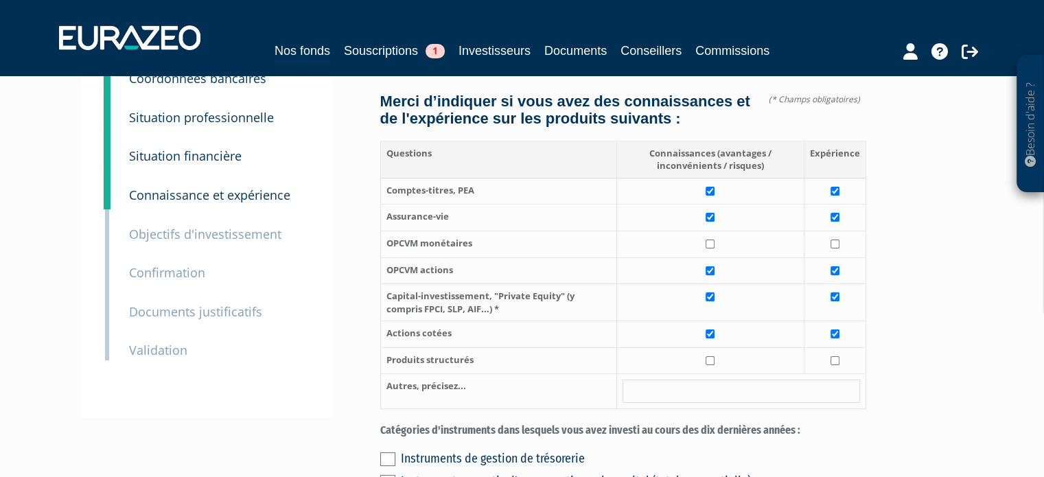
click at [730, 374] on td at bounding box center [709, 360] width 187 height 27
checkbox input "true"
click at [824, 374] on td at bounding box center [835, 360] width 62 height 27
checkbox input "true"
click at [726, 374] on td at bounding box center [709, 360] width 187 height 27
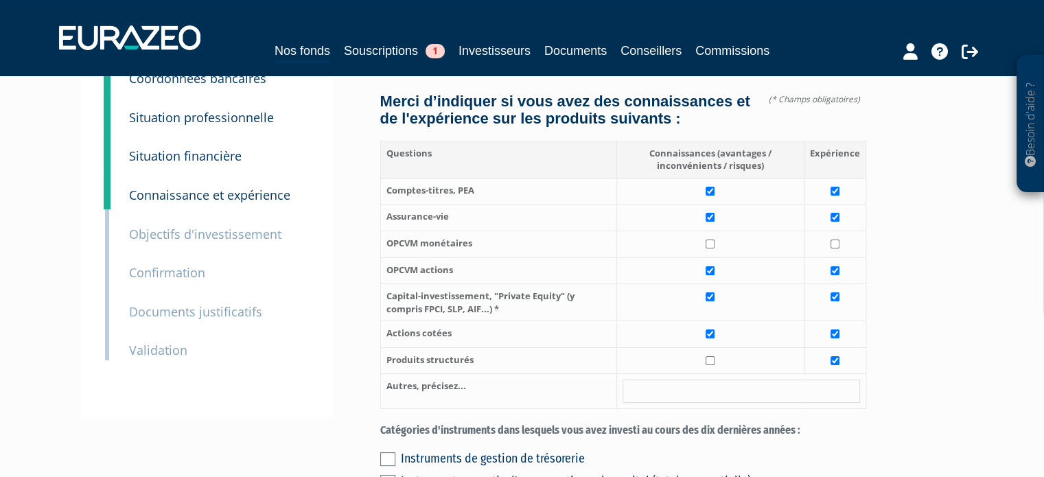
checkbox input "false"
click at [832, 364] on td at bounding box center [835, 360] width 62 height 27
checkbox input "false"
click at [664, 403] on input "text" at bounding box center [741, 391] width 237 height 23
type input "GFI (forêts)"
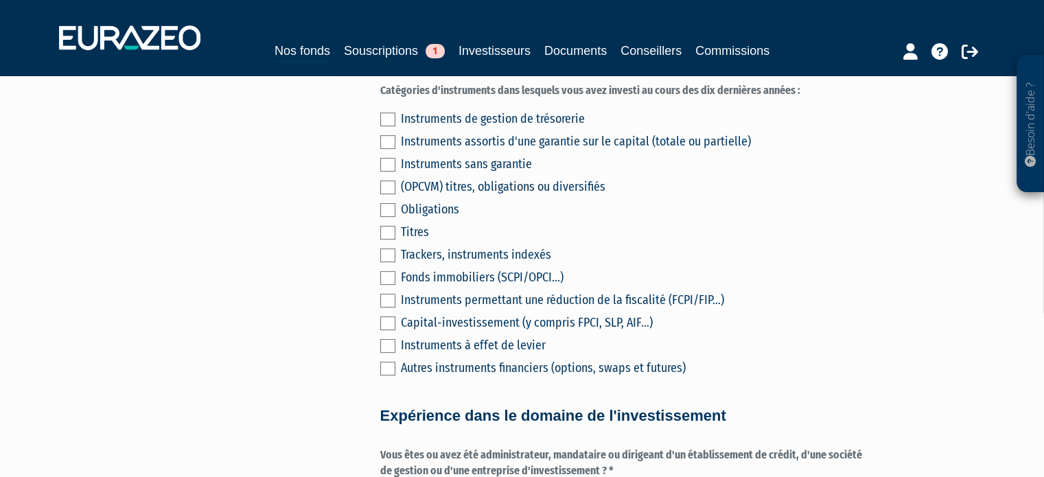
scroll to position [480, 0]
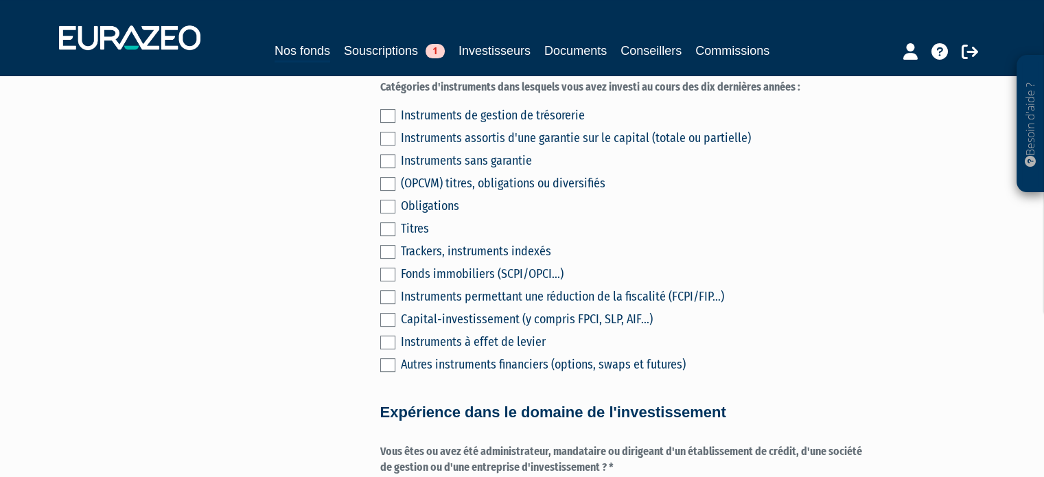
click at [405, 170] on div "Instruments sans garantie" at bounding box center [633, 160] width 465 height 19
click at [417, 193] on div "(OPCVM) titres, obligations ou diversifiés" at bounding box center [633, 183] width 465 height 19
click at [390, 168] on label at bounding box center [387, 161] width 15 height 14
click at [0, 0] on input "checkbox" at bounding box center [0, 0] width 0 height 0
click at [391, 191] on label at bounding box center [387, 184] width 15 height 14
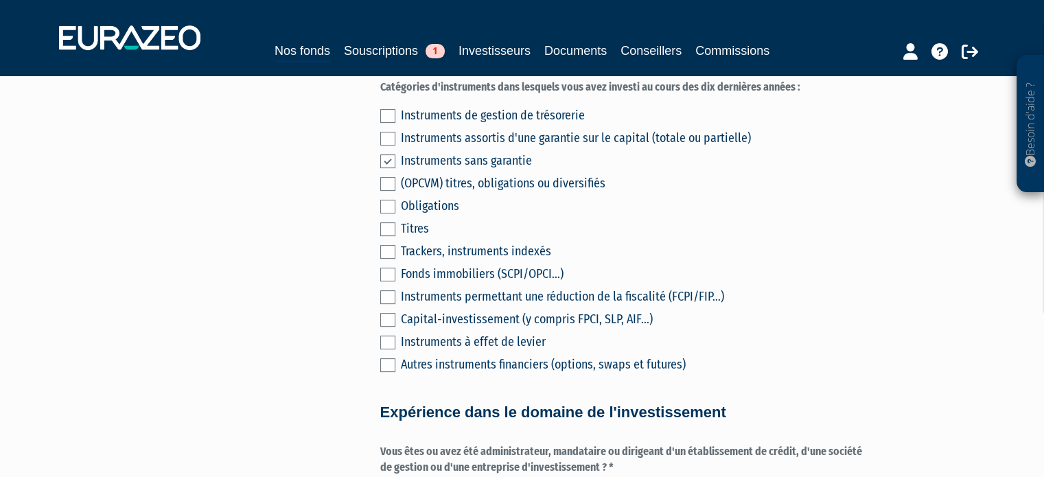
click at [0, 0] on input "checkbox" at bounding box center [0, 0] width 0 height 0
click at [388, 213] on label at bounding box center [387, 207] width 15 height 14
click at [0, 0] on input "checkbox" at bounding box center [0, 0] width 0 height 0
click at [388, 254] on div "Instruments de gestion de trésorerie Instruments assortis d'une garantie sur le…" at bounding box center [623, 238] width 486 height 272
click at [385, 275] on div "Instruments de gestion de trésorerie Instruments assortis d'une garantie sur le…" at bounding box center [623, 238] width 486 height 272
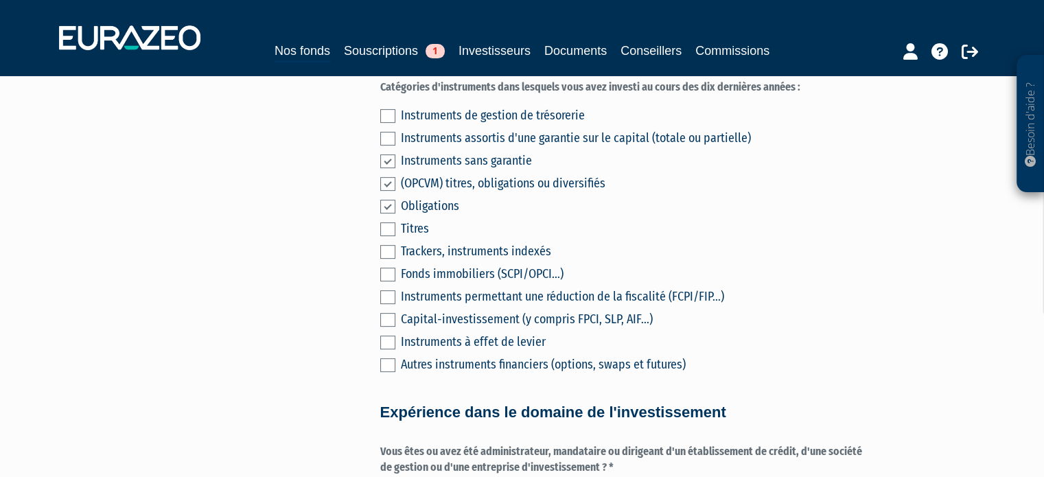
click at [388, 236] on label at bounding box center [387, 229] width 15 height 14
click at [0, 0] on input "checkbox" at bounding box center [0, 0] width 0 height 0
click at [386, 259] on label at bounding box center [387, 252] width 15 height 14
click at [0, 0] on input "checkbox" at bounding box center [0, 0] width 0 height 0
click at [393, 259] on label at bounding box center [387, 252] width 15 height 14
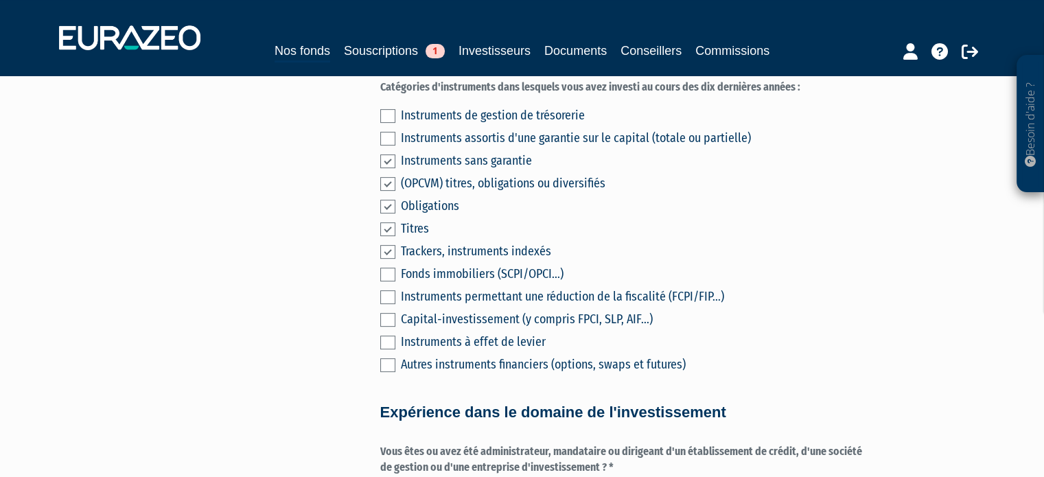
click at [0, 0] on input "checkbox" at bounding box center [0, 0] width 0 height 0
click at [389, 281] on label at bounding box center [387, 275] width 15 height 14
click at [0, 0] on input "checkbox" at bounding box center [0, 0] width 0 height 0
click at [384, 281] on label at bounding box center [387, 275] width 15 height 14
click at [0, 0] on input "checkbox" at bounding box center [0, 0] width 0 height 0
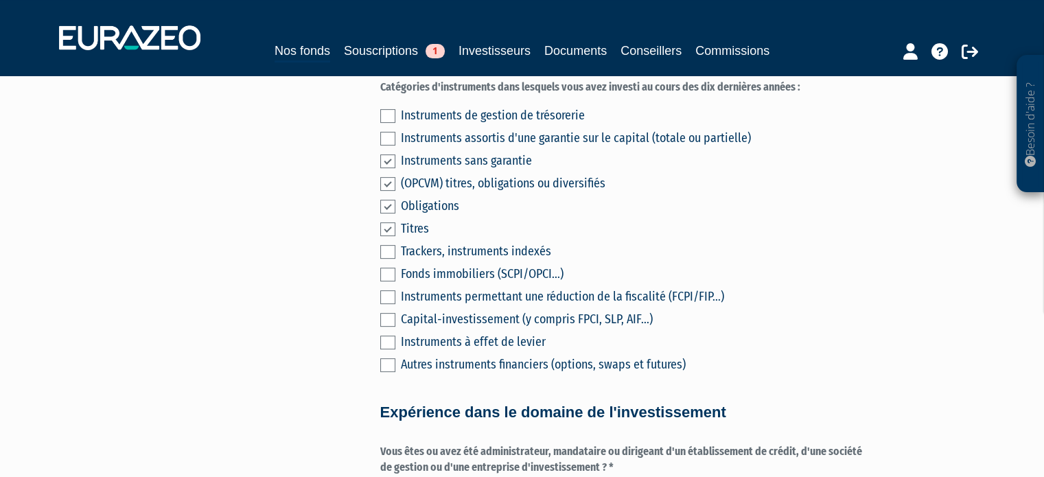
click at [391, 304] on label at bounding box center [387, 297] width 15 height 14
click at [0, 0] on input "checkbox" at bounding box center [0, 0] width 0 height 0
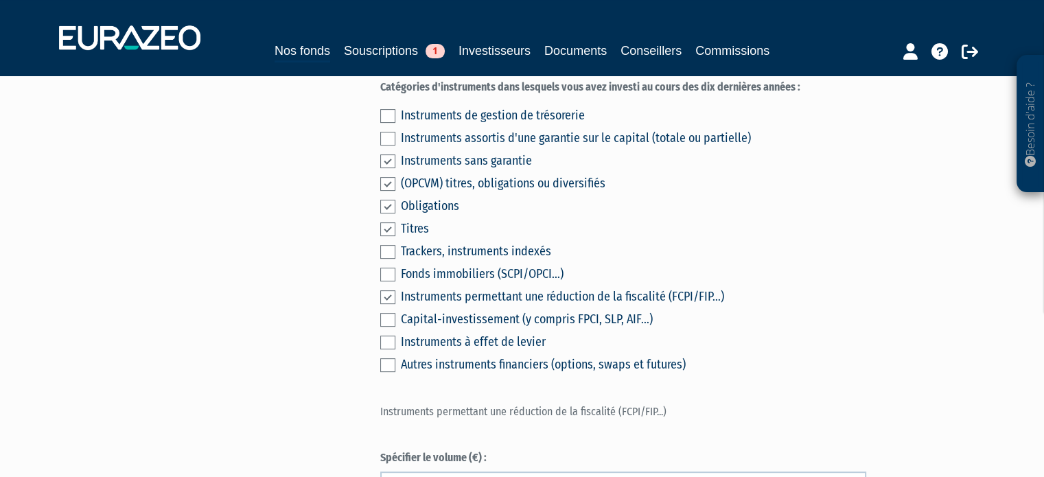
click at [387, 327] on label at bounding box center [387, 320] width 15 height 14
click at [0, 0] on input "checkbox" at bounding box center [0, 0] width 0 height 0
click at [393, 372] on label at bounding box center [387, 365] width 15 height 14
click at [0, 0] on input "checkbox" at bounding box center [0, 0] width 0 height 0
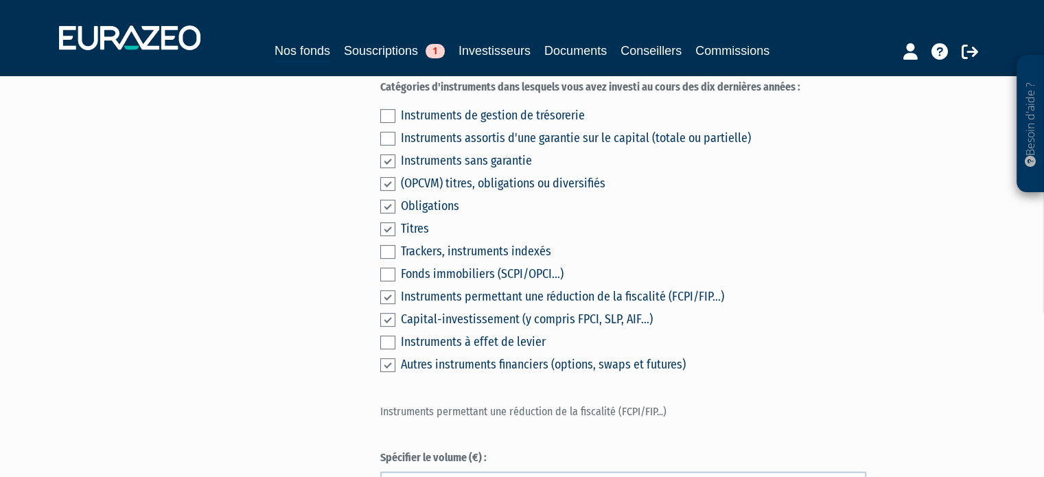
click at [434, 420] on p "Instruments permettant une réduction de la fiscalité (FCPI/FIP...)" at bounding box center [623, 412] width 486 height 16
click at [553, 420] on p "Instruments permettant une réduction de la fiscalité (FCPI/FIP...)" at bounding box center [623, 412] width 486 height 16
click at [566, 420] on p "Instruments permettant une réduction de la fiscalité (FCPI/FIP...)" at bounding box center [623, 412] width 486 height 16
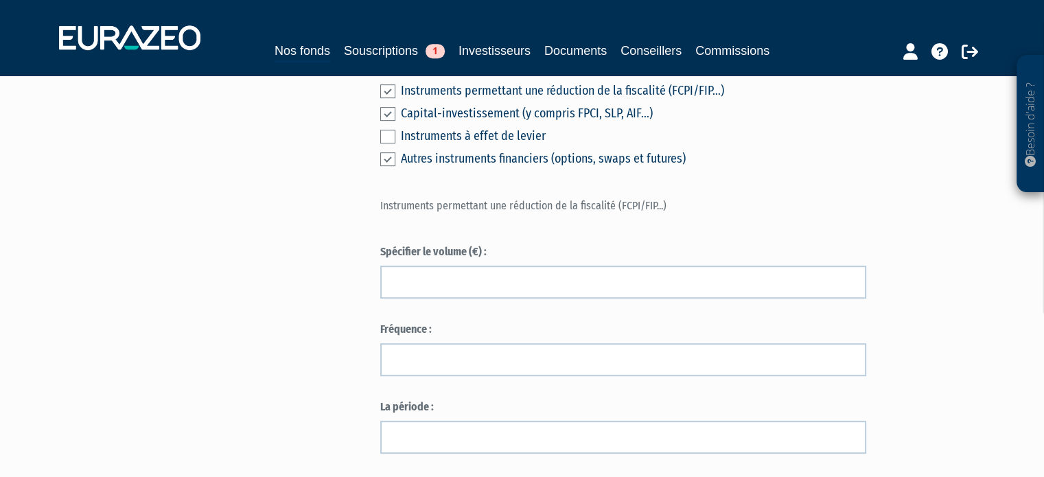
scroll to position [824, 0]
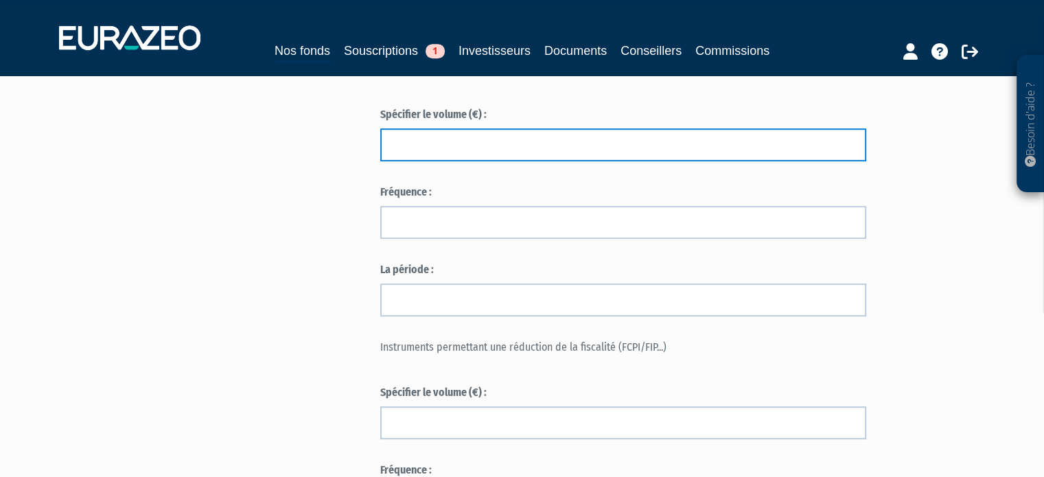
click at [517, 145] on input "text" at bounding box center [623, 144] width 486 height 33
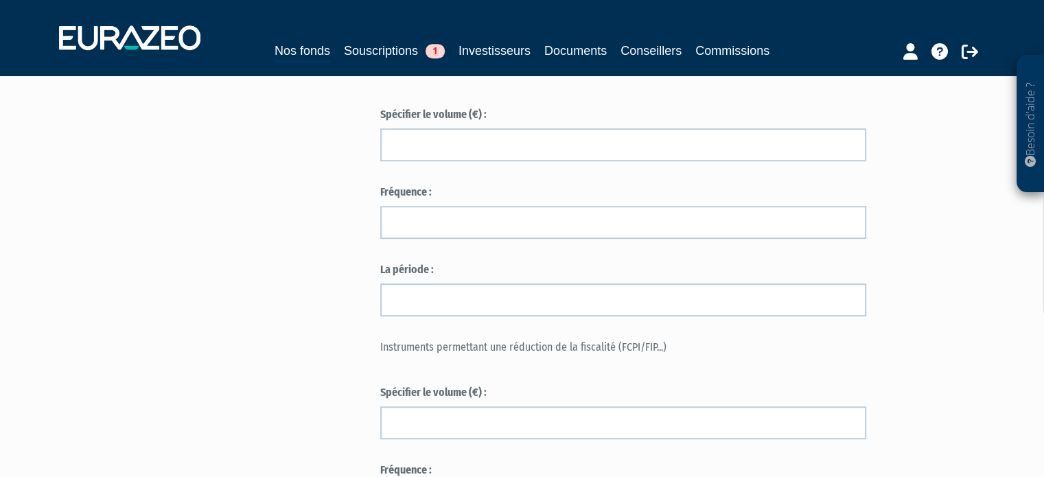
click at [305, 186] on div "Envoyer à l'investisseur 1 Identité 2 Coordonnées bancaires 3 Situation profess…" at bounding box center [522, 327] width 862 height 2082
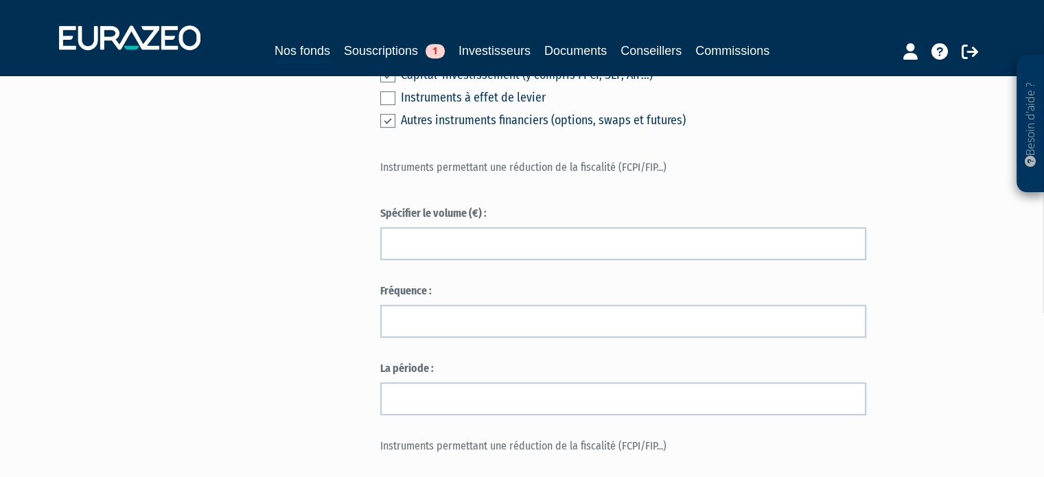
scroll to position [755, 0]
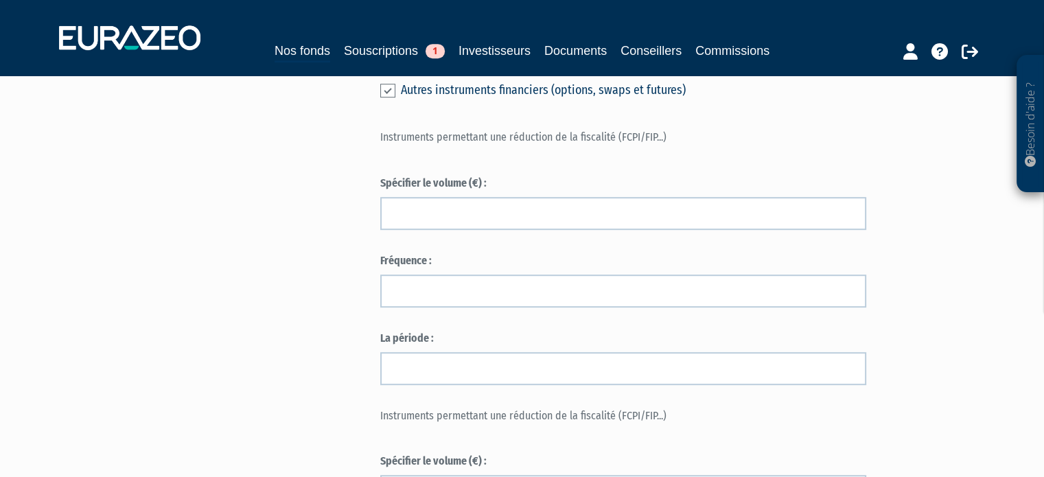
click at [447, 211] on div "Spécifier le volume (€) :" at bounding box center [623, 203] width 486 height 54
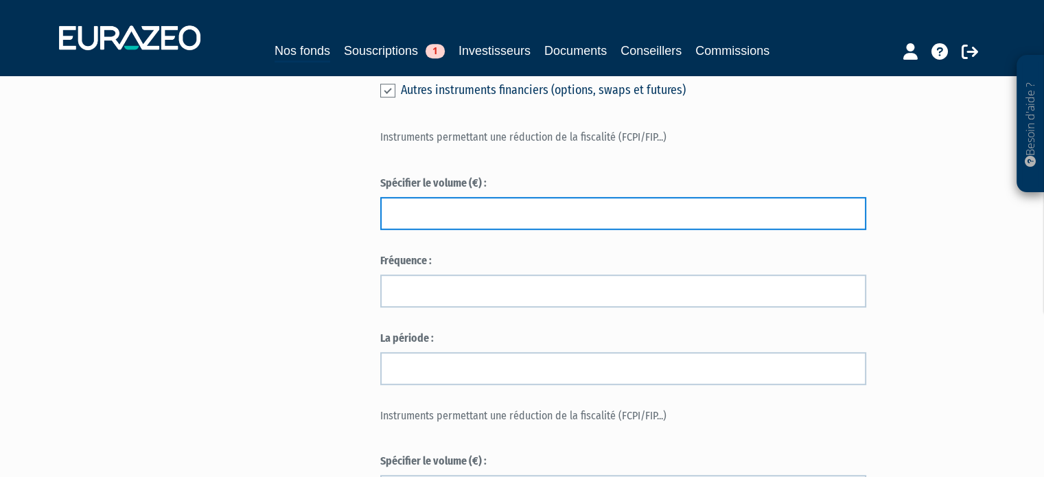
click at [420, 222] on input "text" at bounding box center [623, 213] width 486 height 33
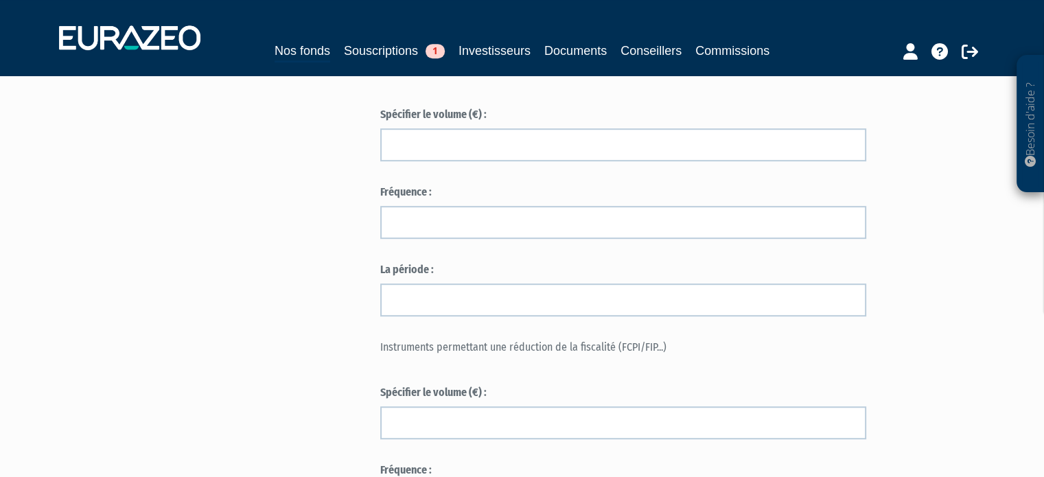
click at [556, 119] on form "(* Champs obligatoires) Merci d’indiquer si vous avez des connaissances et de l…" at bounding box center [623, 354] width 486 height 1895
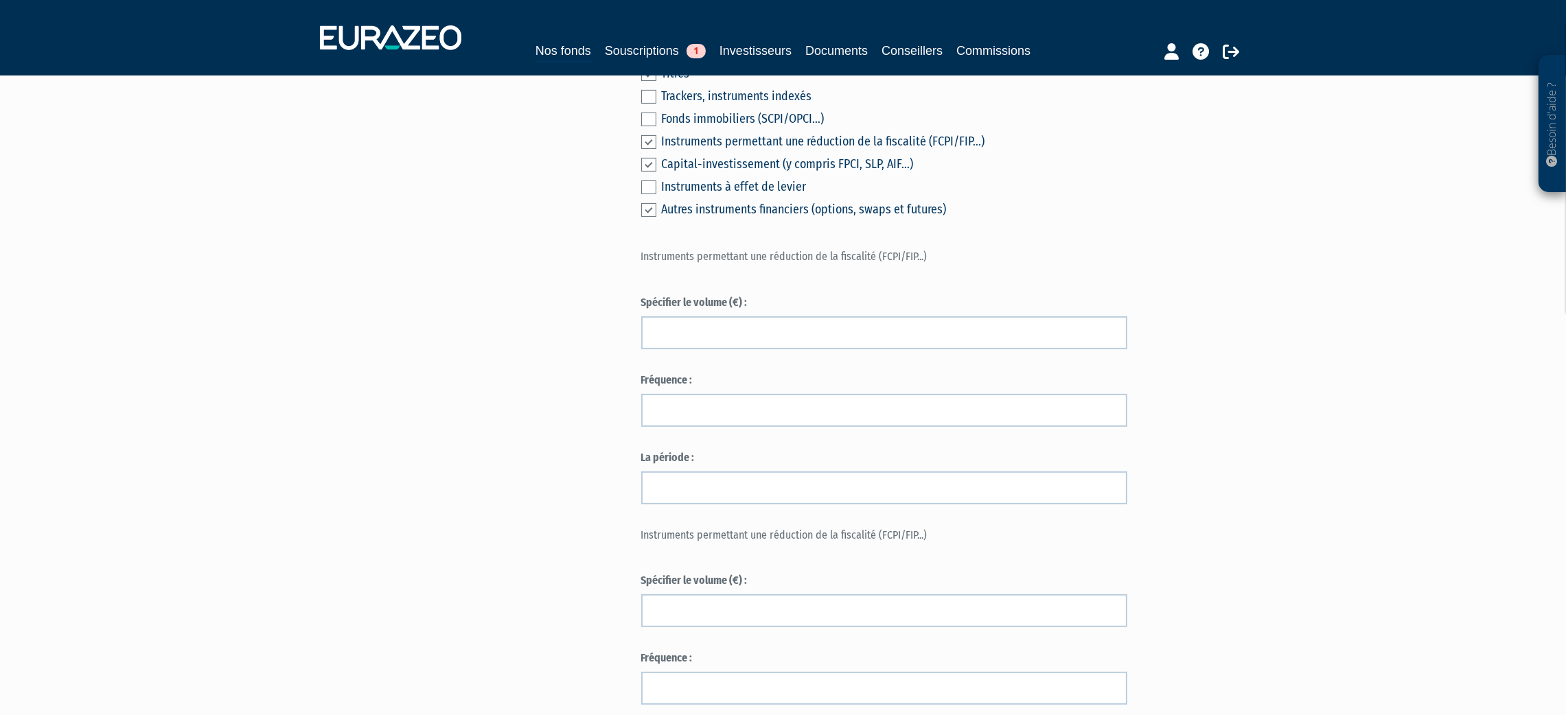
scroll to position [640, 0]
click at [724, 209] on form "(* Champs obligatoires) Merci d’indiquer si vous avez des connaissances et de l…" at bounding box center [884, 537] width 486 height 1895
click at [765, 222] on form "(* Champs obligatoires) Merci d’indiquer si vous avez des connaissances et de l…" at bounding box center [884, 537] width 486 height 1895
click at [805, 220] on form "(* Champs obligatoires) Merci d’indiquer si vous avez des connaissances et de l…" at bounding box center [884, 537] width 486 height 1895
drag, startPoint x: 1016, startPoint y: 245, endPoint x: 1010, endPoint y: 259, distance: 15.7
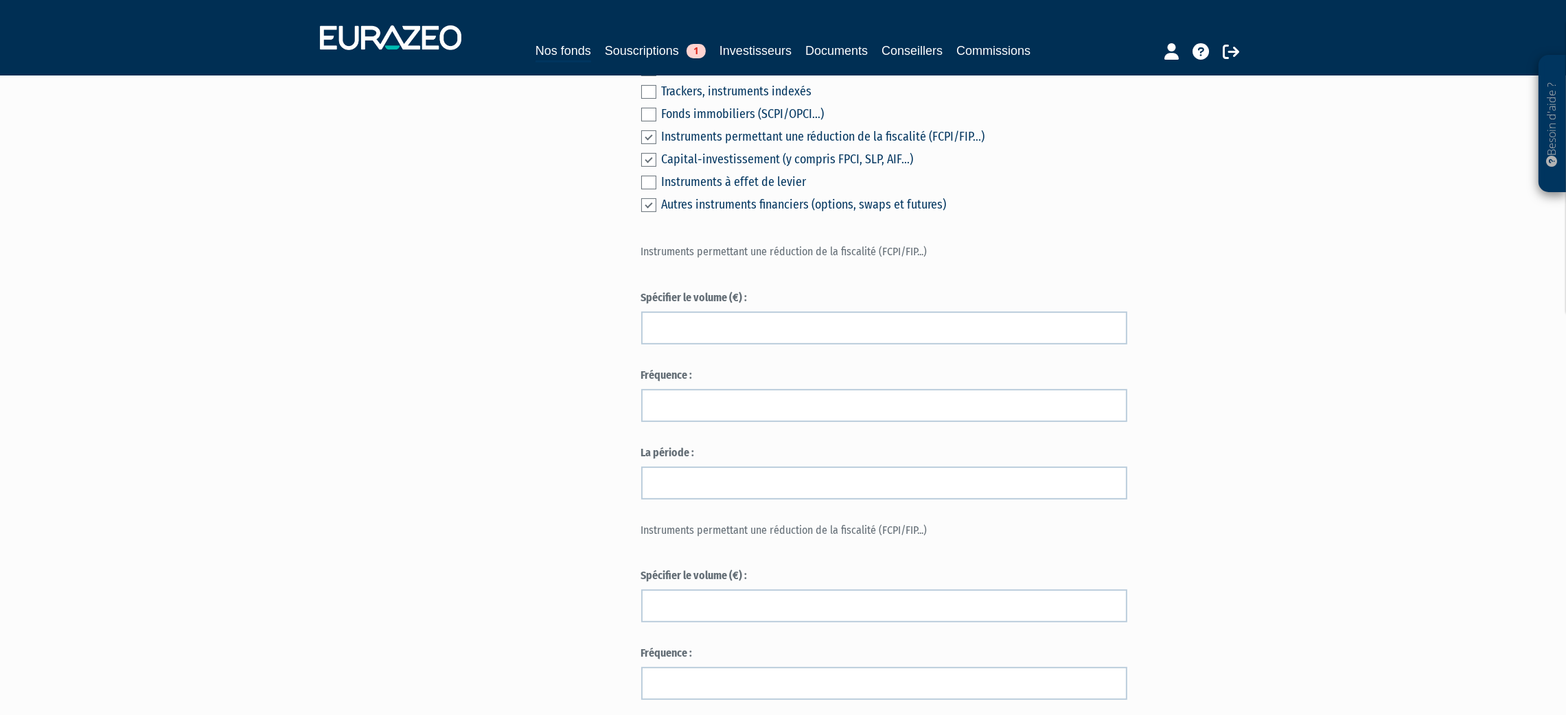
click at [1014, 245] on div "Instruments permettant une réduction de la fiscalité (FCPI/FIP...)" at bounding box center [884, 255] width 486 height 23
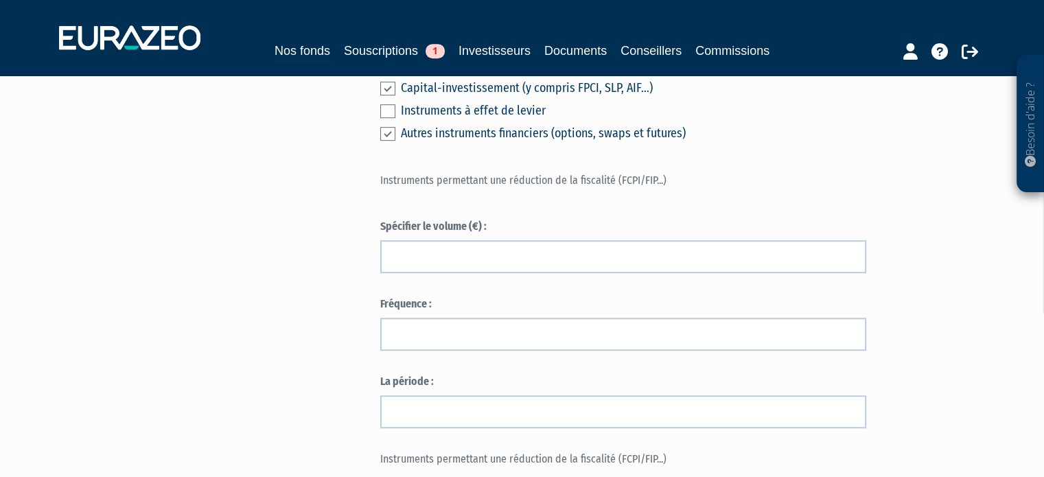
scroll to position [778, 0]
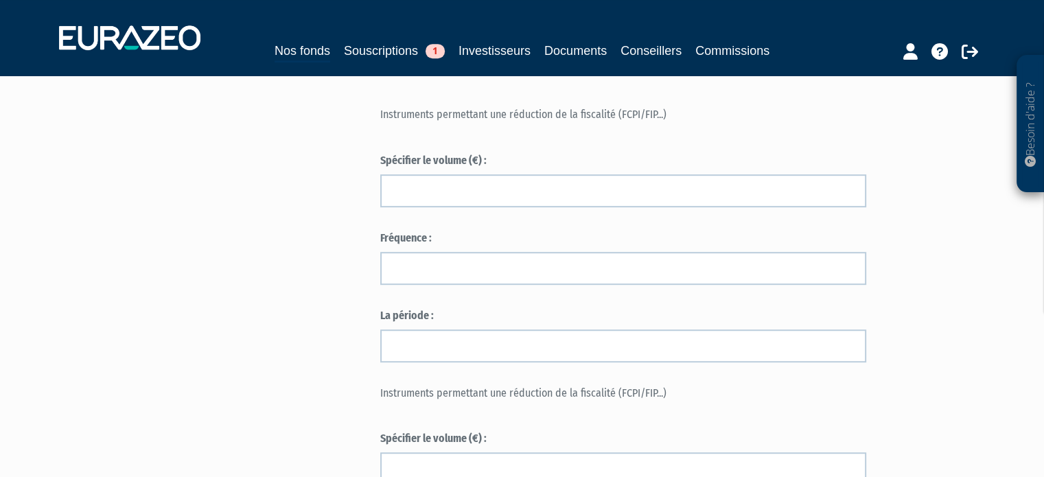
click at [396, 123] on p "Instruments permettant une réduction de la fiscalité (FCPI/FIP...)" at bounding box center [623, 115] width 486 height 16
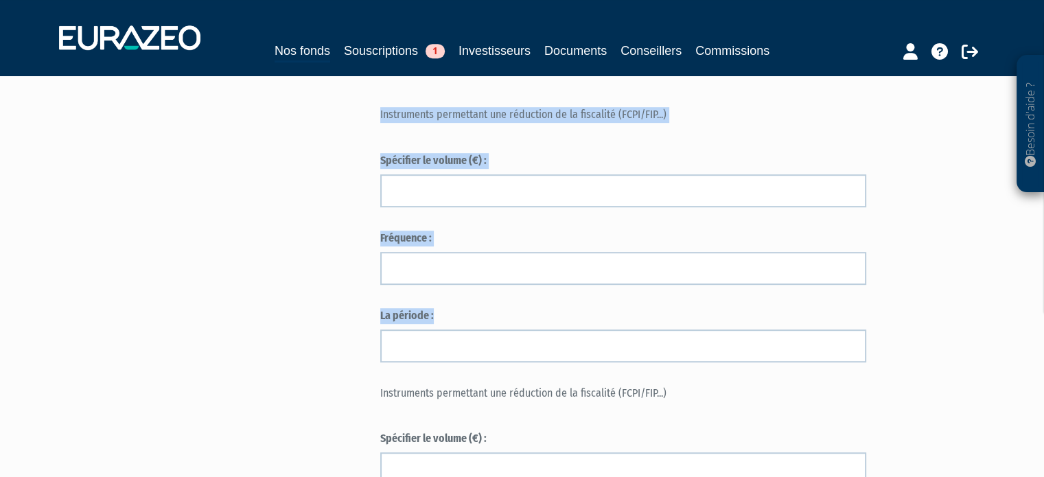
drag, startPoint x: 396, startPoint y: 130, endPoint x: 512, endPoint y: 326, distance: 228.0
click at [512, 326] on form "(* Champs obligatoires) Merci d’indiquer si vous avez des connaissances et de l…" at bounding box center [623, 400] width 486 height 1895
copy form "Instruments permettant une réduction de la fiscalité (FCPI/FIP...) Spécifier le…"
click at [780, 123] on p "Instruments permettant une réduction de la fiscalité (FCPI/FIP...)" at bounding box center [623, 115] width 486 height 16
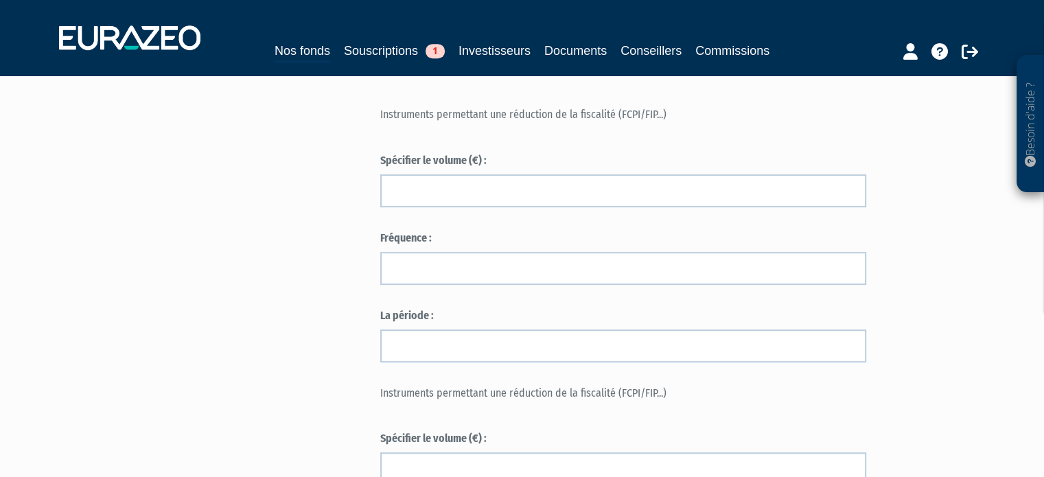
click at [644, 123] on p "Instruments permettant une réduction de la fiscalité (FCPI/FIP...)" at bounding box center [623, 115] width 486 height 16
click at [690, 123] on p "Instruments permettant une réduction de la fiscalité (FCPI/FIP...)" at bounding box center [623, 115] width 486 height 16
drag, startPoint x: 612, startPoint y: 135, endPoint x: 662, endPoint y: 132, distance: 50.2
click at [651, 123] on p "Instruments permettant une réduction de la fiscalité (FCPI/FIP...)" at bounding box center [623, 115] width 486 height 16
click at [662, 123] on p "Instruments permettant une réduction de la fiscalité (FCPI/FIP...)" at bounding box center [623, 115] width 486 height 16
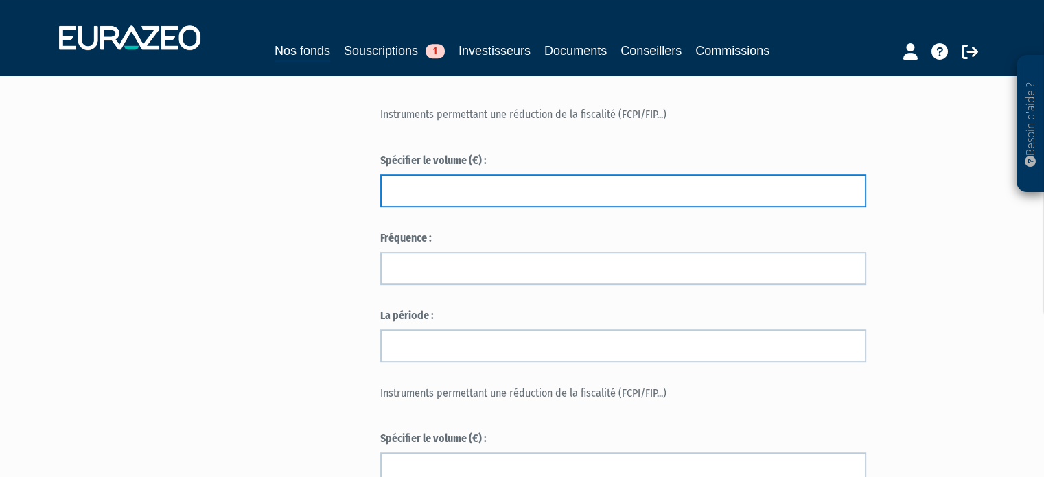
click at [502, 207] on input "text" at bounding box center [623, 190] width 486 height 33
type input "55000"
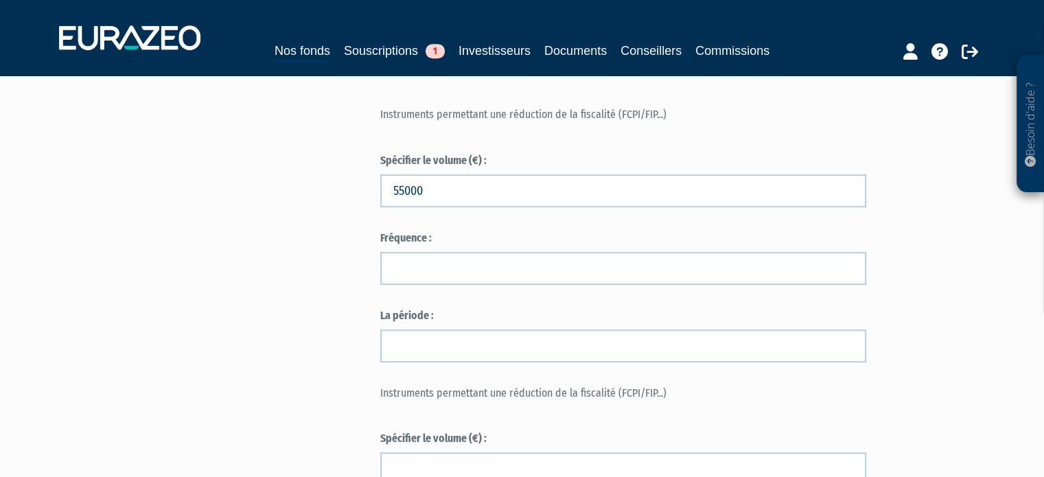
click at [714, 123] on p "Instruments permettant une réduction de la fiscalité (FCPI/FIP...)" at bounding box center [623, 115] width 486 height 16
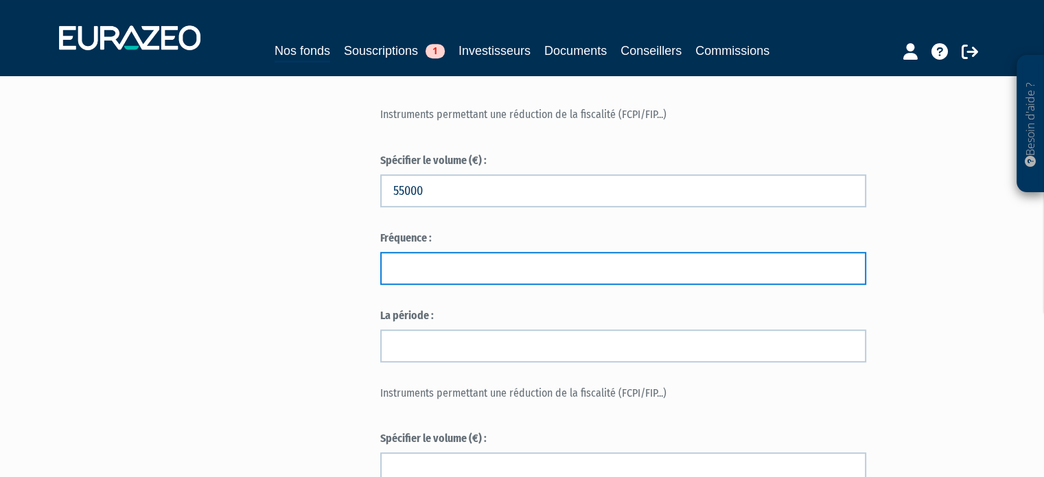
click at [551, 285] on input "text" at bounding box center [623, 268] width 486 height 33
type input "P"
type input "o"
type input "ponctuelle"
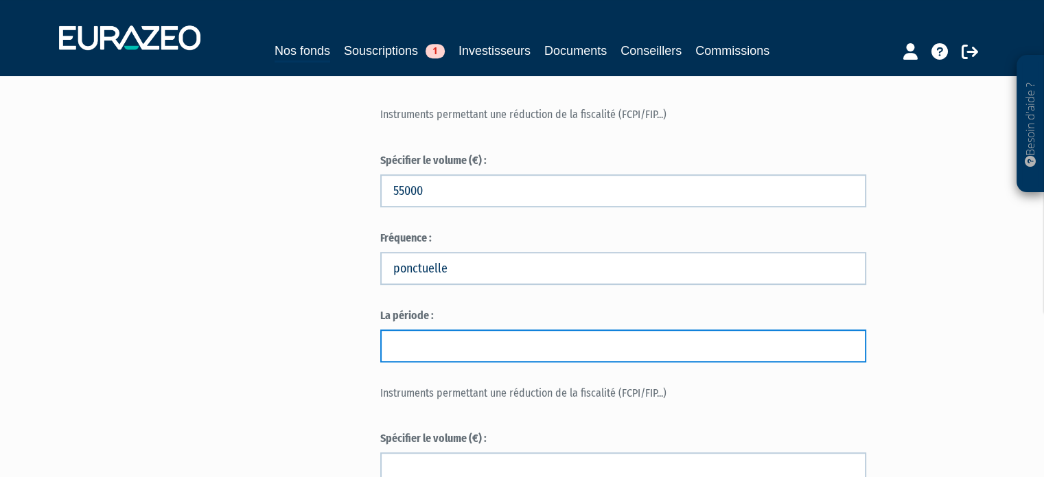
click at [469, 362] on input "text" at bounding box center [623, 345] width 486 height 33
type input "2023-2024"
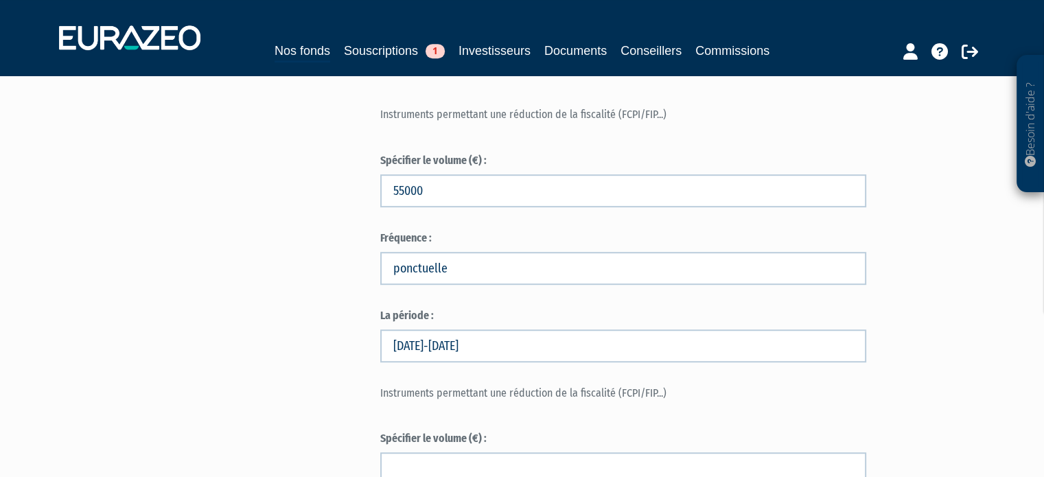
click at [994, 327] on div "Besoin d'aide ? × J'ai besoin d'aide Si vous avez une question à propos du fonc…" at bounding box center [522, 335] width 1044 height 2226
click at [938, 263] on div "Part A 20 000,00 € Droits d'entrée : 0,00 € Pierre-Henri VIALLET Eurazeo Privat…" at bounding box center [671, 373] width 583 height 2082
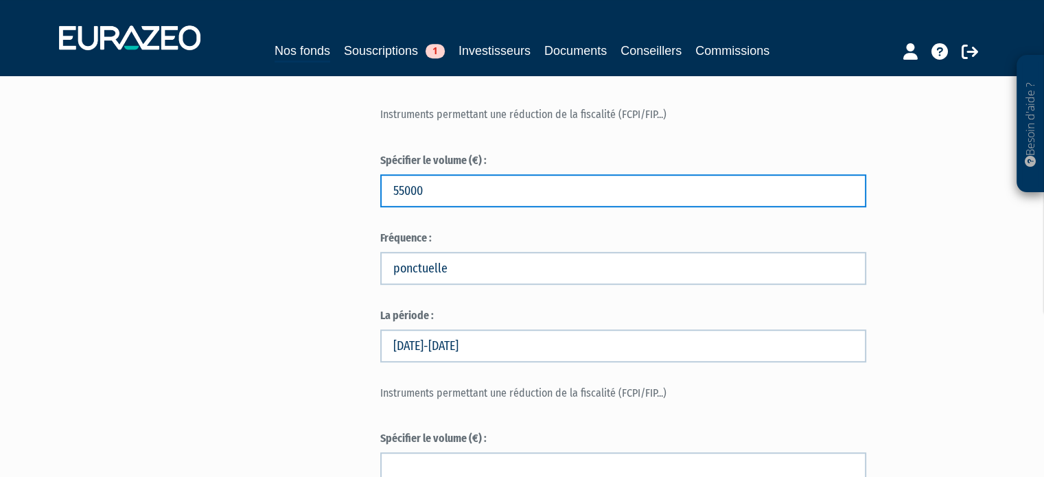
drag, startPoint x: 453, startPoint y: 205, endPoint x: 313, endPoint y: 206, distance: 140.0
click at [313, 206] on div "Envoyer à l'investisseur 1 Identité 2 Coordonnées bancaires 3 Situation profess…" at bounding box center [522, 373] width 862 height 2082
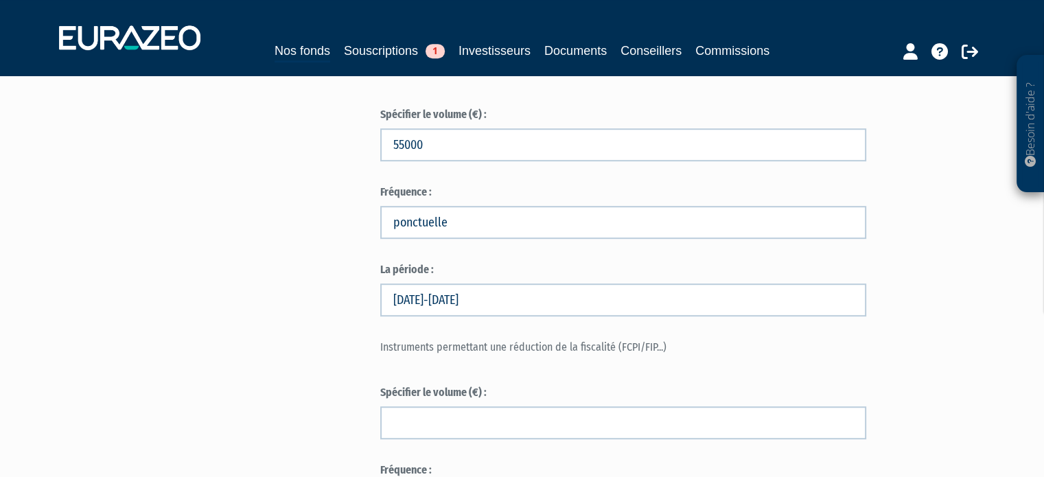
scroll to position [846, 0]
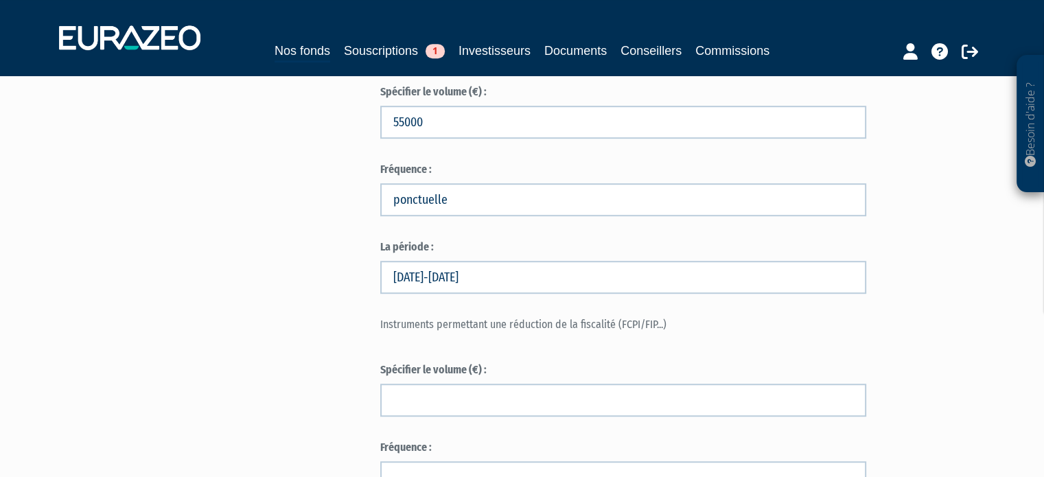
click at [366, 229] on div "Envoyer à l'investisseur 1 Identité 2 Coordonnées bancaires 3 Situation profess…" at bounding box center [522, 305] width 862 height 2082
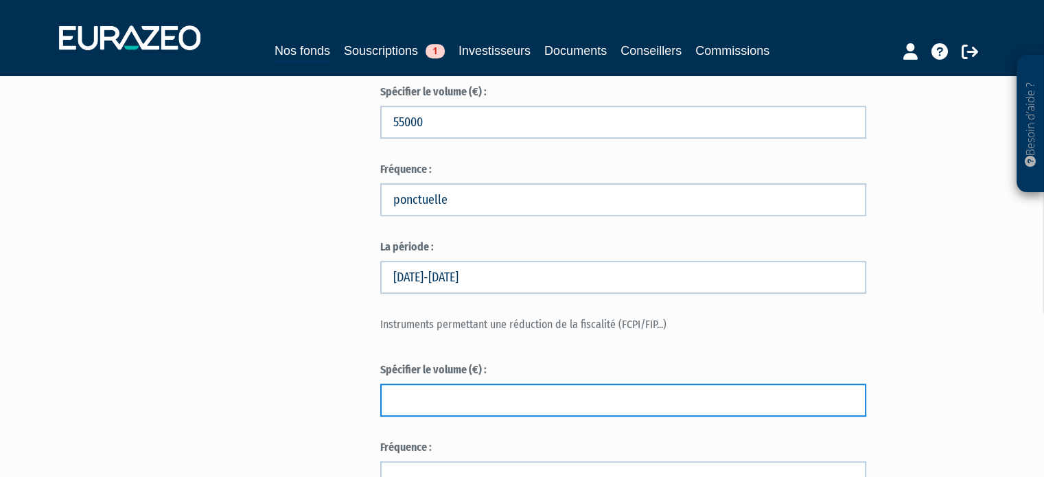
click at [447, 412] on input "text" at bounding box center [623, 400] width 486 height 33
paste input "55000"
type input "55000"
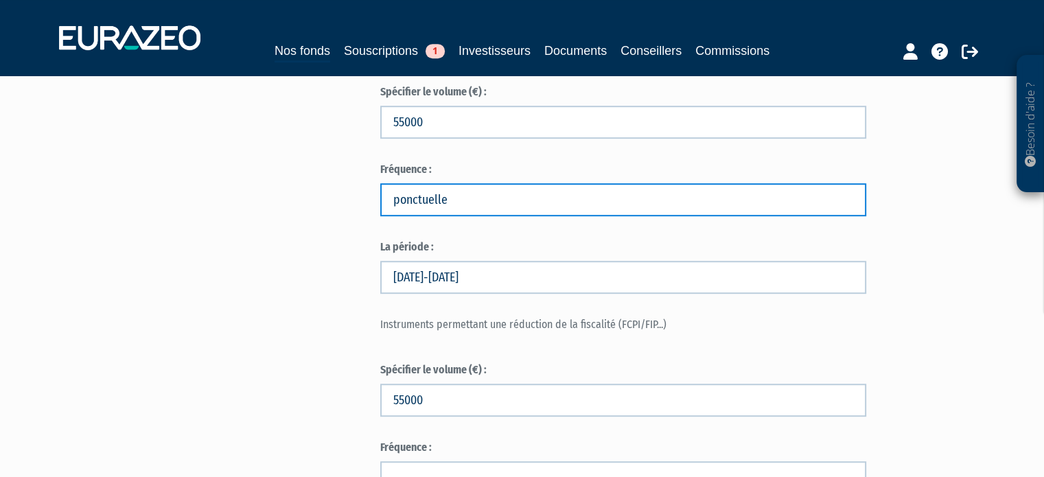
drag, startPoint x: 463, startPoint y: 209, endPoint x: 299, endPoint y: 214, distance: 163.4
click at [299, 214] on div "Envoyer à l'investisseur 1 Identité 2 Coordonnées bancaires 3 Situation profess…" at bounding box center [522, 305] width 862 height 2082
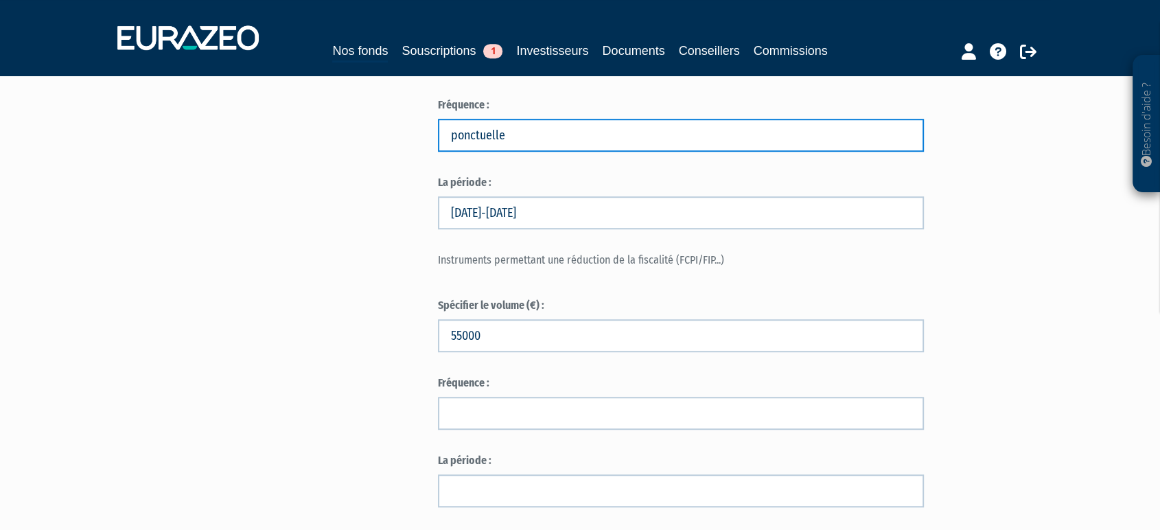
scroll to position [999, 0]
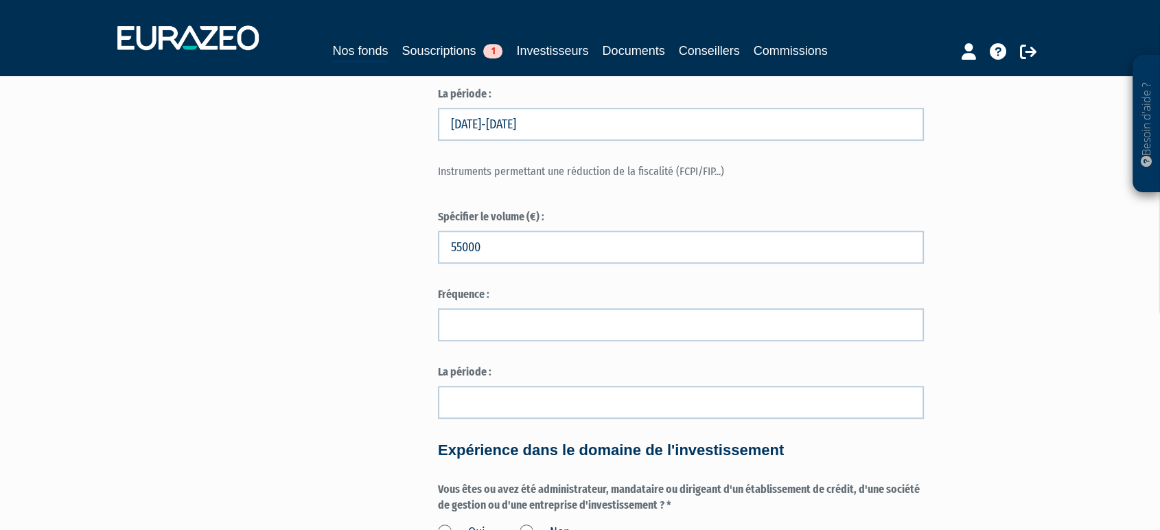
click at [470, 323] on div "Fréquence :" at bounding box center [681, 314] width 486 height 54
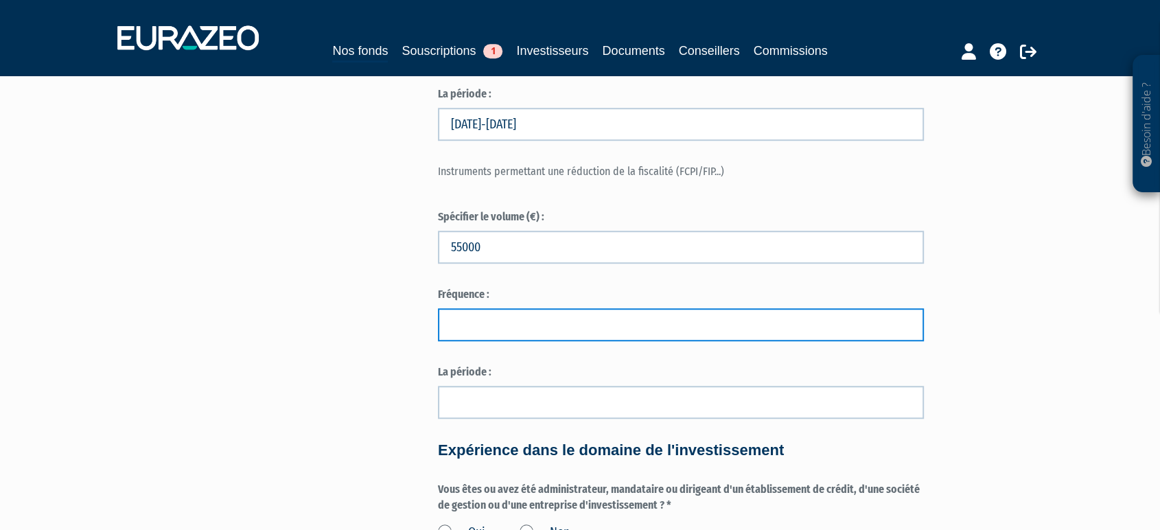
click at [470, 330] on input "text" at bounding box center [681, 324] width 486 height 33
paste input "ponctuelle"
type input "ponctuelle"
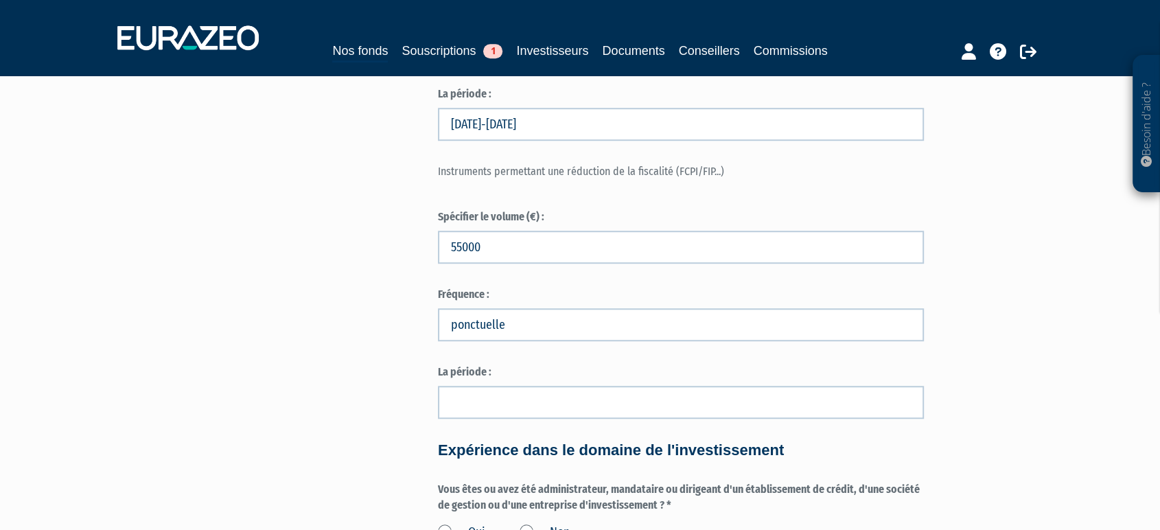
click at [505, 156] on form "(* Champs obligatoires) Merci d’indiquer si vous avez des connaissances et de l…" at bounding box center [681, 178] width 486 height 1895
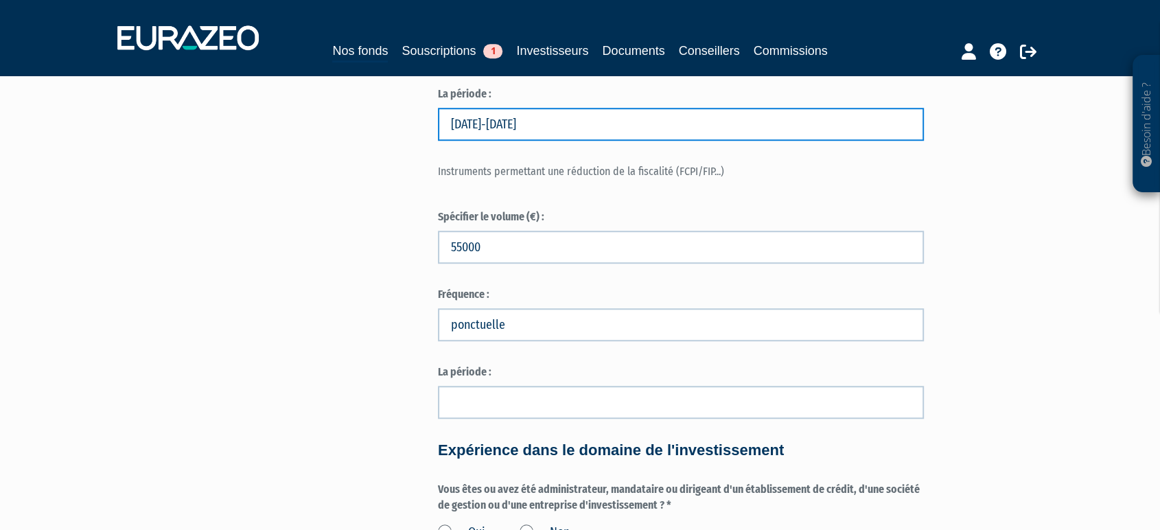
drag, startPoint x: 509, startPoint y: 148, endPoint x: 321, endPoint y: 156, distance: 189.0
click at [327, 156] on div "Envoyer à l'investisseur 1 Identité 2 Coordonnées bancaires 3 Situation profess…" at bounding box center [580, 151] width 862 height 2082
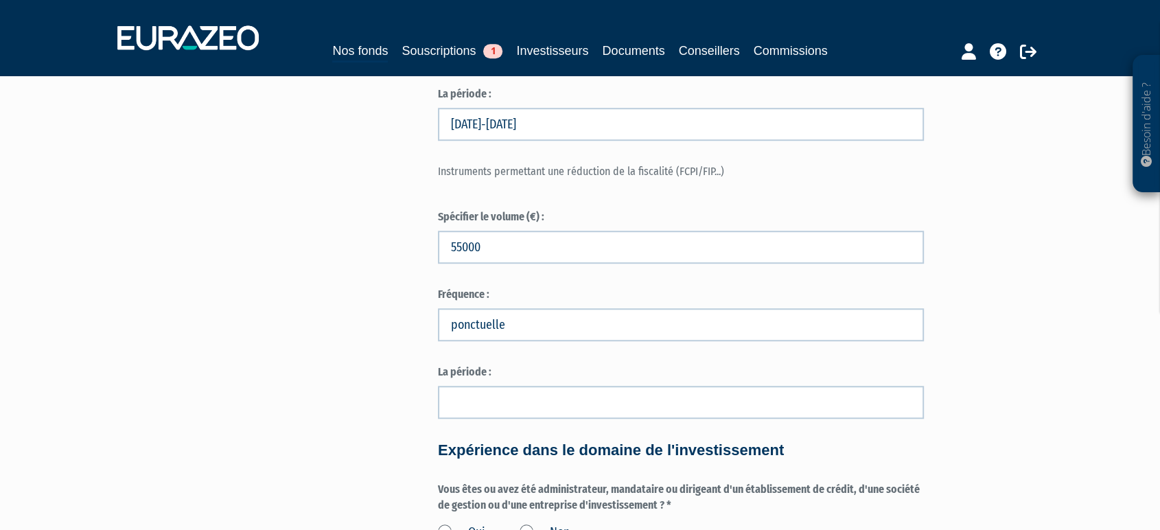
click at [320, 159] on div "Envoyer à l'investisseur 1 Identité 2 Coordonnées bancaires 3 Situation profess…" at bounding box center [580, 151] width 862 height 2082
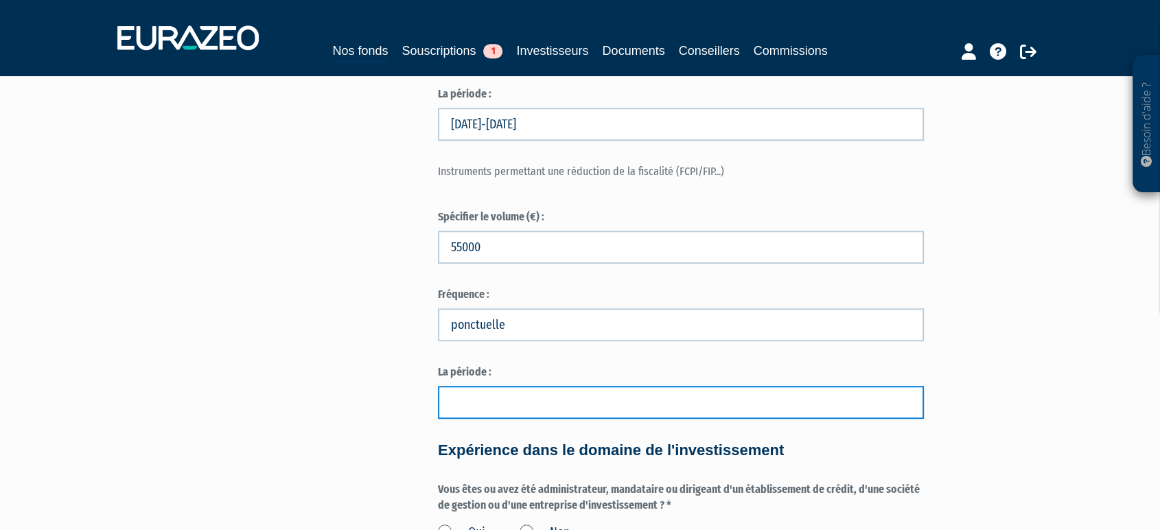
click at [505, 415] on input "text" at bounding box center [681, 402] width 486 height 33
paste input "2023-2024"
type input "2023-2024"
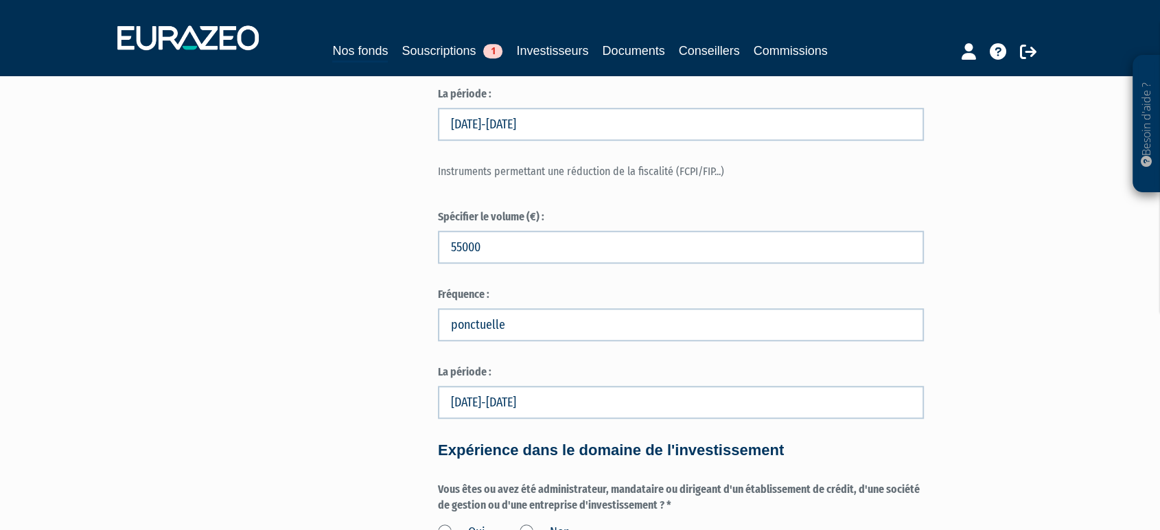
click at [237, 350] on div "Envoyer à l'investisseur 1 Identité 2 Coordonnées bancaires 3 Situation profess…" at bounding box center [580, 151] width 862 height 2082
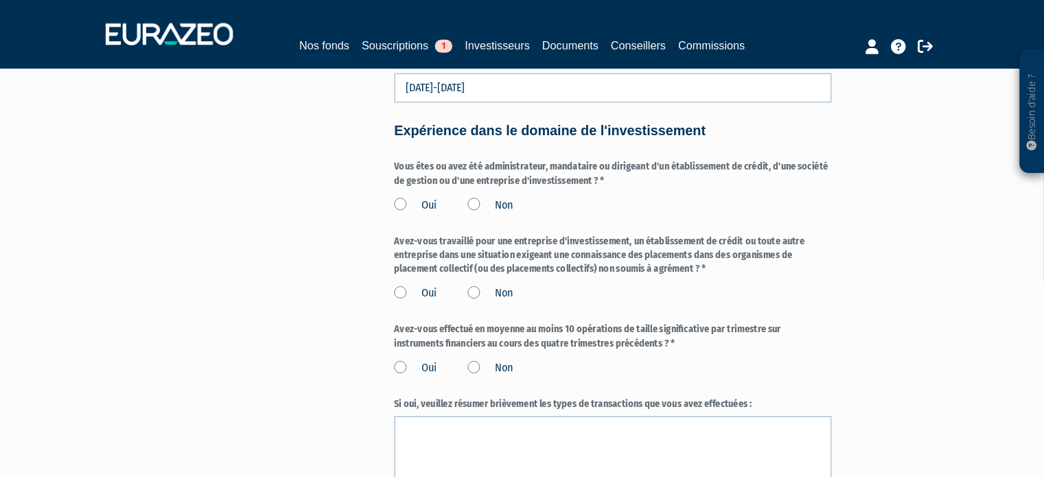
scroll to position [1304, 0]
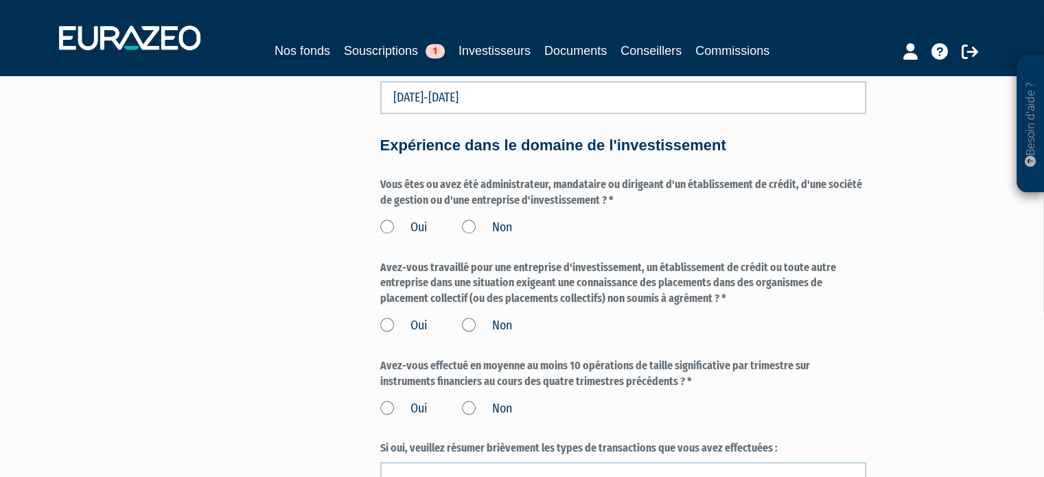
click at [469, 237] on label "Non" at bounding box center [487, 228] width 50 height 18
click at [0, 0] on input "Non" at bounding box center [0, 0] width 0 height 0
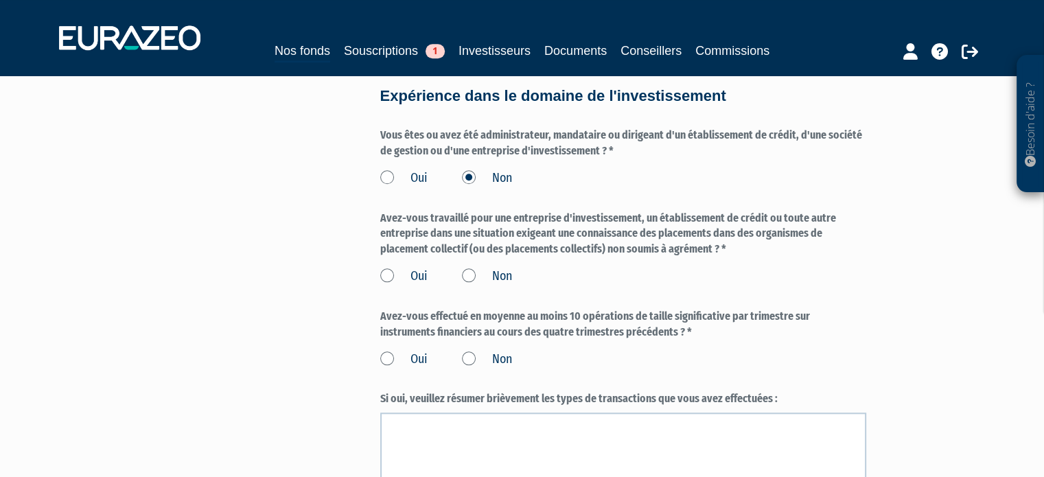
scroll to position [1373, 0]
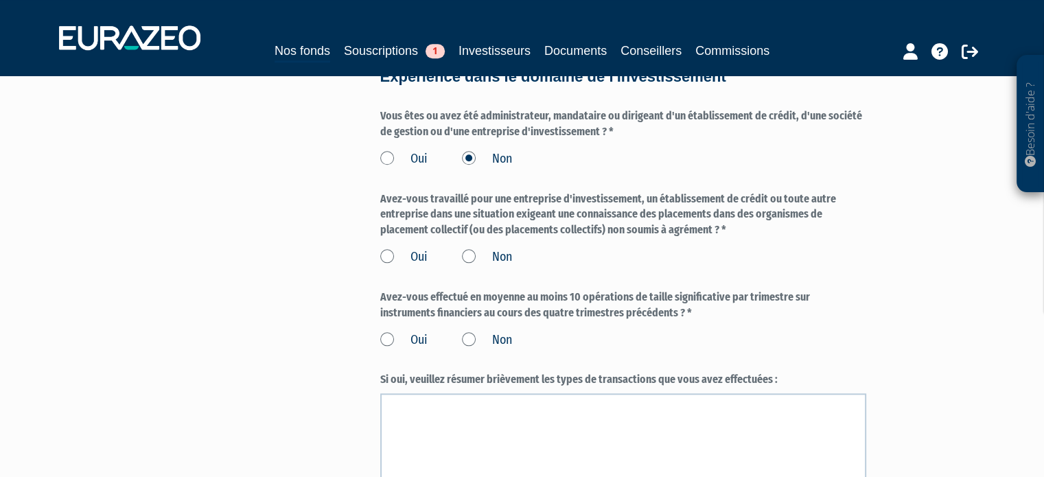
click at [844, 266] on div "Oui Non" at bounding box center [623, 255] width 486 height 23
click at [497, 266] on label "Non" at bounding box center [487, 257] width 50 height 18
click at [0, 0] on input "Non" at bounding box center [0, 0] width 0 height 0
click at [479, 349] on label "Non" at bounding box center [487, 341] width 50 height 18
click at [0, 0] on input "Non" at bounding box center [0, 0] width 0 height 0
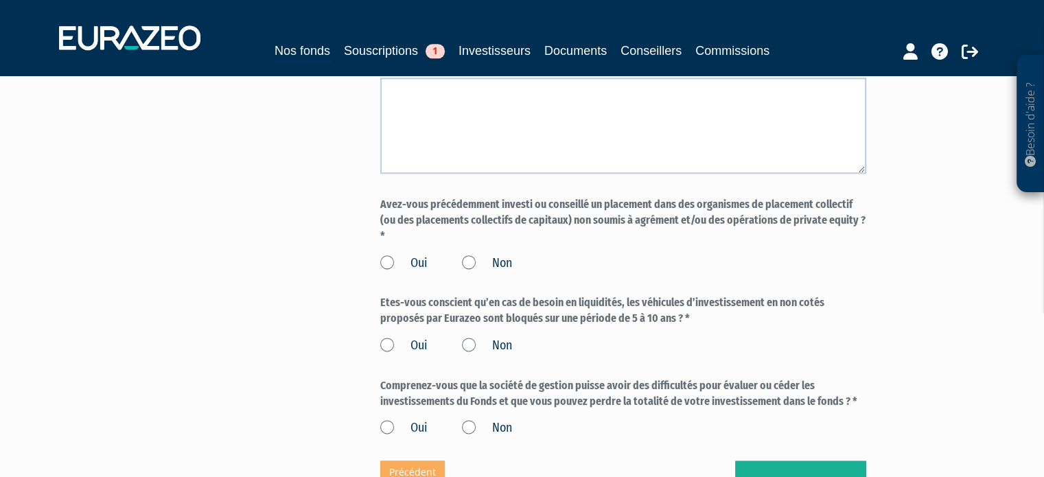
scroll to position [1716, 0]
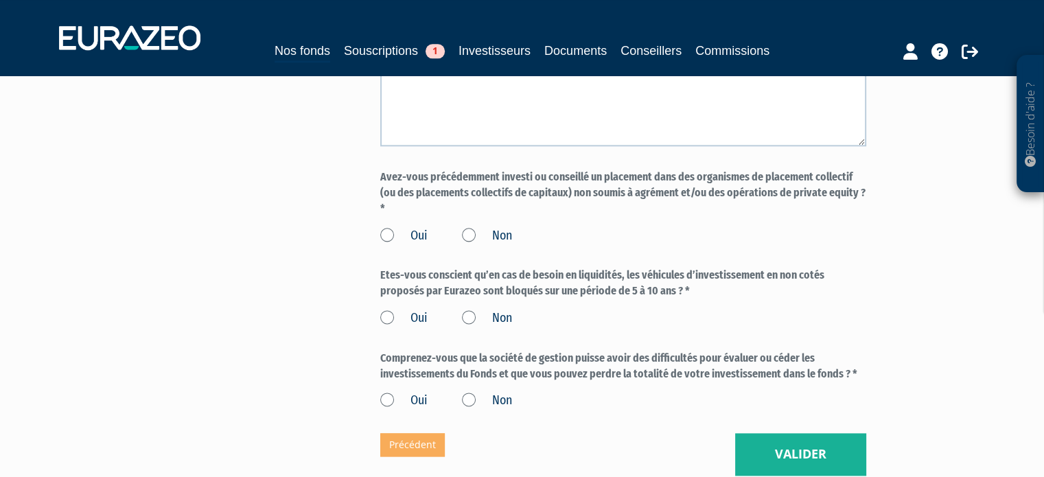
click at [405, 327] on label "Oui" at bounding box center [403, 319] width 47 height 18
click at [0, 0] on input "Oui" at bounding box center [0, 0] width 0 height 0
click at [423, 410] on label "Oui" at bounding box center [403, 401] width 47 height 18
click at [0, 0] on input "Oui" at bounding box center [0, 0] width 0 height 0
drag, startPoint x: 383, startPoint y: 190, endPoint x: 819, endPoint y: 216, distance: 437.3
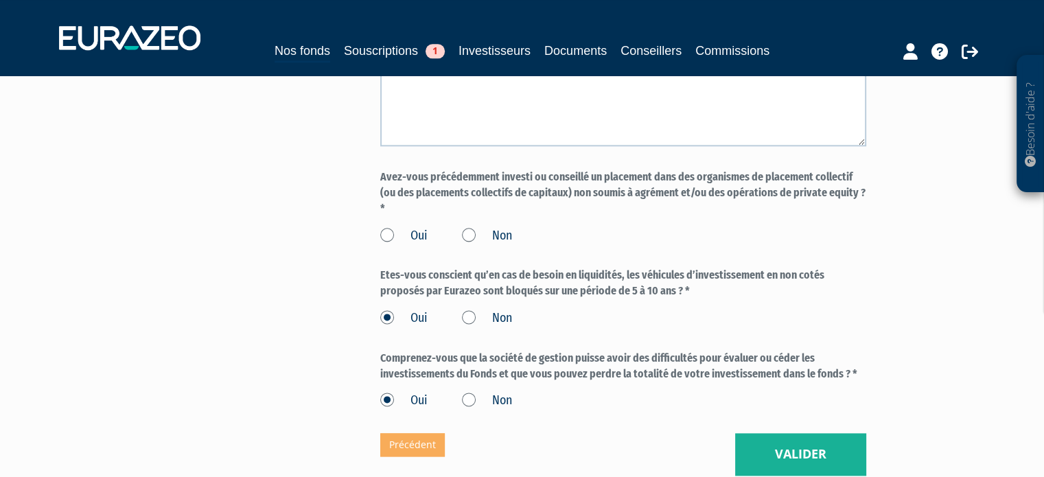
drag, startPoint x: 784, startPoint y: 216, endPoint x: 786, endPoint y: 200, distance: 16.5
copy label "vez-vous précédemment investi ou conseillé un placement dans des organismes de …"
click at [411, 245] on label "Oui" at bounding box center [403, 236] width 47 height 18
click at [0, 0] on input "Oui" at bounding box center [0, 0] width 0 height 0
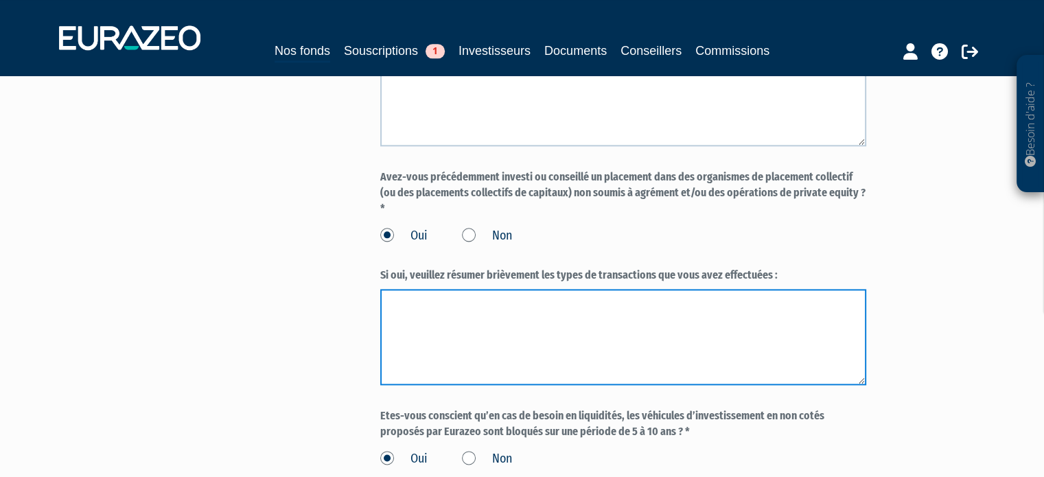
click at [504, 323] on textarea at bounding box center [623, 337] width 486 height 96
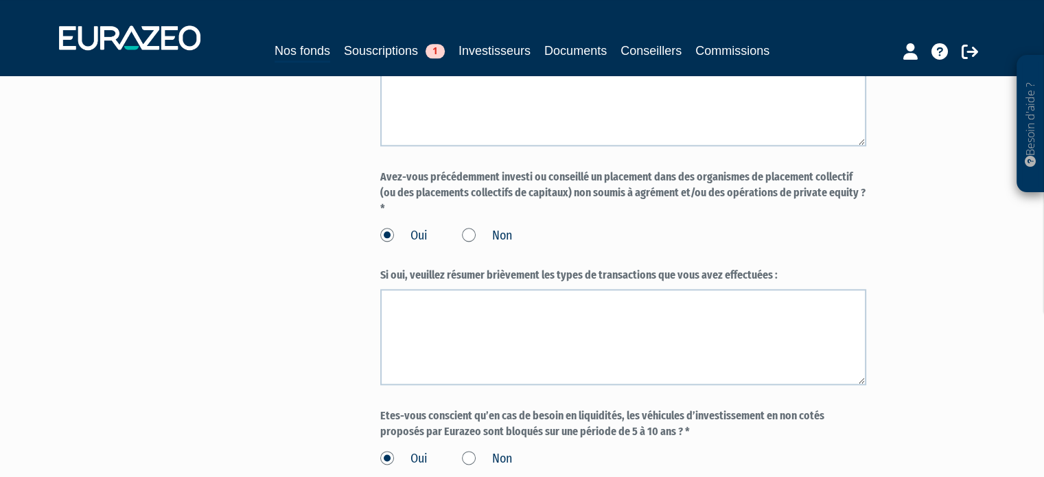
click at [769, 245] on div "Oui Non" at bounding box center [623, 233] width 486 height 23
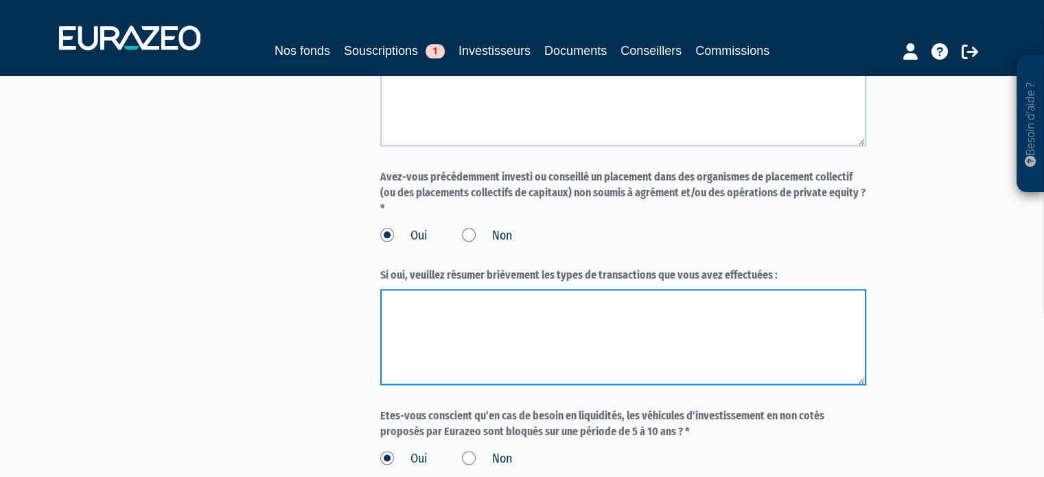
click at [522, 312] on textarea at bounding box center [623, 337] width 486 height 96
paste textarea "en tant qu’investisseur particulier (FCPI, GFI"
type textarea "en tant qu’investisseur particulier (FCPI, GFI)"
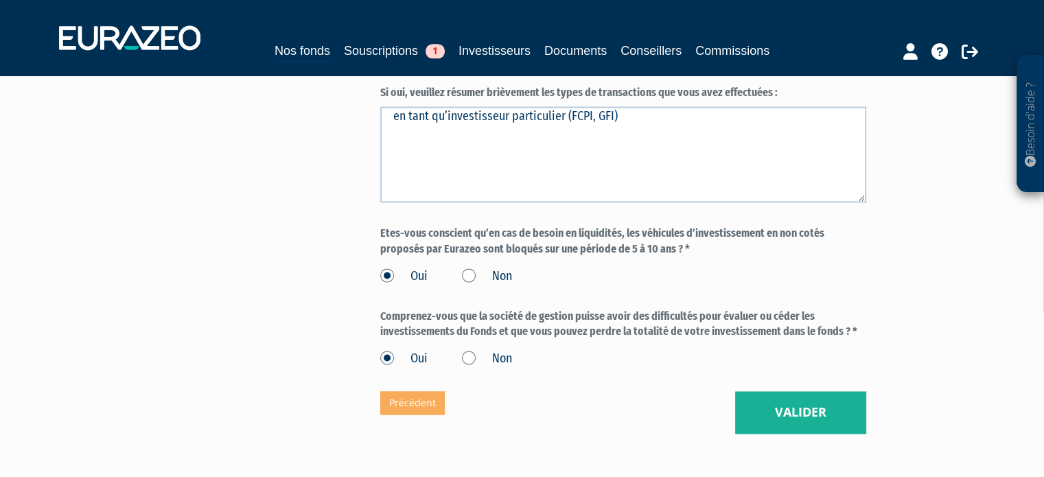
scroll to position [1990, 0]
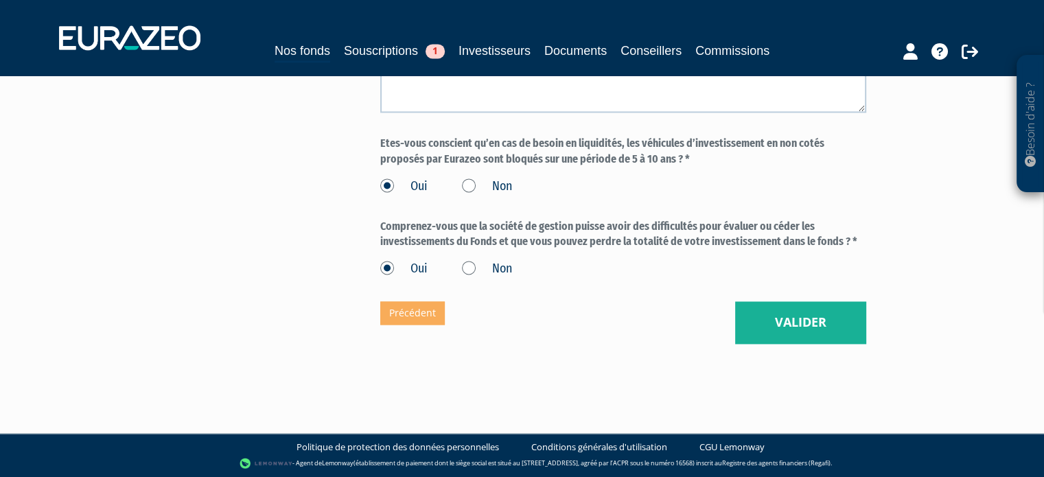
click at [844, 344] on button "Valider" at bounding box center [800, 322] width 131 height 43
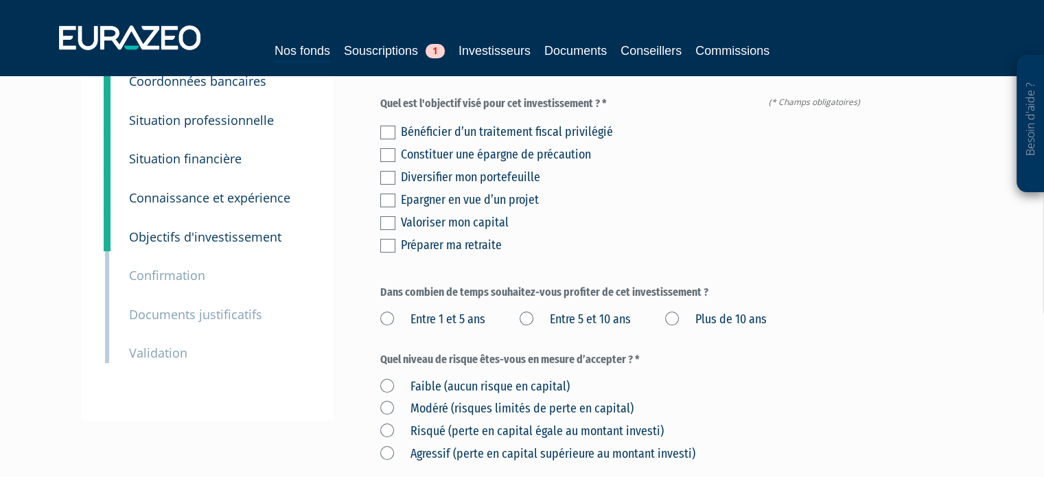
scroll to position [140, 0]
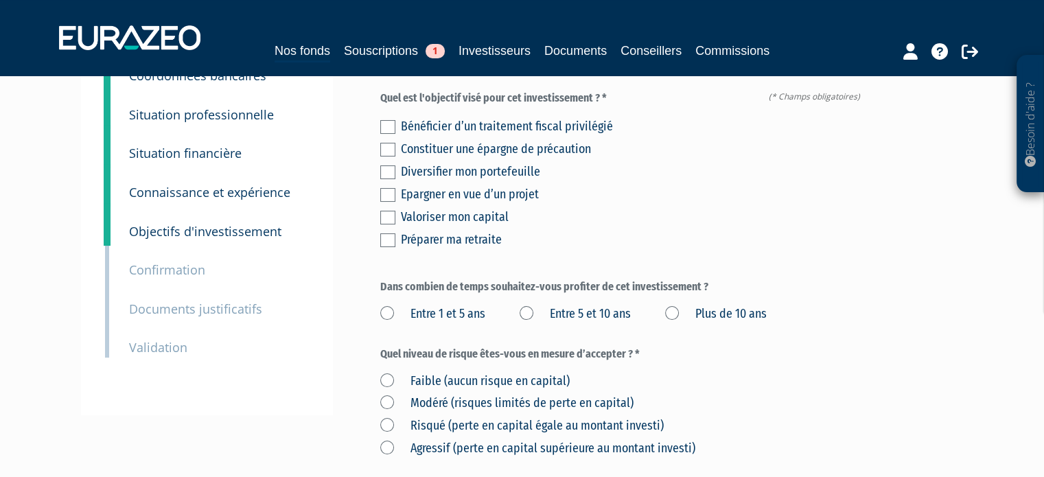
click at [515, 176] on div "Diversifier mon portefeuille" at bounding box center [633, 171] width 465 height 19
click at [382, 168] on label at bounding box center [387, 172] width 15 height 14
click at [0, 0] on input "checkbox" at bounding box center [0, 0] width 0 height 0
click at [678, 305] on label "Plus de 10 ans" at bounding box center [716, 314] width 102 height 18
click at [0, 0] on ans "Plus de 10 ans" at bounding box center [0, 0] width 0 height 0
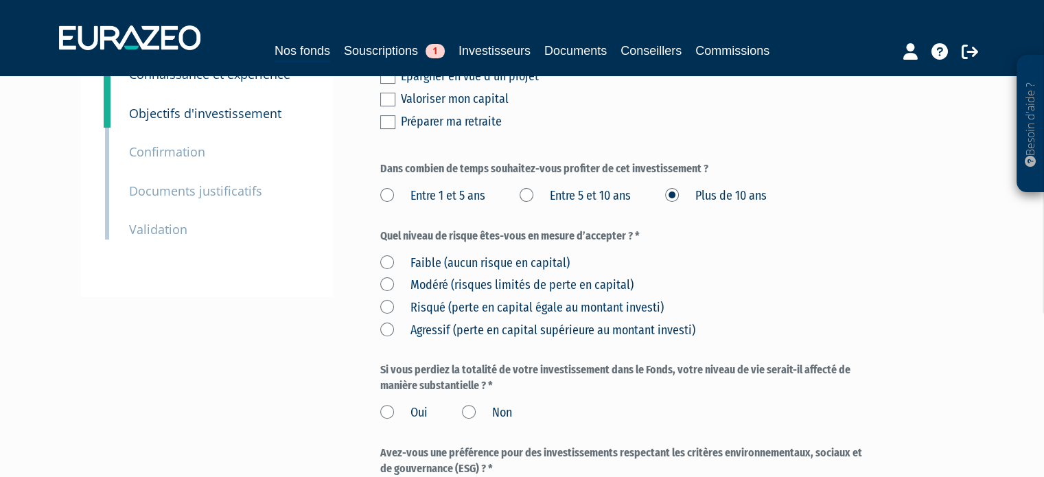
scroll to position [259, 0]
drag, startPoint x: 494, startPoint y: 238, endPoint x: 608, endPoint y: 239, distance: 113.9
click at [608, 239] on label "Quel niveau de risque êtes-vous en mesure d’accepter ? *" at bounding box center [623, 235] width 486 height 16
click at [602, 198] on label "Entre 5 et 10 ans" at bounding box center [575, 195] width 111 height 18
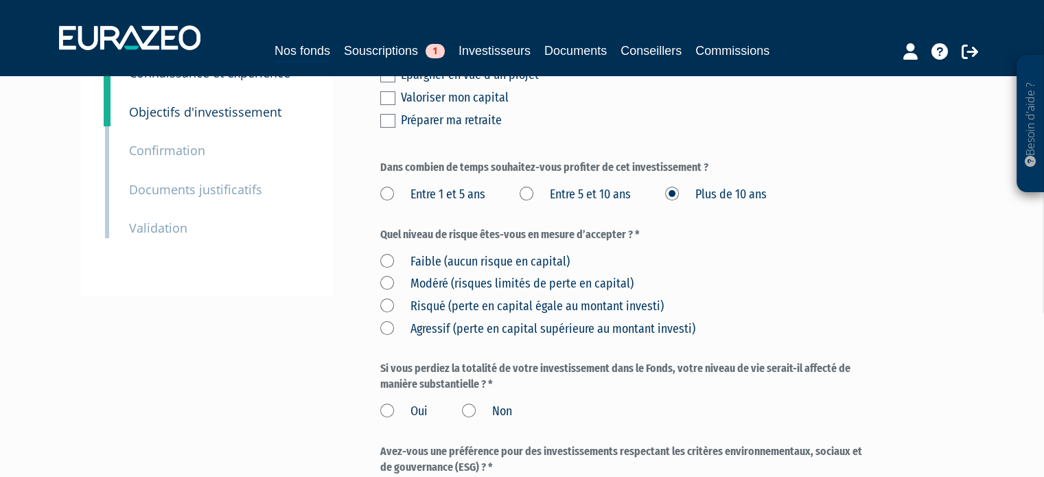
click at [0, 0] on ans "Entre 5 et 10 ans" at bounding box center [0, 0] width 0 height 0
click at [521, 288] on label "Modéré (risques limités de perte en capital)" at bounding box center [506, 284] width 253 height 18
click at [0, 0] on capital\) "Modéré (risques limités de perte en capital)" at bounding box center [0, 0] width 0 height 0
click at [785, 279] on div "Faible (aucun risque en capital) [GEOGRAPHIC_DATA] (risques limités de perte en…" at bounding box center [623, 293] width 486 height 90
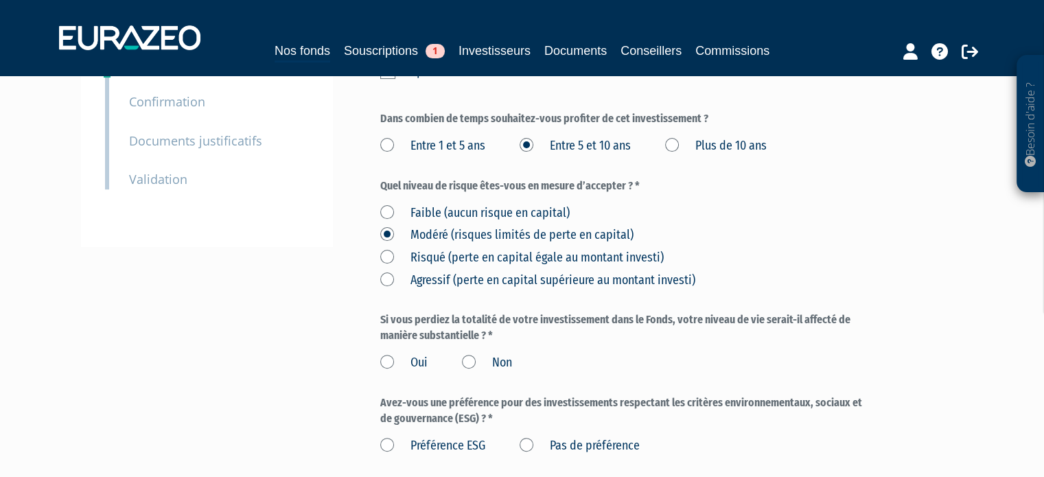
scroll to position [328, 0]
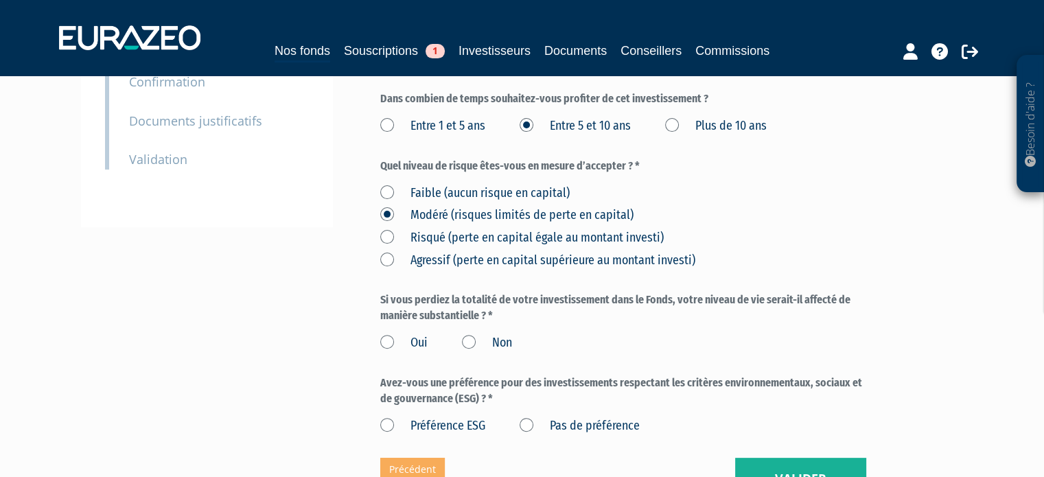
click at [495, 342] on label "Non" at bounding box center [487, 343] width 50 height 18
click at [0, 0] on input "Non" at bounding box center [0, 0] width 0 height 0
click at [471, 428] on label "Préférence ESG" at bounding box center [432, 426] width 105 height 18
click at [0, 0] on ESG "Préférence ESG" at bounding box center [0, 0] width 0 height 0
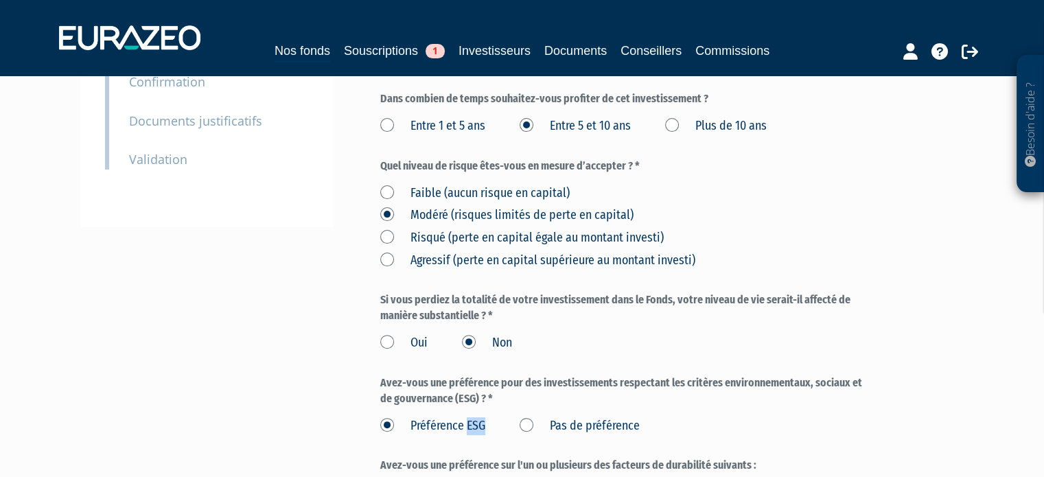
drag, startPoint x: 471, startPoint y: 428, endPoint x: 483, endPoint y: 428, distance: 12.4
click at [471, 428] on label "Préférence ESG" at bounding box center [432, 426] width 105 height 18
click at [0, 0] on ESG "Préférence ESG" at bounding box center [0, 0] width 0 height 0
click at [591, 411] on div "Avez-vous une préférence pour des investissements respectant les critères envir…" at bounding box center [623, 404] width 486 height 59
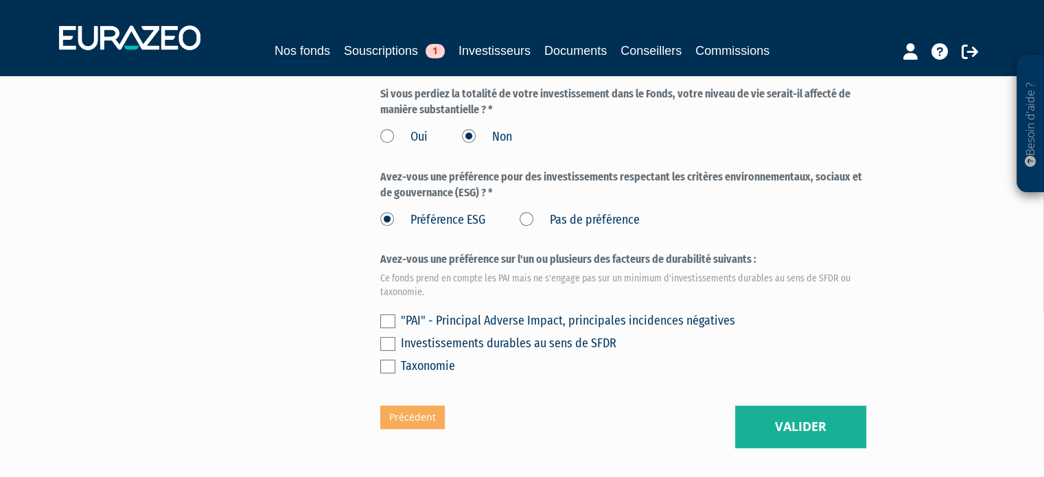
click at [566, 207] on div "Préférence ESG Pas de préférence" at bounding box center [623, 218] width 486 height 23
click at [564, 218] on label "Pas de préférence" at bounding box center [580, 220] width 120 height 18
click at [0, 0] on préférence "Pas de préférence" at bounding box center [0, 0] width 0 height 0
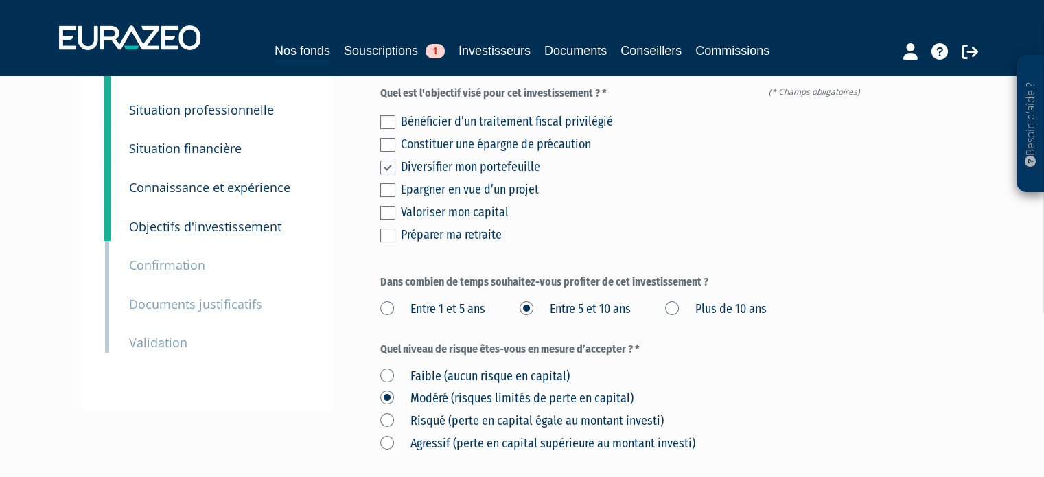
scroll to position [141, 0]
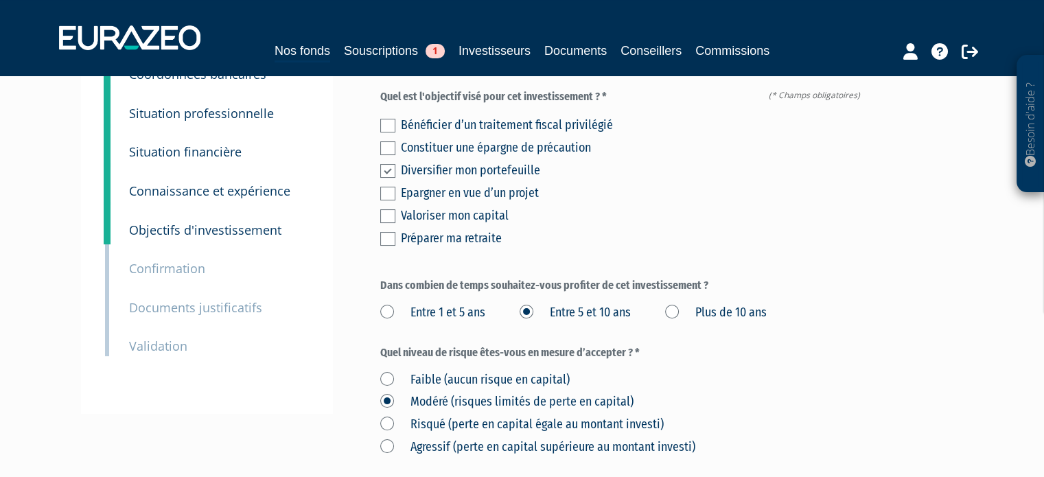
click at [483, 211] on div "Valoriser mon capital" at bounding box center [633, 215] width 465 height 19
click at [359, 215] on div "Envoyer à l'investisseur 1 Identité 2 Coordonnées bancaires 3 Situation profess…" at bounding box center [522, 327] width 862 height 719
click at [384, 213] on label at bounding box center [387, 216] width 15 height 14
click at [0, 0] on input "checkbox" at bounding box center [0, 0] width 0 height 0
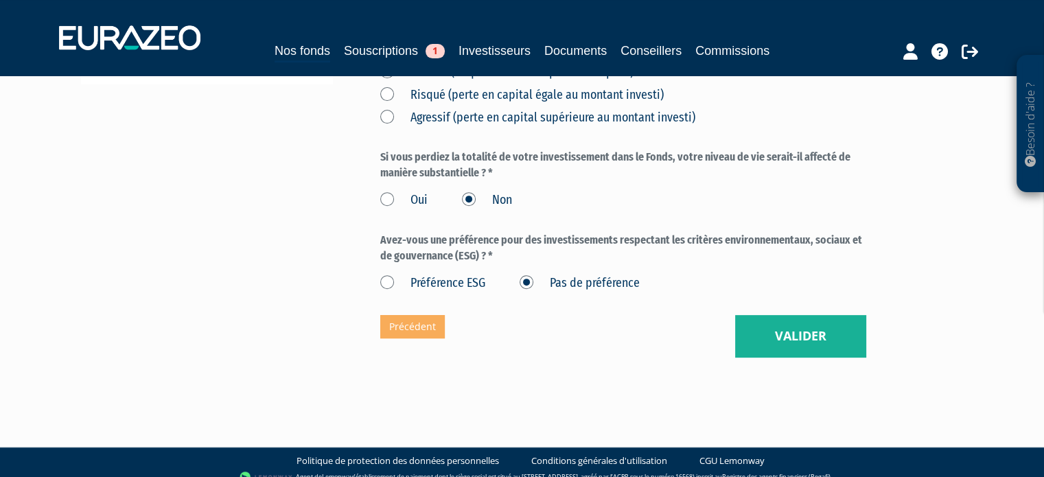
scroll to position [485, 0]
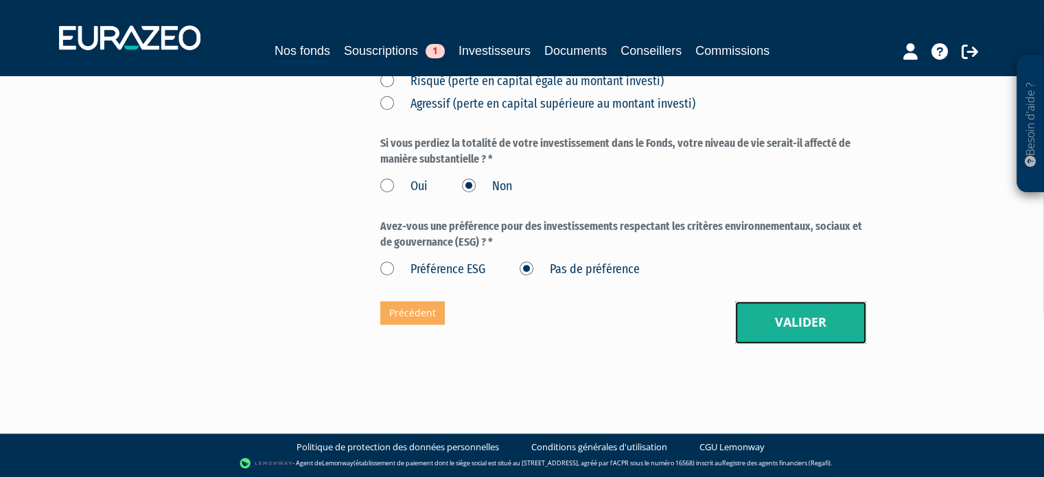
click at [843, 301] on button "Valider" at bounding box center [800, 322] width 131 height 43
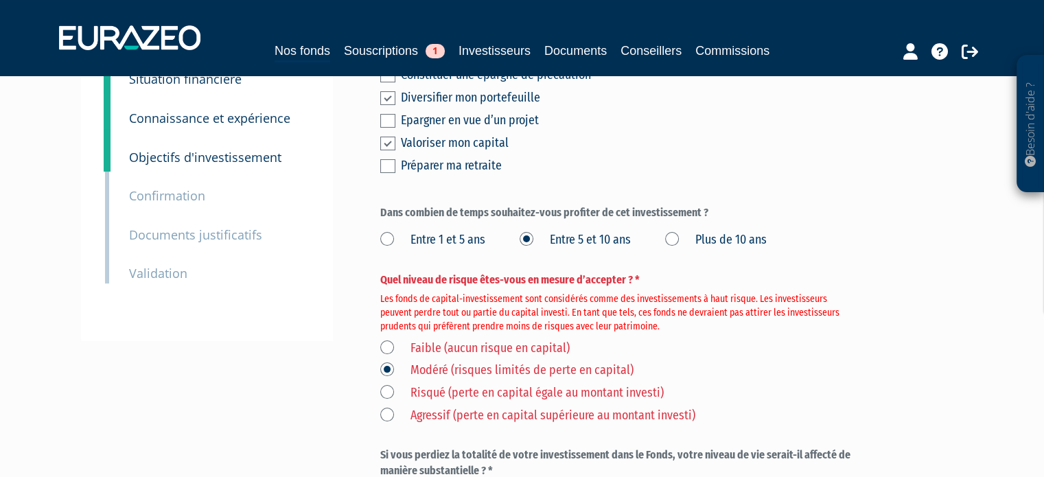
scroll to position [343, 0]
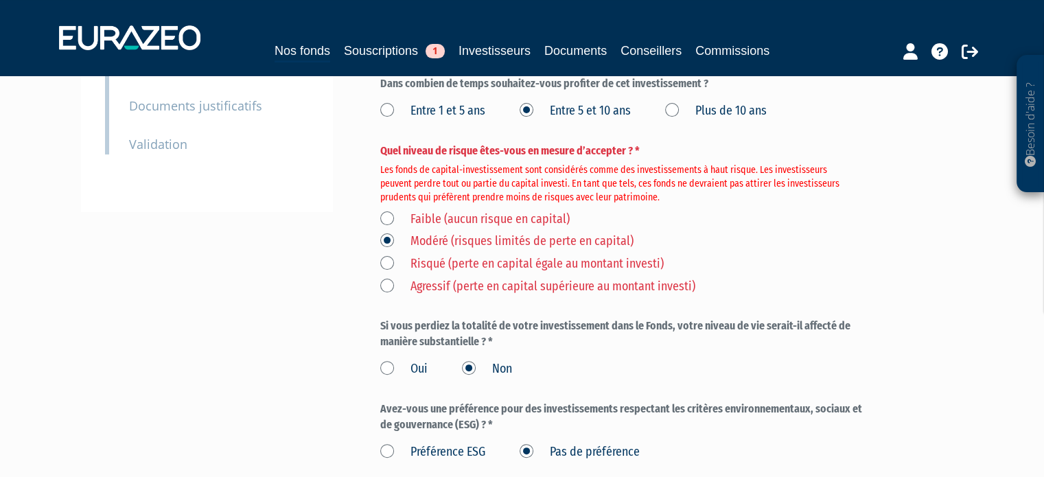
click at [393, 260] on label "Risqué (perte en capital égale au montant investi)" at bounding box center [521, 264] width 283 height 18
click at [0, 0] on investi\) "Risqué (perte en capital égale au montant investi)" at bounding box center [0, 0] width 0 height 0
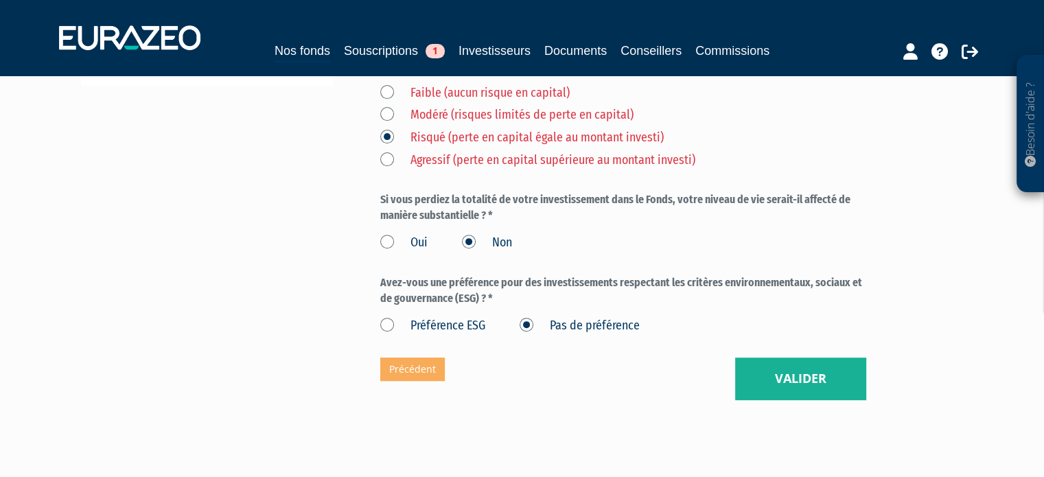
scroll to position [526, 0]
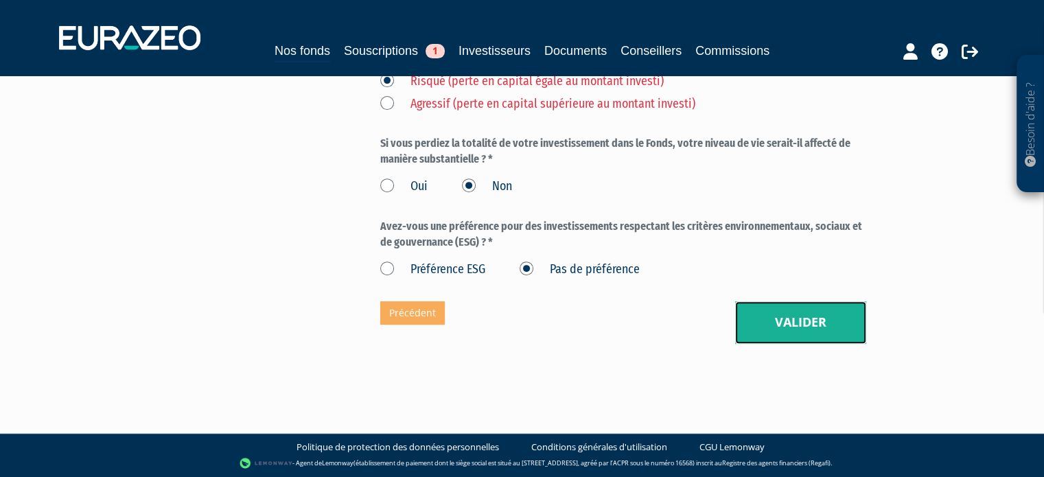
click at [839, 313] on button "Valider" at bounding box center [800, 322] width 131 height 43
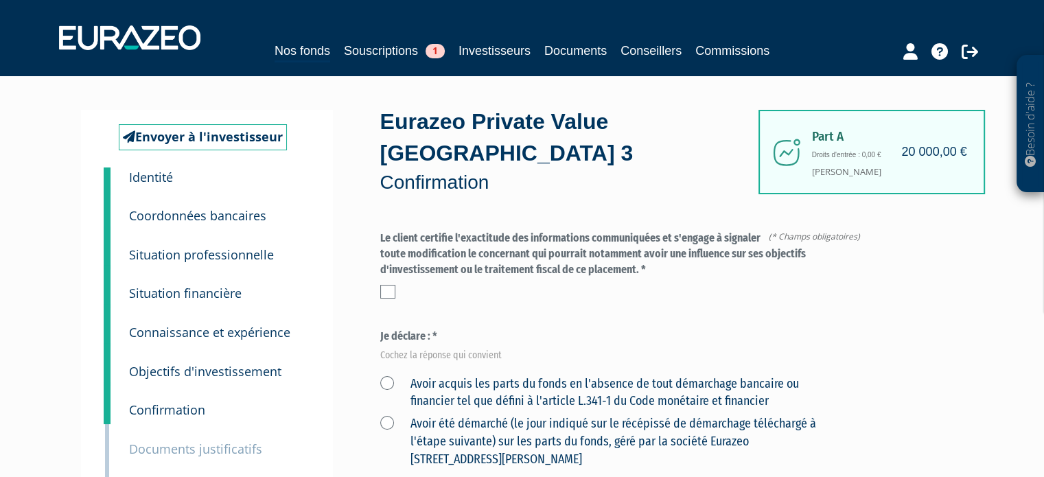
click at [618, 241] on label "Le client certifie l'exactitude des informations communiquées et s'engage à sig…" at bounding box center [623, 254] width 486 height 47
click at [539, 264] on label "Le client certifie l'exactitude des informations communiquées et s'engage à sig…" at bounding box center [623, 254] width 486 height 47
click at [383, 300] on div "Le client certifie l'exactitude des informations communiquées et s'engage à sig…" at bounding box center [623, 268] width 486 height 75
click at [385, 298] on label at bounding box center [387, 292] width 15 height 14
click at [0, 0] on input "checkbox" at bounding box center [0, 0] width 0 height 0
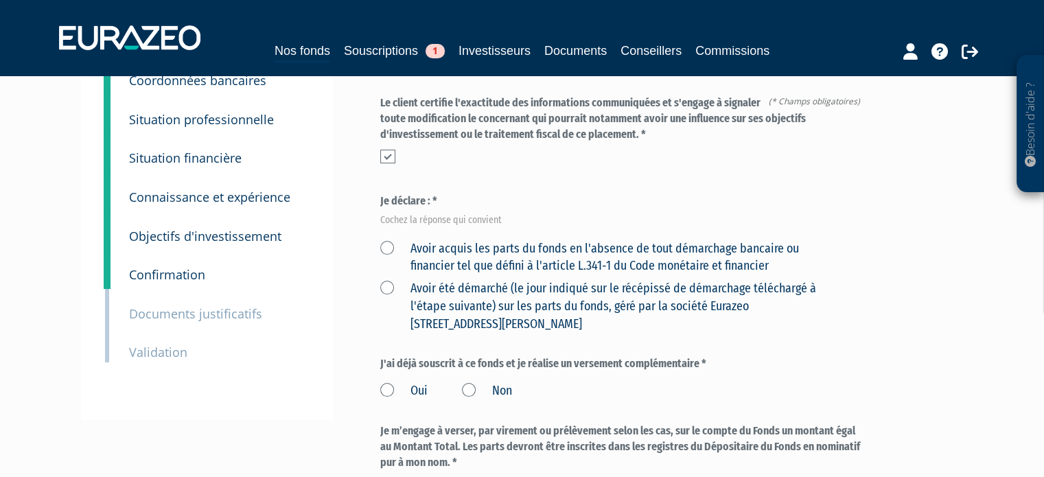
scroll to position [206, 0]
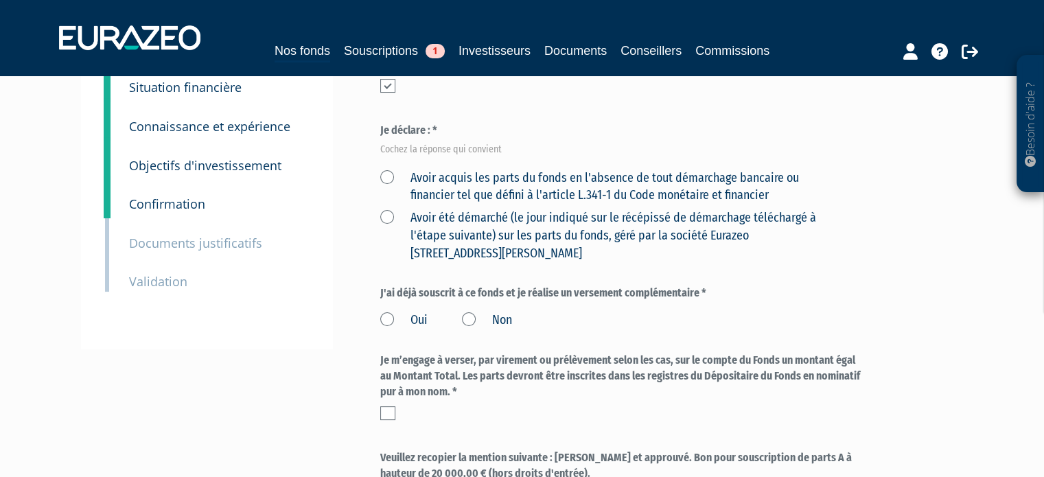
click at [570, 195] on label "Avoir acquis les parts du fonds en l'absence de tout démarchage bancaire ou fin…" at bounding box center [607, 187] width 454 height 35
click at [0, 0] on financier "Avoir acquis les parts du fonds en l'absence de tout démarchage bancaire ou fin…" at bounding box center [0, 0] width 0 height 0
click at [555, 213] on label "Avoir été démarché (le jour indiqué sur le récépissé de démarchage téléchargé à…" at bounding box center [607, 235] width 454 height 53
click at [0, 0] on Paris "Avoir été démarché (le jour indiqué sur le récépissé de démarchage téléchargé à…" at bounding box center [0, 0] width 0 height 0
click at [491, 186] on label "Avoir acquis les parts du fonds en l'absence de tout démarchage bancaire ou fin…" at bounding box center [607, 187] width 454 height 35
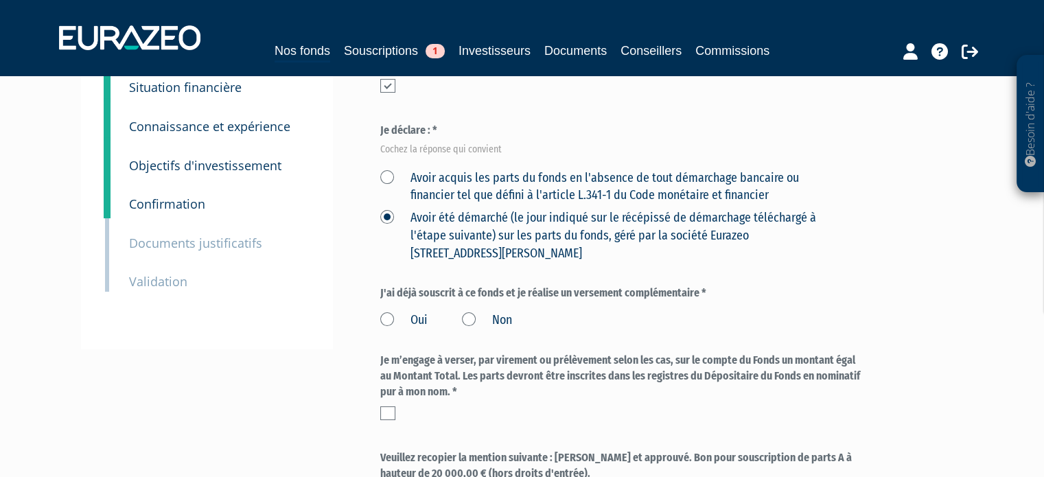
click at [0, 0] on financier "Avoir acquis les parts du fonds en l'absence de tout démarchage bancaire ou fin…" at bounding box center [0, 0] width 0 height 0
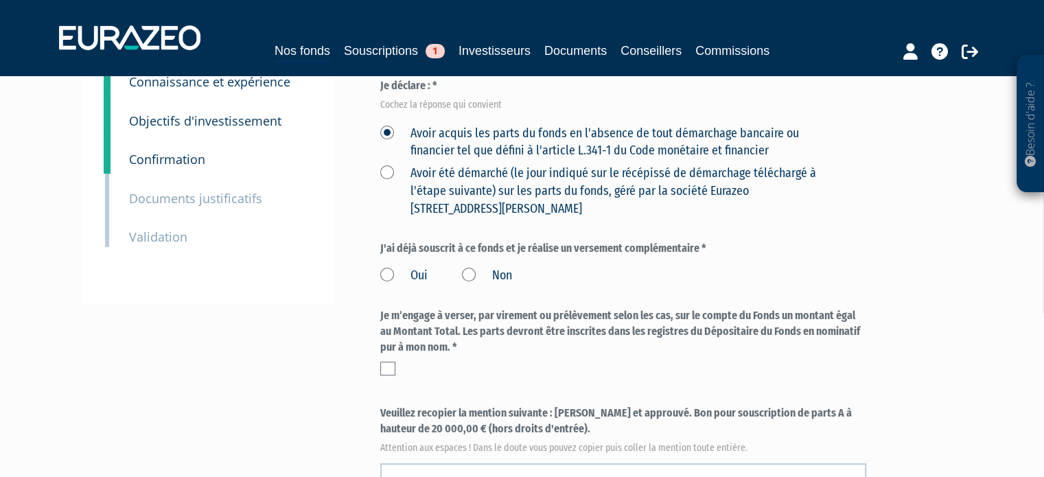
scroll to position [275, 0]
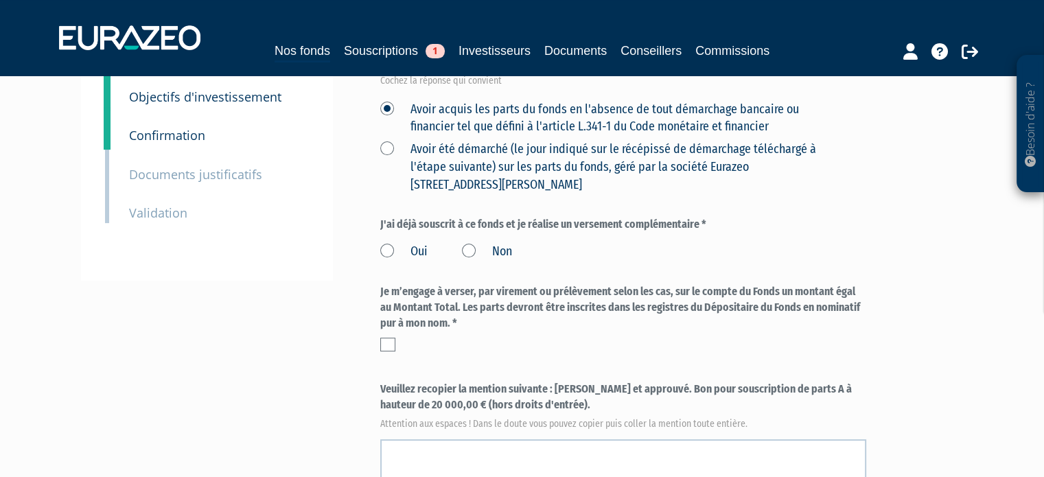
click at [513, 249] on div "Oui Non" at bounding box center [623, 249] width 486 height 23
click at [494, 252] on label "Non" at bounding box center [487, 252] width 50 height 18
click at [0, 0] on input "Non" at bounding box center [0, 0] width 0 height 0
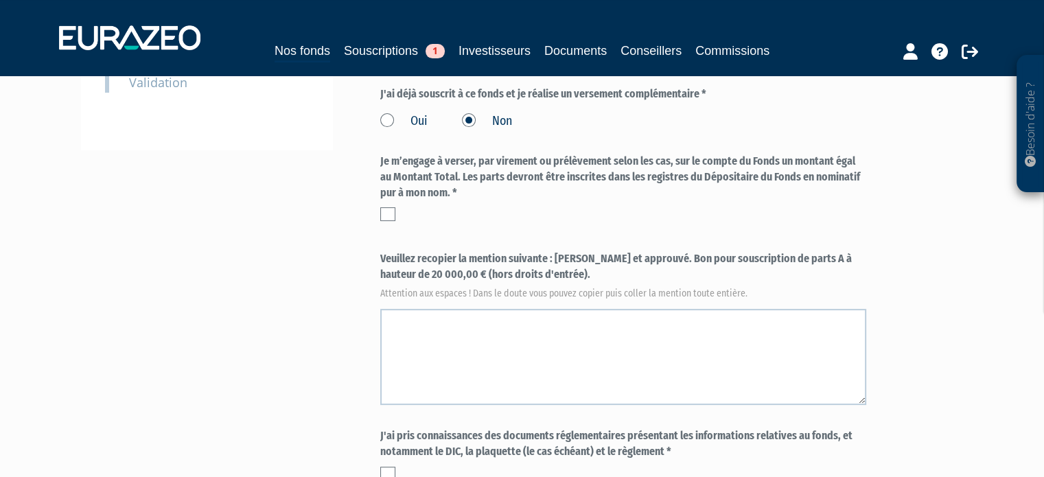
scroll to position [412, 0]
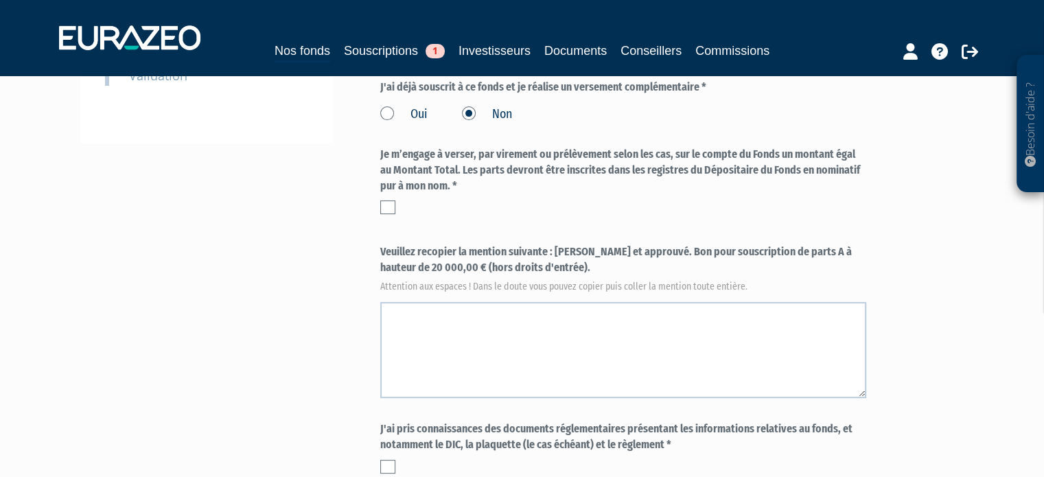
click at [636, 174] on label "Je m’engage à verser, par virement ou prélèvement selon les cas, sur le compte …" at bounding box center [623, 170] width 486 height 47
click at [388, 201] on label at bounding box center [387, 207] width 15 height 14
click at [0, 0] on input "checkbox" at bounding box center [0, 0] width 0 height 0
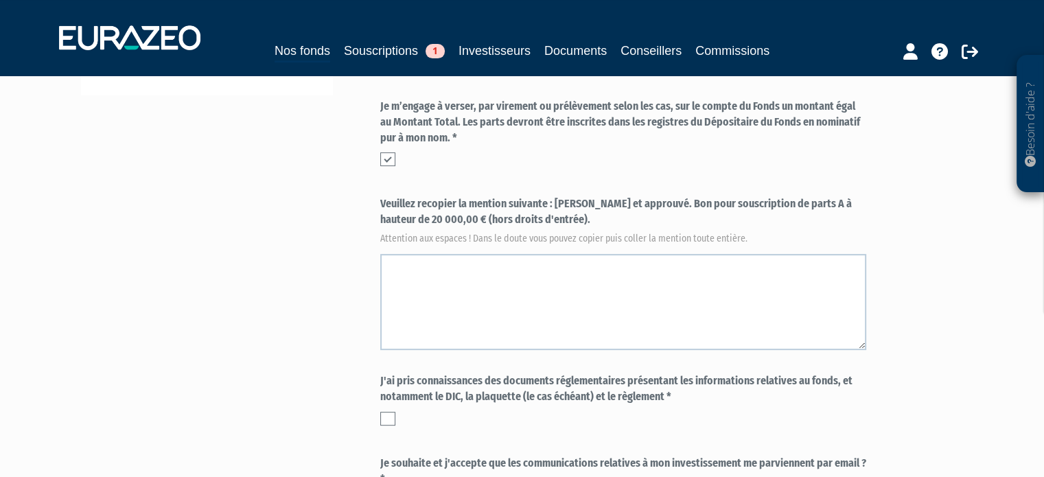
scroll to position [480, 0]
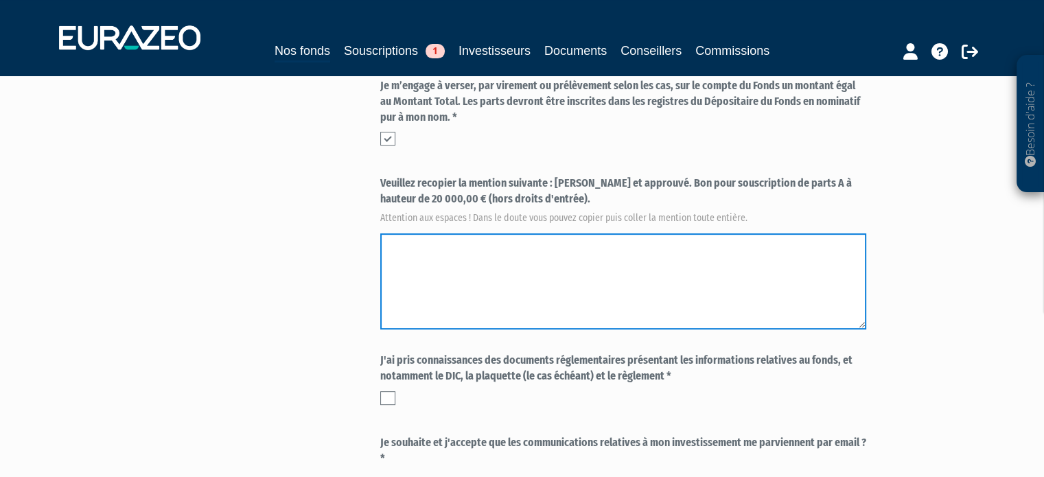
click at [533, 242] on textarea at bounding box center [623, 281] width 486 height 96
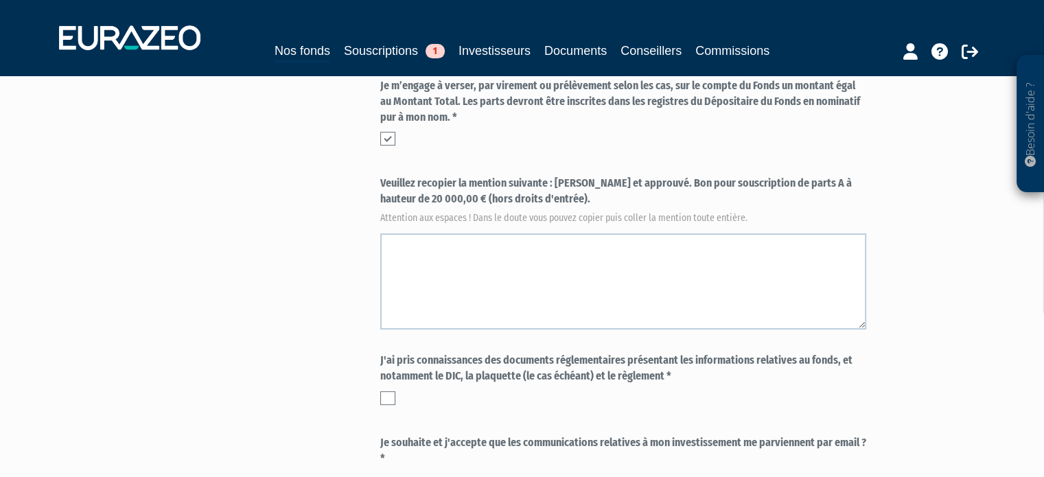
click at [559, 182] on label "Veuillez recopier la mention suivante : Lu et approuvé. Bon pour souscription d…" at bounding box center [623, 198] width 486 height 45
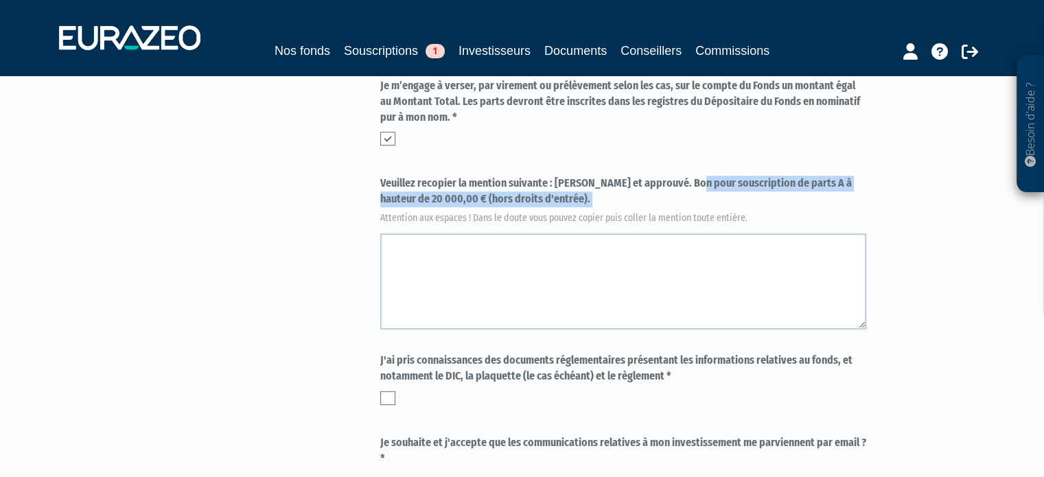
drag, startPoint x: 559, startPoint y: 182, endPoint x: 592, endPoint y: 207, distance: 41.2
click at [592, 207] on label "Veuillez recopier la mention suivante : Lu et approuvé. Bon pour souscription d…" at bounding box center [623, 198] width 486 height 45
copy label "Lu et approuvé. Bon pour souscription de parts A à hauteur de 20 000,00 € (hors…"
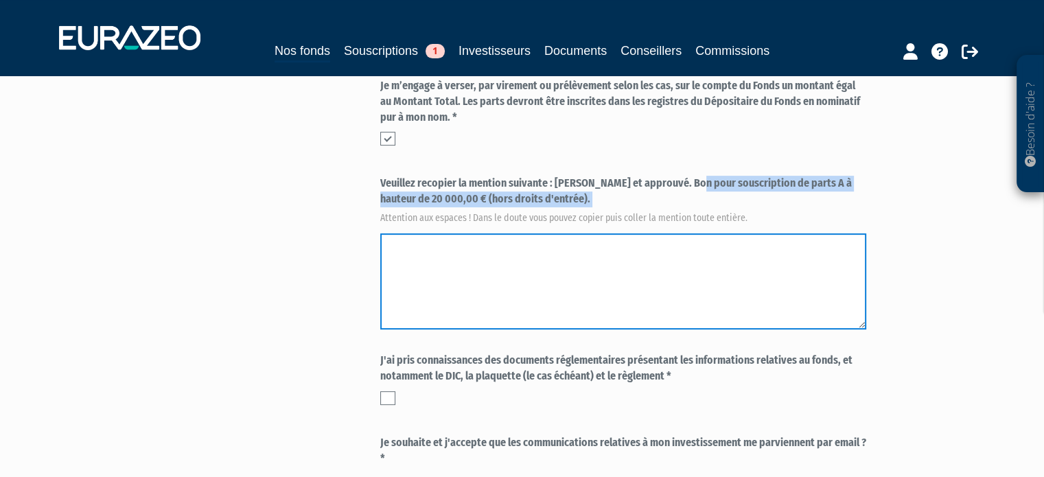
click at [560, 244] on textarea at bounding box center [623, 281] width 486 height 96
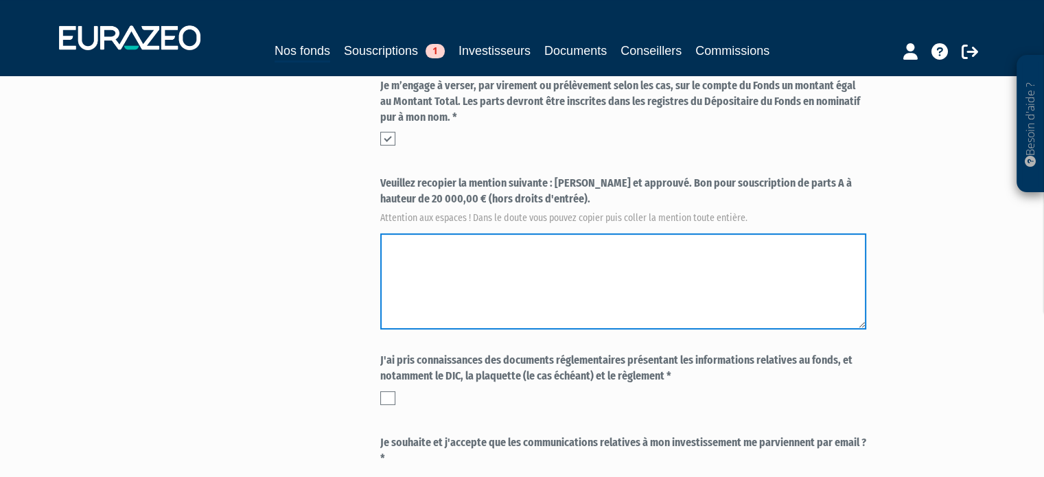
click at [558, 253] on textarea at bounding box center [623, 281] width 486 height 96
click at [458, 255] on textarea at bounding box center [623, 281] width 486 height 96
click at [388, 250] on textarea at bounding box center [623, 281] width 486 height 96
click at [385, 248] on textarea at bounding box center [623, 281] width 486 height 96
paste textarea "Lu et approuvé. Bon pour souscription de parts A à hauteur de 20 000,00 € (hors…"
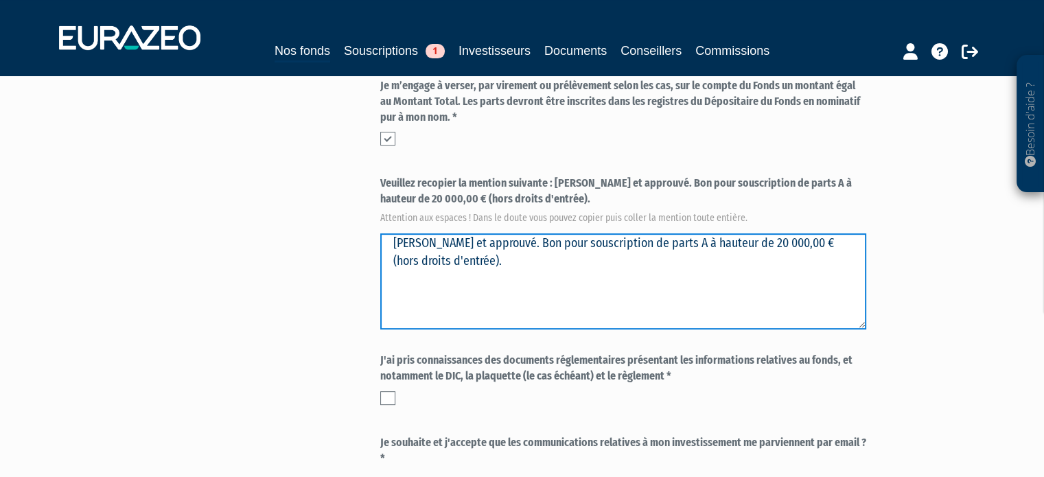
type textarea "Lu et approuvé. Bon pour souscription de parts A à hauteur de 20 000,00 € (hors…"
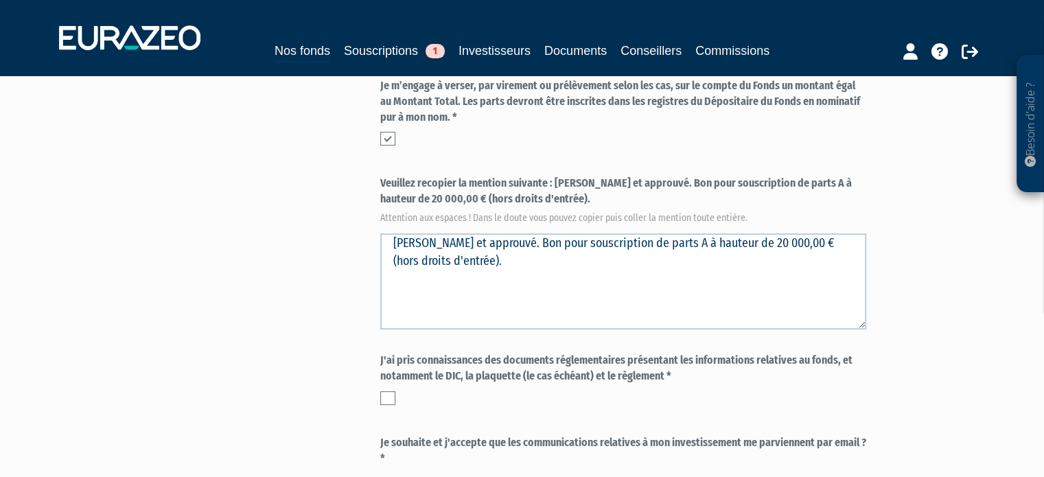
click at [314, 286] on div "Envoyer à l'investisseur 1 Identité 2 Coordonnées bancaires 3 Situation profess…" at bounding box center [522, 94] width 862 height 931
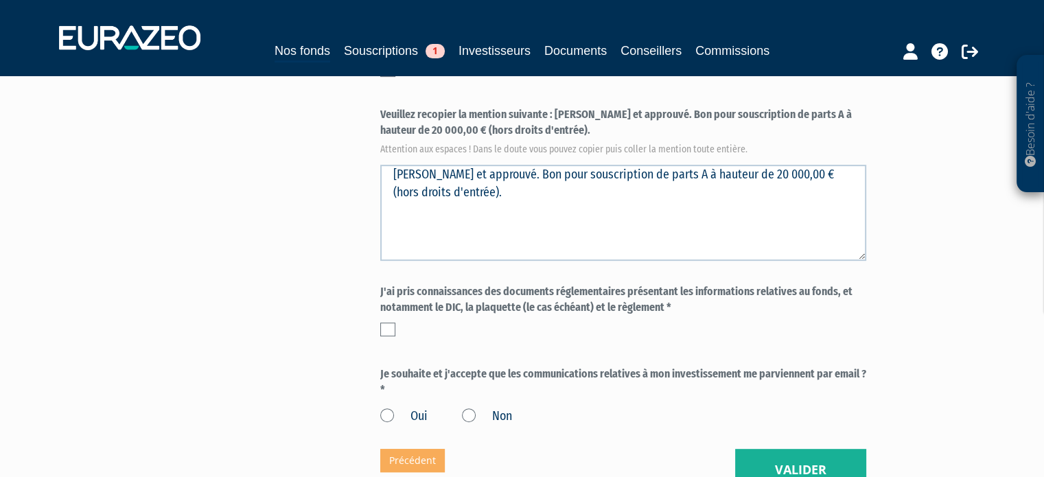
click at [430, 307] on label "J'ai pris connaissances des documents réglementaires présentant les information…" at bounding box center [623, 300] width 486 height 32
click at [386, 334] on label at bounding box center [387, 330] width 15 height 14
click at [0, 0] on input "checkbox" at bounding box center [0, 0] width 0 height 0
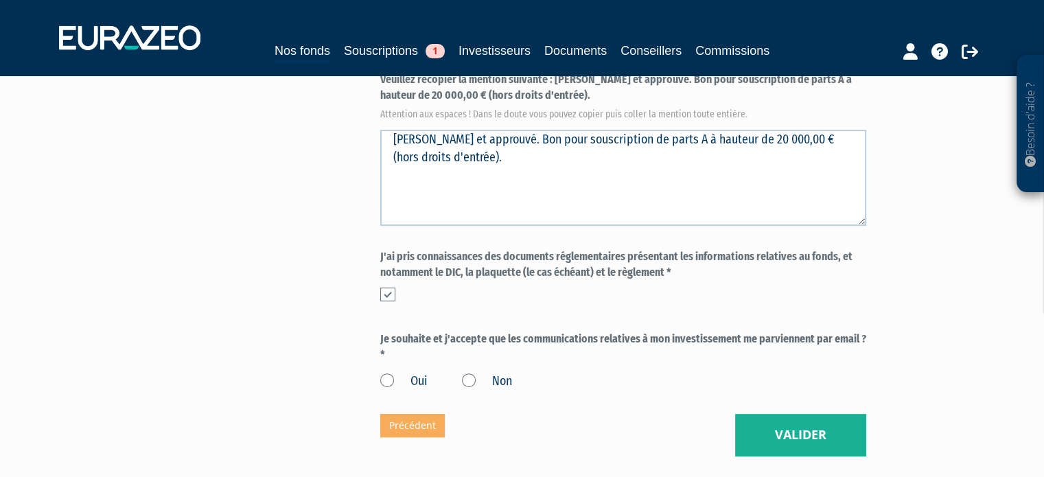
scroll to position [618, 0]
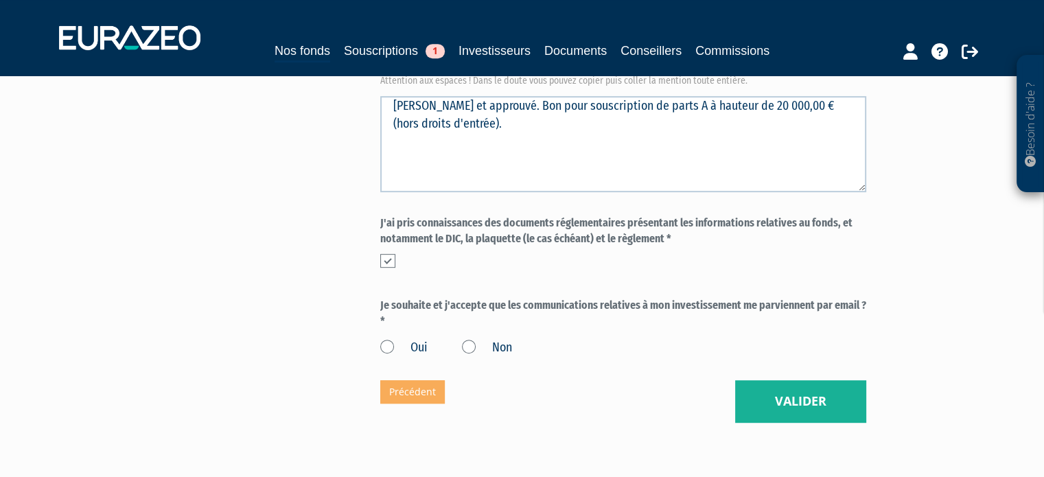
click at [423, 351] on label "Oui" at bounding box center [403, 348] width 47 height 18
click at [0, 0] on input "Oui" at bounding box center [0, 0] width 0 height 0
click at [777, 400] on button "Valider" at bounding box center [800, 401] width 131 height 43
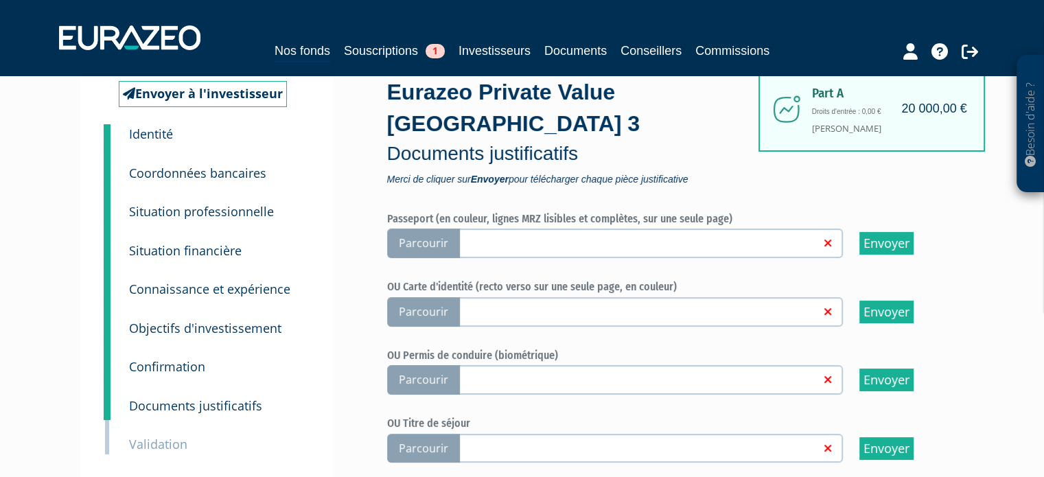
scroll to position [137, 0]
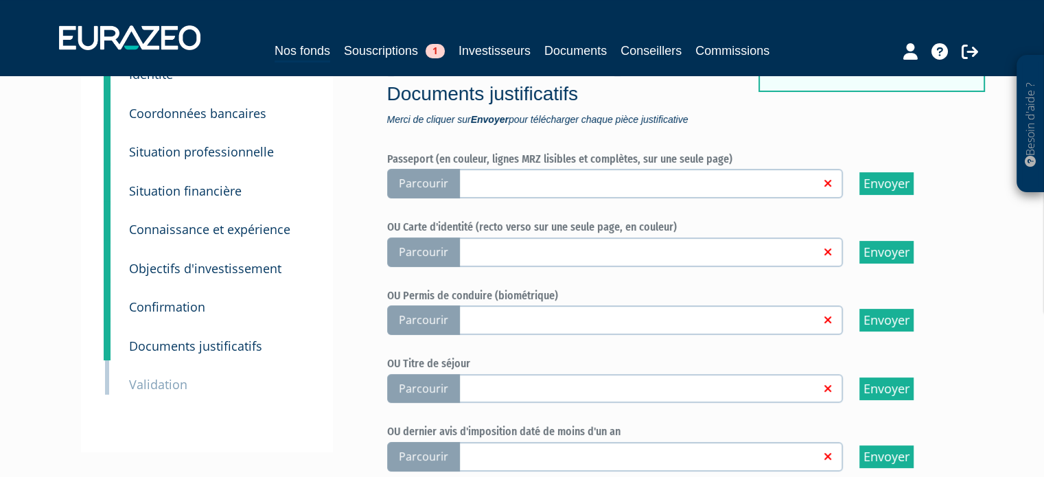
click at [413, 255] on span "Parcourir" at bounding box center [423, 252] width 73 height 30
click at [0, 0] on input "Parcourir" at bounding box center [0, 0] width 0 height 0
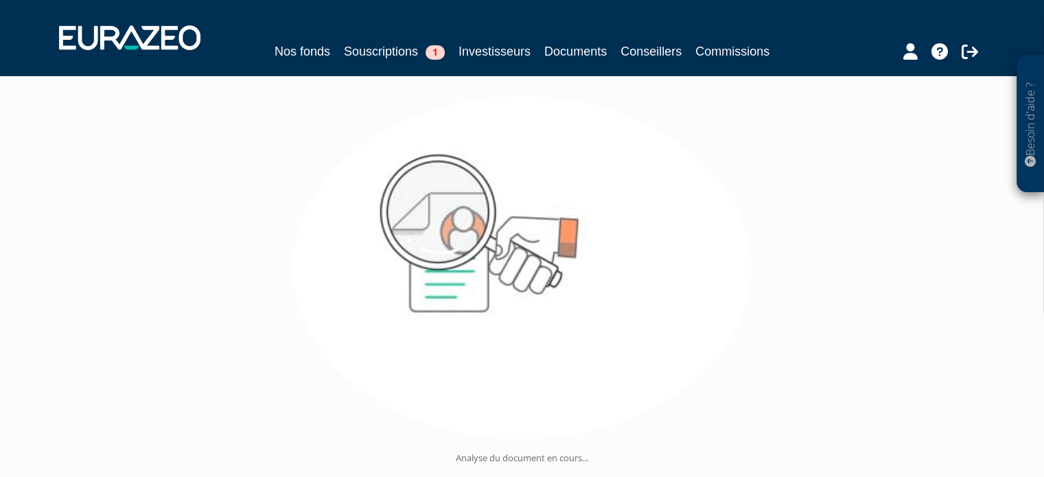
scroll to position [159, 0]
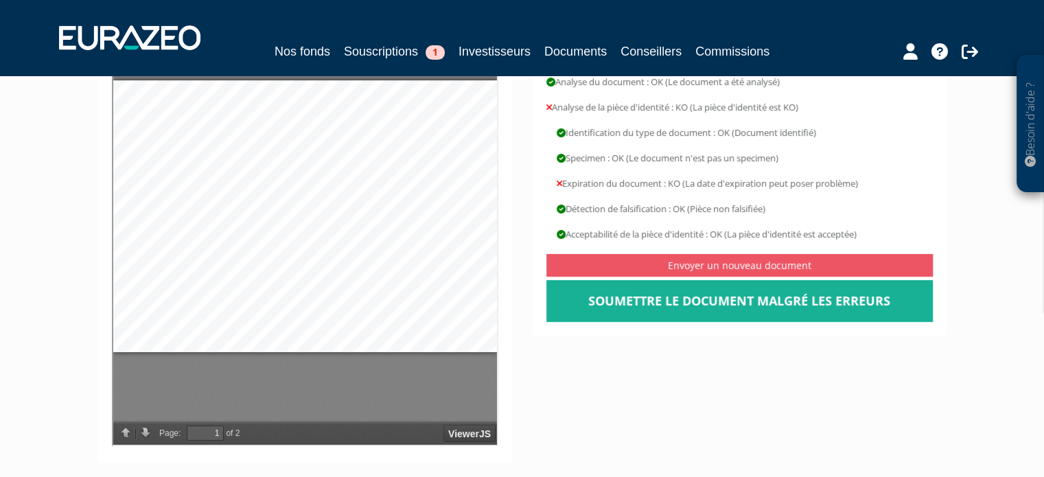
scroll to position [343, 0]
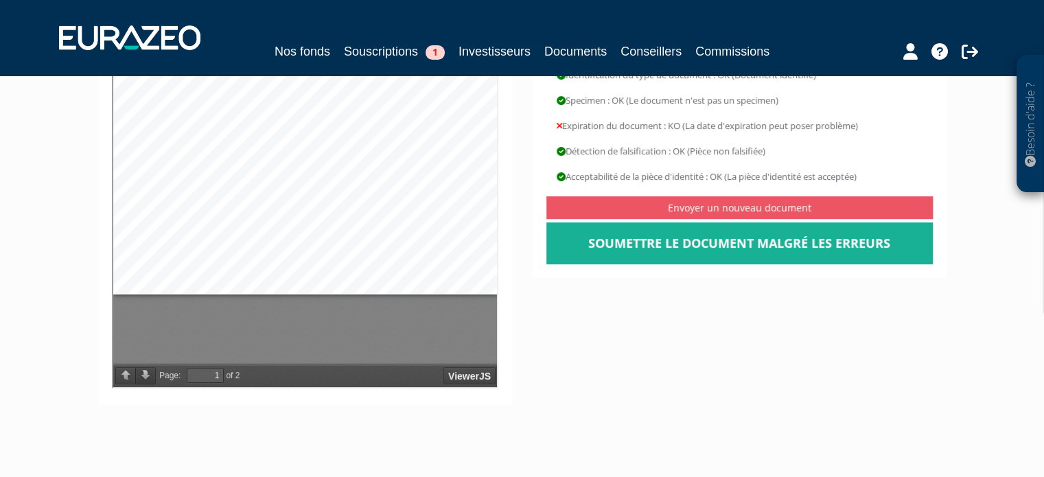
click at [146, 372] on button at bounding box center [143, 374] width 21 height 17
type input "2"
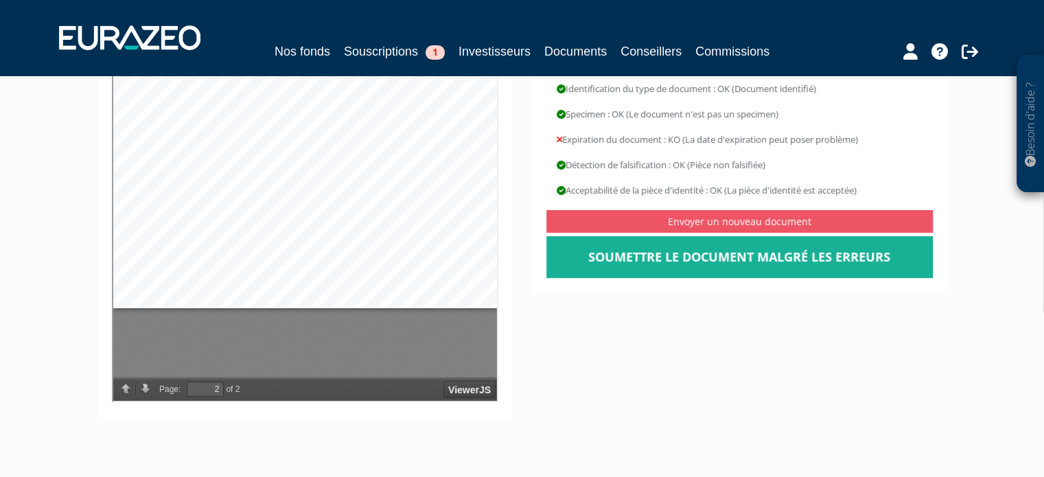
scroll to position [412, 0]
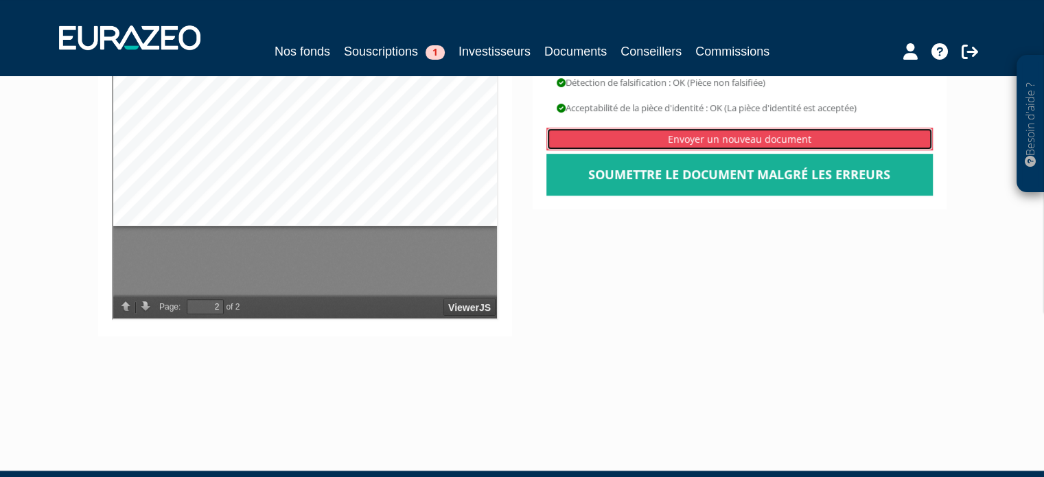
click at [706, 128] on link "Envoyer un nouveau document" at bounding box center [739, 139] width 386 height 23
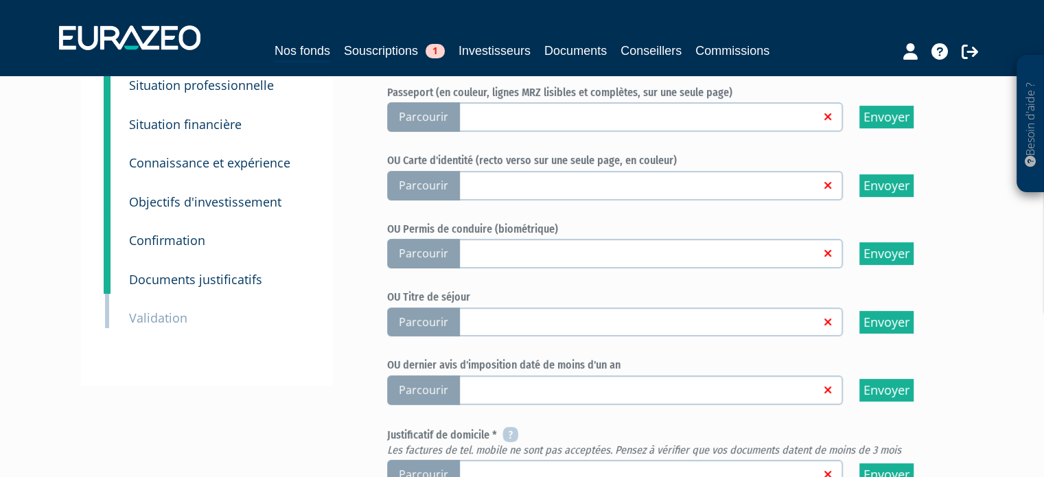
scroll to position [206, 0]
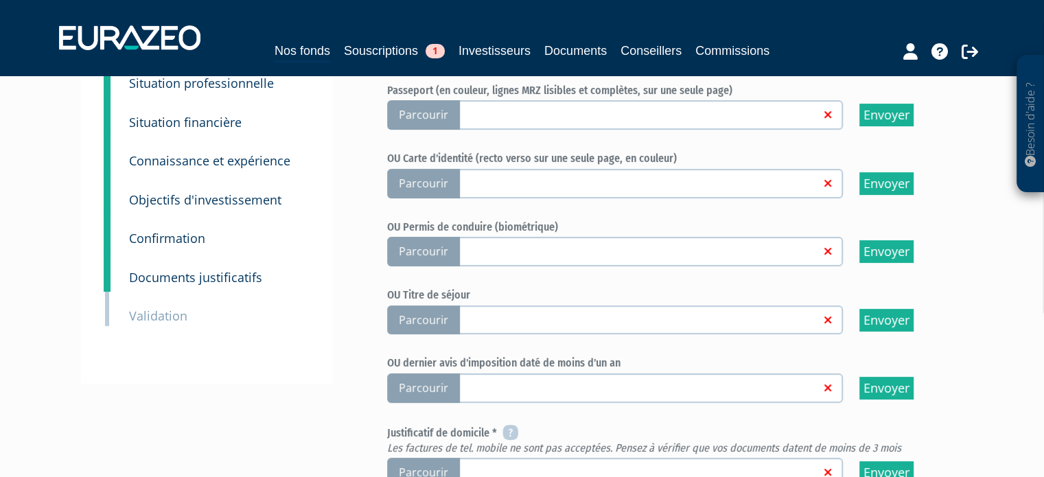
click at [434, 185] on span "Parcourir" at bounding box center [423, 184] width 73 height 30
click at [0, 0] on input "Parcourir" at bounding box center [0, 0] width 0 height 0
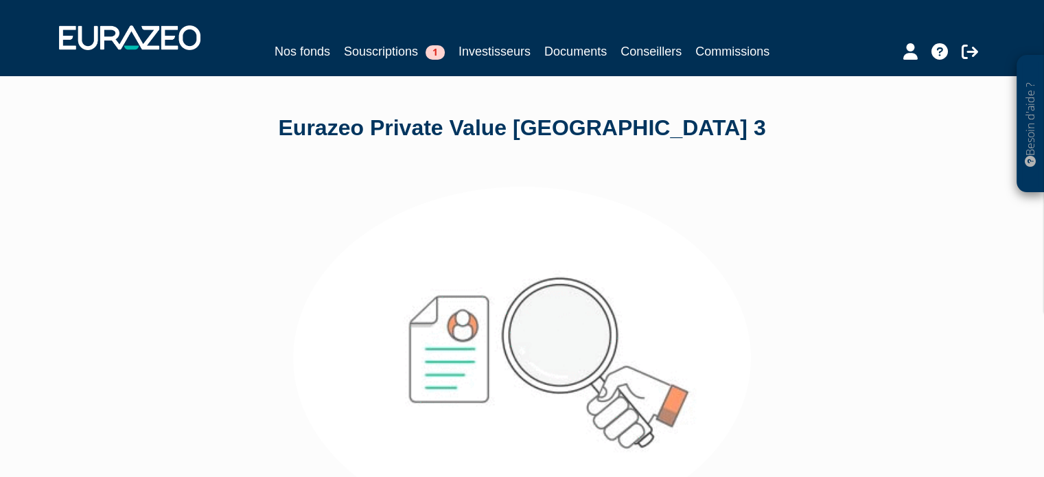
click at [624, 120] on div "Eurazeo Private Value [GEOGRAPHIC_DATA] 3" at bounding box center [522, 129] width 782 height 32
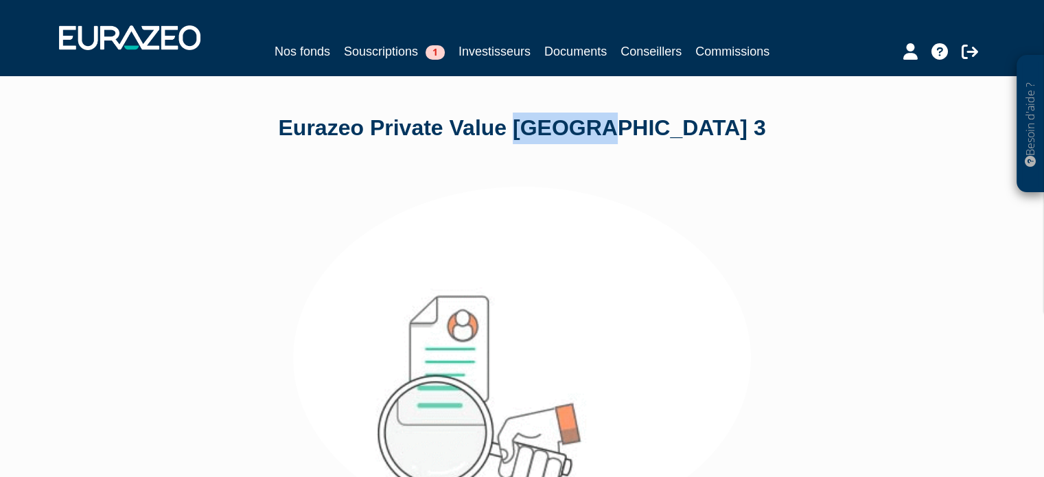
click at [624, 120] on div "Eurazeo Private Value [GEOGRAPHIC_DATA] 3" at bounding box center [522, 129] width 782 height 32
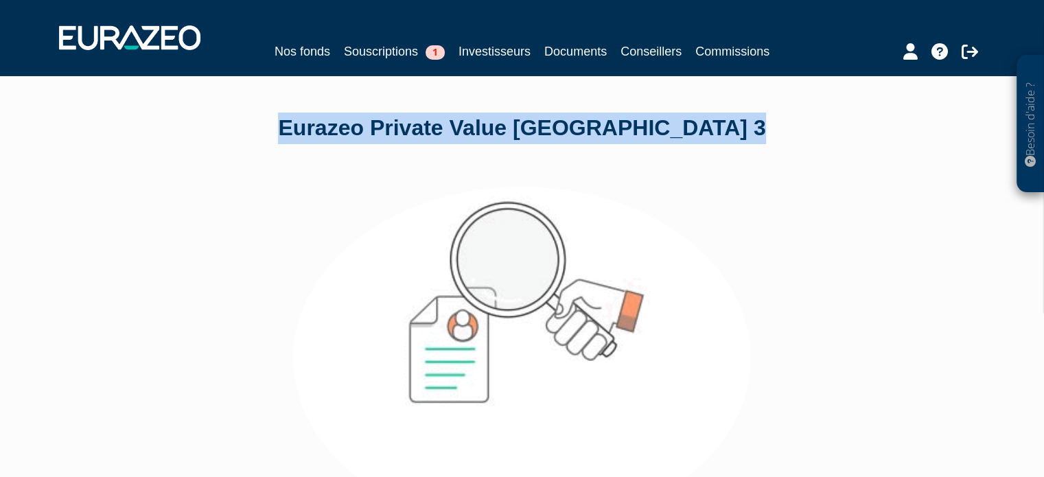
click at [624, 120] on div "Eurazeo Private Value [GEOGRAPHIC_DATA] 3" at bounding box center [522, 129] width 782 height 32
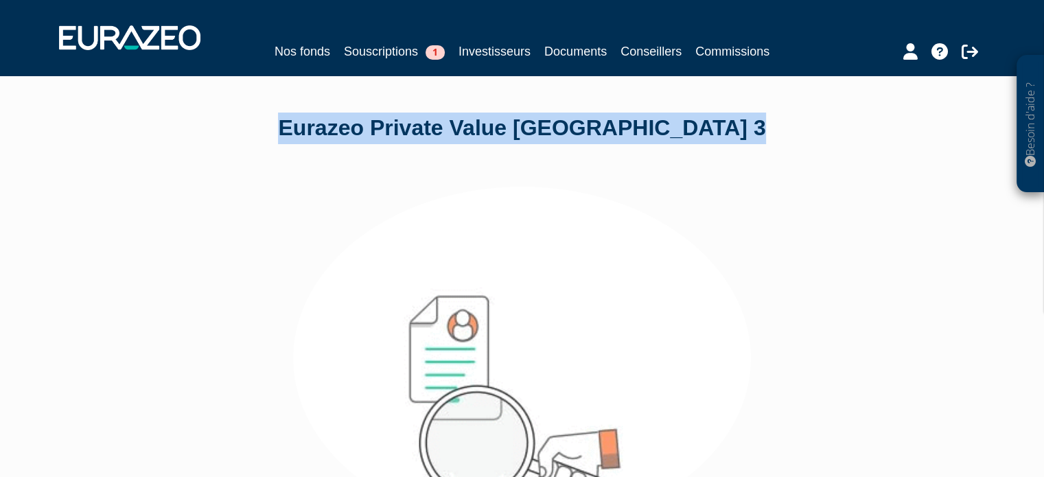
click at [741, 141] on div "Eurazeo Private Value [GEOGRAPHIC_DATA] 3" at bounding box center [522, 129] width 782 height 32
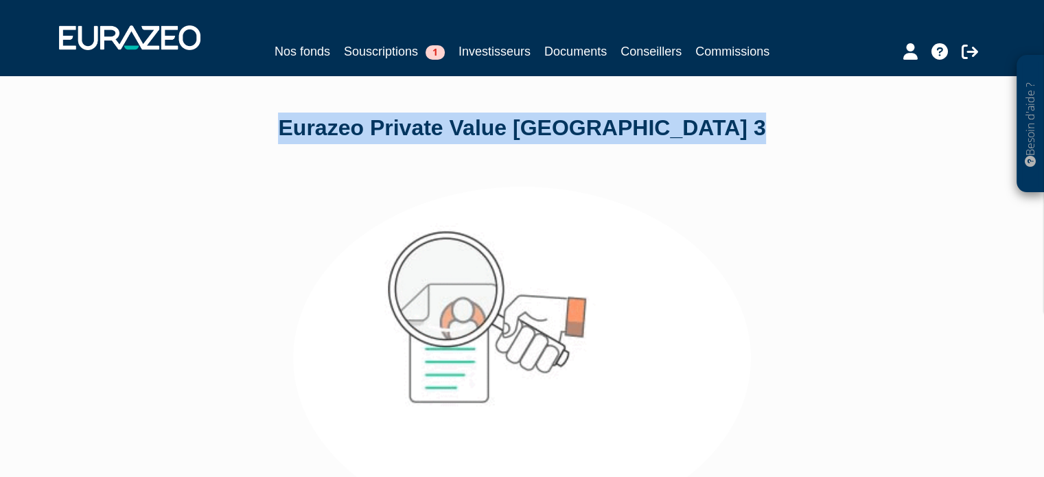
click at [695, 147] on div "Eurazeo Private Value [GEOGRAPHIC_DATA] 3 Analyse du document en cours..." at bounding box center [522, 340] width 803 height 531
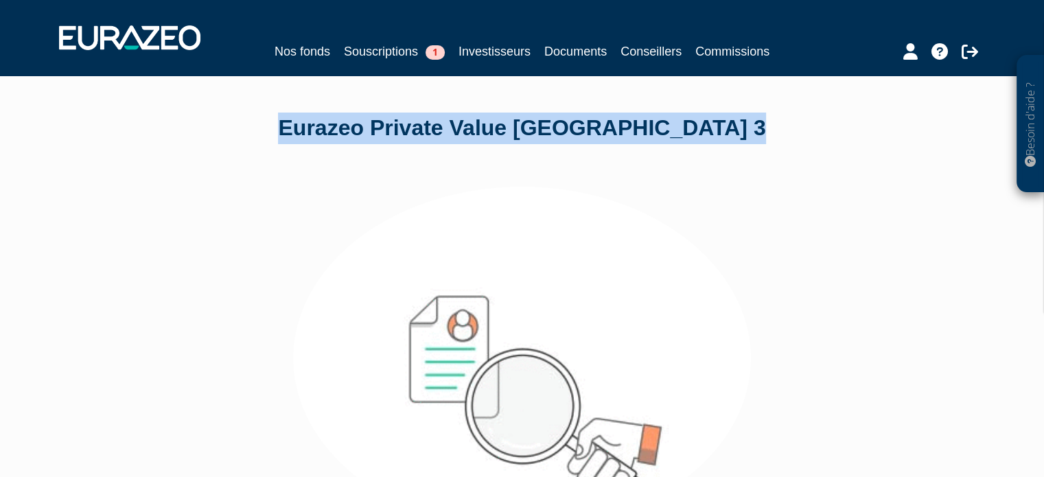
click at [660, 129] on div "Eurazeo Private Value [GEOGRAPHIC_DATA] 3" at bounding box center [522, 129] width 782 height 32
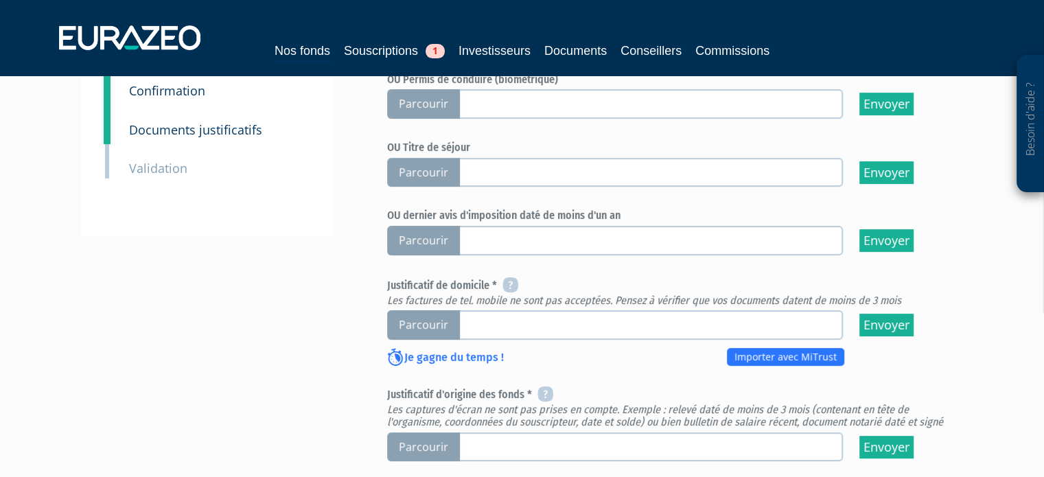
scroll to position [412, 0]
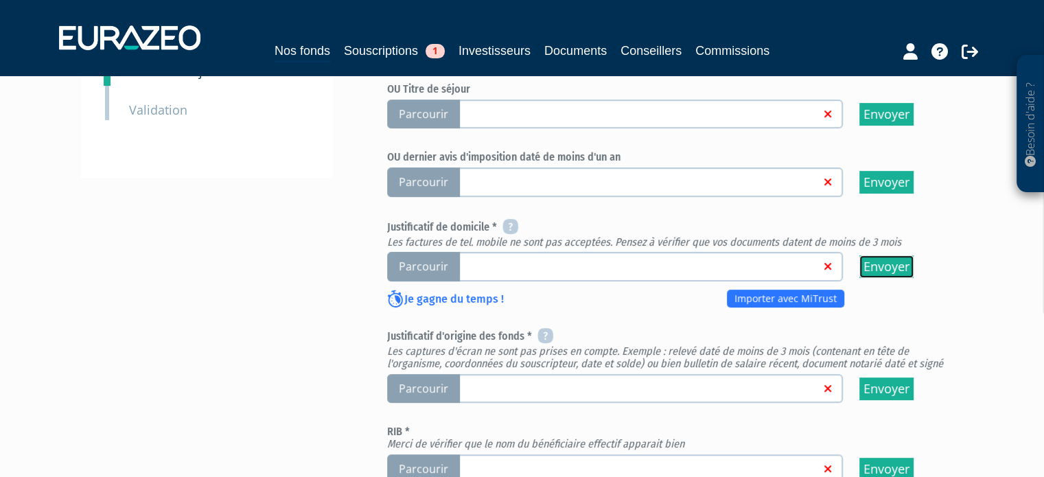
click at [877, 267] on input "Envoyer" at bounding box center [886, 266] width 54 height 23
click at [614, 253] on label "Parcourir" at bounding box center [615, 267] width 456 height 30
click at [0, 0] on input "Parcourir" at bounding box center [0, 0] width 0 height 0
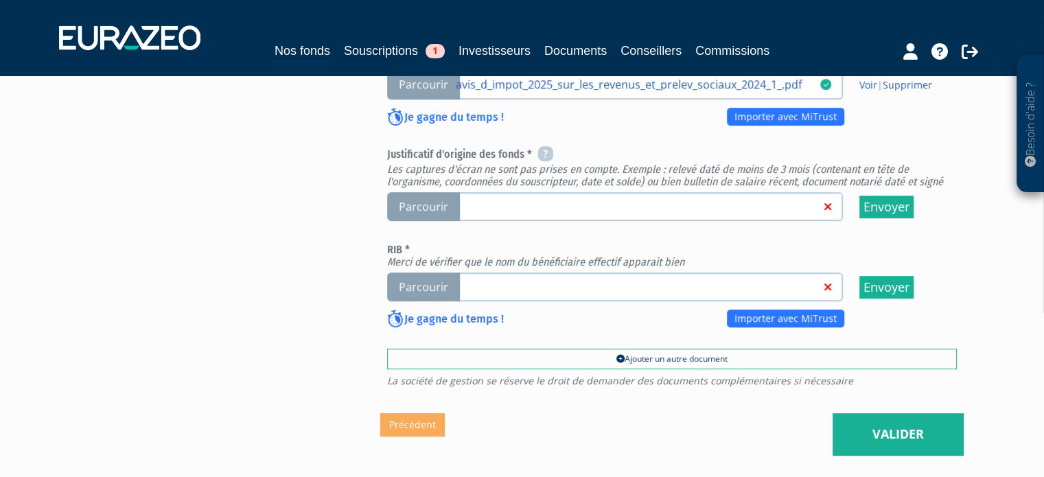
scroll to position [618, 0]
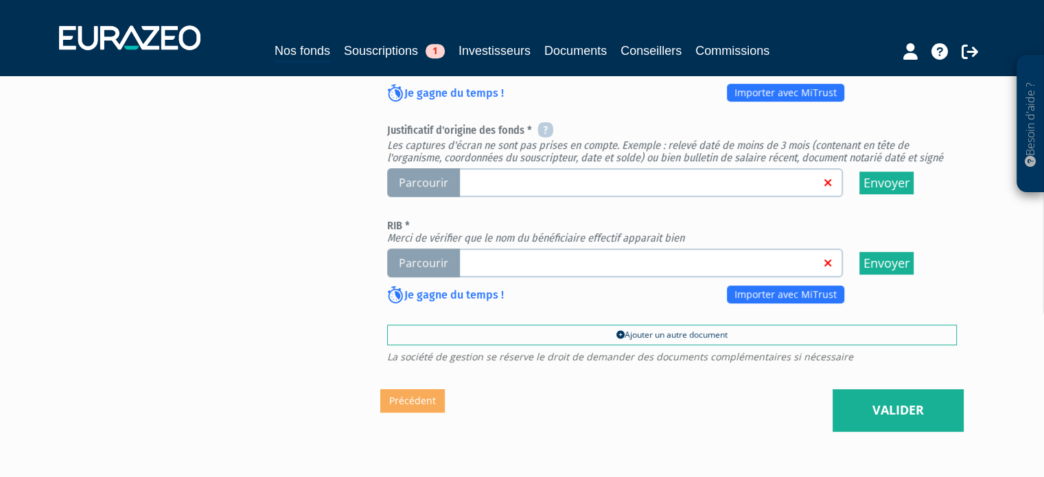
click at [503, 261] on link at bounding box center [638, 262] width 364 height 14
click at [0, 0] on input "Parcourir" at bounding box center [0, 0] width 0 height 0
click at [442, 252] on span "Parcourir" at bounding box center [423, 263] width 73 height 30
click at [0, 0] on input "Parcourir" at bounding box center [0, 0] width 0 height 0
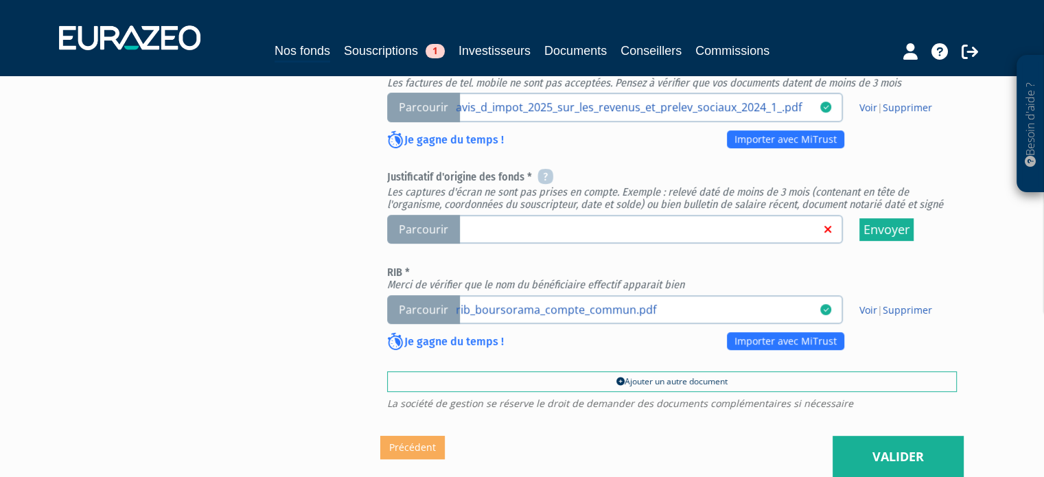
scroll to position [494, 0]
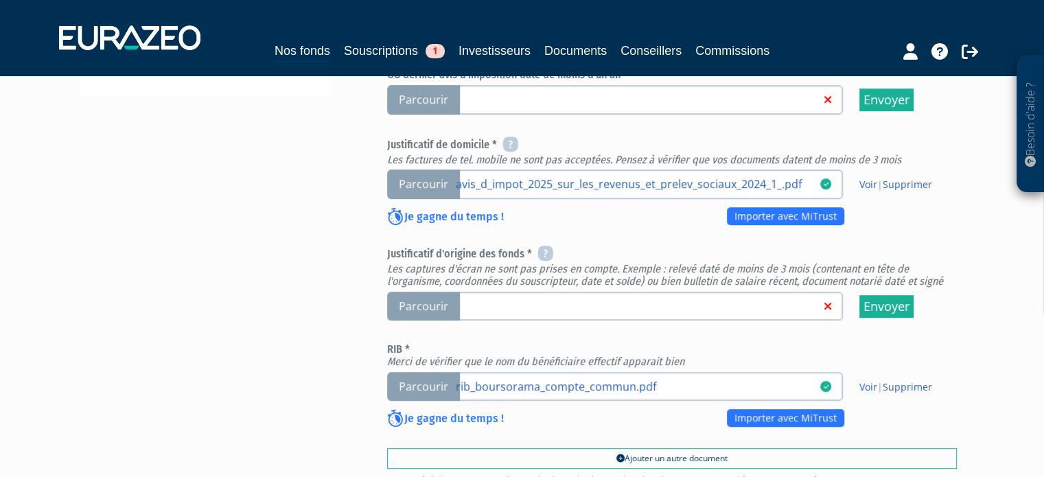
click at [610, 246] on h6 "Justificatif d'origine des fonds * Les captures d'écran ne sont pas prises en c…" at bounding box center [672, 266] width 570 height 40
click at [590, 318] on div "Passeport (en couleur, lignes MRZ lisibles et complètes, sur une seule page) Pa…" at bounding box center [672, 116] width 570 height 640
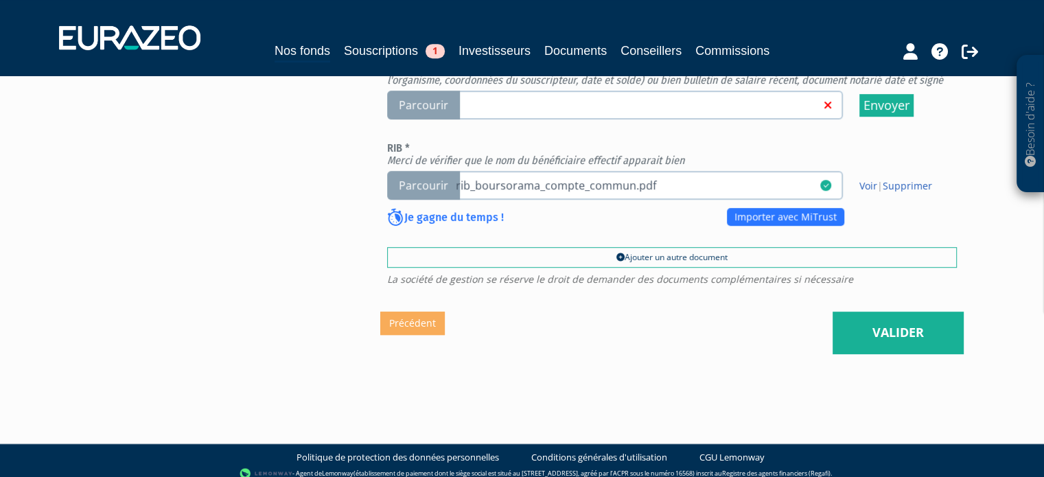
scroll to position [700, 0]
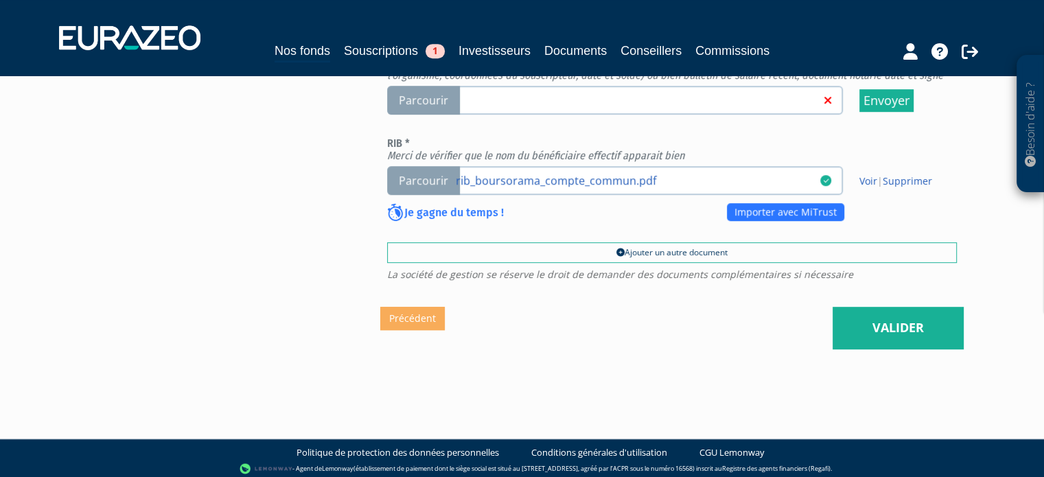
click at [925, 329] on link "Valider" at bounding box center [898, 328] width 131 height 43
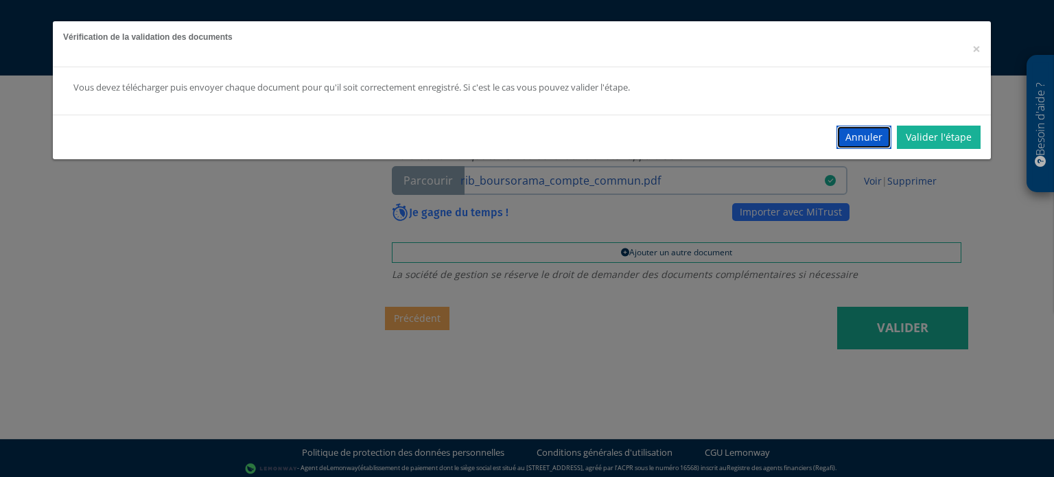
click at [848, 141] on button "Annuler" at bounding box center [864, 137] width 55 height 23
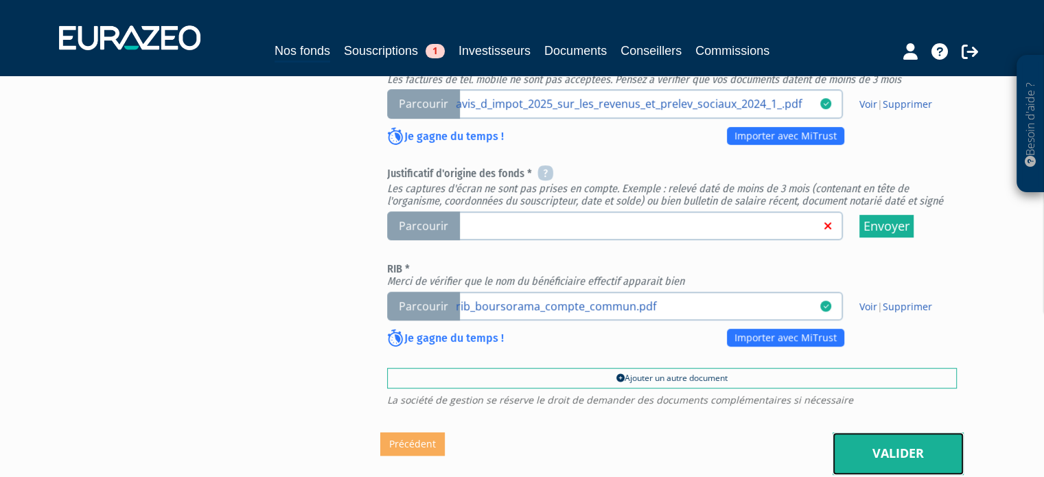
scroll to position [571, 0]
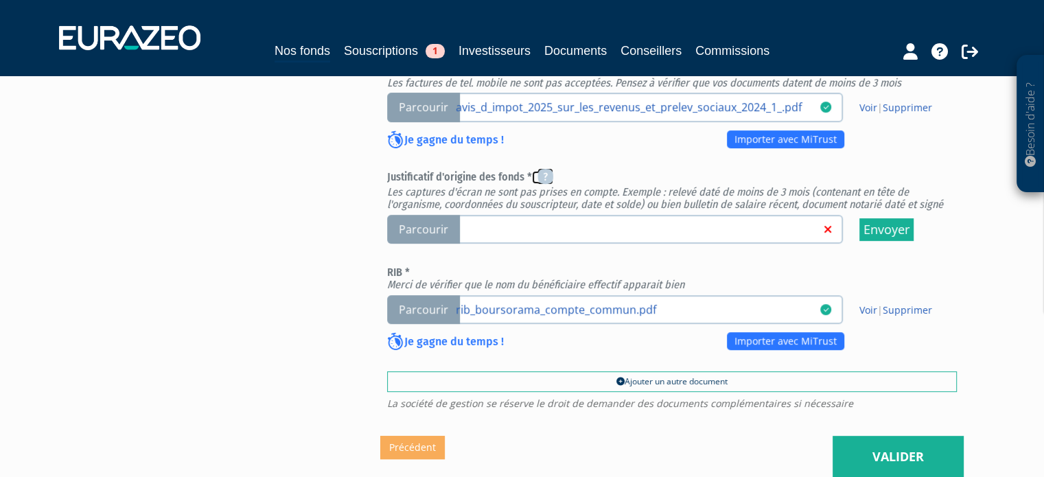
click at [539, 172] on icon at bounding box center [545, 176] width 16 height 16
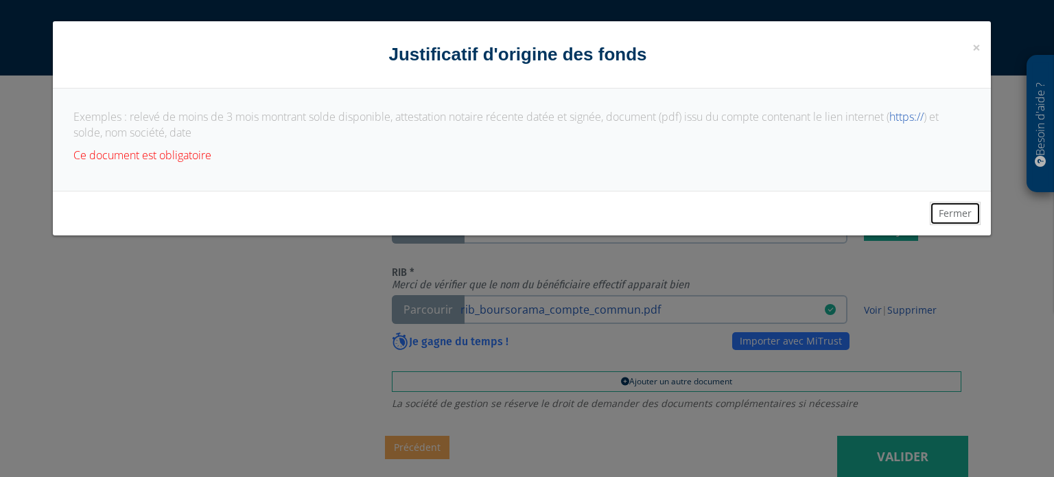
click at [966, 214] on button "Fermer" at bounding box center [955, 213] width 51 height 23
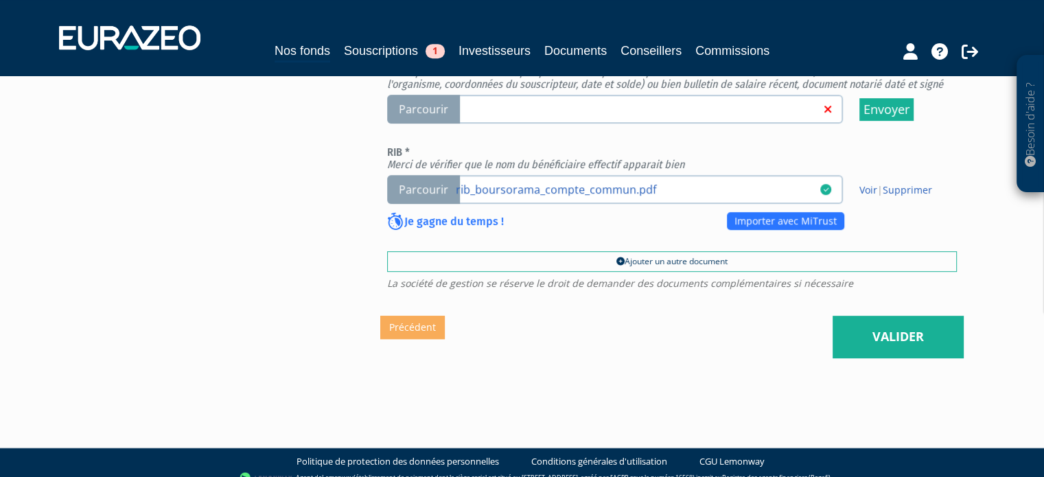
scroll to position [692, 0]
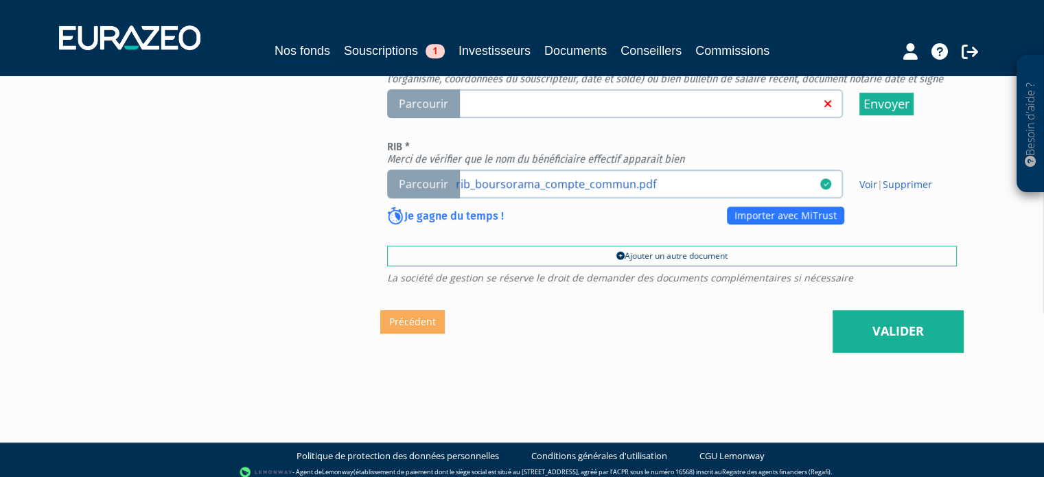
scroll to position [700, 0]
